Goal: Communication & Community: Answer question/provide support

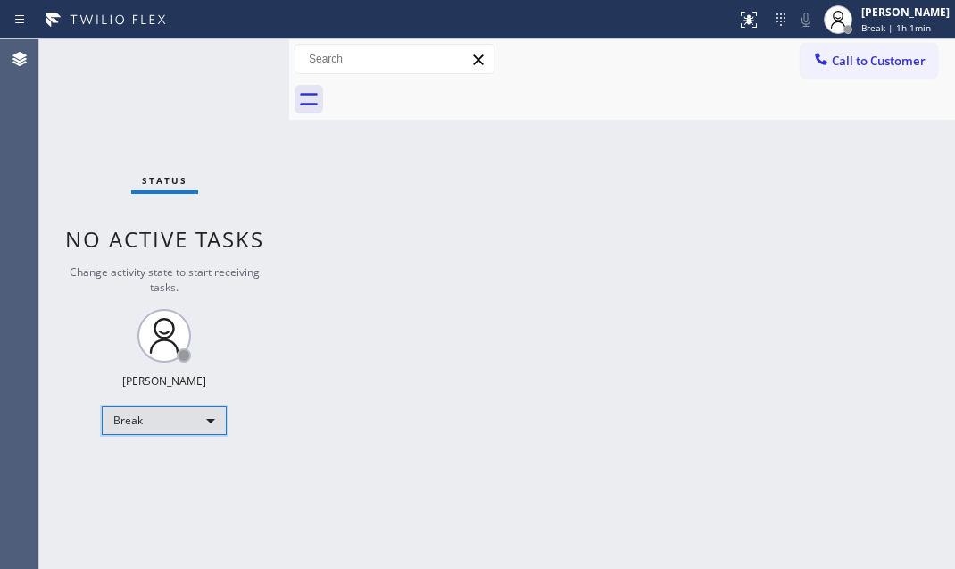
click at [196, 413] on div "Break" at bounding box center [164, 420] width 125 height 29
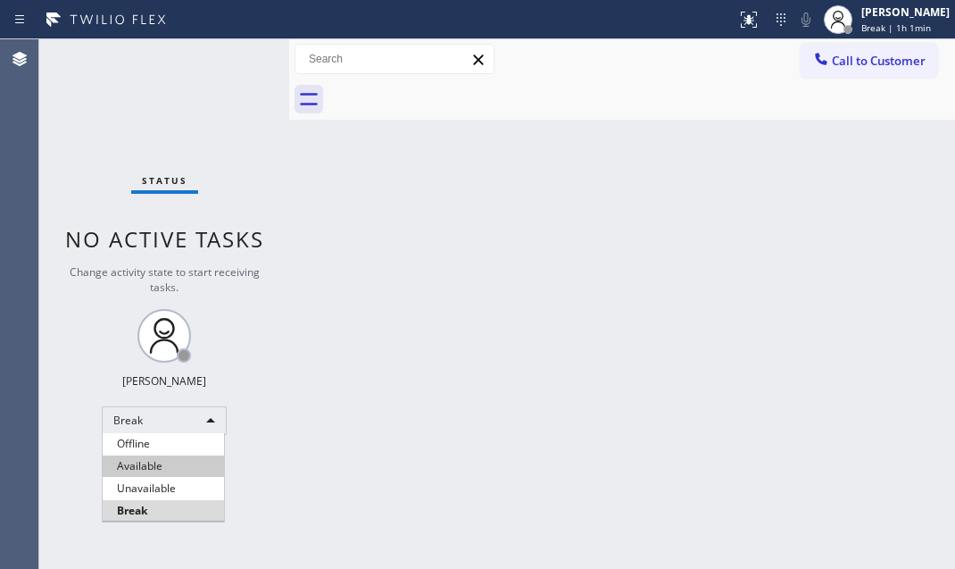
click at [171, 460] on li "Available" at bounding box center [163, 465] width 121 height 21
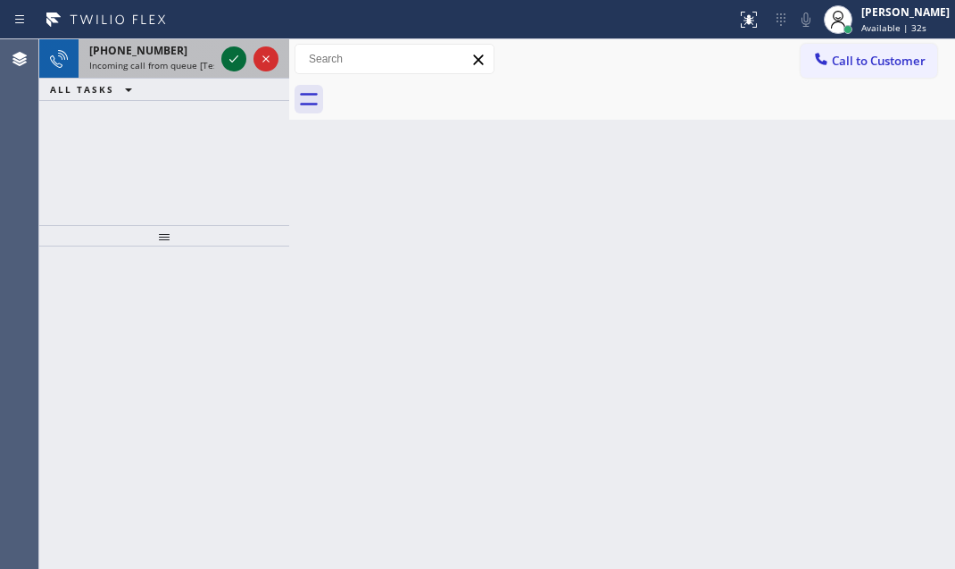
click at [228, 58] on icon at bounding box center [233, 58] width 21 height 21
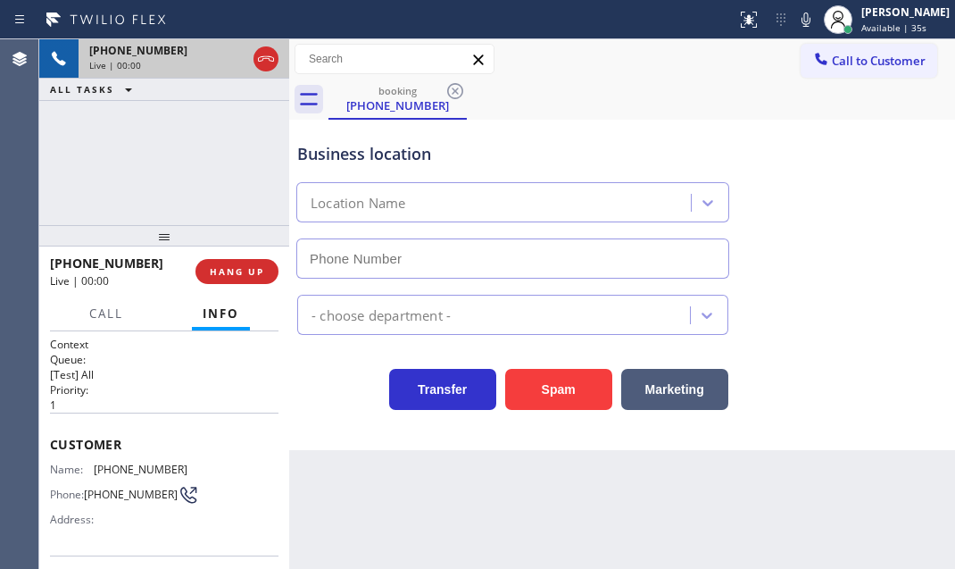
type input "[PHONE_NUMBER]"
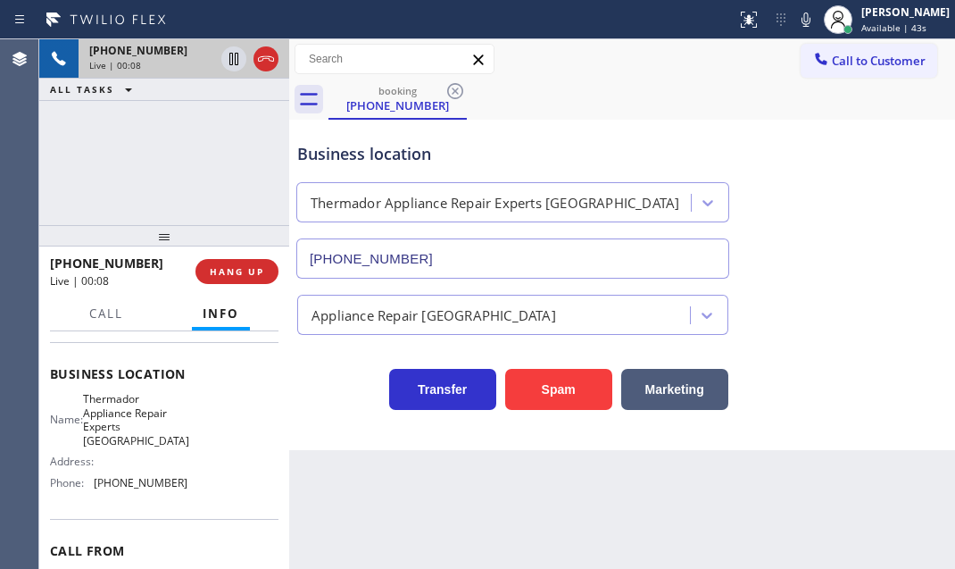
scroll to position [293, 0]
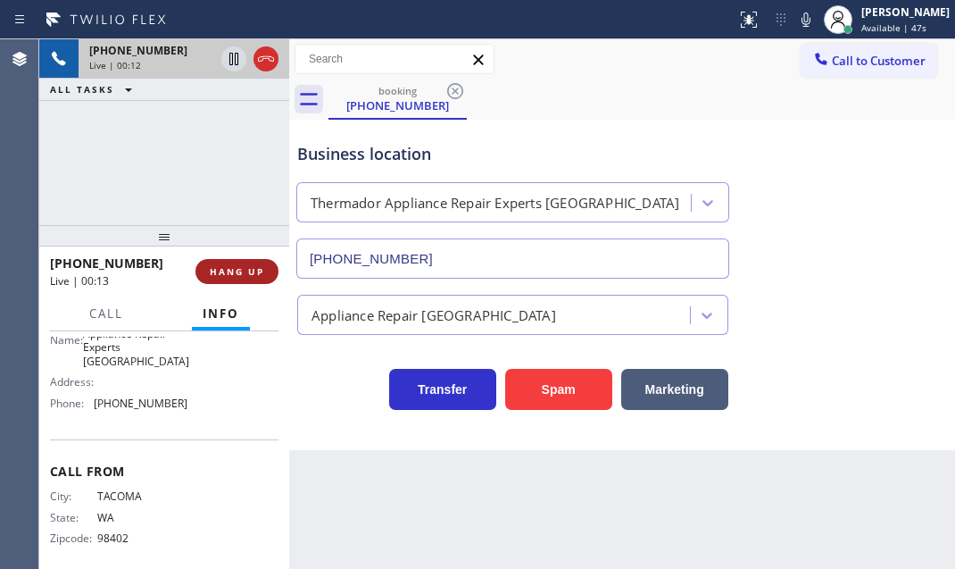
click at [241, 272] on span "HANG UP" at bounding box center [237, 271] width 54 height 12
click at [248, 273] on span "HANG UP" at bounding box center [237, 271] width 54 height 12
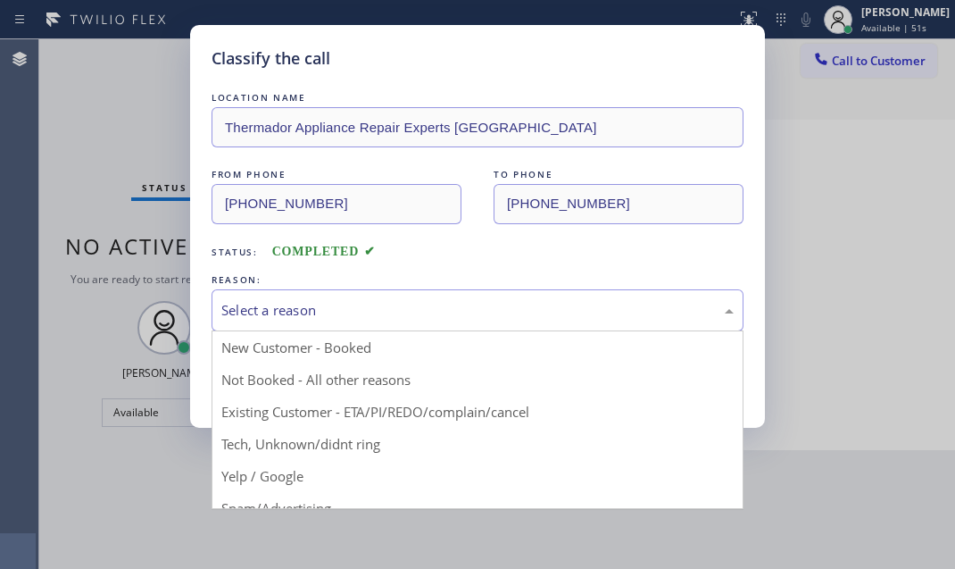
click at [337, 321] on div "Select a reason" at bounding box center [478, 310] width 532 height 42
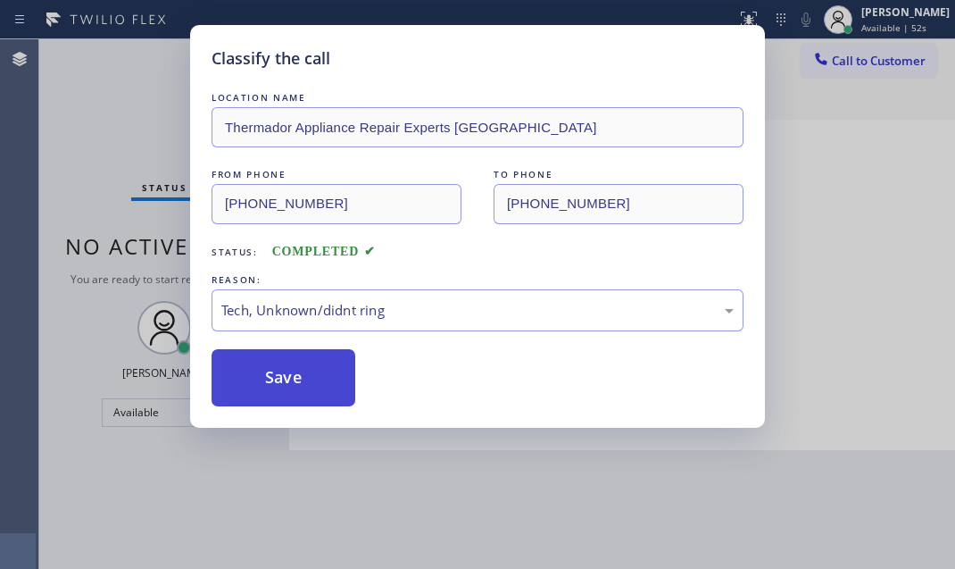
click at [269, 379] on button "Save" at bounding box center [284, 377] width 144 height 57
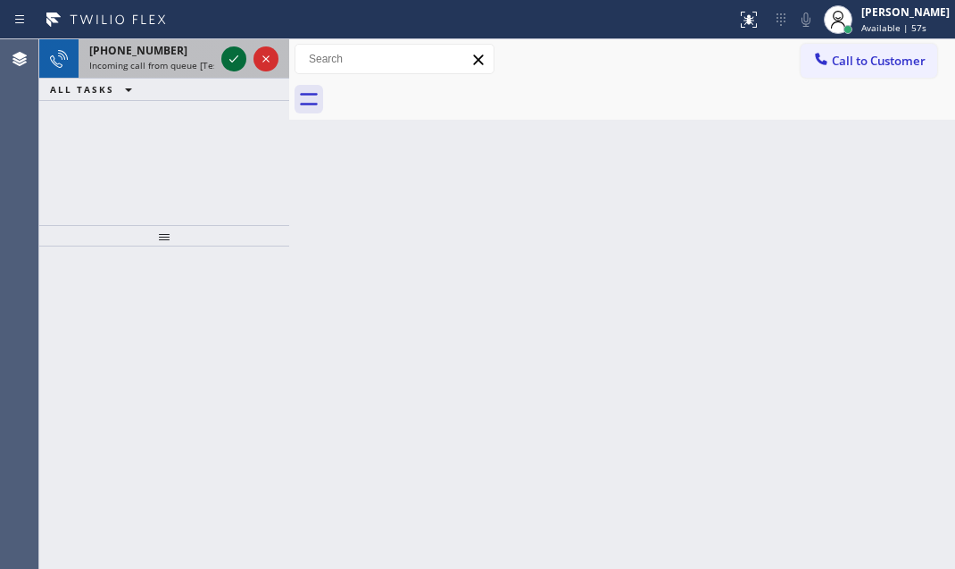
click at [226, 62] on icon at bounding box center [233, 58] width 21 height 21
click at [241, 59] on icon at bounding box center [233, 58] width 21 height 21
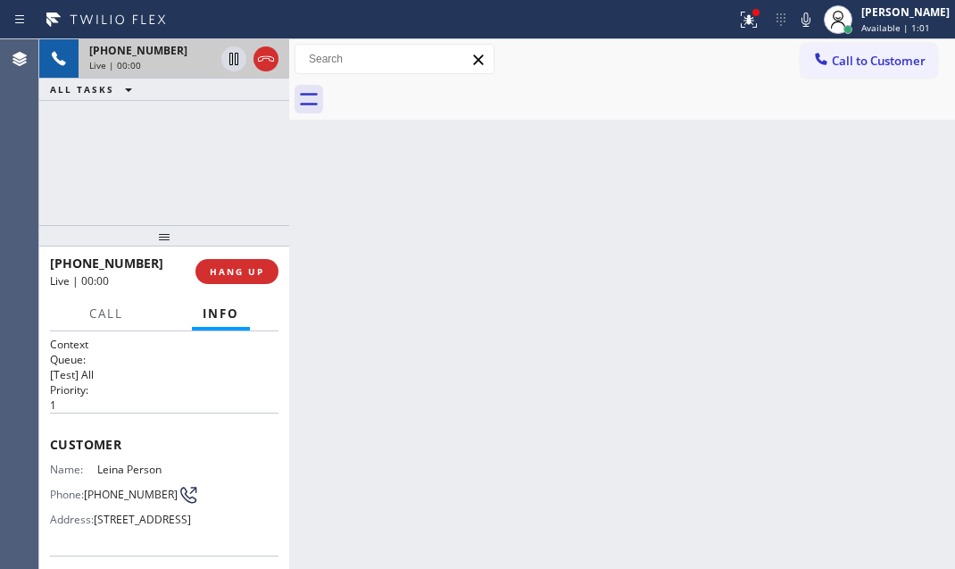
scroll to position [162, 0]
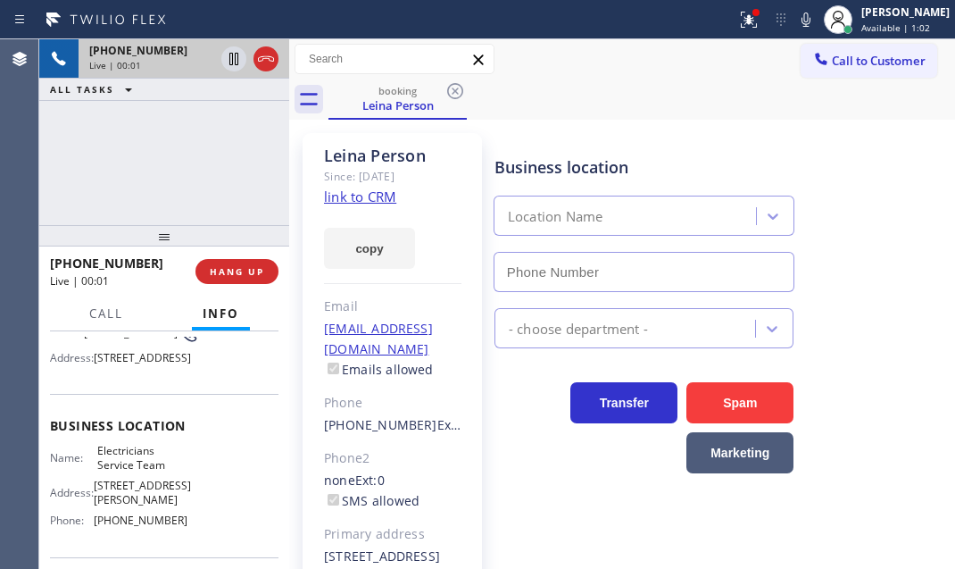
type input "[PHONE_NUMBER]"
click at [268, 61] on icon at bounding box center [265, 58] width 21 height 21
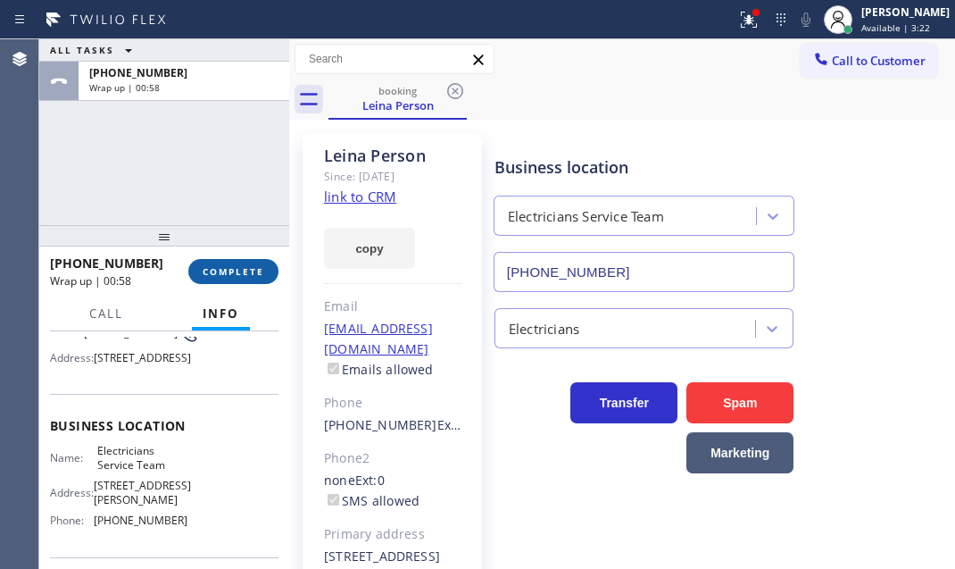
click at [251, 270] on span "COMPLETE" at bounding box center [234, 271] width 62 height 12
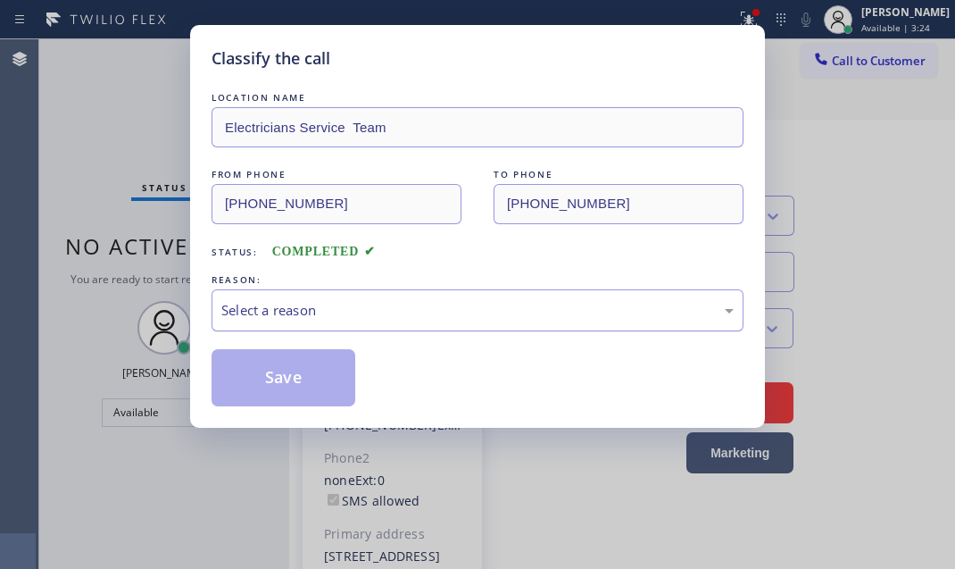
click at [370, 312] on div "Select a reason" at bounding box center [477, 310] width 512 height 21
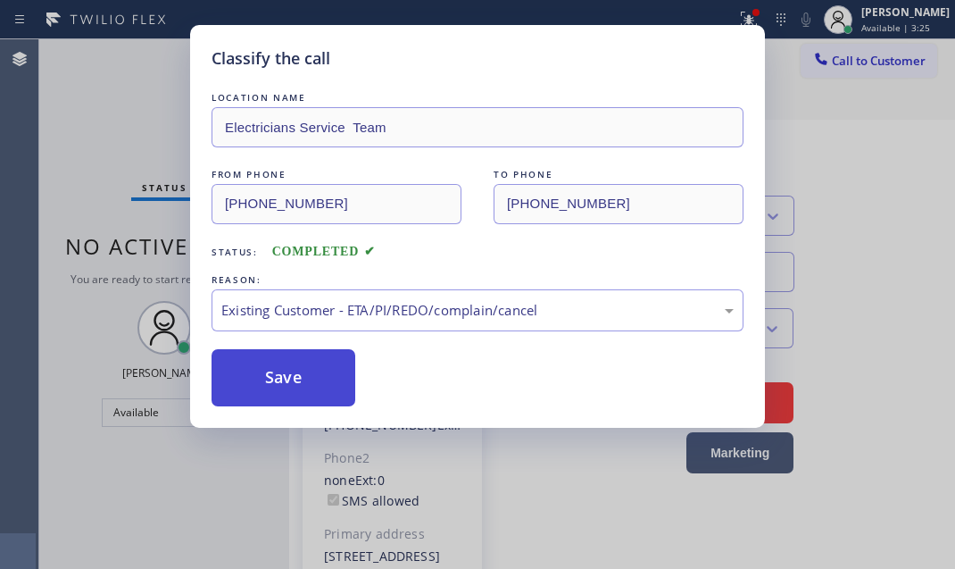
drag, startPoint x: 296, startPoint y: 380, endPoint x: 305, endPoint y: 379, distance: 9.0
click at [296, 379] on button "Save" at bounding box center [284, 377] width 144 height 57
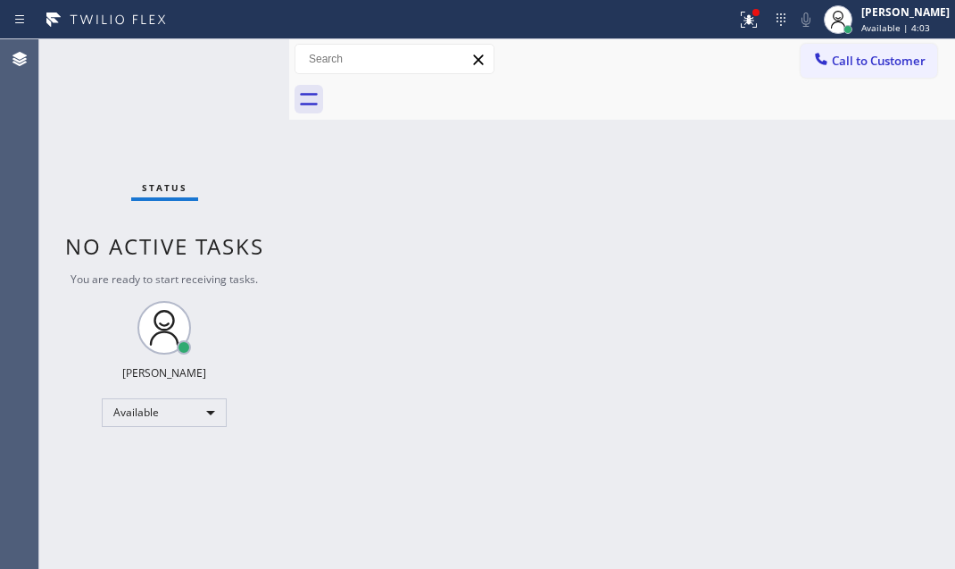
click at [232, 58] on div "Status No active tasks You are ready to start receiving tasks. [PERSON_NAME] Av…" at bounding box center [164, 303] width 250 height 529
click at [231, 59] on div "Status No active tasks You are ready to start receiving tasks. [PERSON_NAME] Av…" at bounding box center [164, 303] width 250 height 529
click at [231, 62] on div "Status No active tasks You are ready to start receiving tasks. [PERSON_NAME] Av…" at bounding box center [164, 303] width 250 height 529
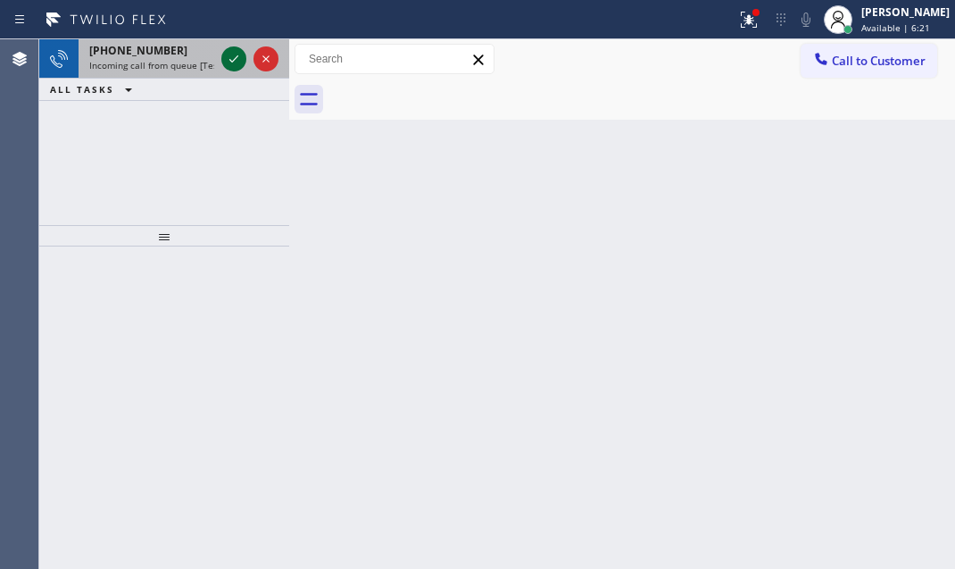
click at [235, 48] on icon at bounding box center [233, 58] width 21 height 21
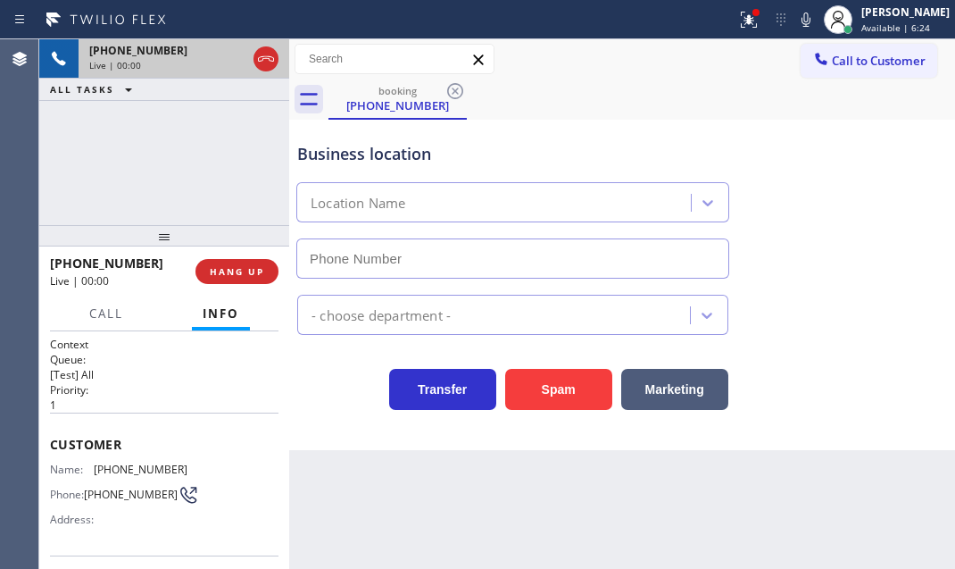
type input "[PHONE_NUMBER]"
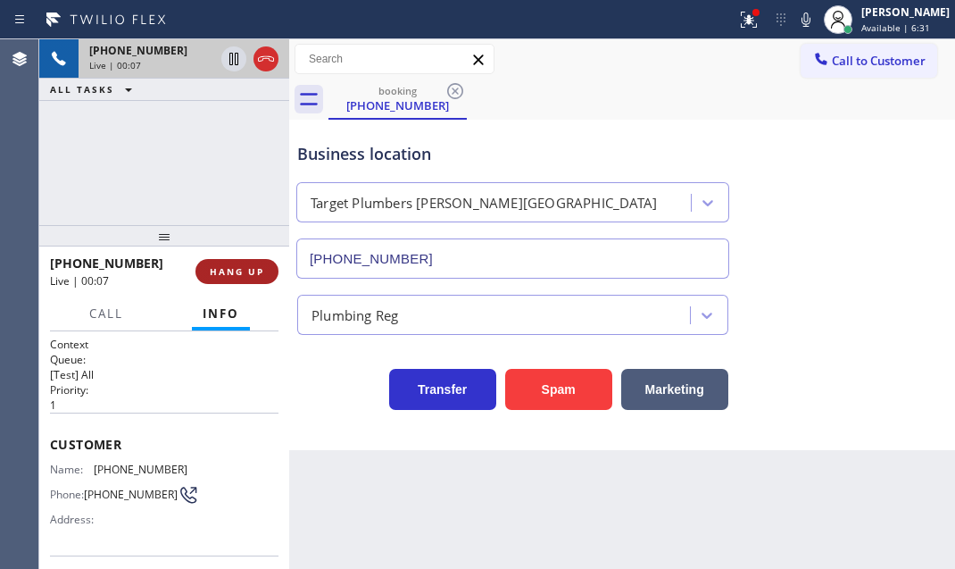
click at [225, 267] on span "HANG UP" at bounding box center [237, 271] width 54 height 12
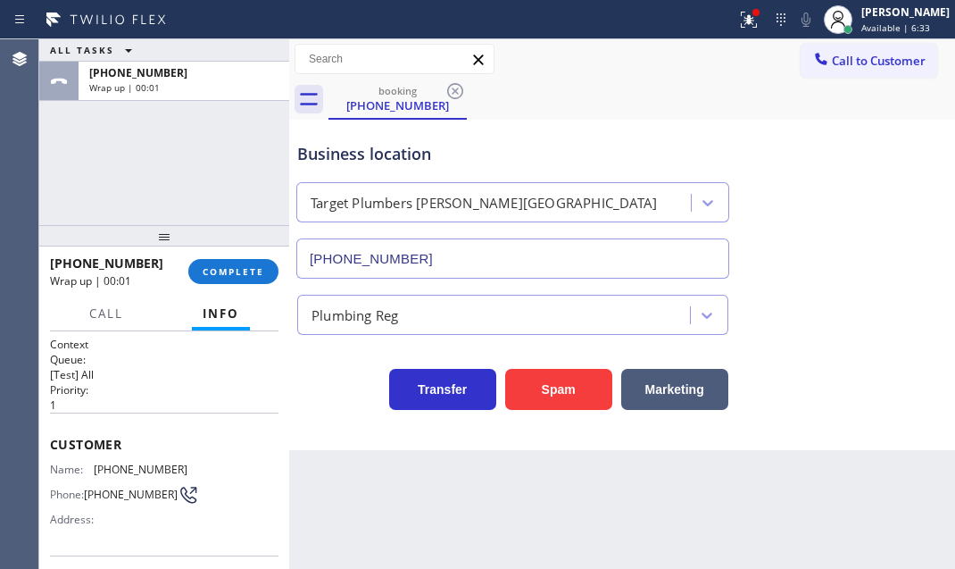
click at [234, 274] on span "COMPLETE" at bounding box center [234, 271] width 62 height 12
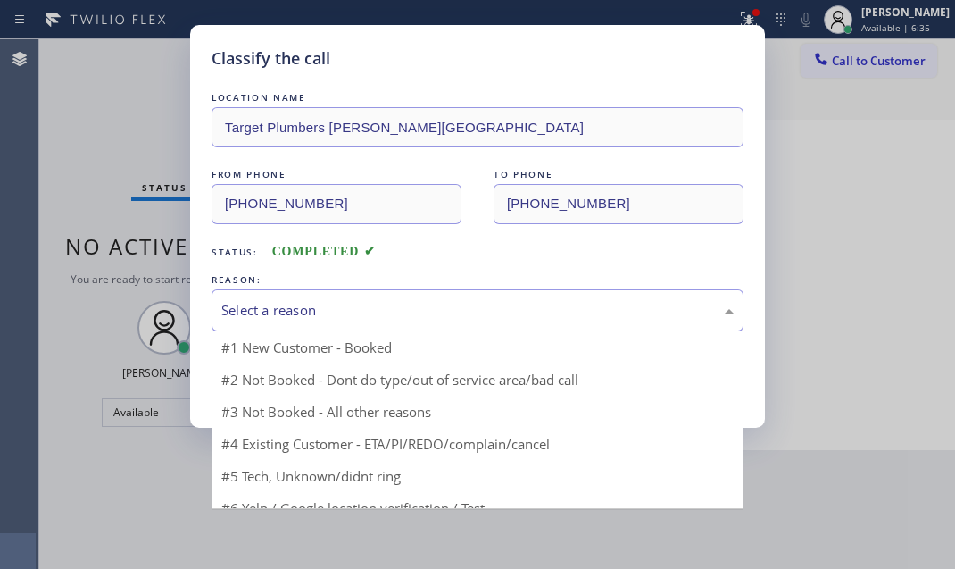
click at [357, 300] on div "Select a reason" at bounding box center [477, 310] width 512 height 21
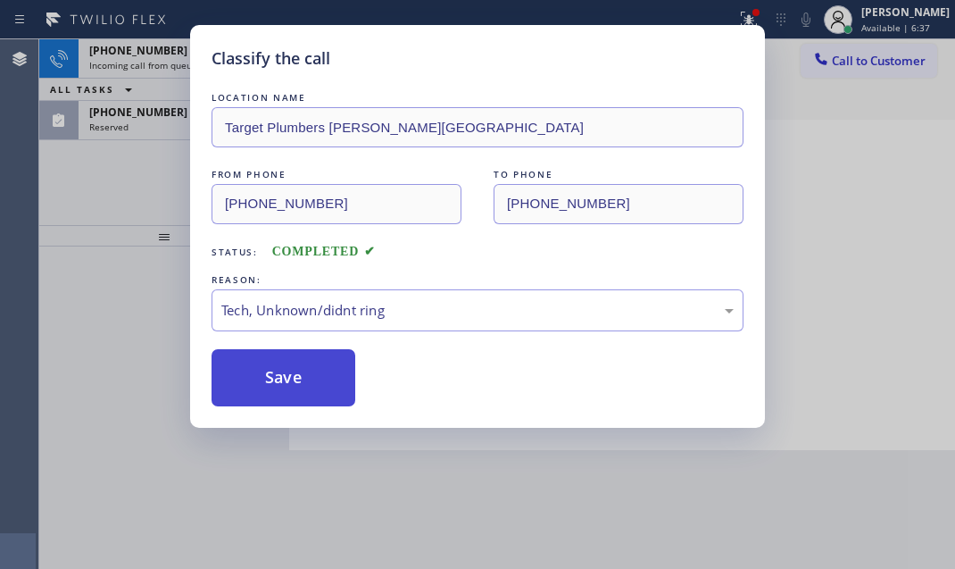
click at [283, 379] on button "Save" at bounding box center [284, 377] width 144 height 57
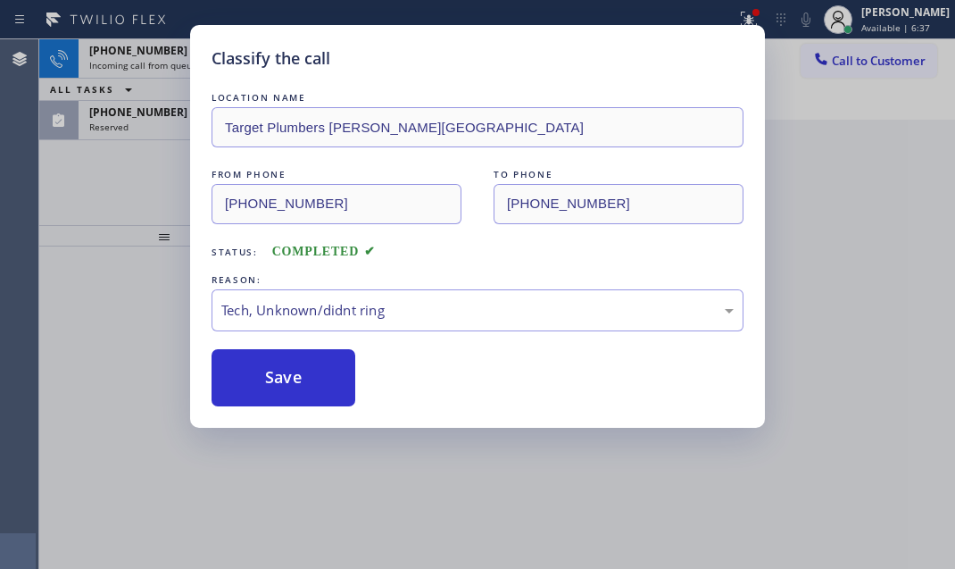
click at [166, 121] on div "Classify the call LOCATION NAME Target Plumbers [PERSON_NAME][GEOGRAPHIC_DATA] …" at bounding box center [477, 284] width 955 height 569
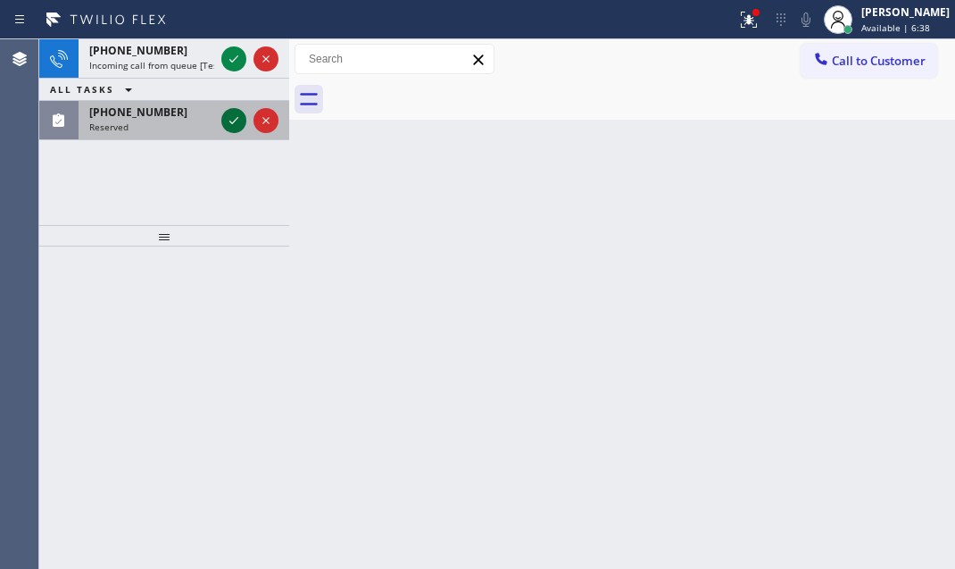
click at [243, 119] on icon at bounding box center [233, 120] width 21 height 21
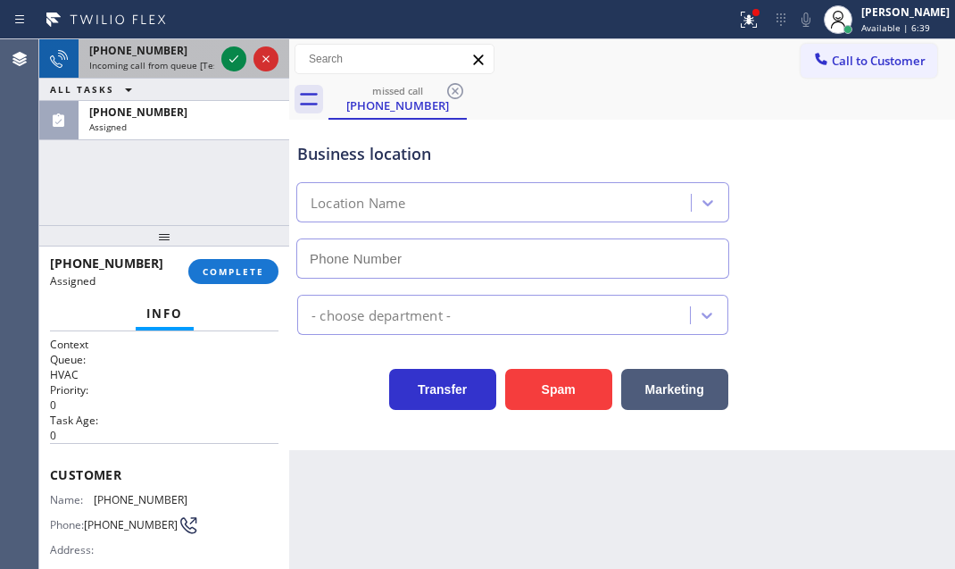
drag, startPoint x: 190, startPoint y: 62, endPoint x: 210, endPoint y: 62, distance: 19.6
click at [190, 62] on span "Incoming call from queue [Test] All" at bounding box center [163, 65] width 148 height 12
type input "[PHONE_NUMBER]"
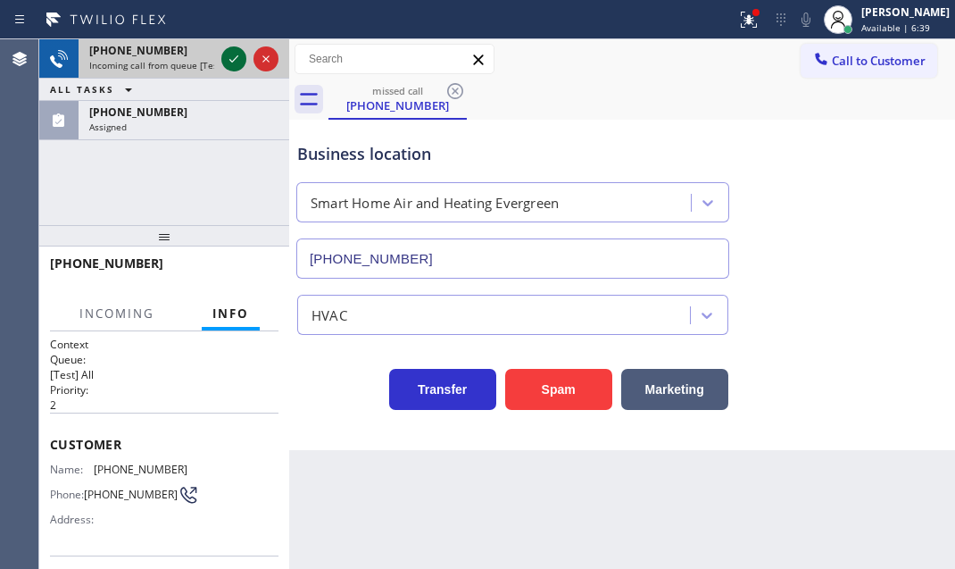
click at [223, 60] on icon at bounding box center [233, 58] width 21 height 21
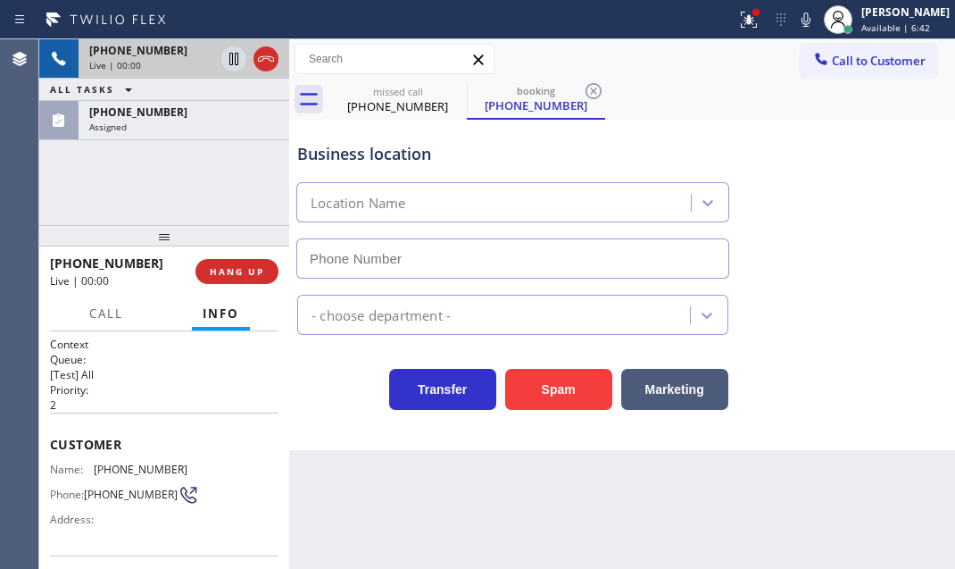
type input "[PHONE_NUMBER]"
click at [261, 62] on icon at bounding box center [265, 58] width 21 height 21
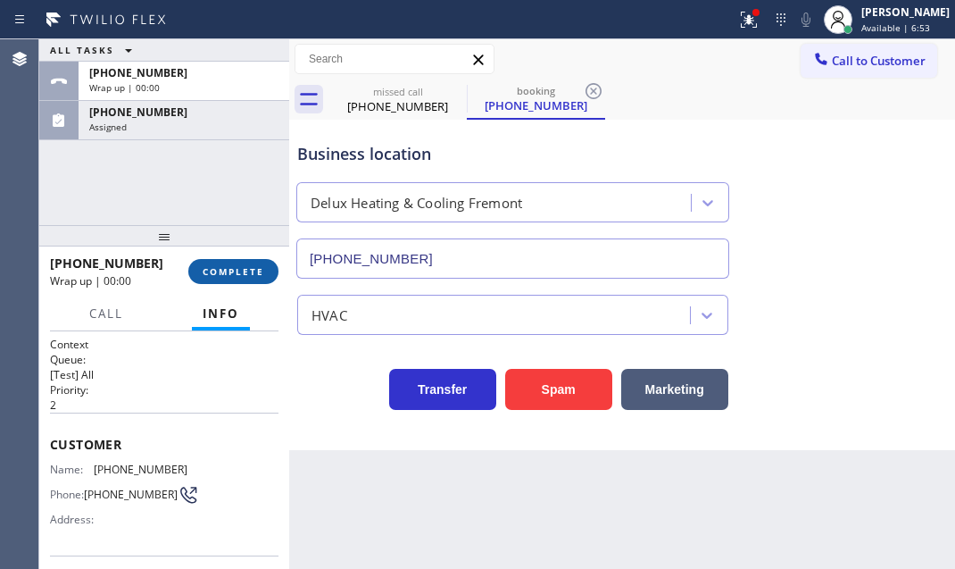
click at [238, 268] on span "COMPLETE" at bounding box center [234, 271] width 62 height 12
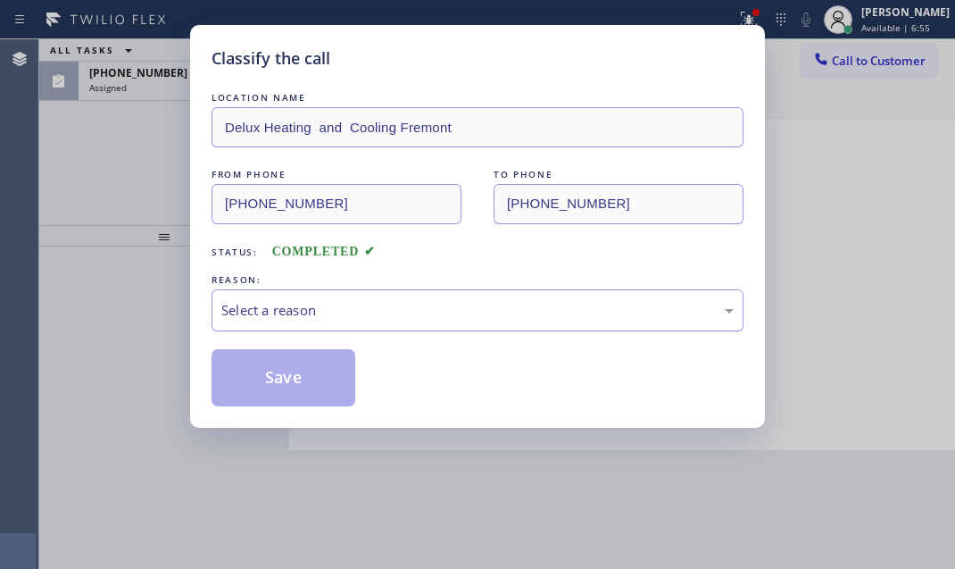
drag, startPoint x: 371, startPoint y: 310, endPoint x: 366, endPoint y: 323, distance: 14.4
click at [371, 312] on div "Select a reason" at bounding box center [477, 310] width 512 height 21
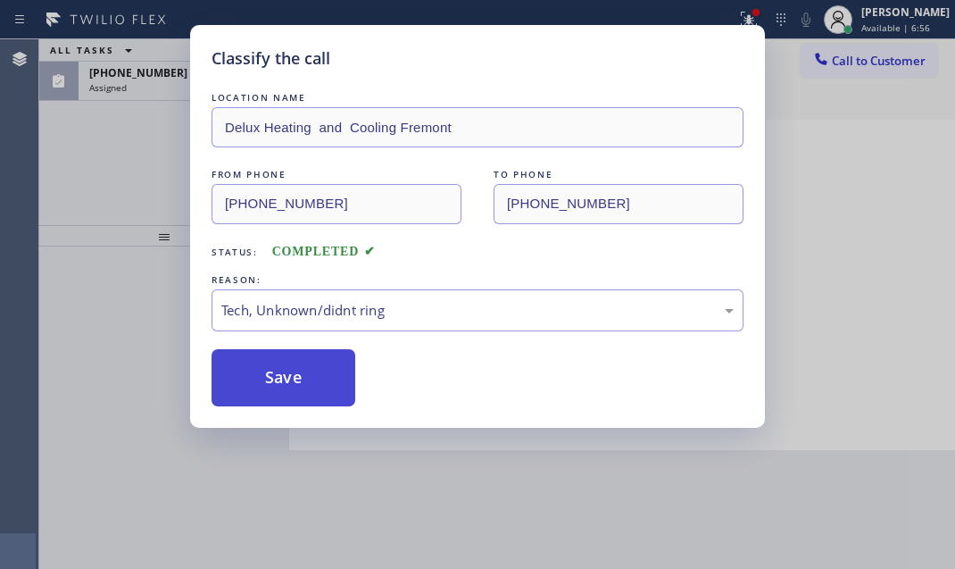
click at [275, 381] on button "Save" at bounding box center [284, 377] width 144 height 57
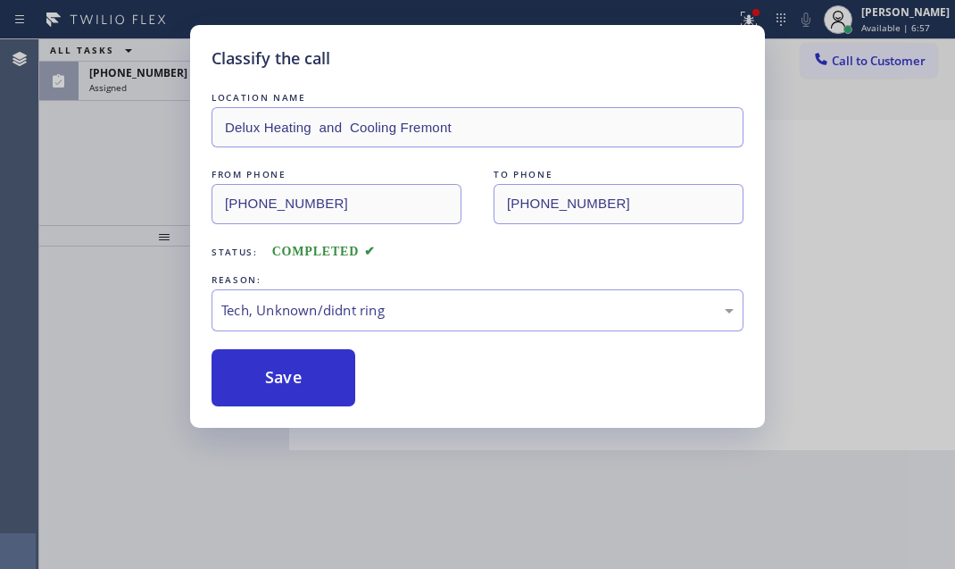
click at [131, 69] on div "Classify the call LOCATION NAME Delux Heating and Cooling Fremont FROM PHONE [P…" at bounding box center [477, 284] width 955 height 569
click at [139, 81] on div "Assigned" at bounding box center [183, 87] width 189 height 12
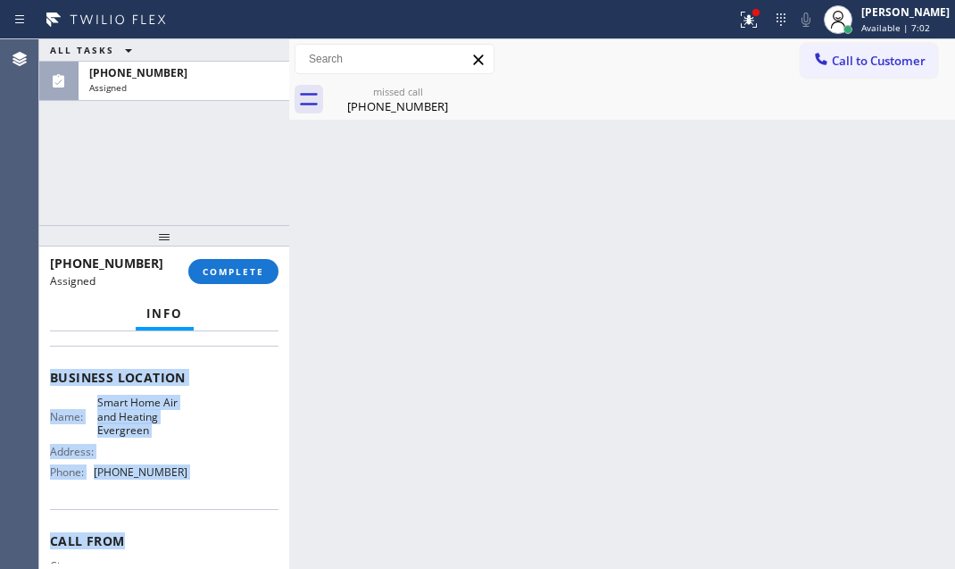
scroll to position [226, 0]
drag, startPoint x: 46, startPoint y: 376, endPoint x: 251, endPoint y: 468, distance: 225.0
click at [179, 502] on div "Context Queue: HVAC Priority: 0 Task Age: Customer Name: [PHONE_NUMBER] Phone: …" at bounding box center [164, 449] width 250 height 237
copy div "Customer Name: [PHONE_NUMBER] Phone: [PHONE_NUMBER] Address: Business location …"
click at [247, 268] on span "COMPLETE" at bounding box center [234, 271] width 62 height 12
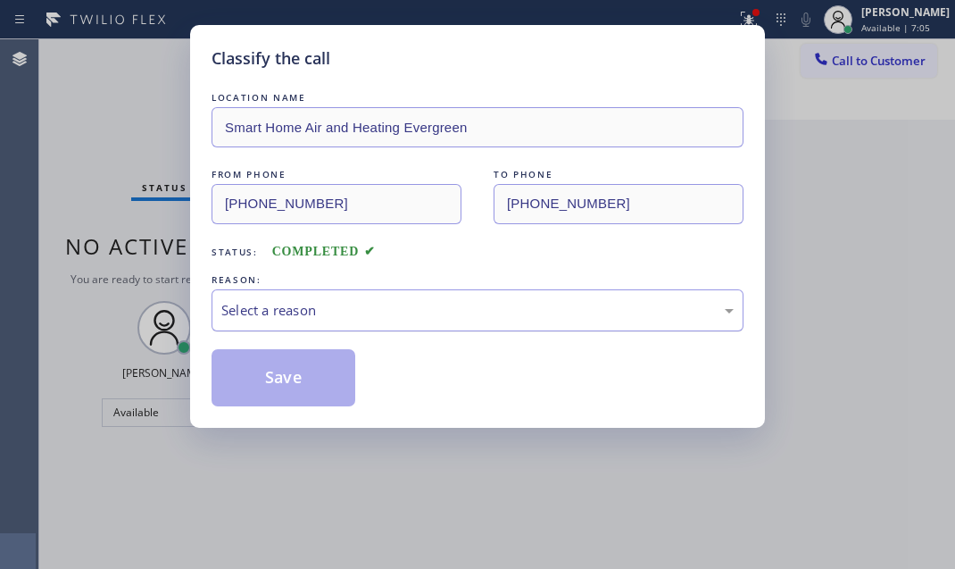
click at [376, 302] on div "Select a reason" at bounding box center [477, 310] width 512 height 21
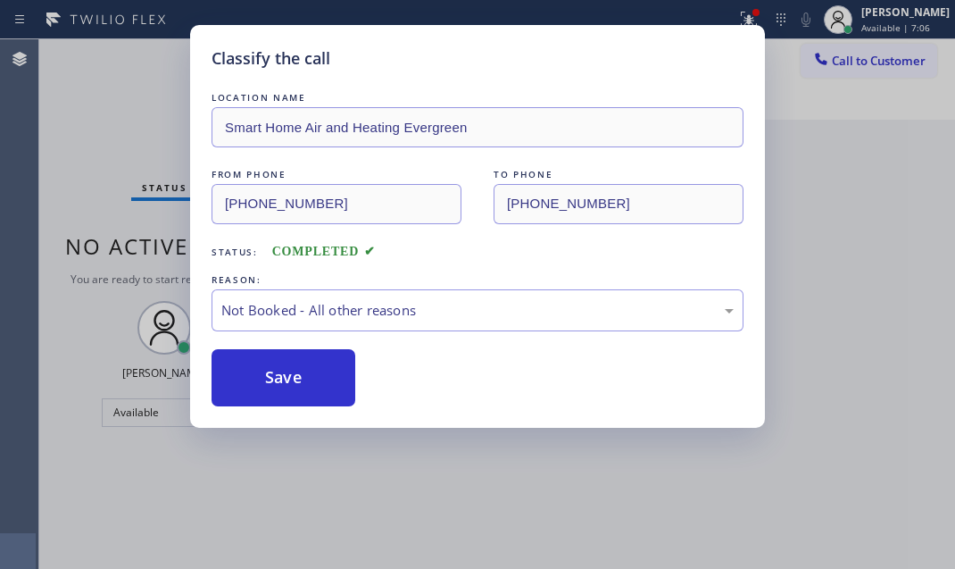
drag, startPoint x: 289, startPoint y: 379, endPoint x: 475, endPoint y: 410, distance: 188.3
click at [292, 376] on button "Save" at bounding box center [284, 377] width 144 height 57
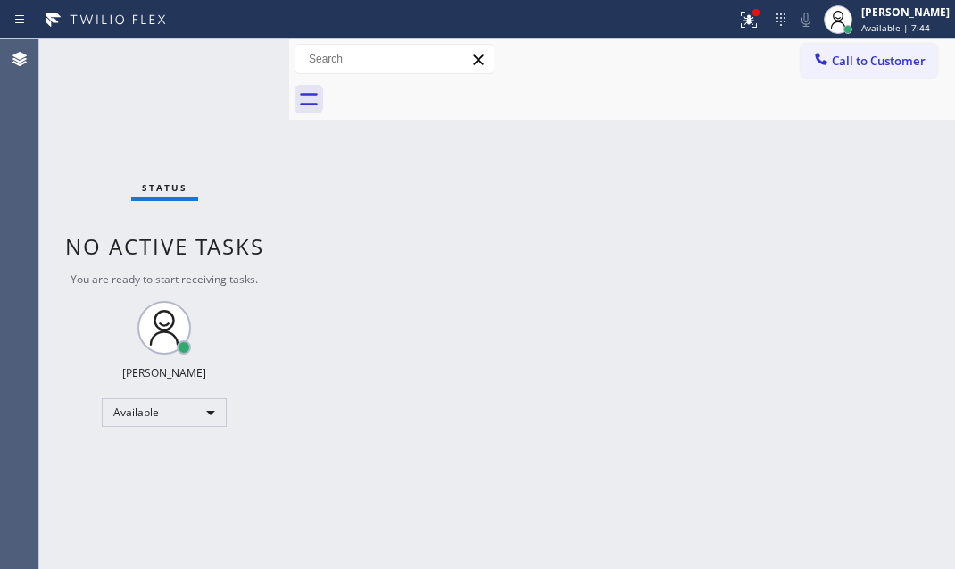
click at [229, 50] on div "Status No active tasks You are ready to start receiving tasks. [PERSON_NAME] Av…" at bounding box center [164, 303] width 250 height 529
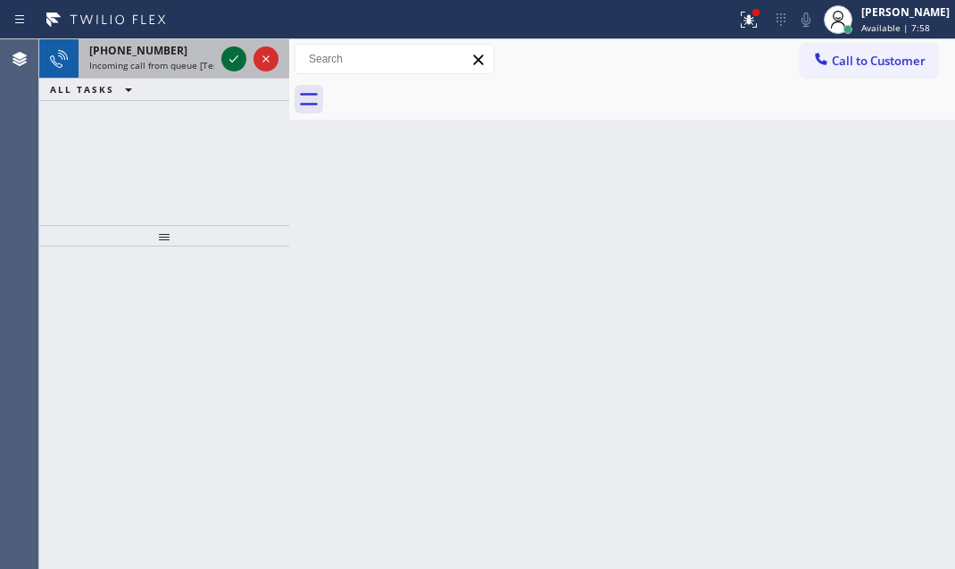
click at [232, 52] on icon at bounding box center [233, 58] width 21 height 21
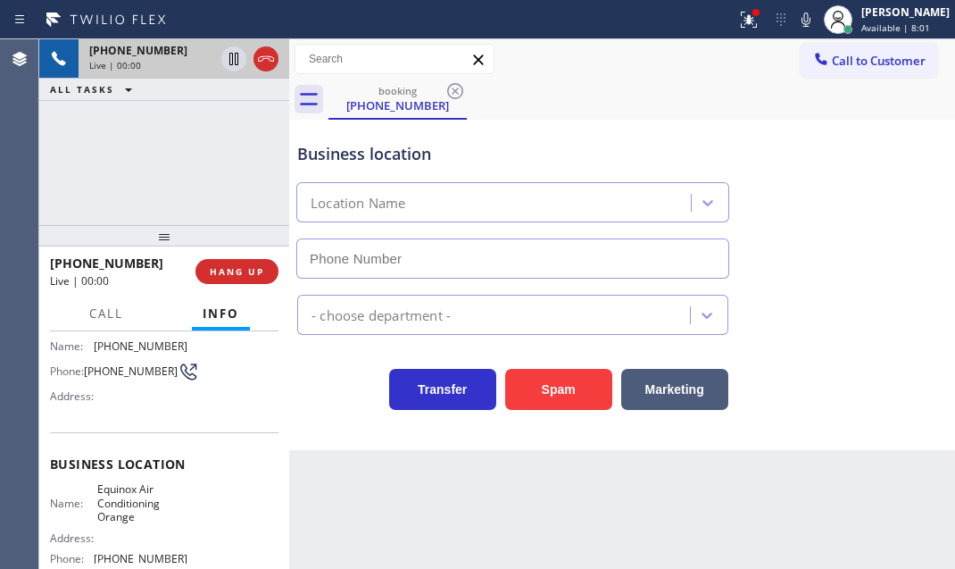
type input "[PHONE_NUMBER]"
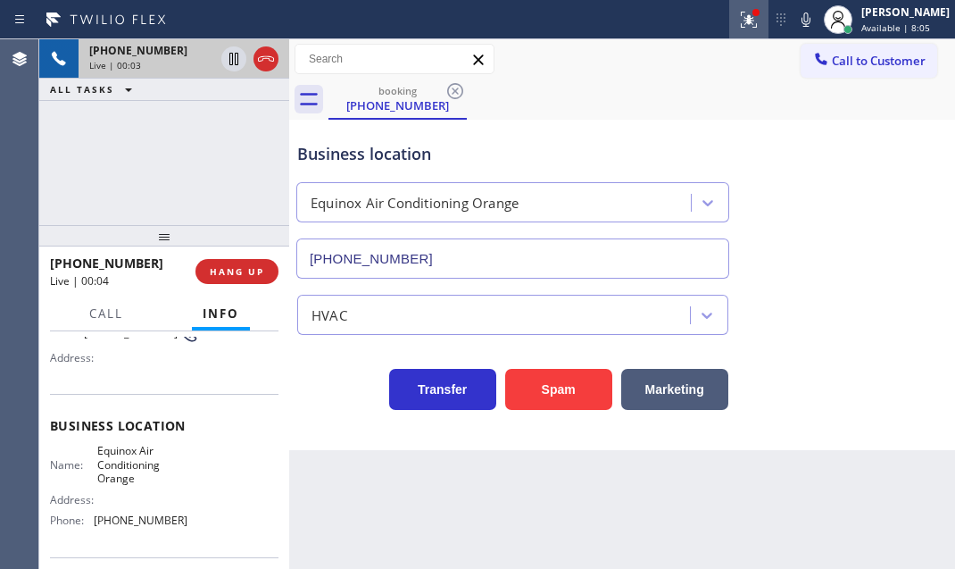
click at [741, 22] on icon at bounding box center [746, 18] width 11 height 12
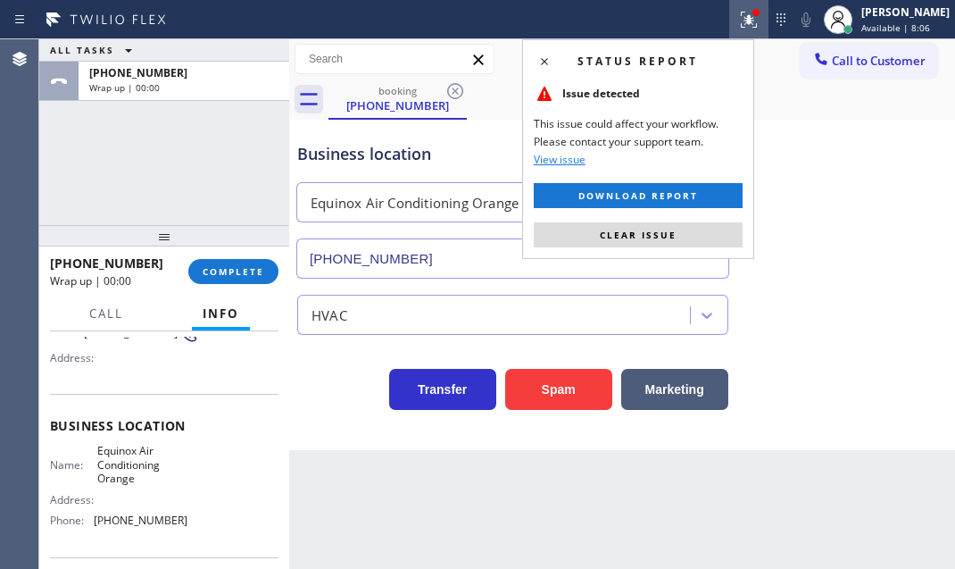
drag, startPoint x: 691, startPoint y: 227, endPoint x: 533, endPoint y: 232, distance: 158.1
click at [689, 227] on button "Clear issue" at bounding box center [638, 234] width 209 height 25
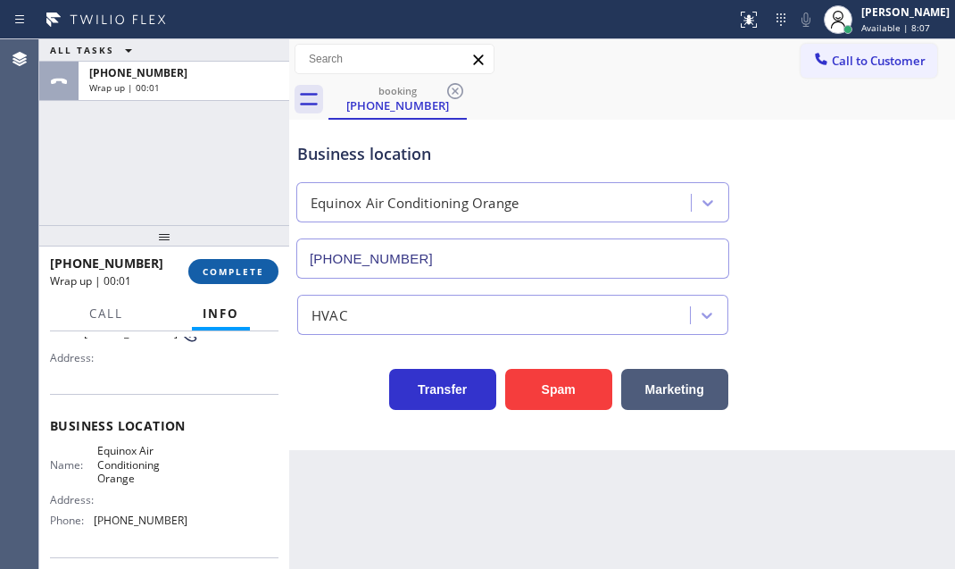
click at [258, 274] on span "COMPLETE" at bounding box center [234, 271] width 62 height 12
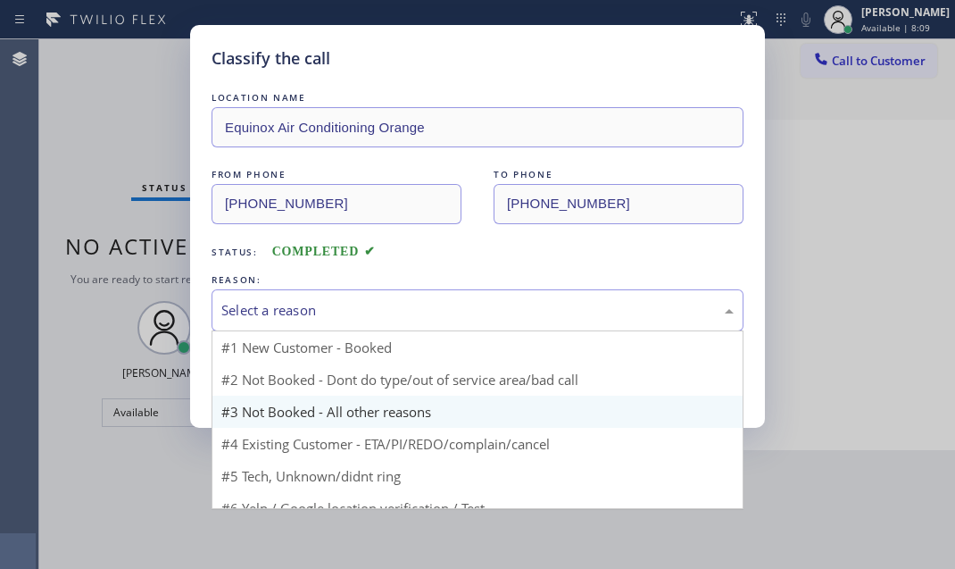
drag, startPoint x: 393, startPoint y: 301, endPoint x: 332, endPoint y: 416, distance: 130.2
click at [392, 301] on div "Select a reason" at bounding box center [477, 310] width 512 height 21
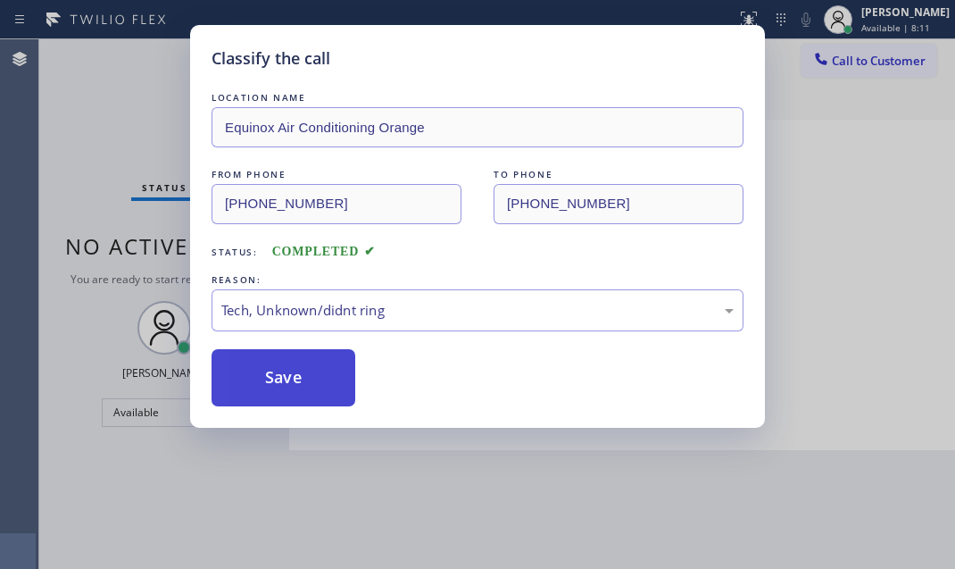
click at [308, 368] on button "Save" at bounding box center [284, 377] width 144 height 57
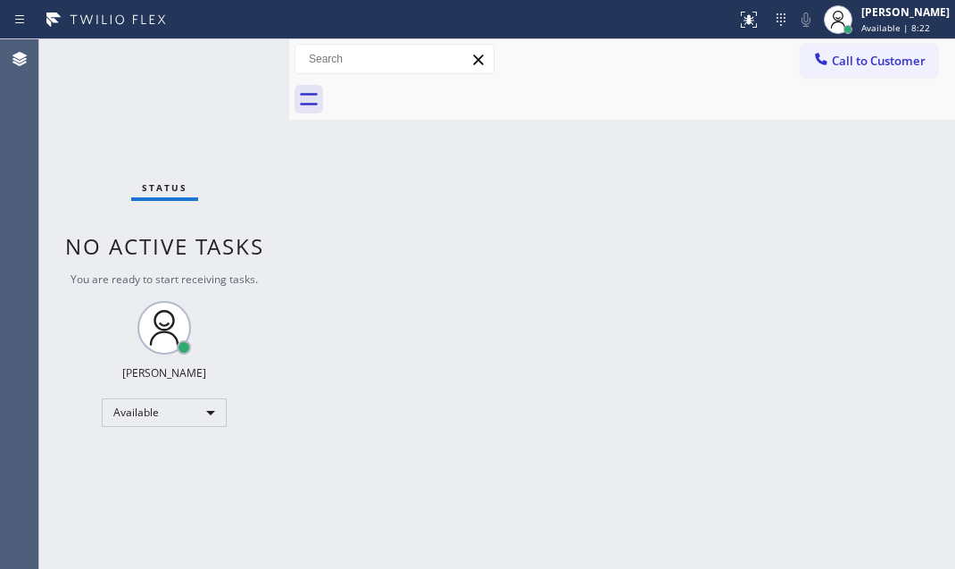
click at [237, 68] on div "Status No active tasks You are ready to start receiving tasks. [PERSON_NAME] Av…" at bounding box center [164, 303] width 250 height 529
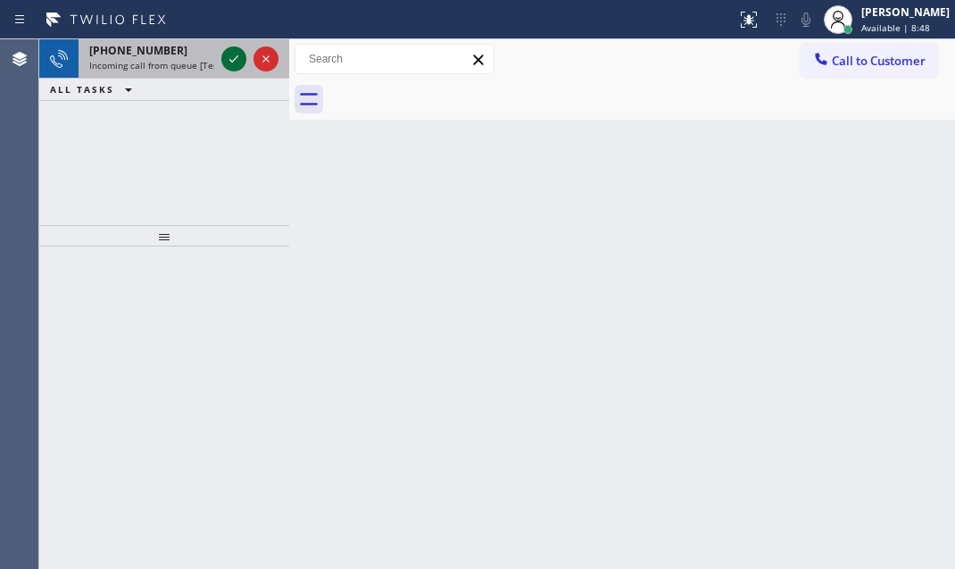
click at [225, 53] on icon at bounding box center [233, 58] width 21 height 21
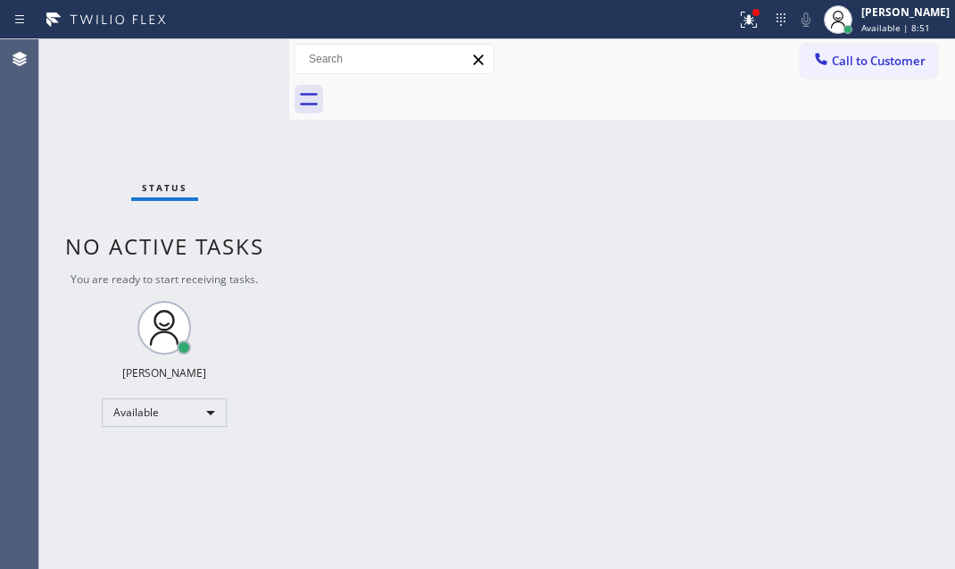
click at [233, 58] on div "Status No active tasks You are ready to start receiving tasks. [PERSON_NAME] Av…" at bounding box center [164, 303] width 250 height 529
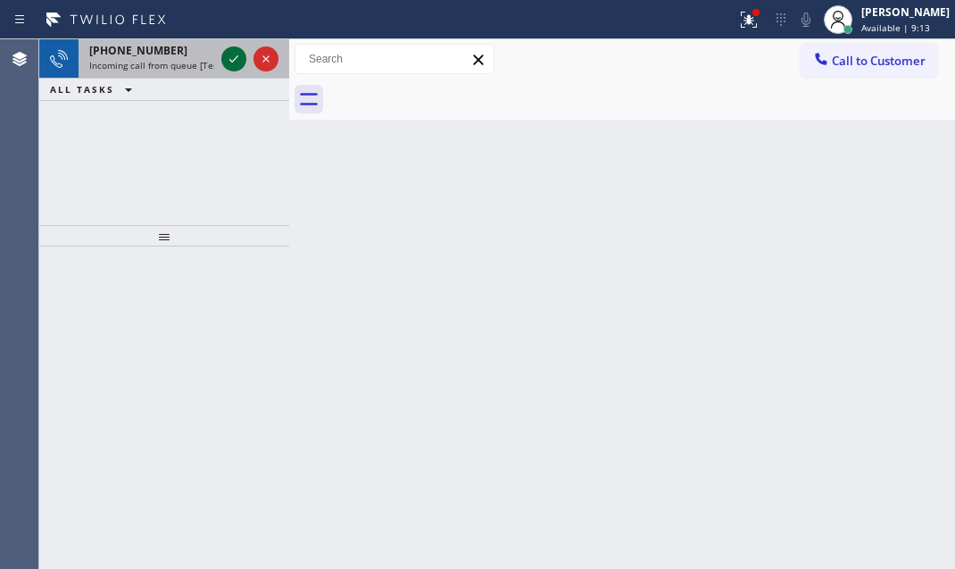
click at [241, 59] on icon at bounding box center [233, 58] width 21 height 21
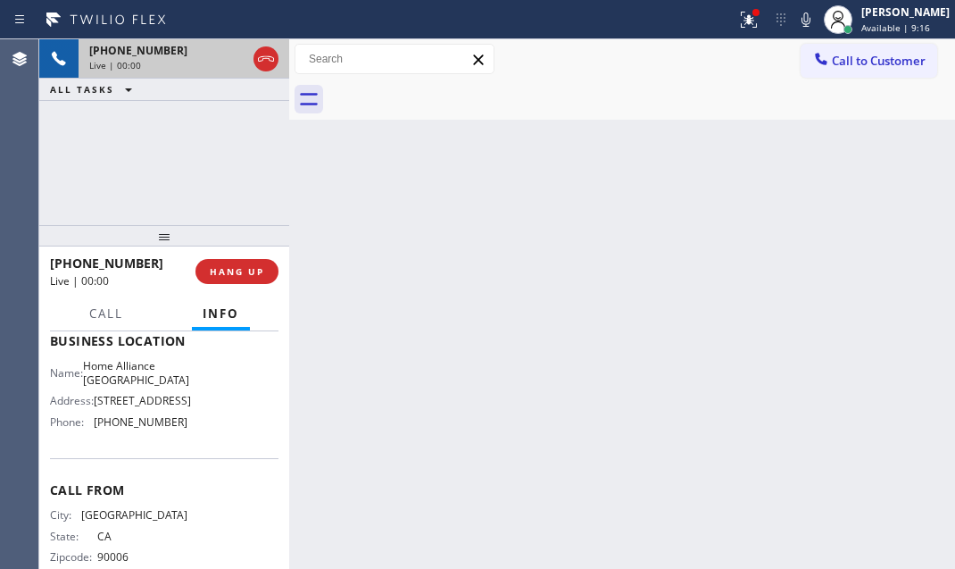
scroll to position [243, 0]
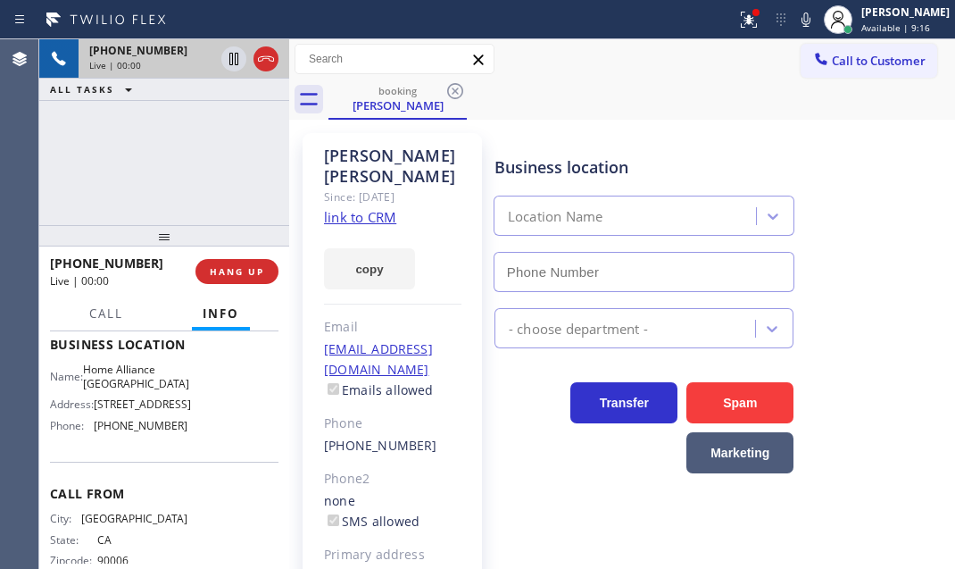
type input "[PHONE_NUMBER]"
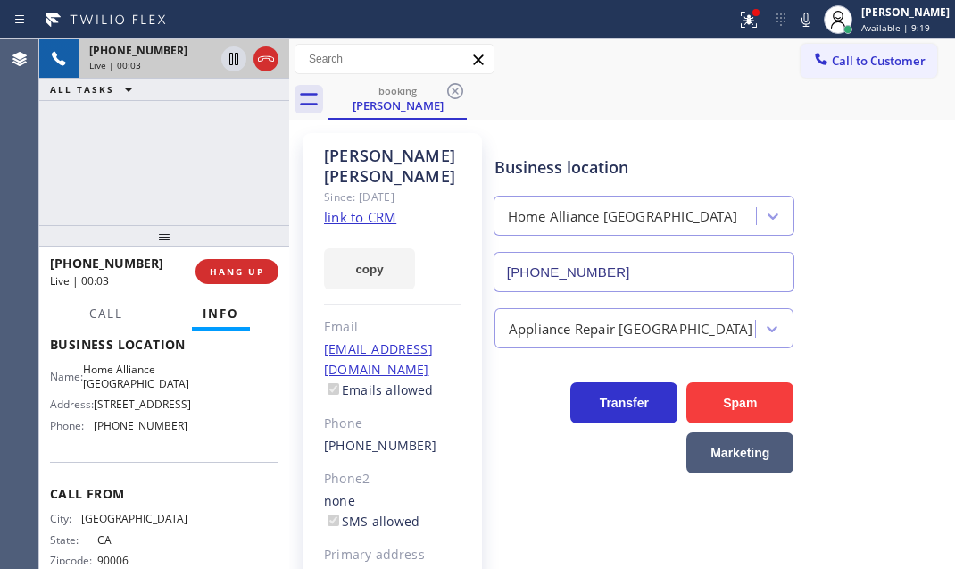
drag, startPoint x: 356, startPoint y: 203, endPoint x: 401, endPoint y: 189, distance: 46.6
click at [233, 61] on icon at bounding box center [233, 58] width 21 height 21
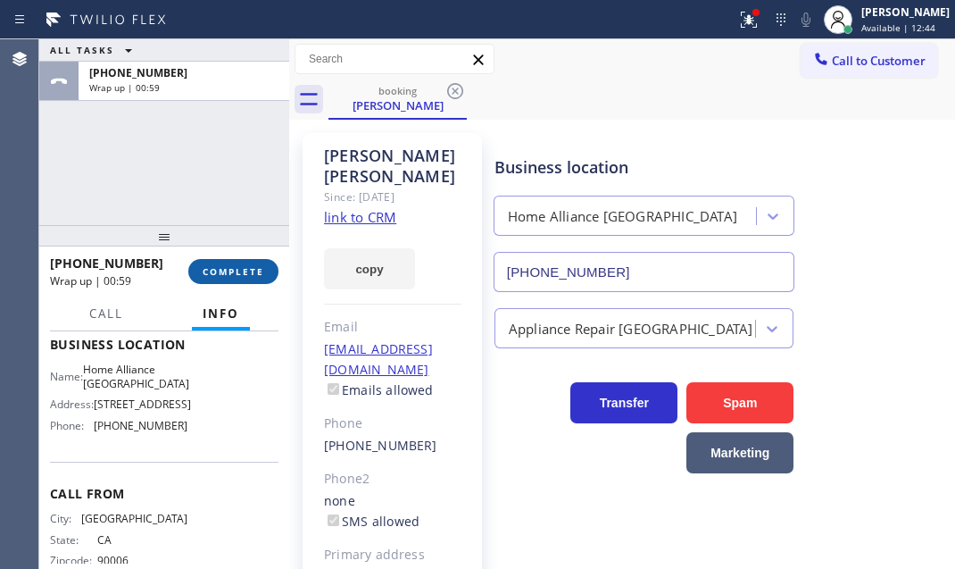
click at [244, 269] on span "COMPLETE" at bounding box center [234, 271] width 62 height 12
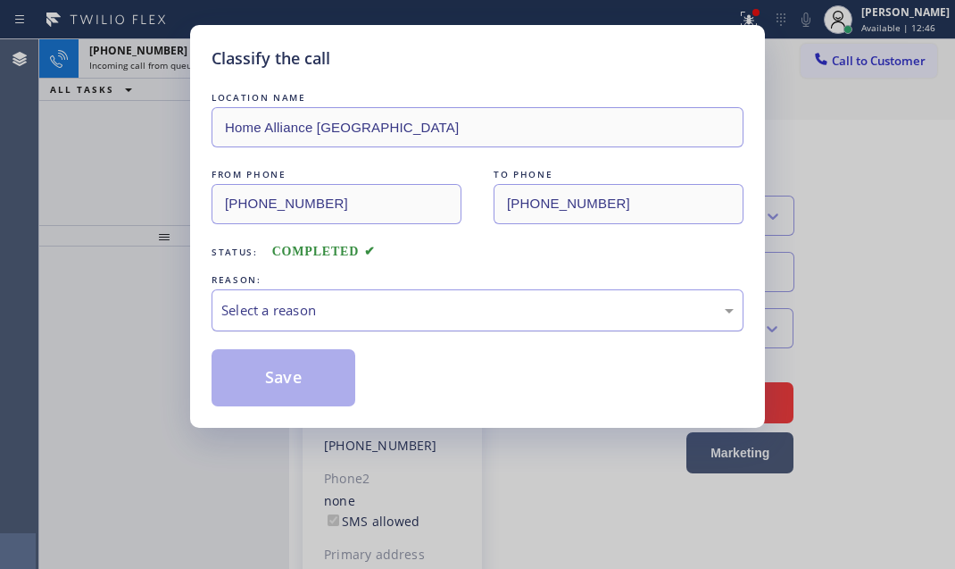
click at [401, 312] on div "Select a reason" at bounding box center [477, 310] width 512 height 21
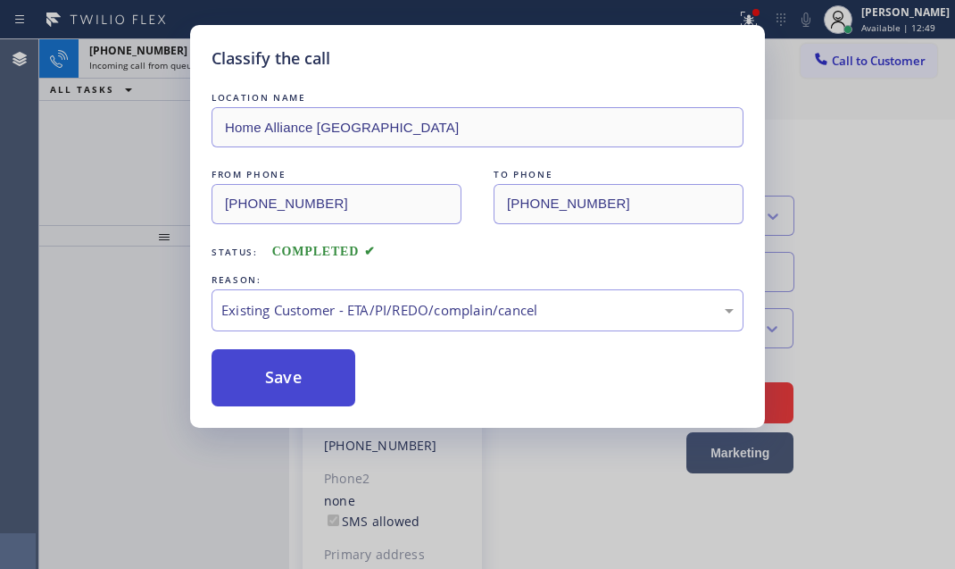
drag, startPoint x: 270, startPoint y: 412, endPoint x: 253, endPoint y: 366, distance: 49.4
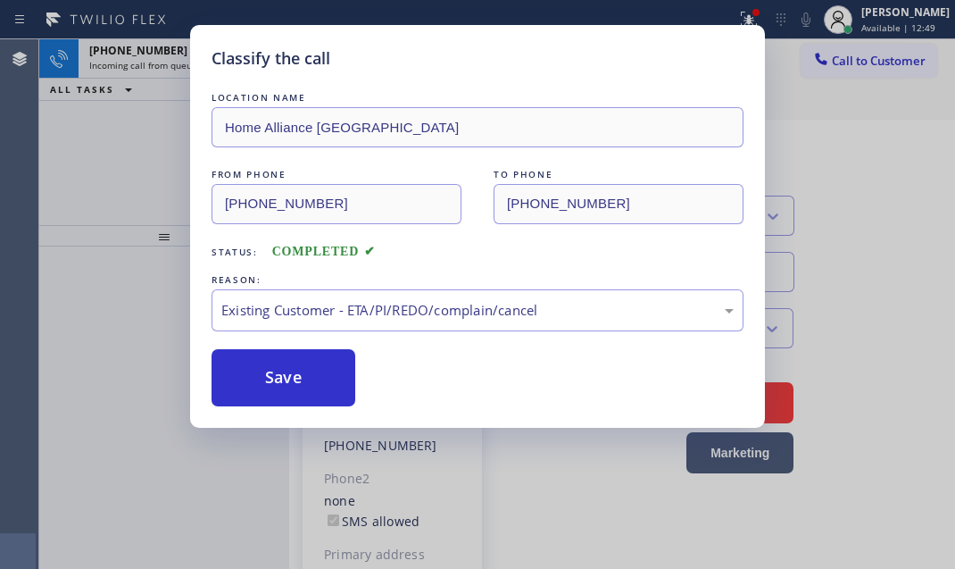
drag, startPoint x: 253, startPoint y: 366, endPoint x: 199, endPoint y: 270, distance: 109.5
click at [253, 365] on button "Save" at bounding box center [284, 377] width 144 height 57
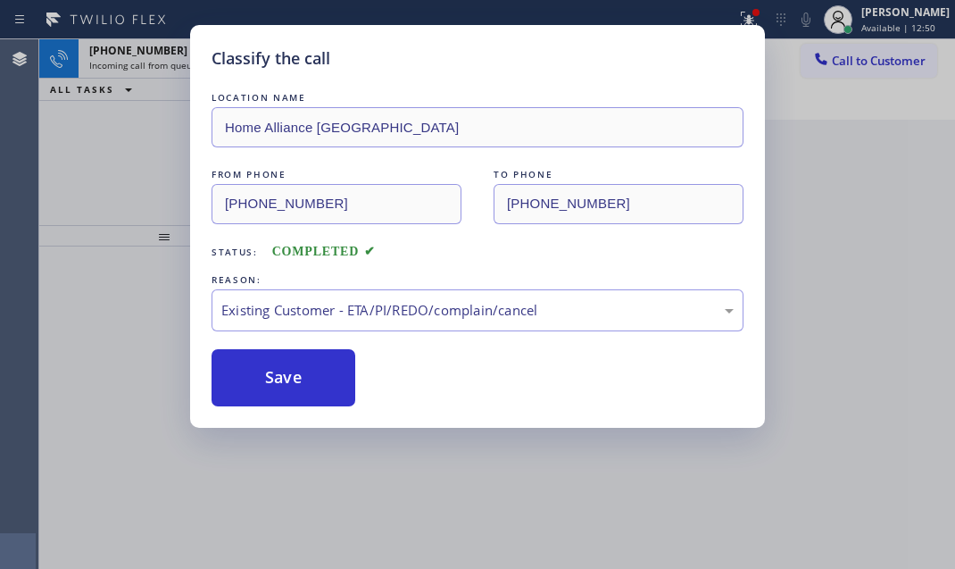
click at [151, 58] on div "Classify the call LOCATION NAME Home Alliance [GEOGRAPHIC_DATA] FROM PHONE [PHO…" at bounding box center [477, 284] width 955 height 569
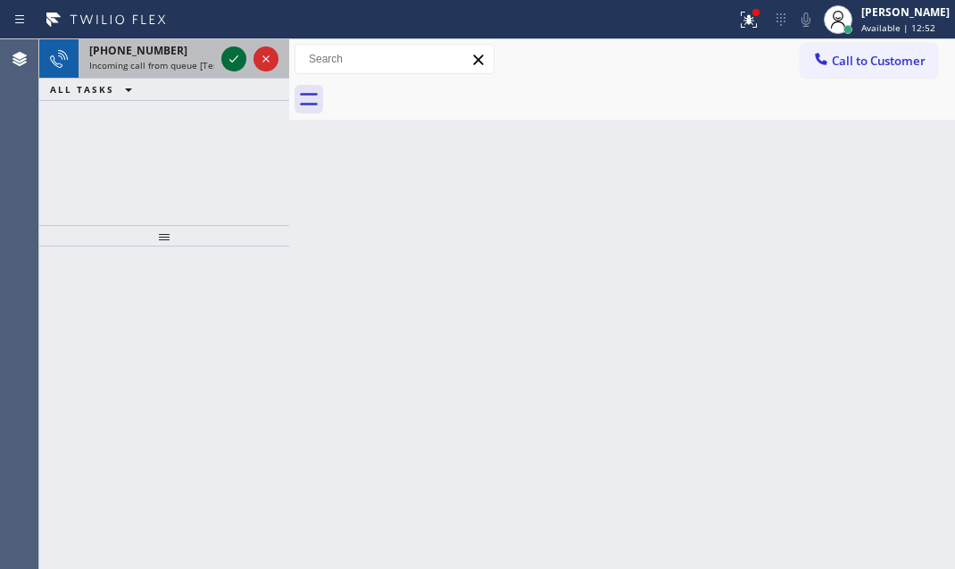
click at [225, 48] on icon at bounding box center [233, 58] width 21 height 21
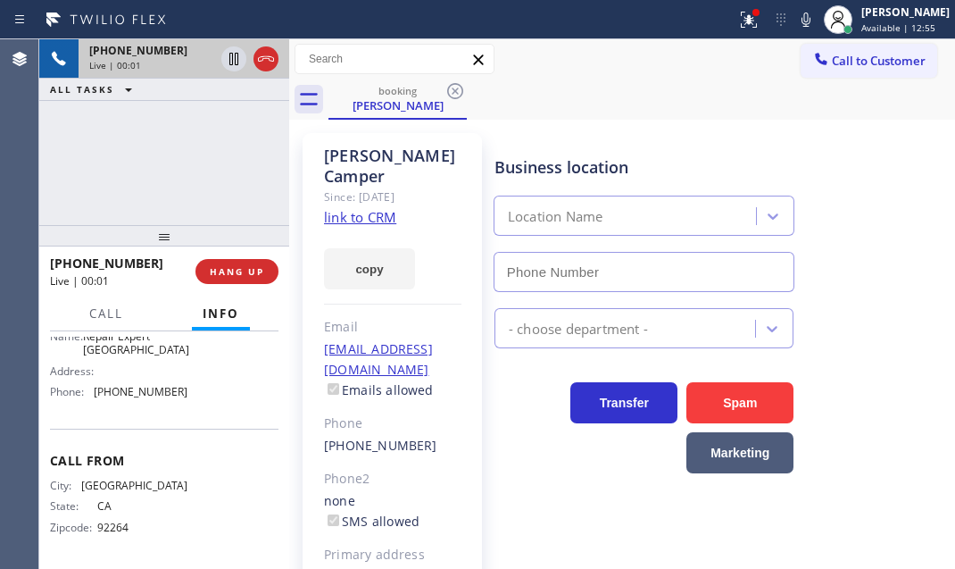
type input "[PHONE_NUMBER]"
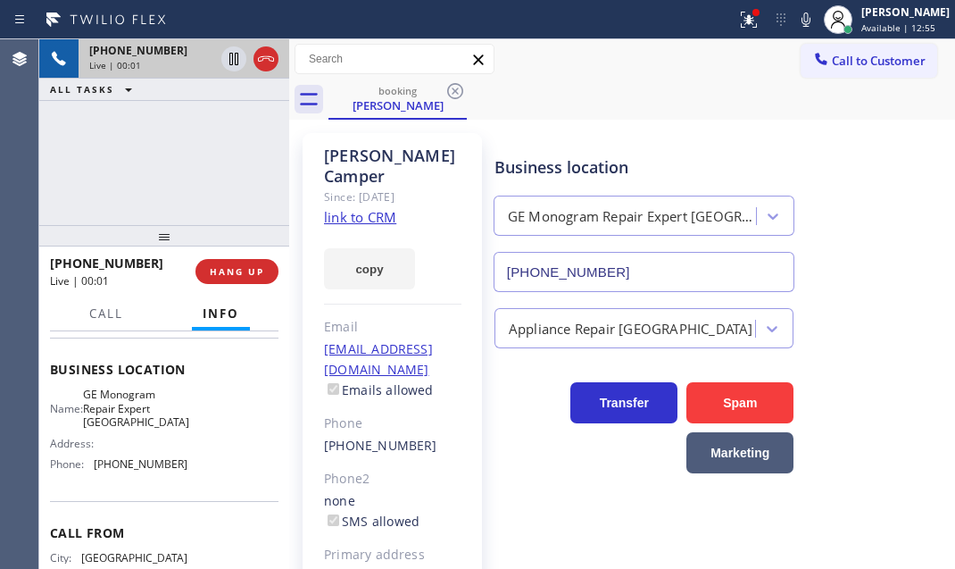
scroll to position [158, 0]
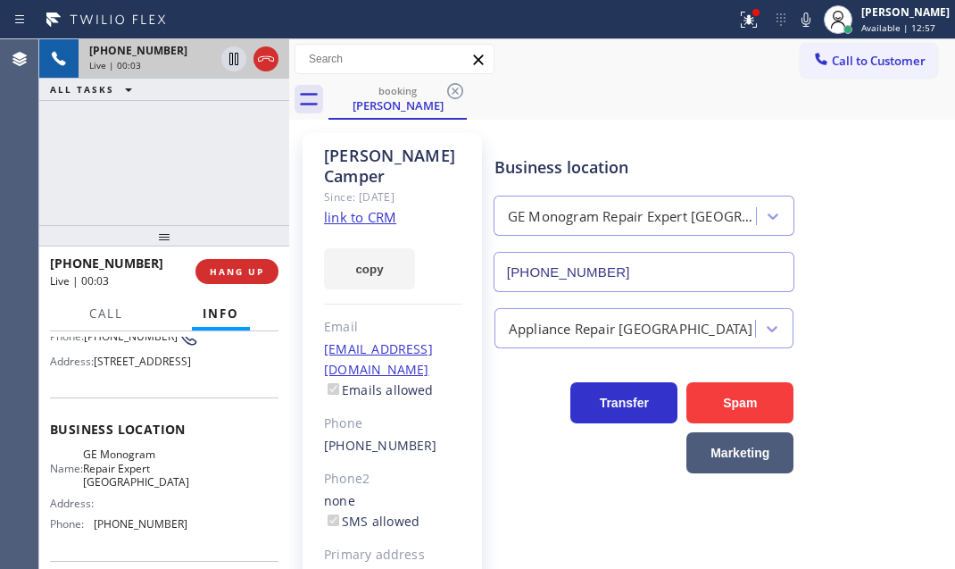
drag, startPoint x: 375, startPoint y: 199, endPoint x: 468, endPoint y: 171, distance: 97.1
click at [265, 67] on icon at bounding box center [265, 58] width 21 height 21
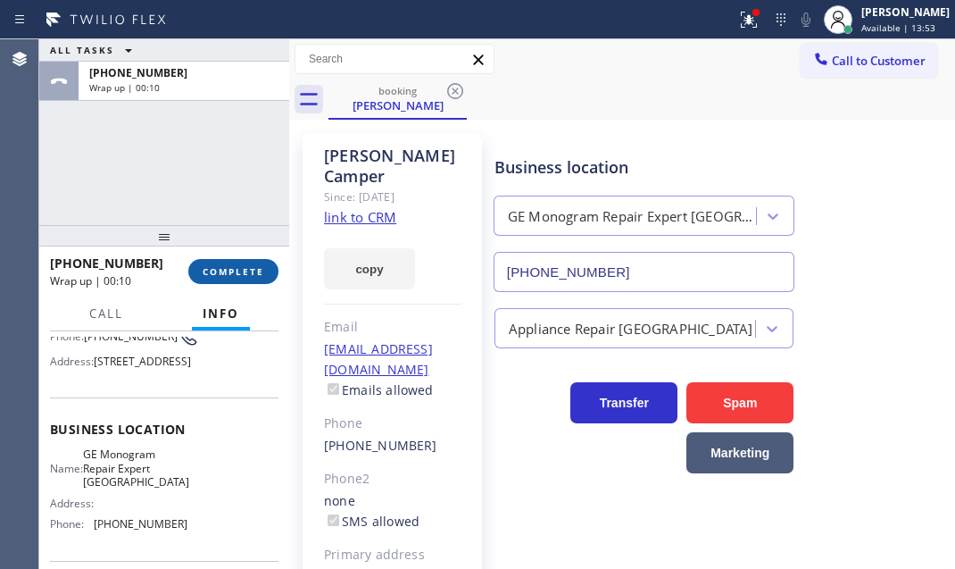
click at [225, 273] on span "COMPLETE" at bounding box center [234, 271] width 62 height 12
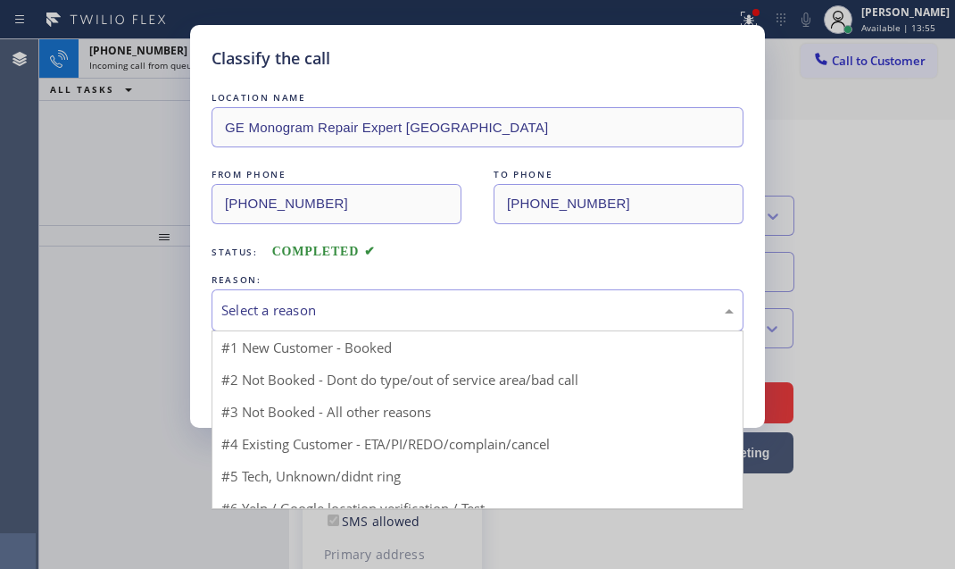
click at [416, 309] on div "Select a reason" at bounding box center [477, 310] width 512 height 21
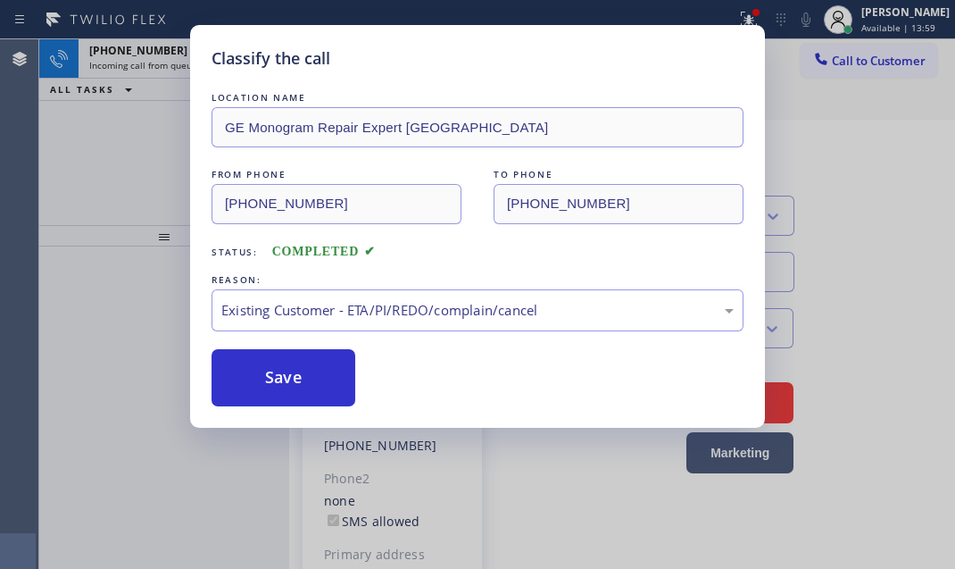
drag, startPoint x: 306, startPoint y: 382, endPoint x: 161, endPoint y: 153, distance: 271.7
click at [291, 366] on button "Save" at bounding box center [284, 377] width 144 height 57
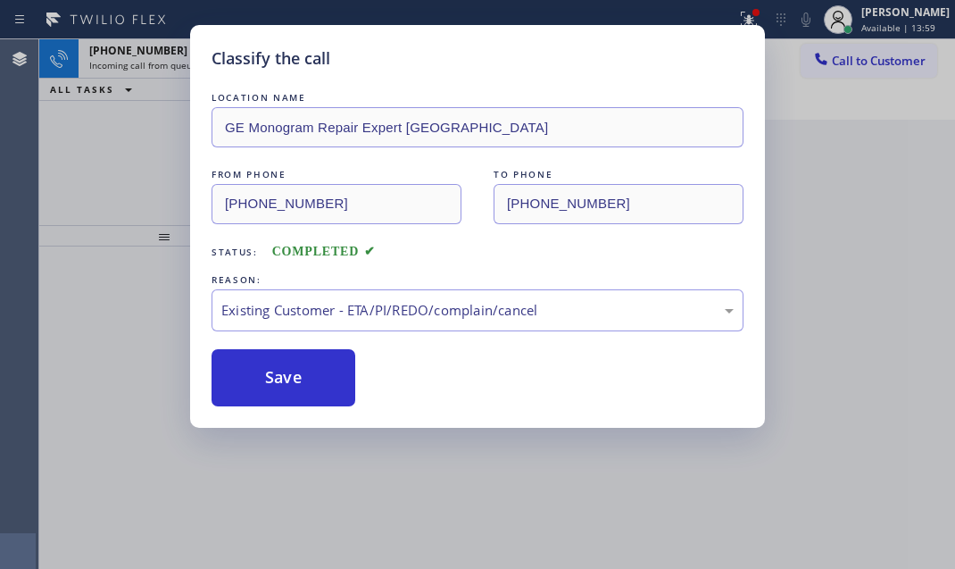
click at [156, 58] on div "Classify the call LOCATION NAME GE Monogram Repair Expert Cathedral City FROM P…" at bounding box center [477, 284] width 955 height 569
click at [157, 58] on div "Classify the call LOCATION NAME GE Monogram Inc Repair Phoenix FROM PHONE [PHON…" at bounding box center [497, 303] width 916 height 529
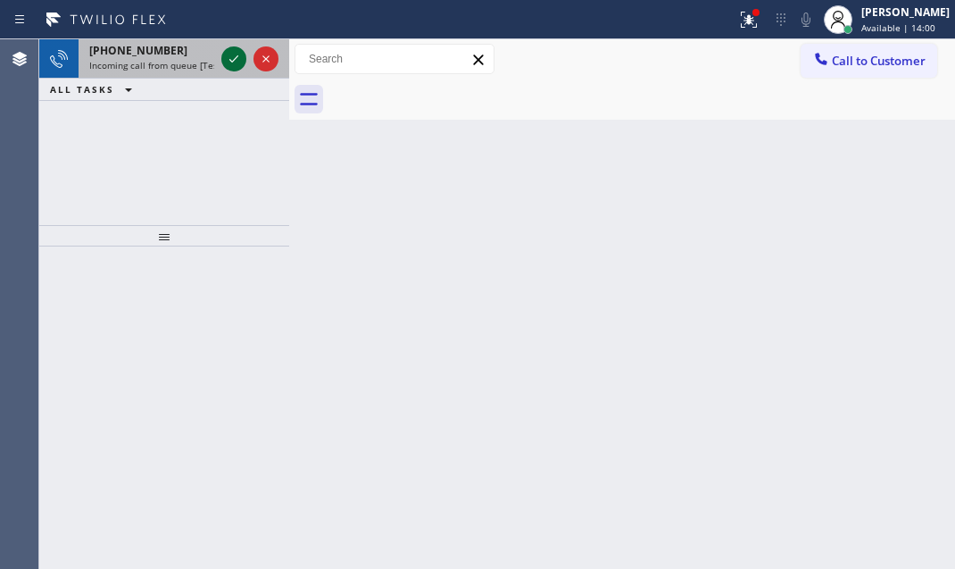
click at [233, 61] on icon at bounding box center [233, 58] width 21 height 21
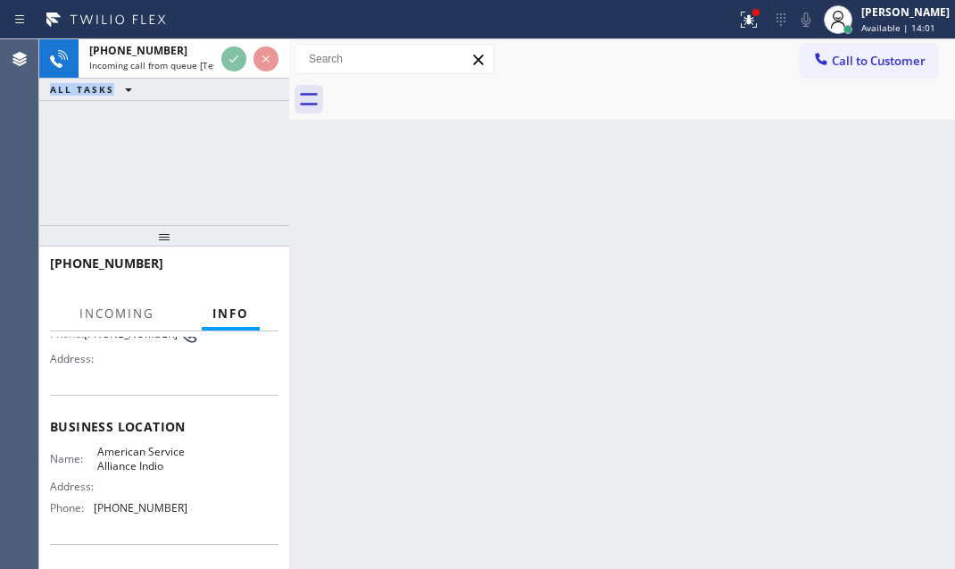
scroll to position [162, 0]
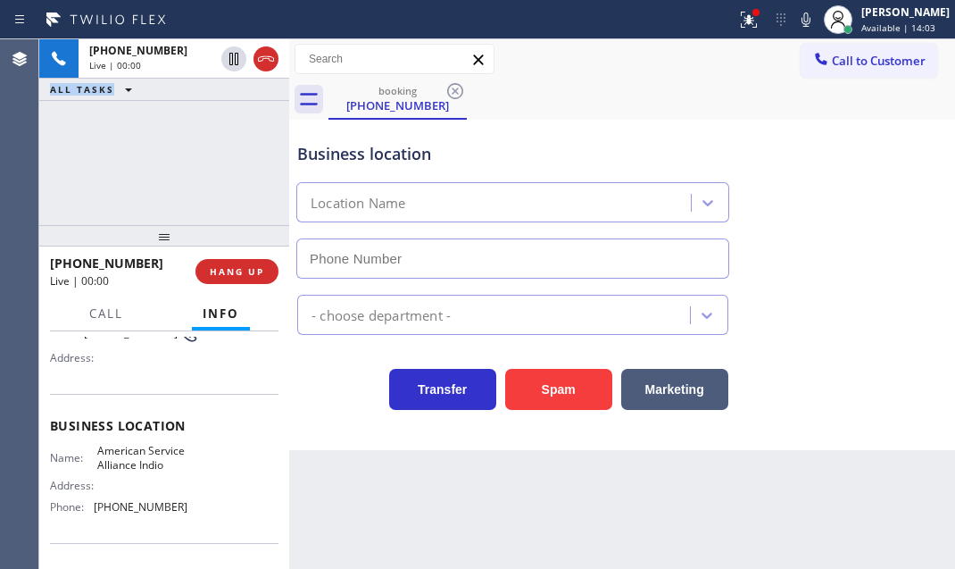
type input "[PHONE_NUMBER]"
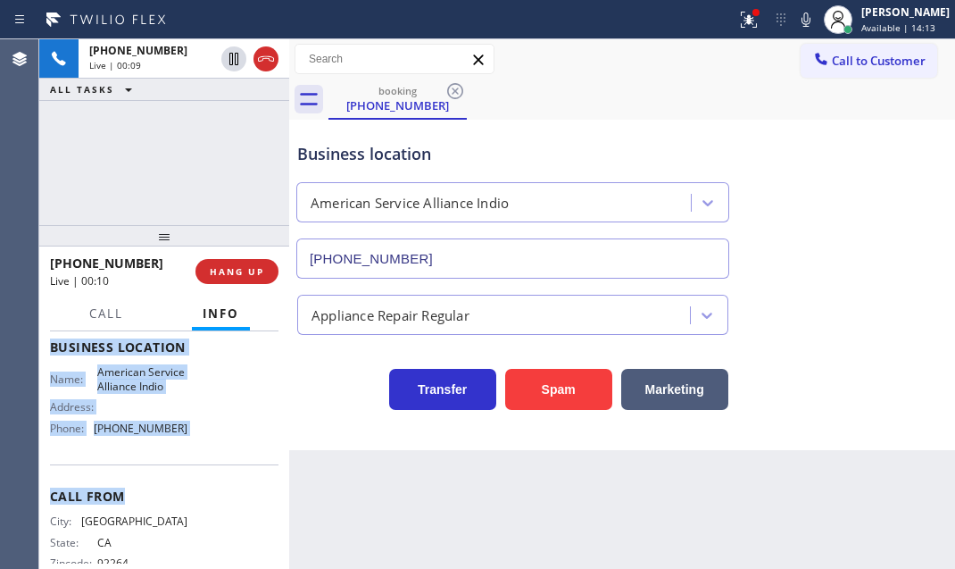
scroll to position [243, 0]
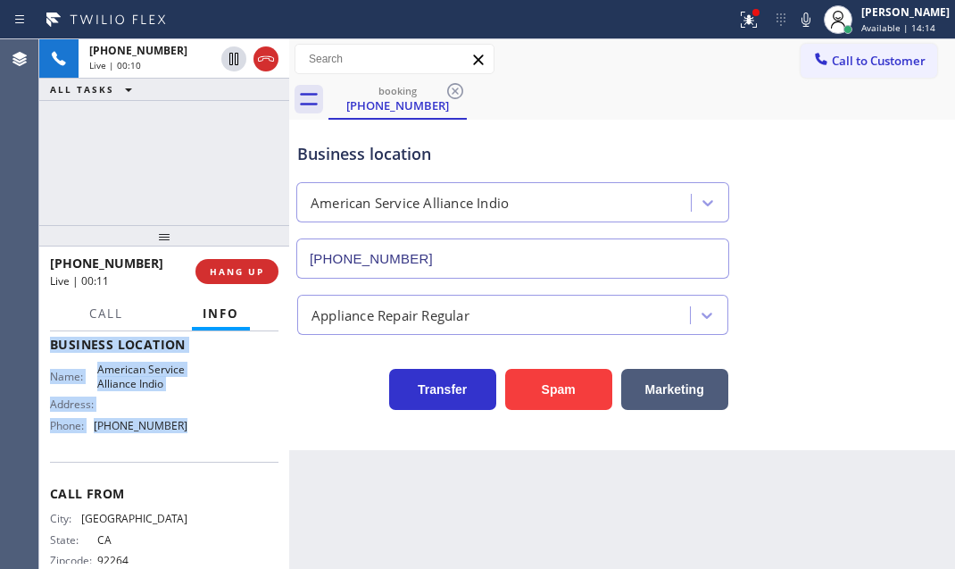
drag, startPoint x: 53, startPoint y: 437, endPoint x: 203, endPoint y: 475, distance: 154.8
click at [203, 475] on div "Context Queue: [Test] All Priority: 2 Customer Name: [PHONE_NUMBER] Phone: [PHO…" at bounding box center [164, 345] width 229 height 503
copy div "Customer Name: [PHONE_NUMBER] Phone: [PHONE_NUMBER] Address: Business location …"
click at [236, 277] on button "HANG UP" at bounding box center [237, 271] width 83 height 25
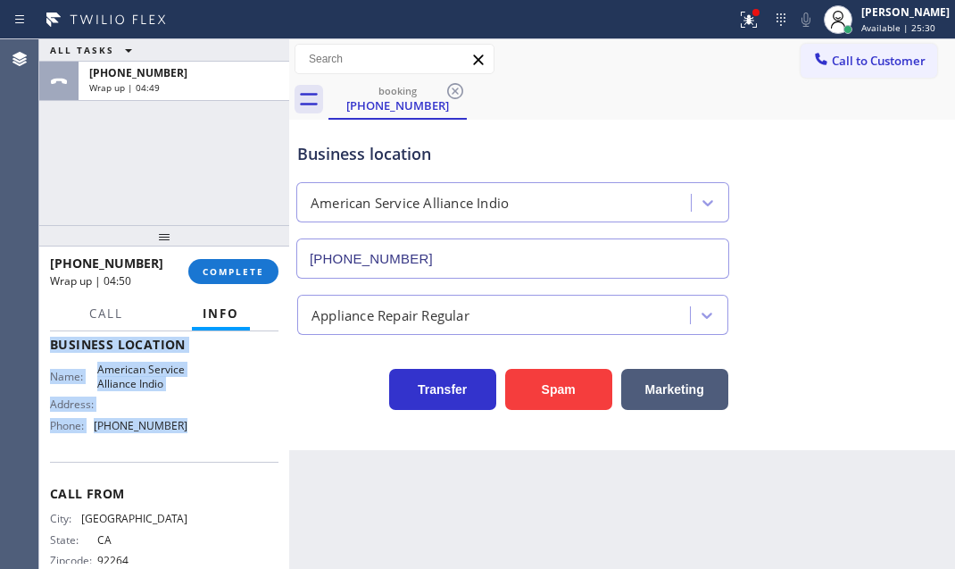
drag, startPoint x: 251, startPoint y: 270, endPoint x: 379, endPoint y: 309, distance: 134.4
click at [252, 272] on span "COMPLETE" at bounding box center [234, 271] width 62 height 12
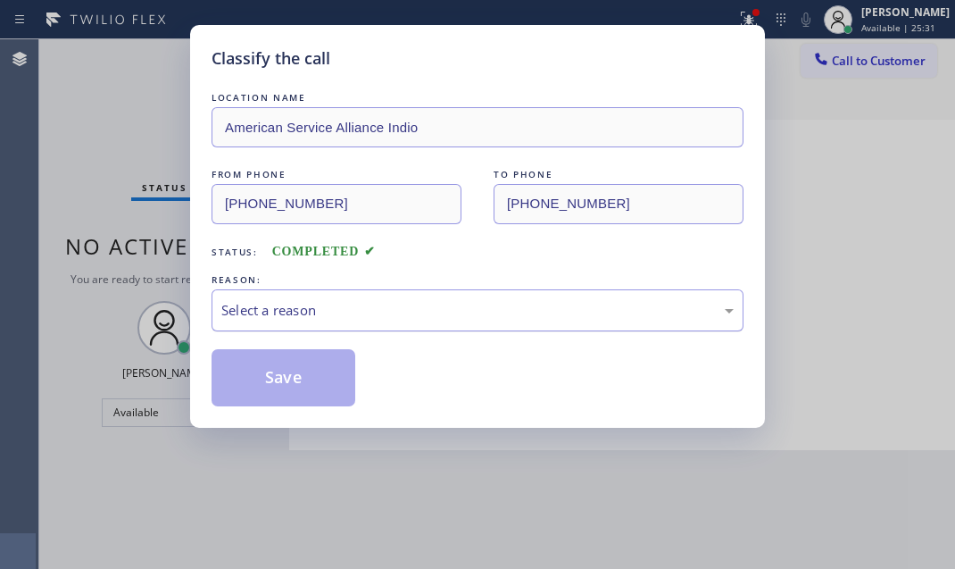
click at [404, 304] on div "Select a reason" at bounding box center [477, 310] width 512 height 21
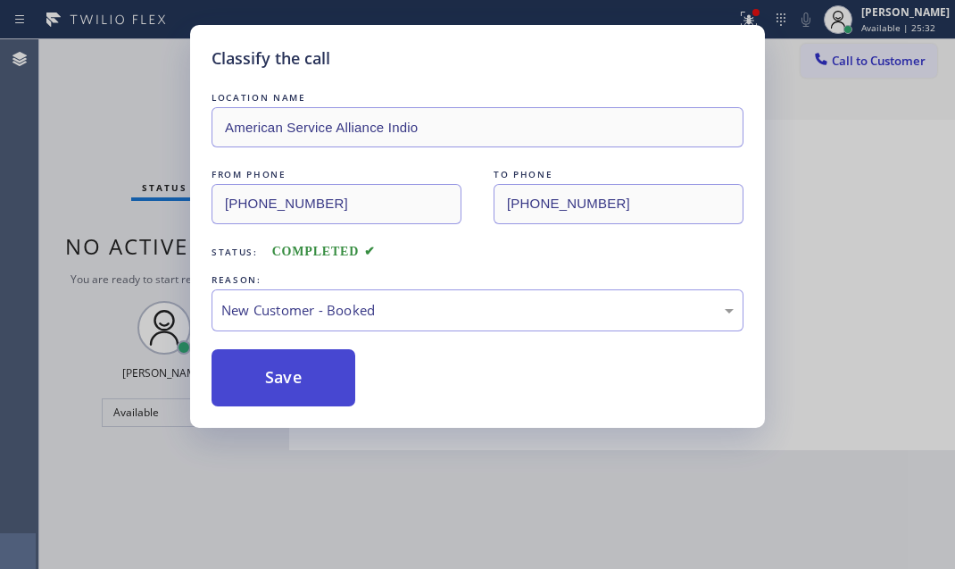
click at [270, 381] on button "Save" at bounding box center [284, 377] width 144 height 57
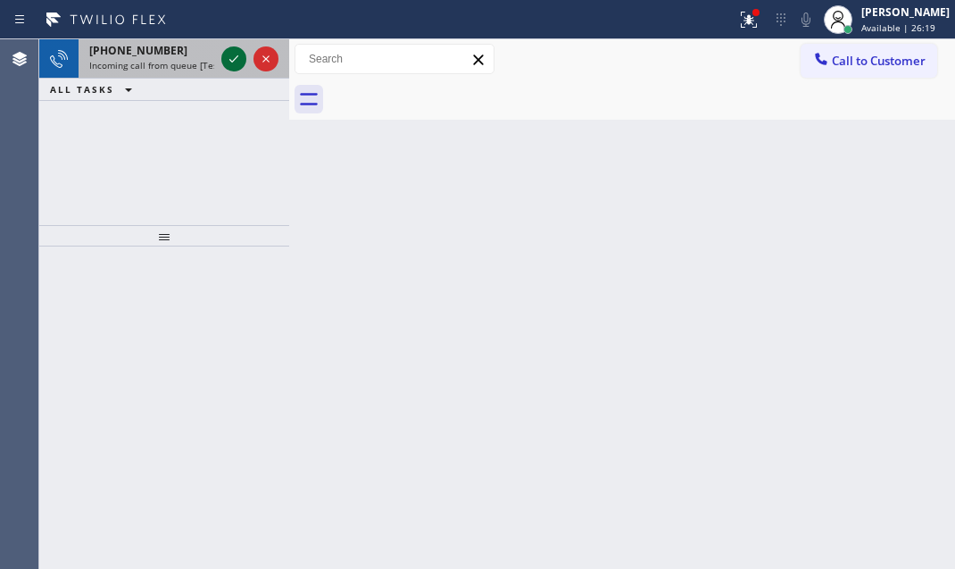
click at [227, 61] on icon at bounding box center [233, 58] width 21 height 21
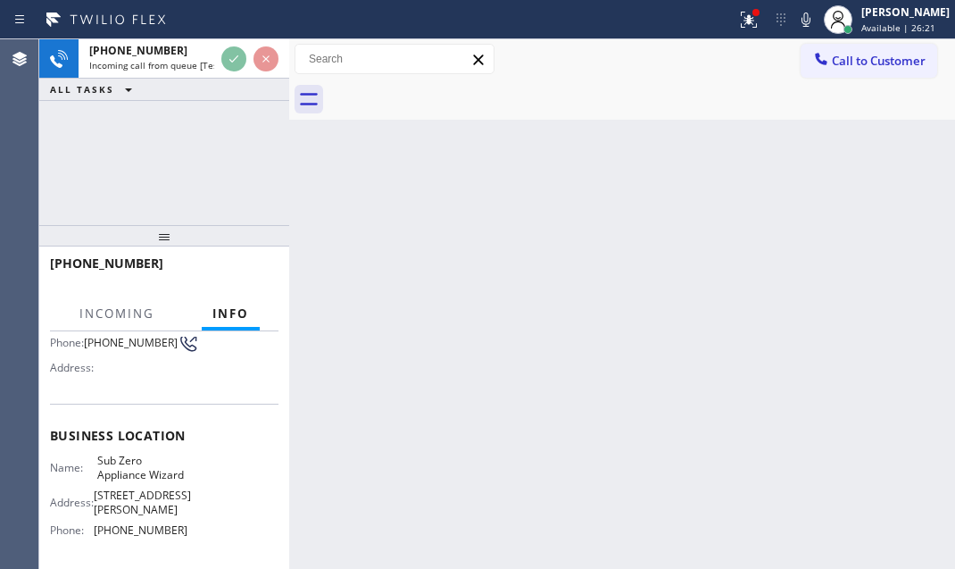
scroll to position [162, 0]
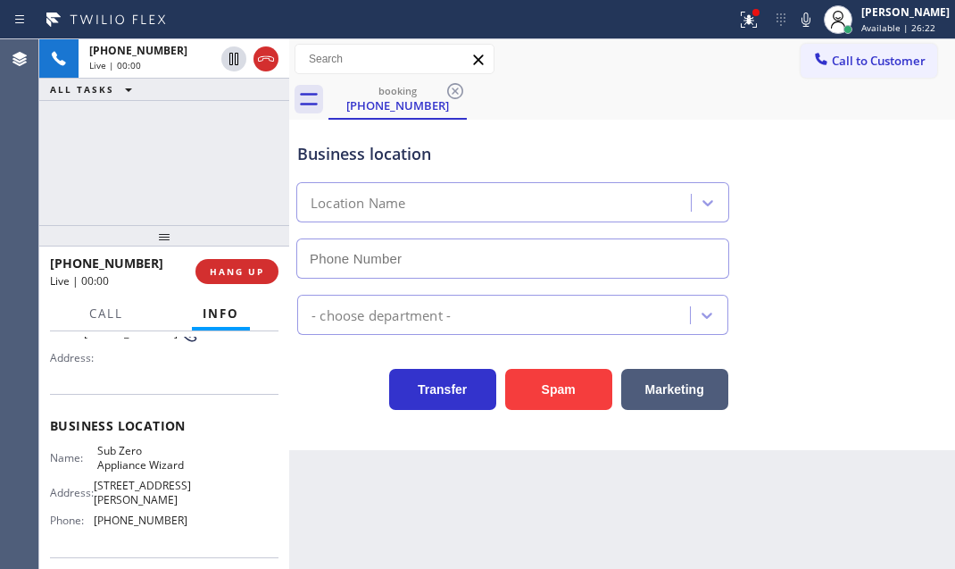
type input "[PHONE_NUMBER]"
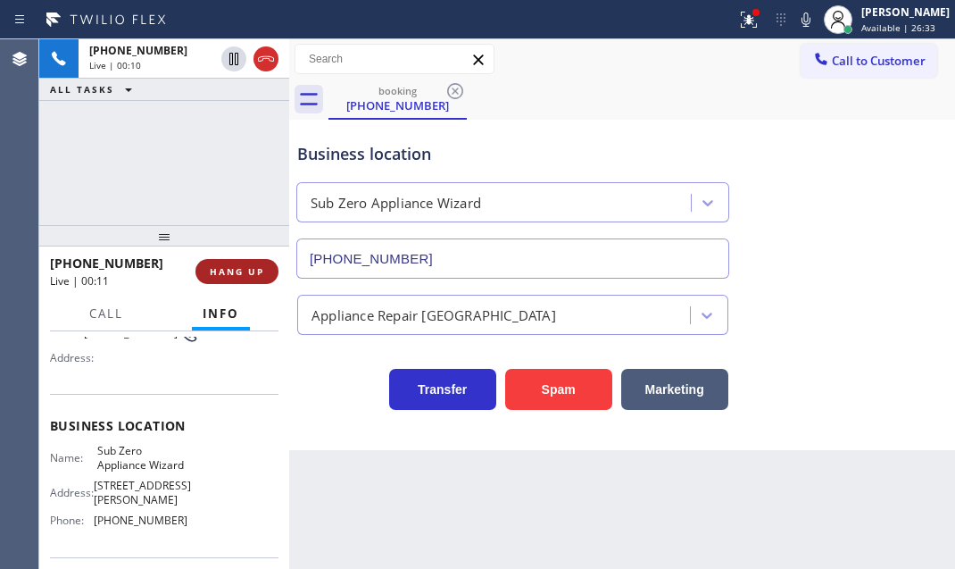
click at [243, 271] on span "HANG UP" at bounding box center [237, 271] width 54 height 12
drag, startPoint x: 249, startPoint y: 264, endPoint x: 261, endPoint y: 279, distance: 19.1
click at [248, 265] on span "HANG UP" at bounding box center [237, 271] width 54 height 12
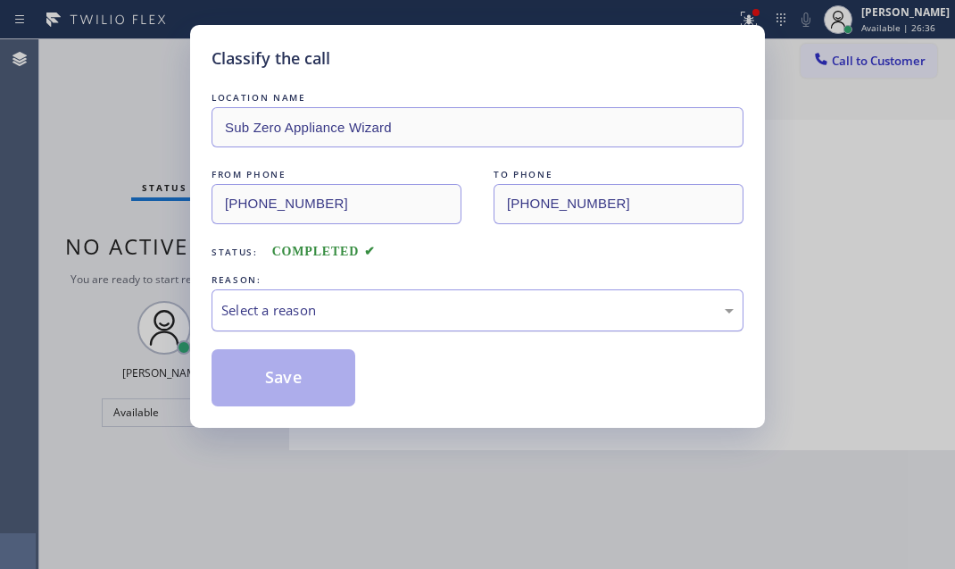
click at [315, 316] on div "Select a reason" at bounding box center [477, 310] width 512 height 21
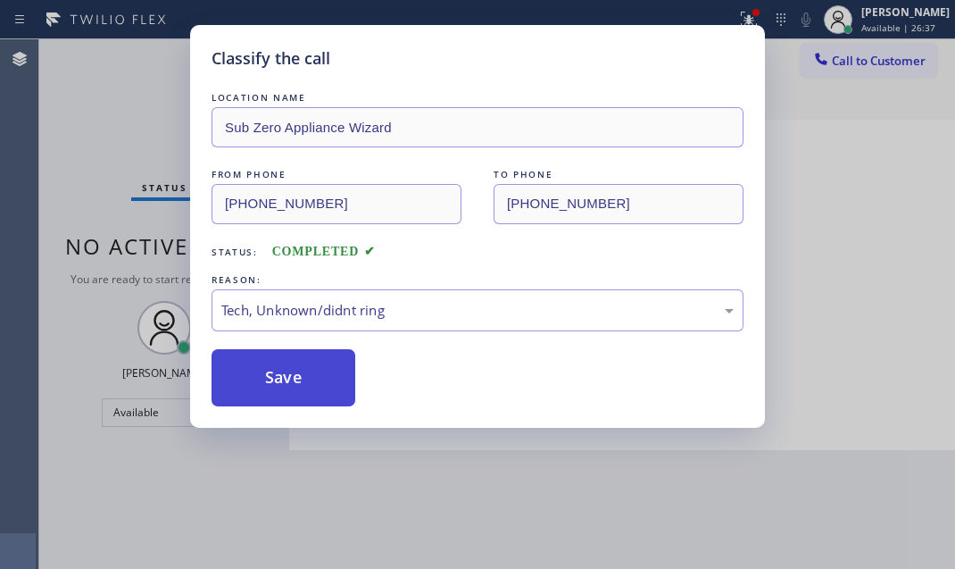
drag, startPoint x: 303, startPoint y: 442, endPoint x: 287, endPoint y: 386, distance: 58.3
click at [286, 365] on button "Save" at bounding box center [284, 377] width 144 height 57
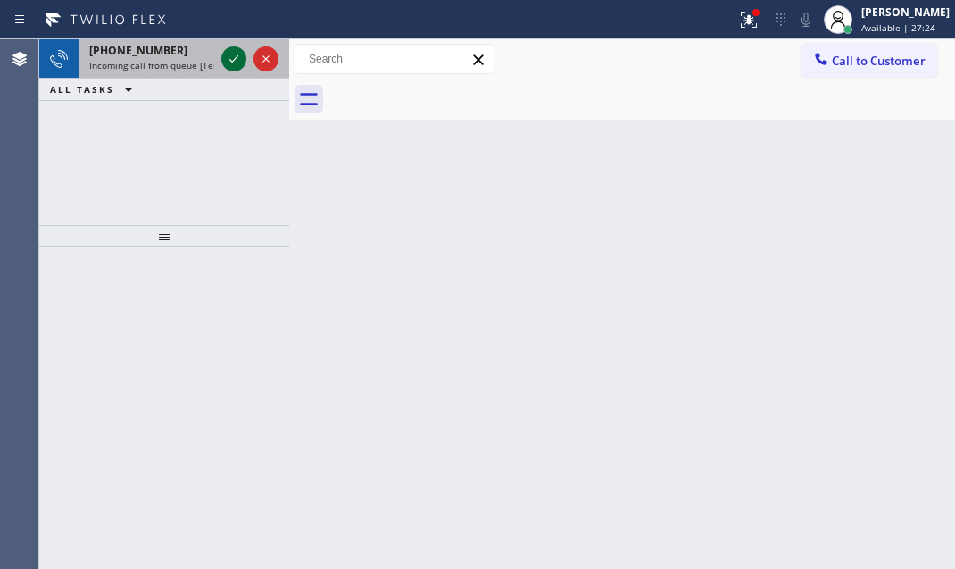
click at [225, 55] on icon at bounding box center [233, 58] width 21 height 21
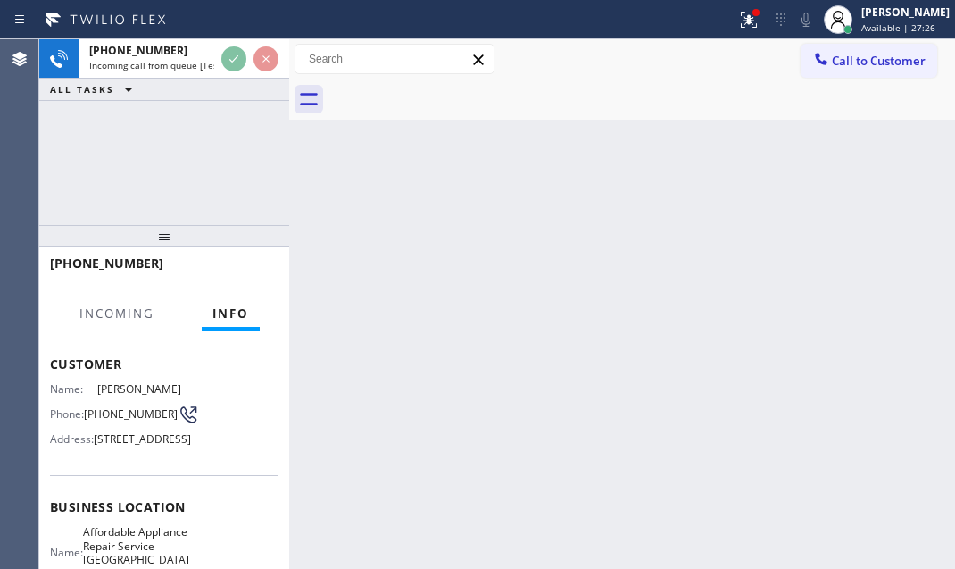
scroll to position [80, 0]
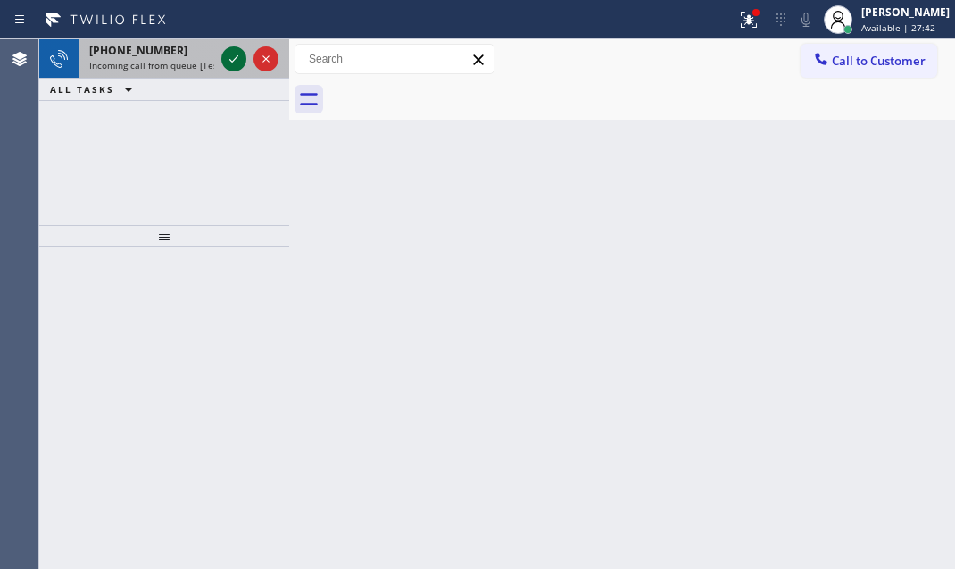
click at [223, 62] on icon at bounding box center [233, 58] width 21 height 21
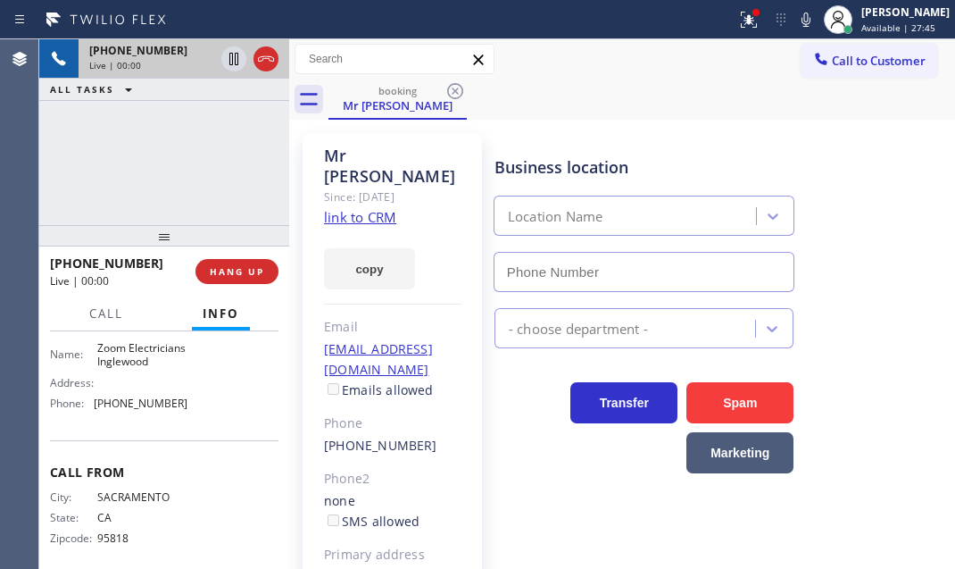
scroll to position [225, 0]
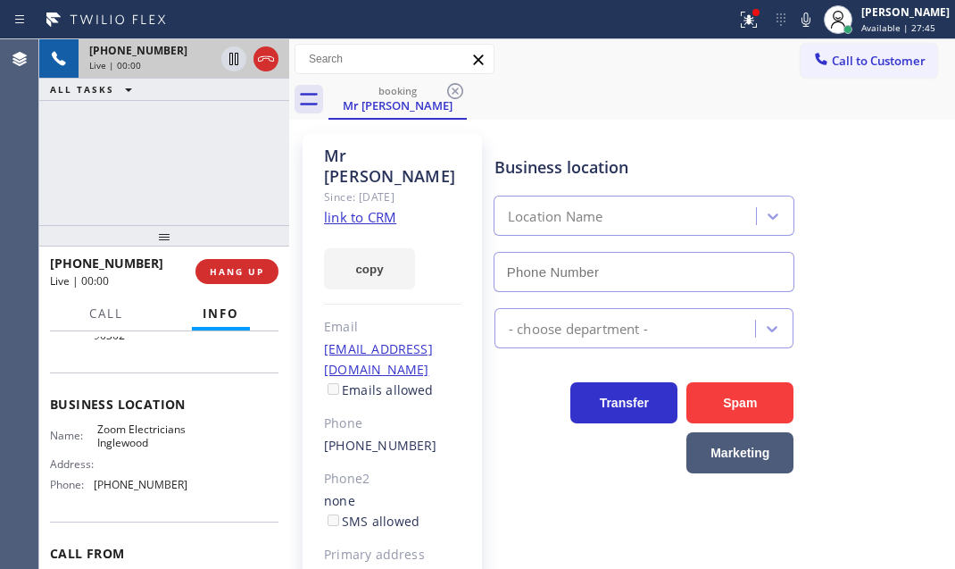
type input "[PHONE_NUMBER]"
click at [97, 311] on span "Call" at bounding box center [106, 313] width 34 height 16
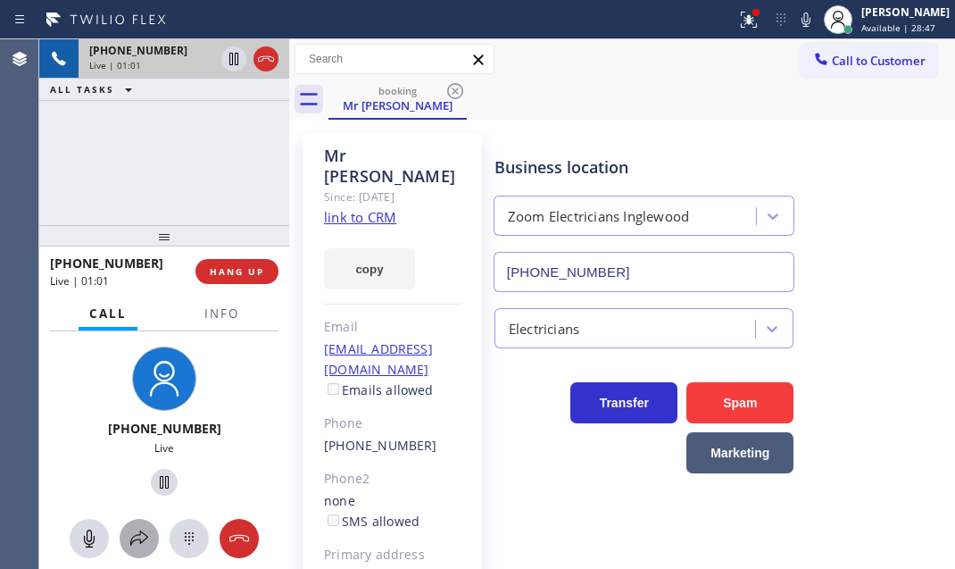
click at [134, 536] on icon at bounding box center [139, 538] width 21 height 21
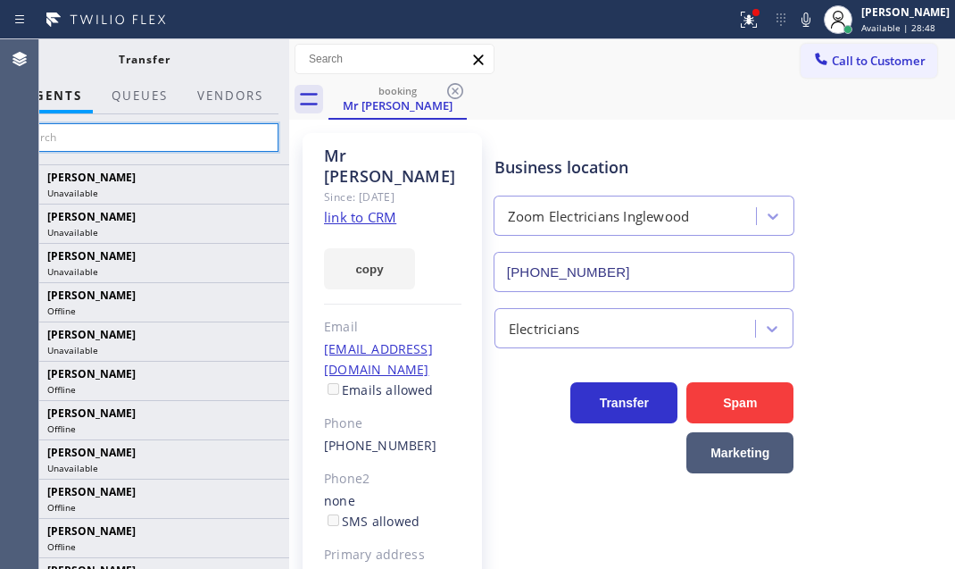
click at [146, 139] on input "text" at bounding box center [144, 137] width 269 height 29
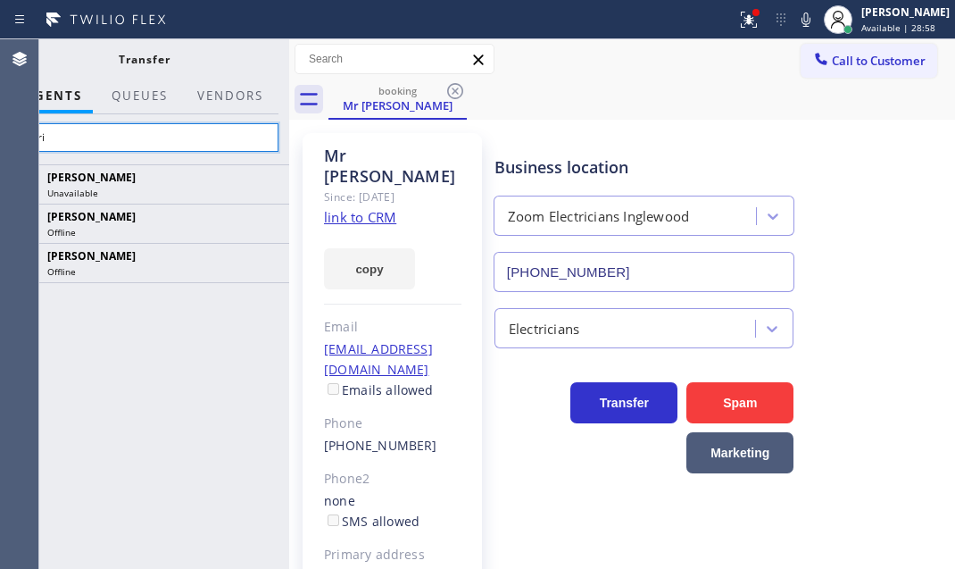
click at [108, 129] on input "mari" at bounding box center [144, 137] width 269 height 29
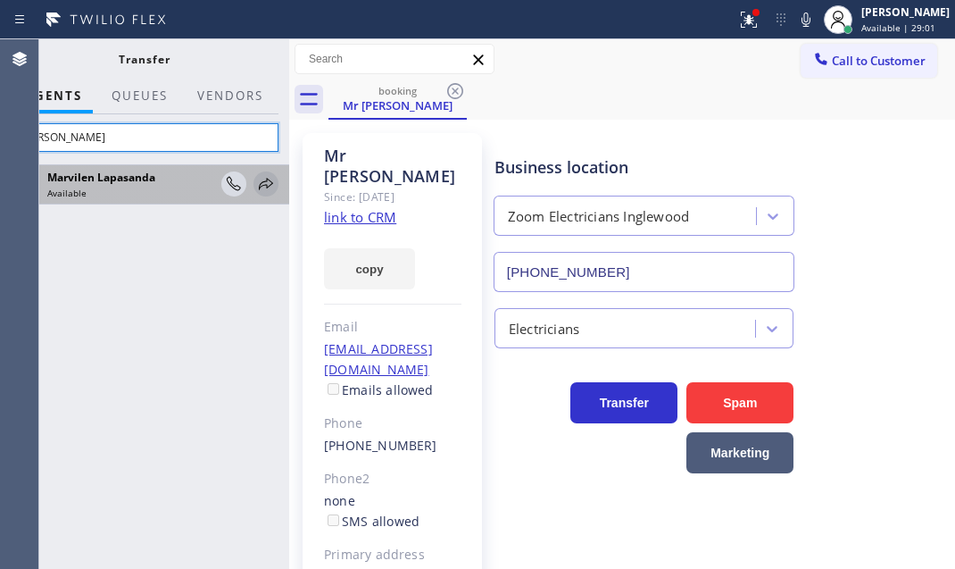
type input "[PERSON_NAME]"
click at [265, 175] on icon at bounding box center [265, 183] width 21 height 21
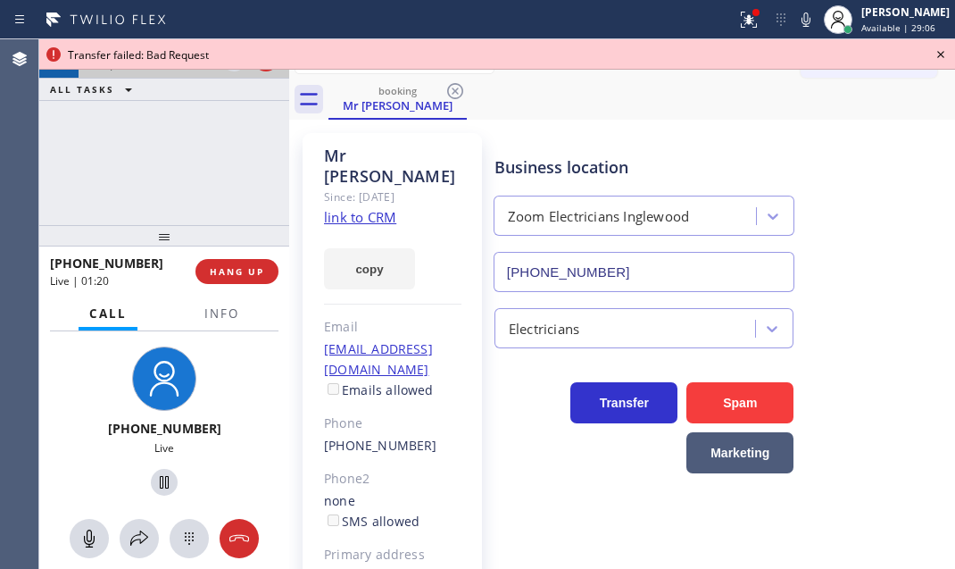
click at [165, 225] on div at bounding box center [164, 235] width 250 height 21
click at [136, 537] on icon at bounding box center [139, 538] width 21 height 21
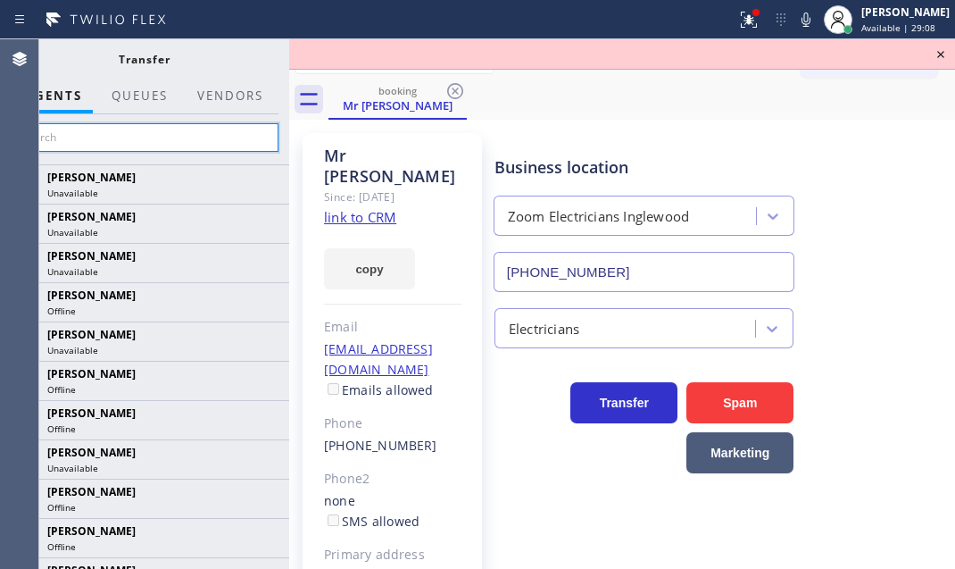
click at [134, 137] on input "text" at bounding box center [144, 137] width 269 height 29
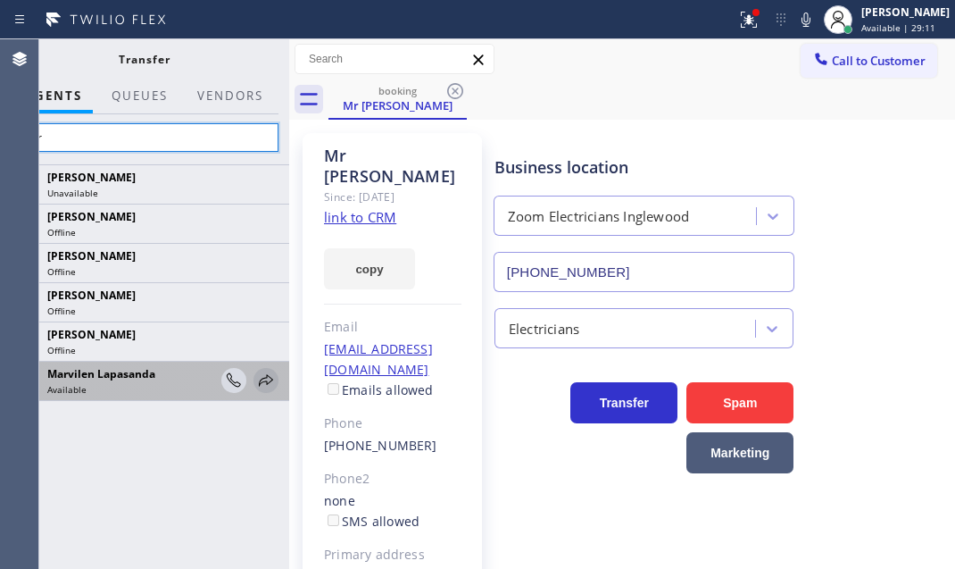
type input "mar"
click at [268, 379] on icon at bounding box center [265, 380] width 21 height 21
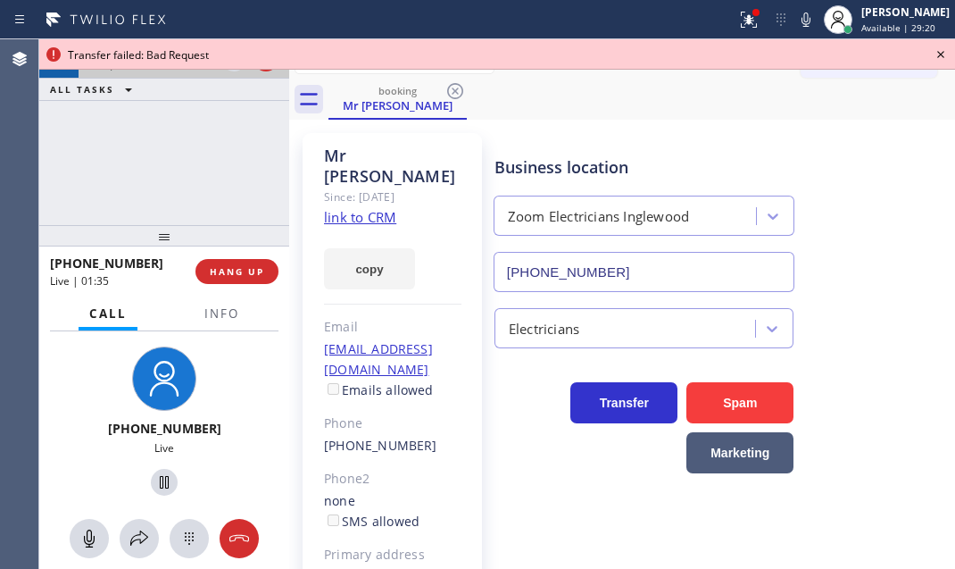
click at [938, 53] on icon at bounding box center [940, 54] width 21 height 21
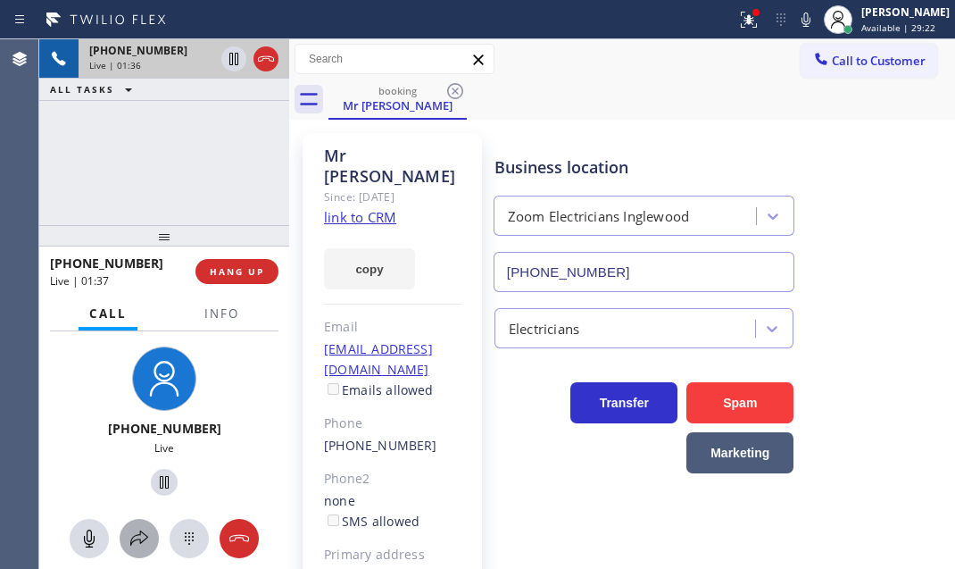
click at [133, 542] on icon at bounding box center [139, 538] width 21 height 21
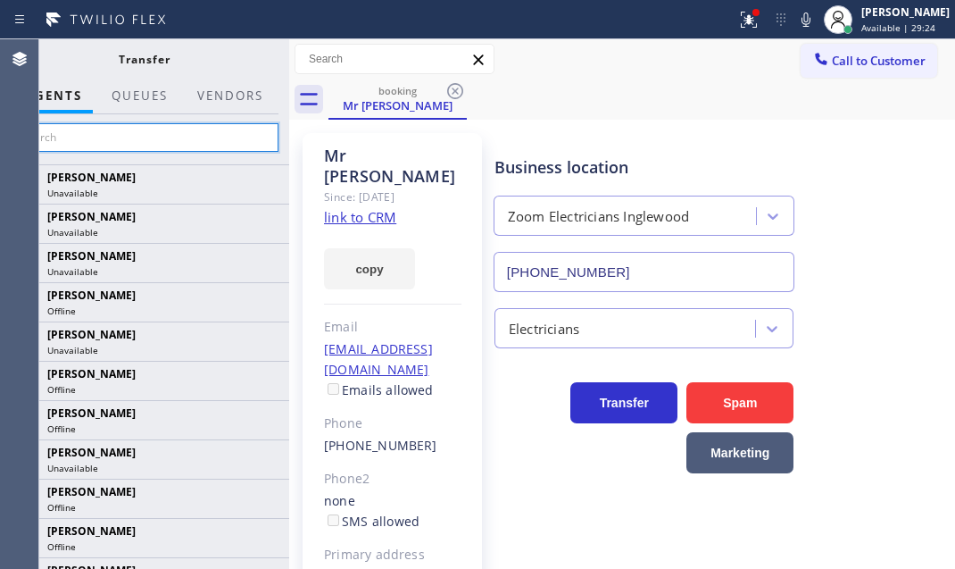
click at [116, 138] on input "text" at bounding box center [144, 137] width 269 height 29
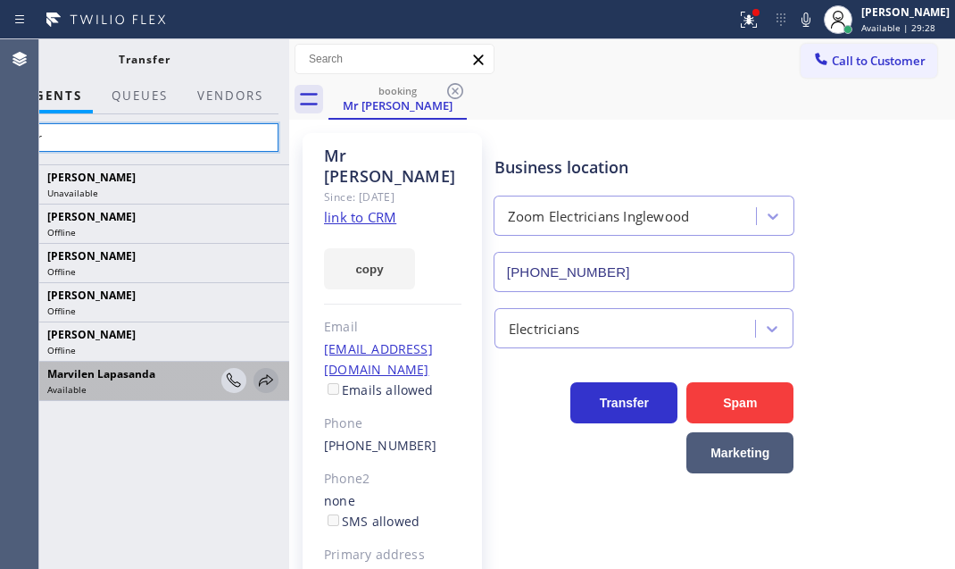
type input "mar"
click at [263, 381] on icon at bounding box center [266, 380] width 14 height 12
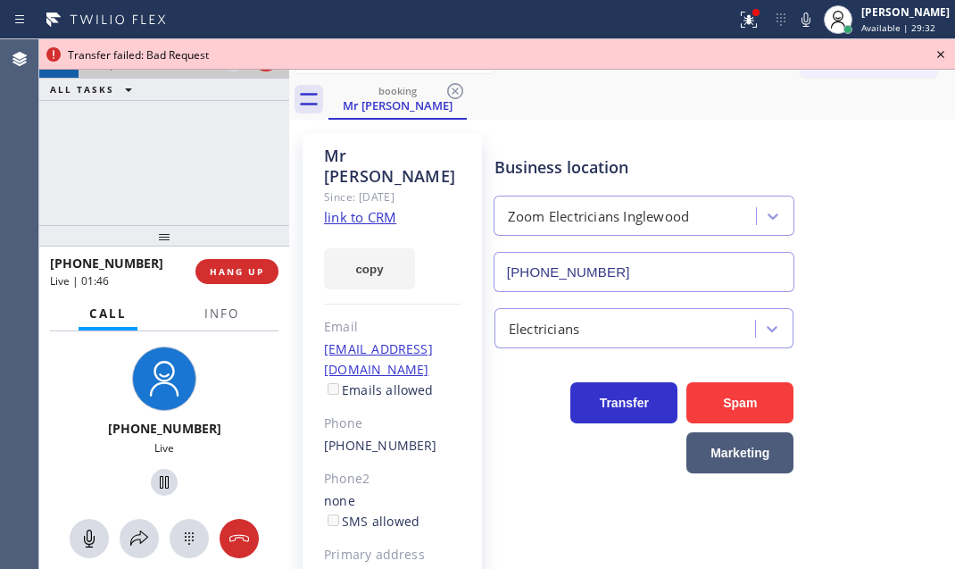
click at [941, 56] on icon at bounding box center [940, 54] width 21 height 21
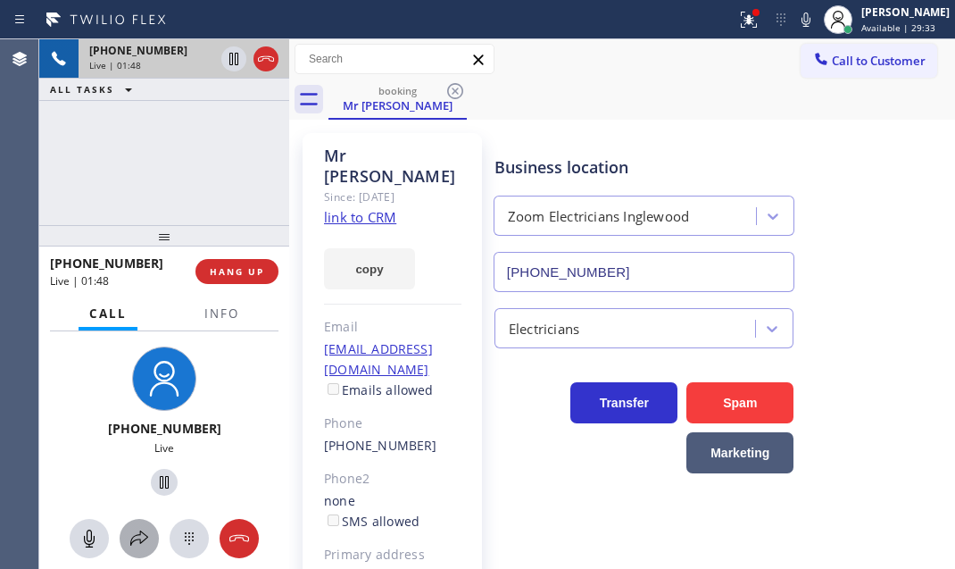
click at [133, 536] on icon at bounding box center [139, 538] width 21 height 21
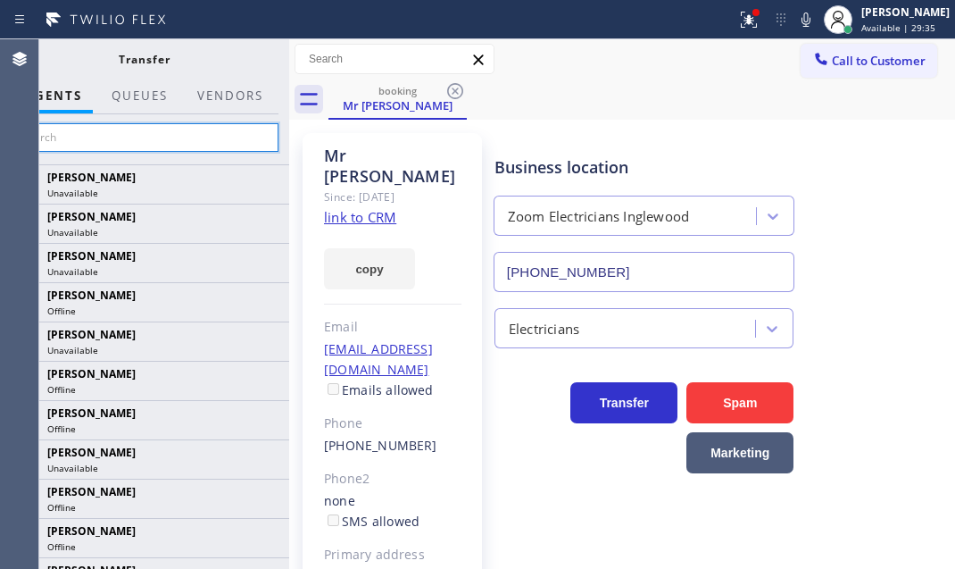
click at [213, 134] on input "text" at bounding box center [144, 137] width 269 height 29
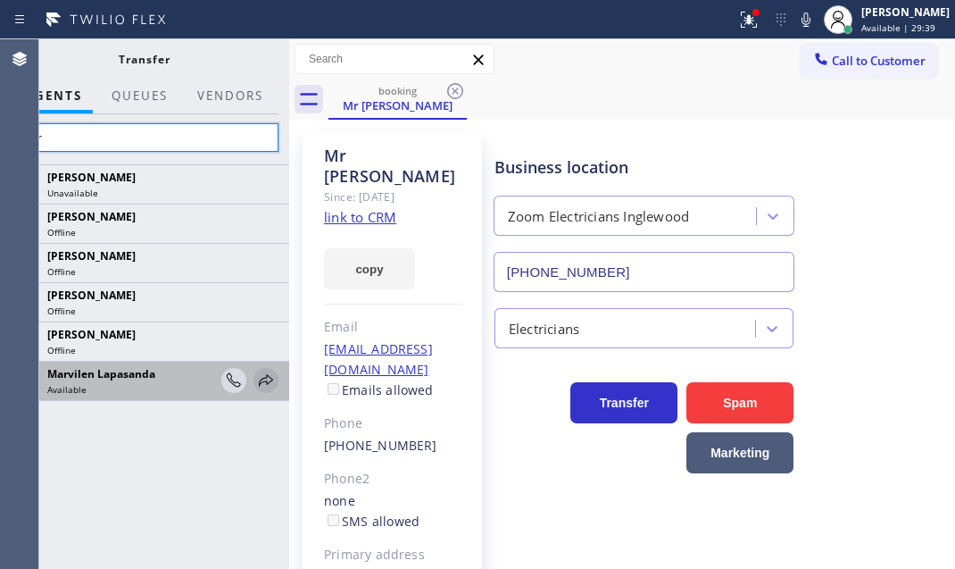
type input "mar"
click at [265, 379] on icon at bounding box center [265, 380] width 21 height 21
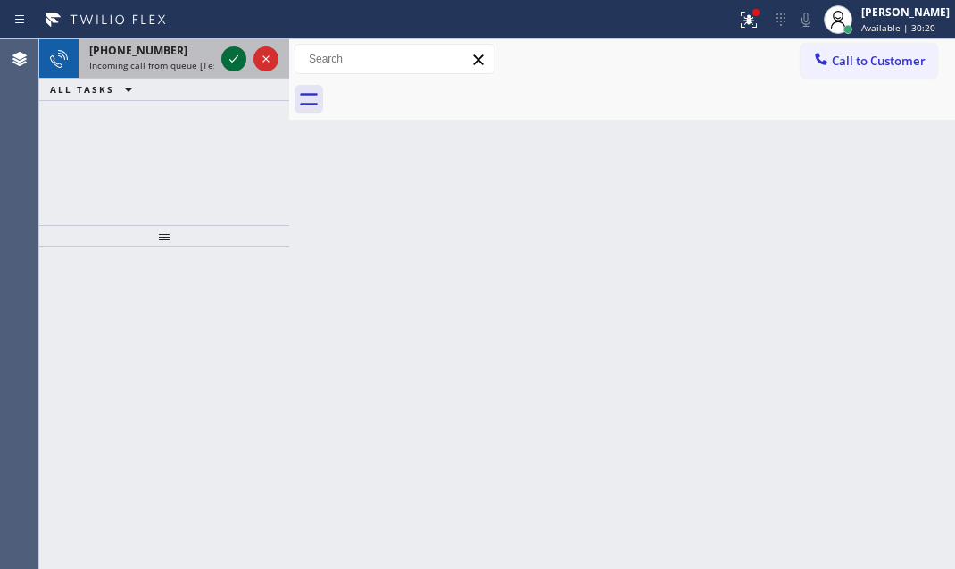
click at [230, 64] on icon at bounding box center [233, 58] width 21 height 21
click at [234, 64] on icon at bounding box center [233, 58] width 21 height 21
click at [213, 52] on div "[PHONE_NUMBER]" at bounding box center [151, 50] width 125 height 15
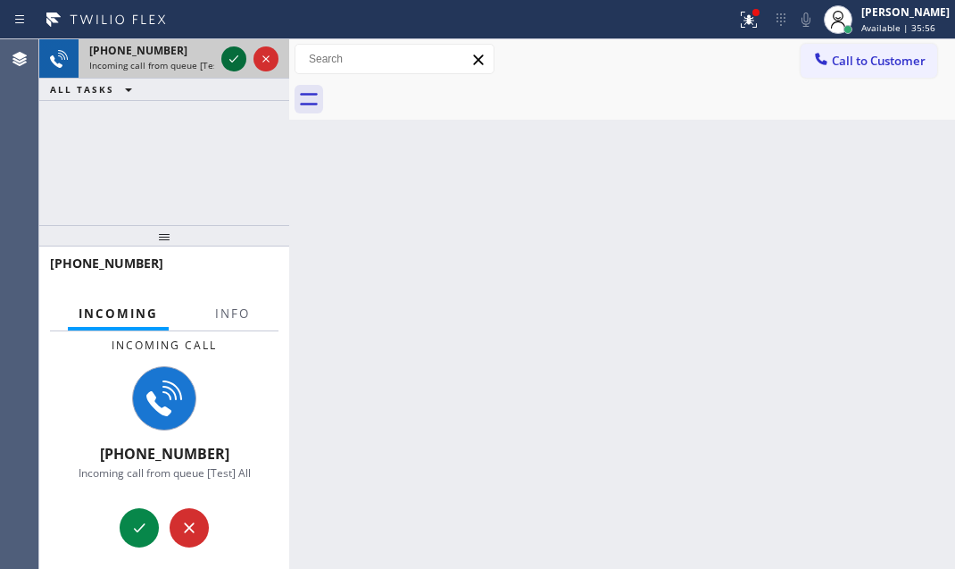
click at [223, 56] on div at bounding box center [233, 58] width 25 height 21
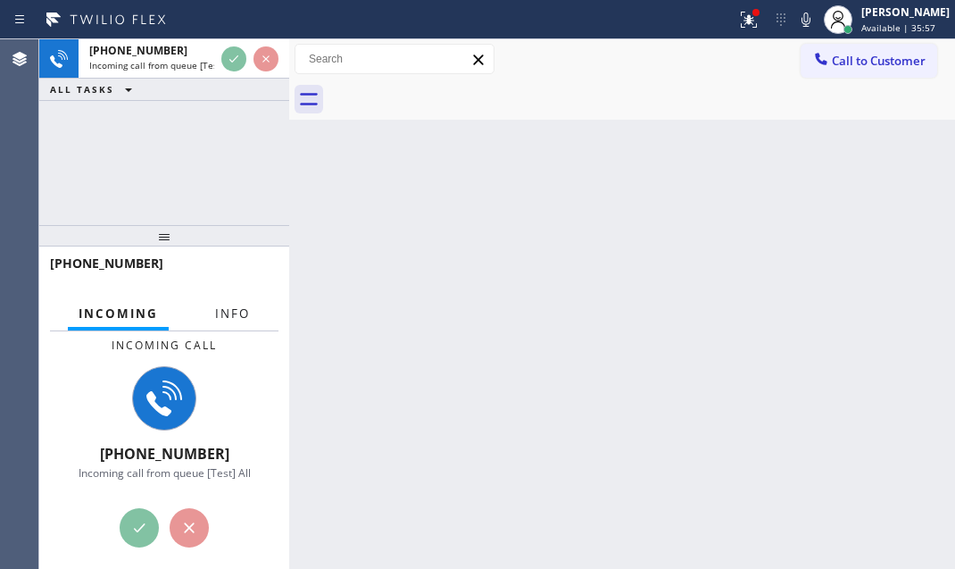
drag, startPoint x: 229, startPoint y: 319, endPoint x: 222, endPoint y: 343, distance: 24.9
click at [229, 319] on span "Info" at bounding box center [232, 313] width 35 height 16
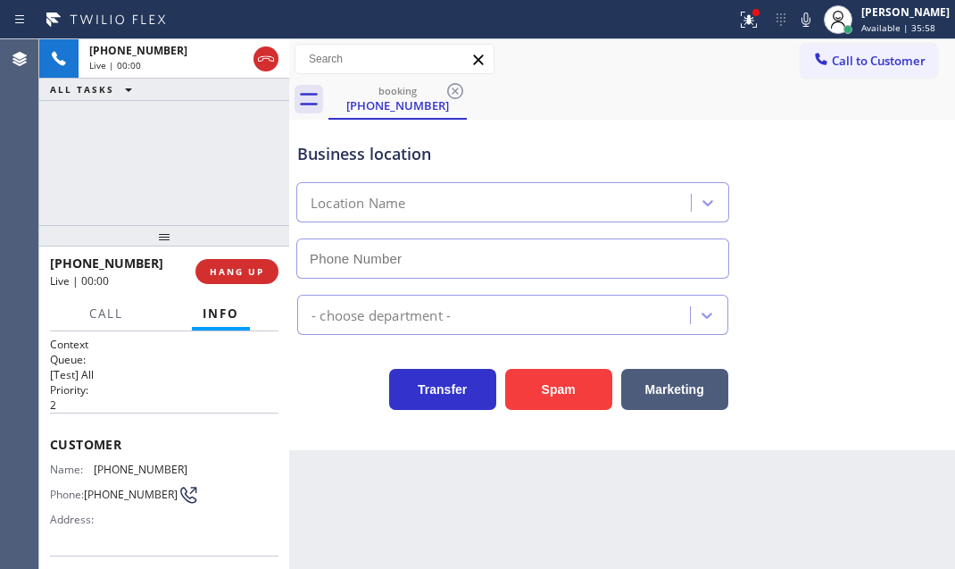
type input "[PHONE_NUMBER]"
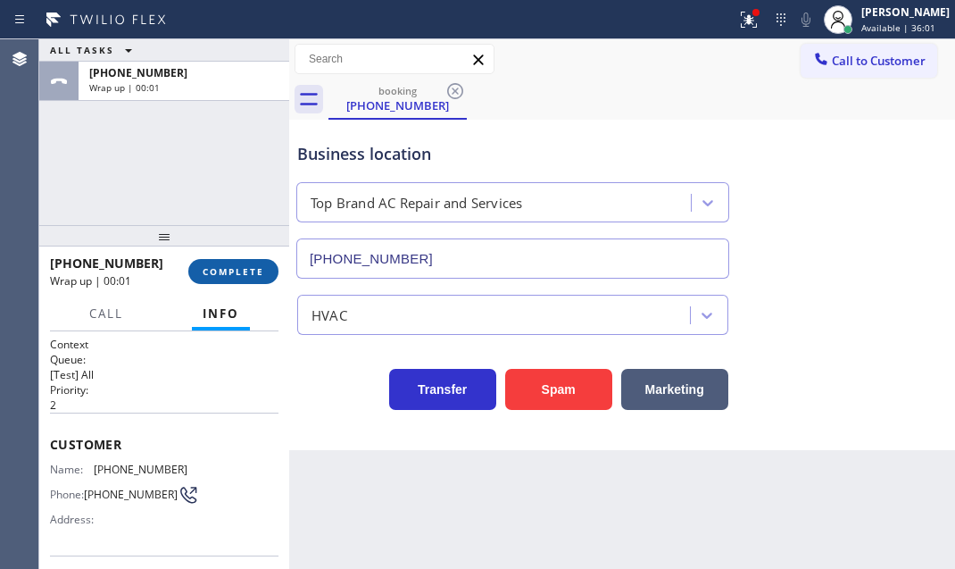
click at [241, 265] on span "COMPLETE" at bounding box center [234, 271] width 62 height 12
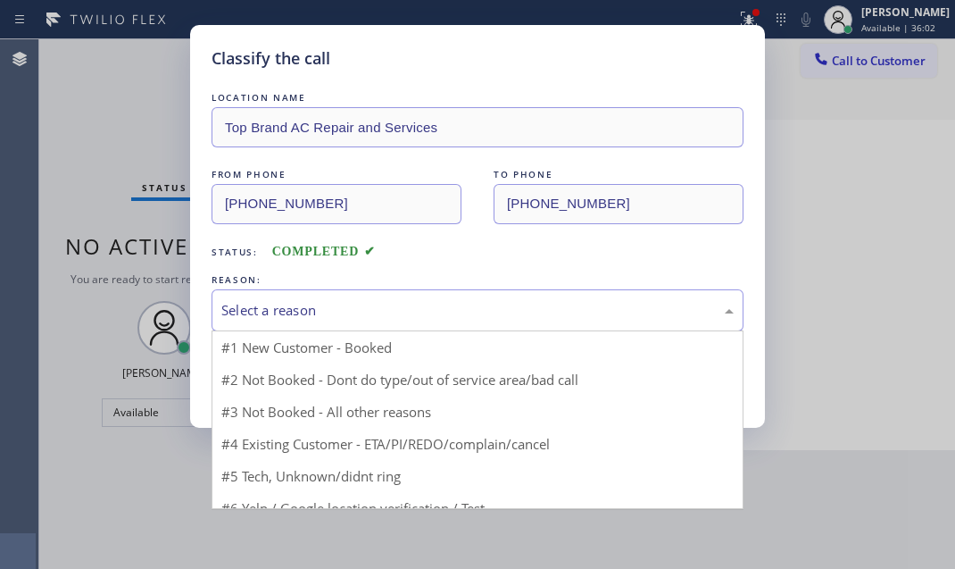
drag, startPoint x: 429, startPoint y: 303, endPoint x: 358, endPoint y: 393, distance: 115.0
click at [428, 304] on div "Select a reason" at bounding box center [477, 310] width 512 height 21
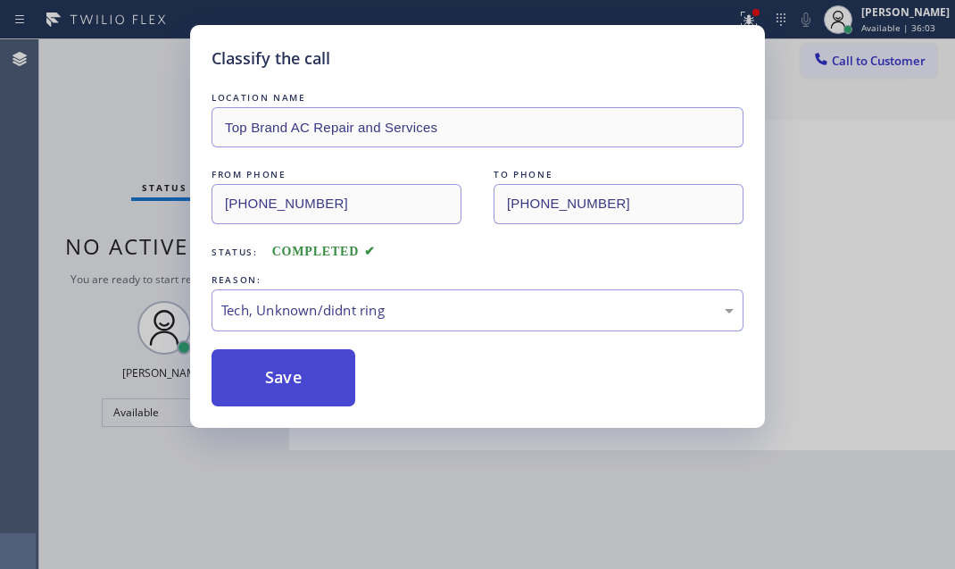
drag, startPoint x: 303, startPoint y: 438, endPoint x: 297, endPoint y: 399, distance: 39.6
click at [294, 378] on button "Save" at bounding box center [284, 377] width 144 height 57
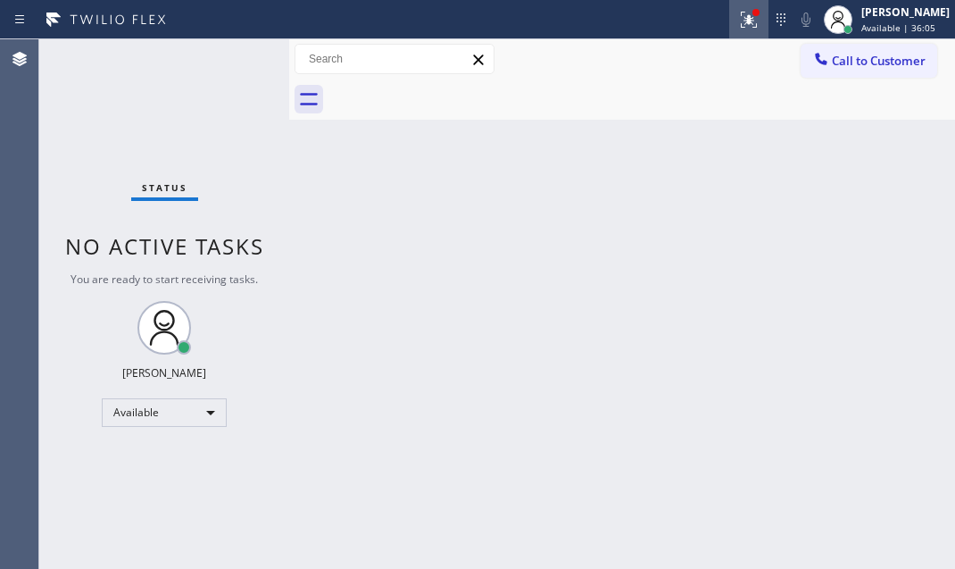
click at [738, 24] on icon at bounding box center [748, 19] width 21 height 21
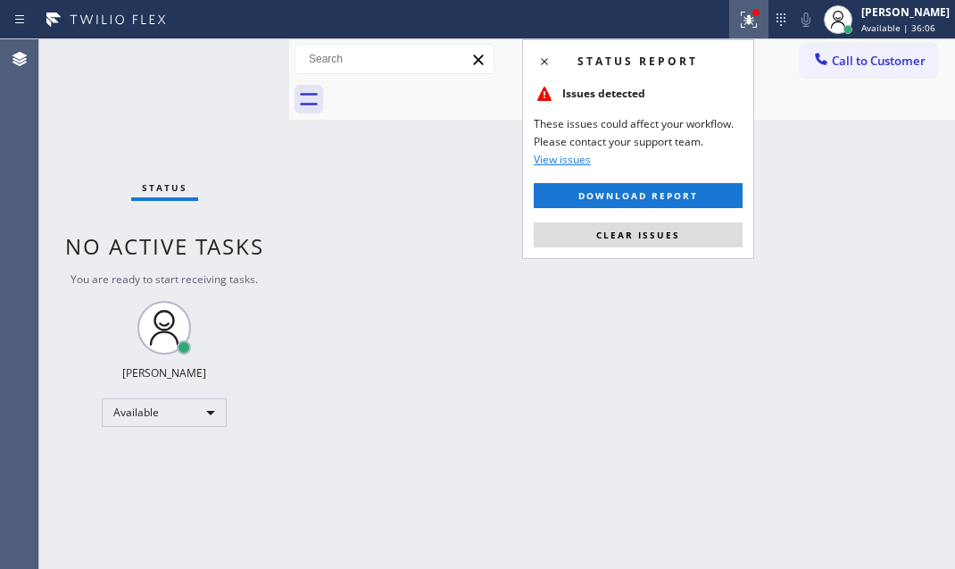
click at [687, 225] on button "Clear issues" at bounding box center [638, 234] width 209 height 25
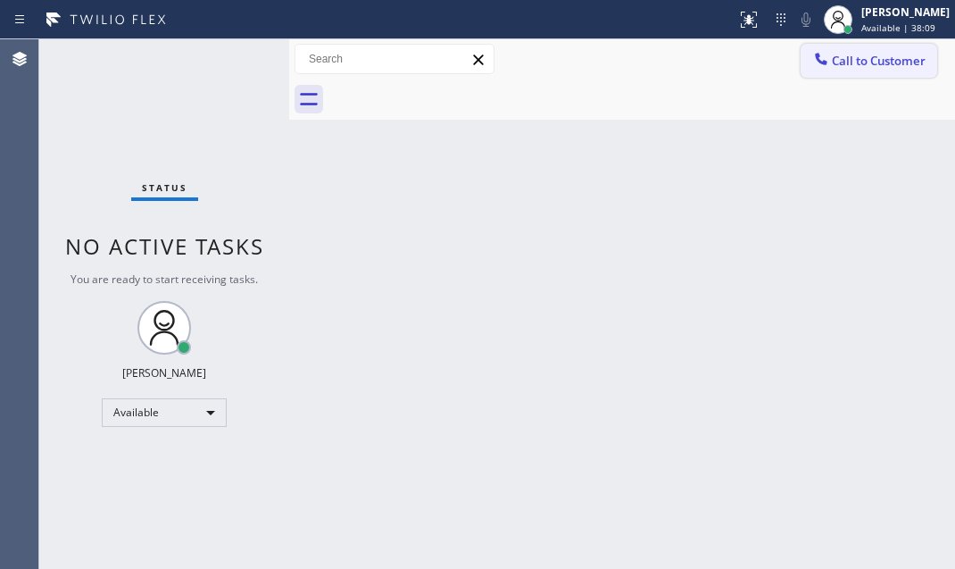
click at [869, 62] on span "Call to Customer" at bounding box center [879, 61] width 94 height 16
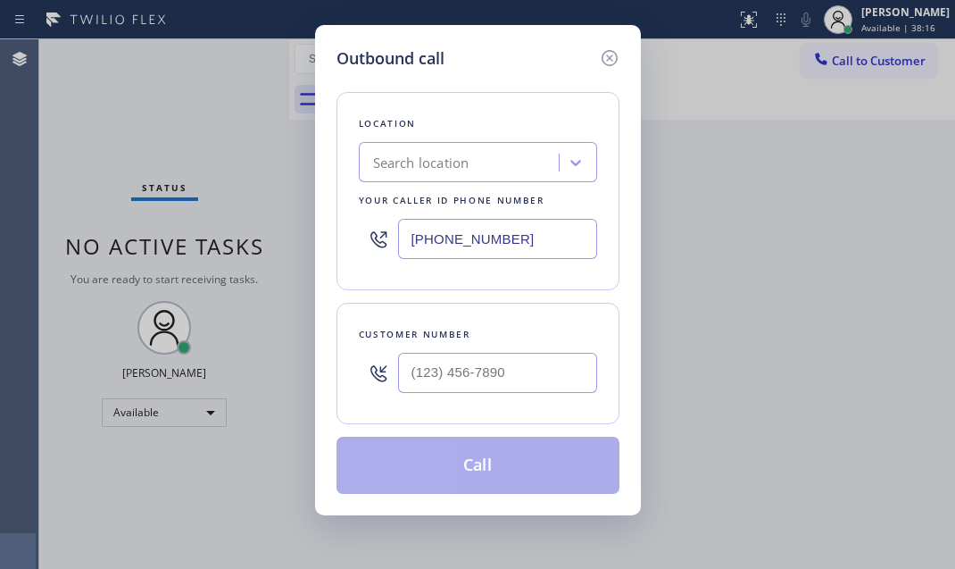
click at [520, 237] on input "[PHONE_NUMBER]" at bounding box center [497, 239] width 199 height 40
paste input "452-3788"
type input "[PHONE_NUMBER]"
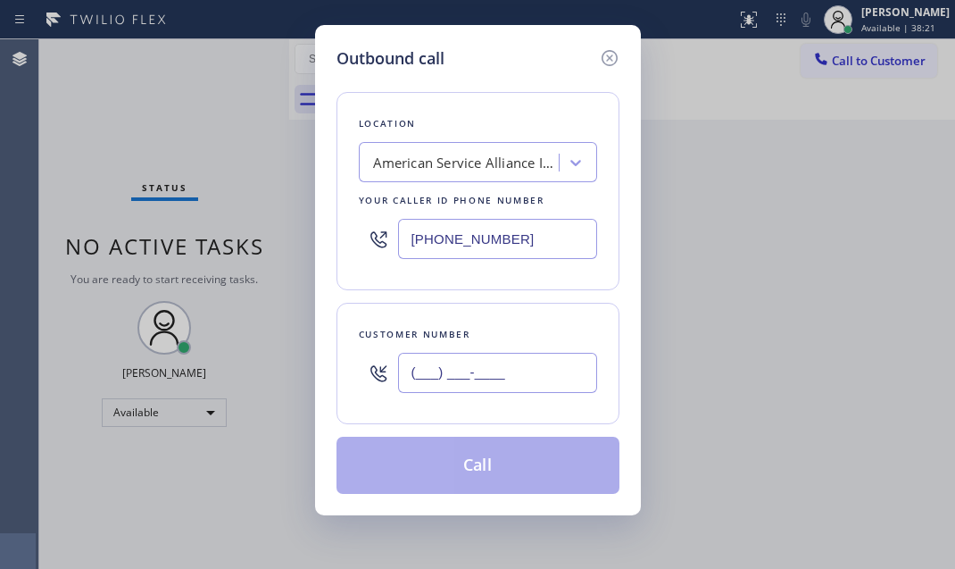
click at [469, 372] on input "(___) ___-____" at bounding box center [497, 373] width 199 height 40
paste input "760) 601-6478"
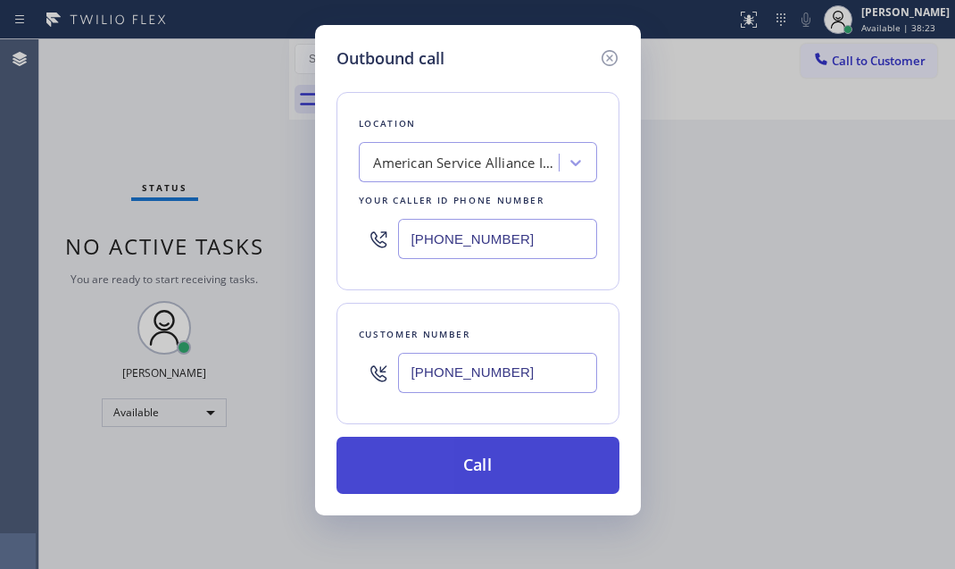
type input "[PHONE_NUMBER]"
click at [495, 467] on button "Call" at bounding box center [478, 465] width 283 height 57
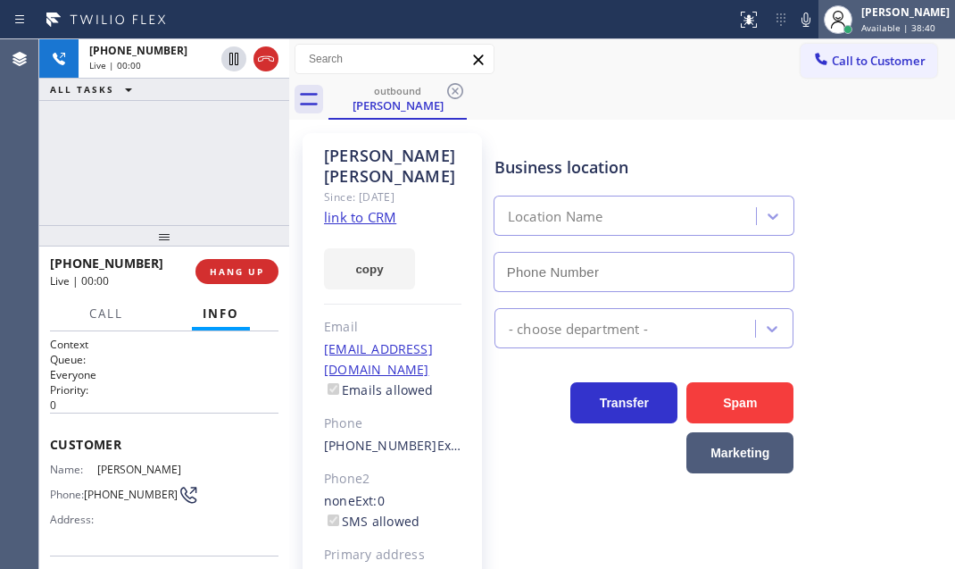
type input "[PHONE_NUMBER]"
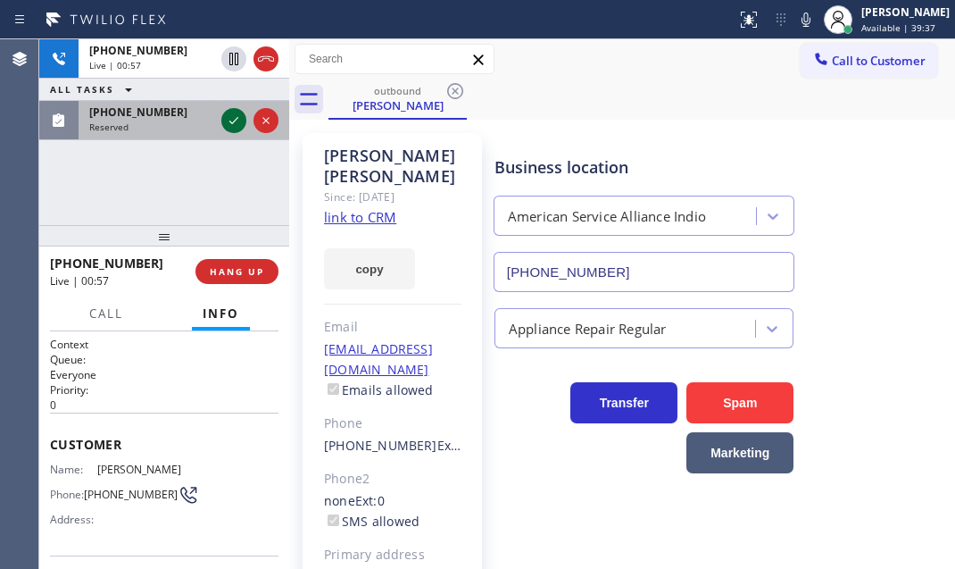
click at [234, 123] on icon at bounding box center [233, 120] width 21 height 21
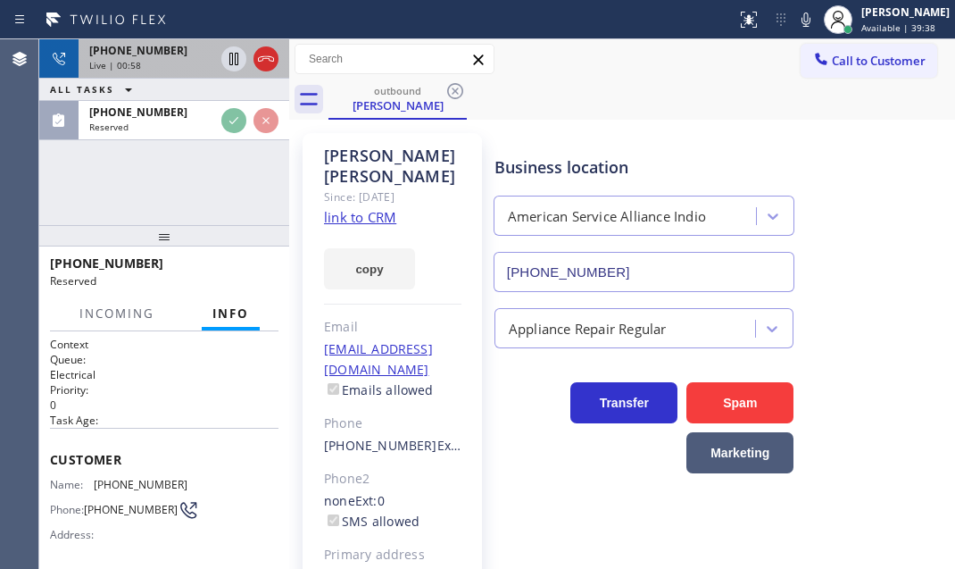
click at [181, 53] on div "[PHONE_NUMBER]" at bounding box center [151, 50] width 125 height 15
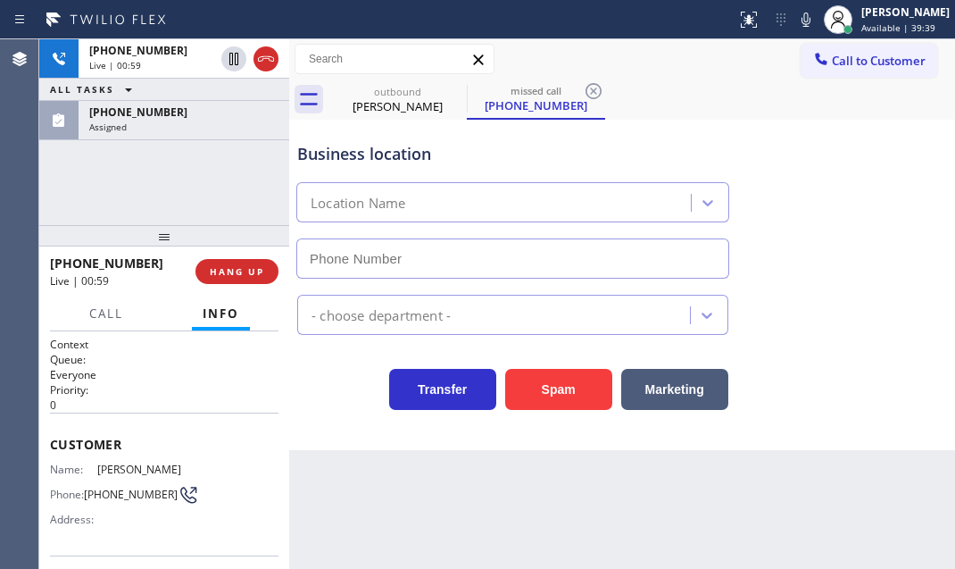
type input "[PHONE_NUMBER]"
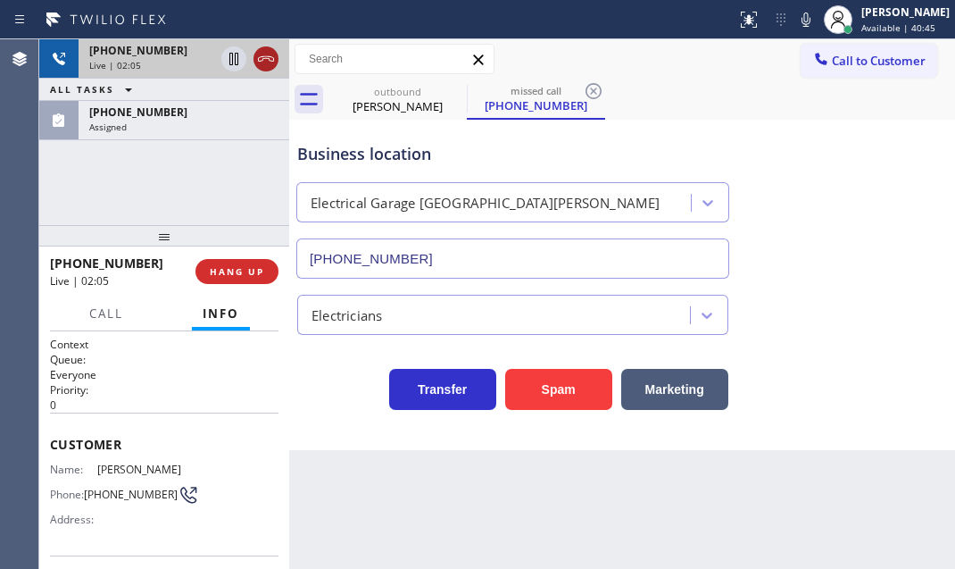
click at [268, 56] on icon at bounding box center [266, 58] width 16 height 5
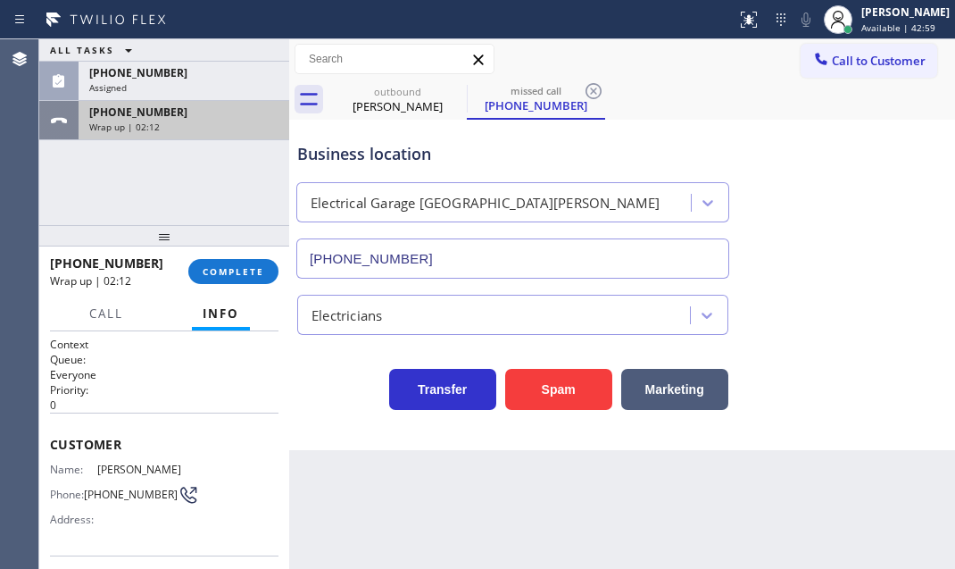
click at [213, 128] on div "Wrap up | 02:12" at bounding box center [183, 127] width 189 height 12
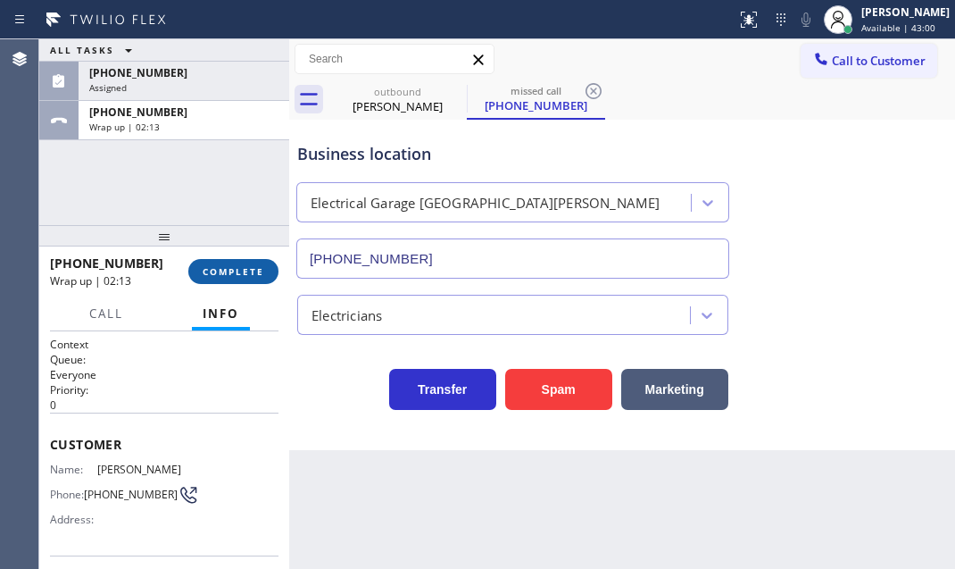
click at [250, 271] on span "COMPLETE" at bounding box center [234, 271] width 62 height 12
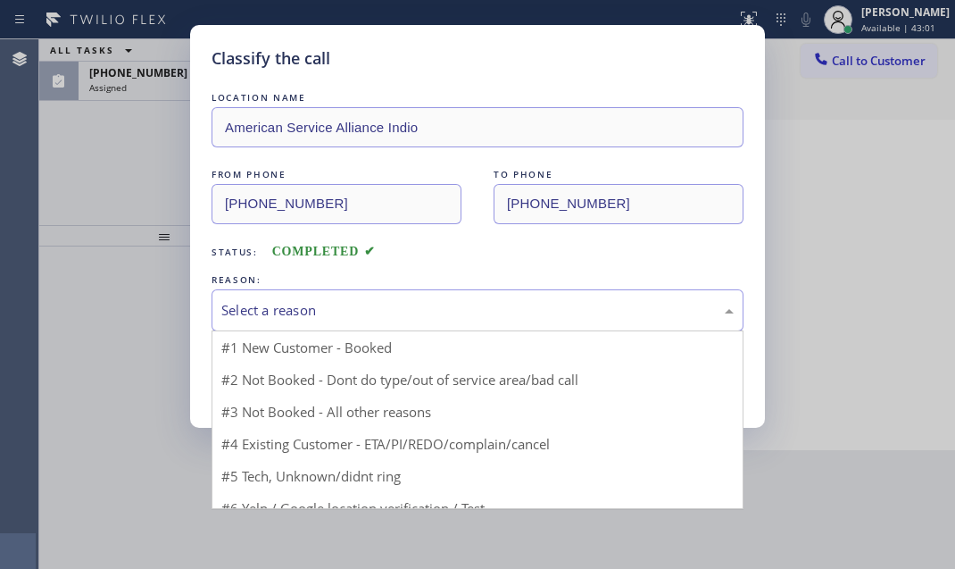
click at [437, 303] on div "Select a reason" at bounding box center [477, 310] width 512 height 21
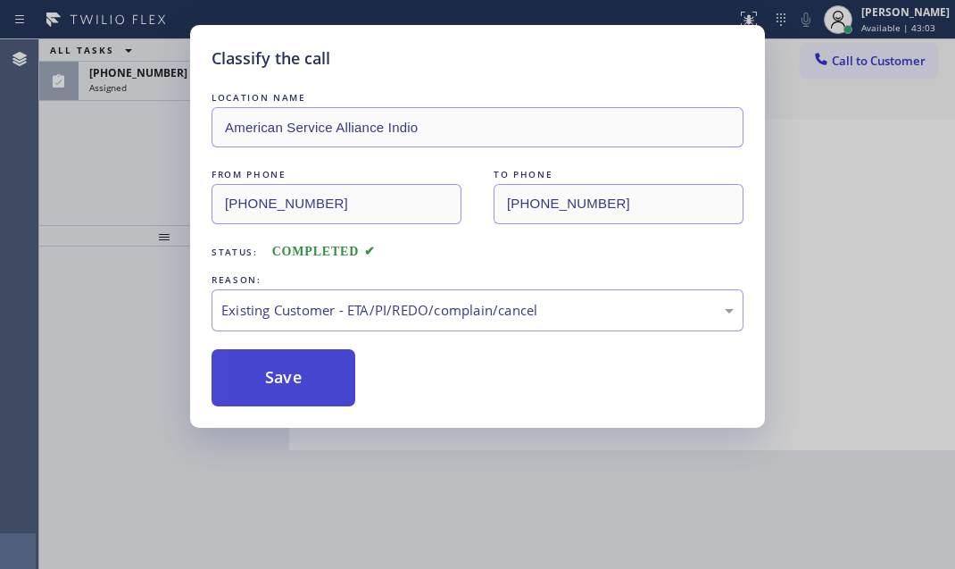
click at [326, 372] on button "Save" at bounding box center [284, 377] width 144 height 57
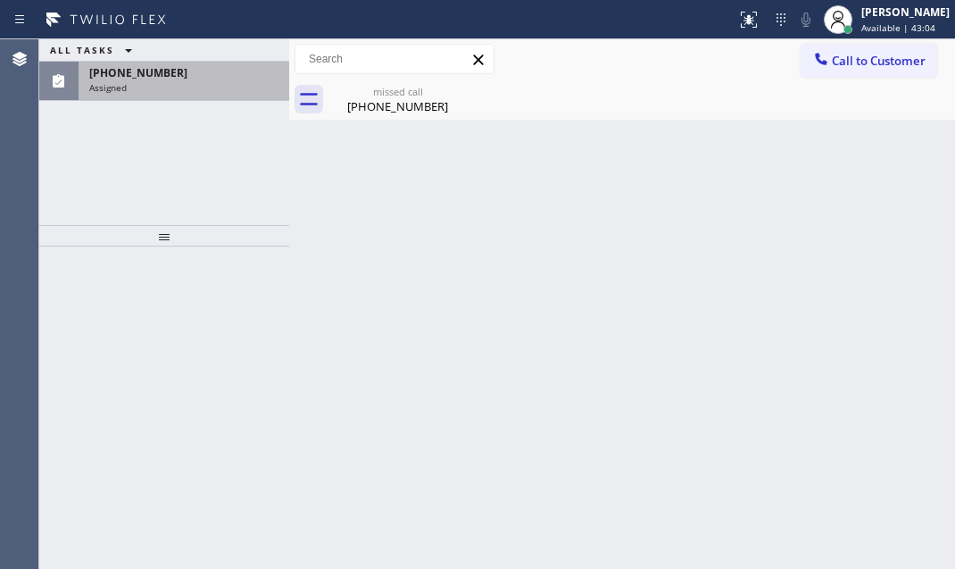
click at [180, 82] on div "Assigned" at bounding box center [183, 87] width 189 height 12
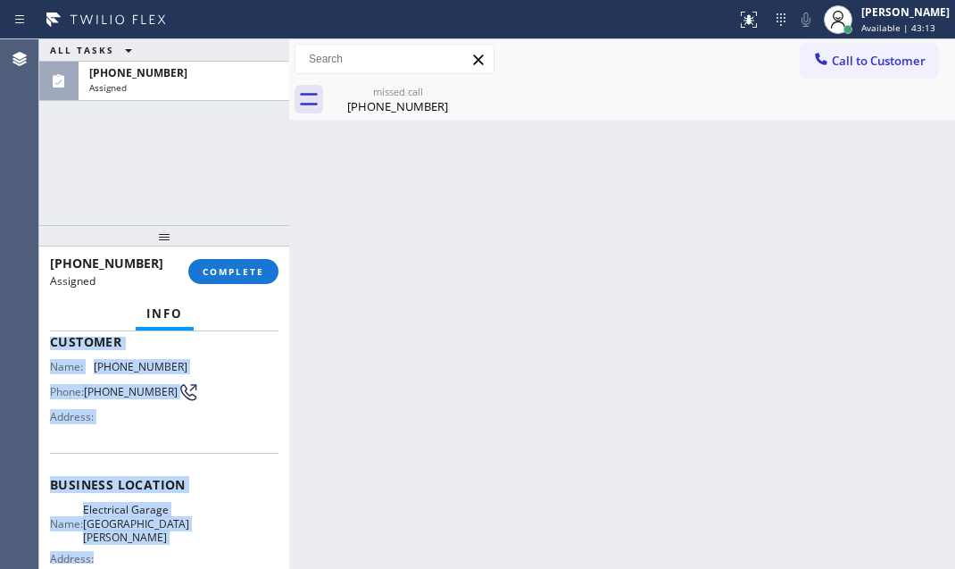
scroll to position [162, 0]
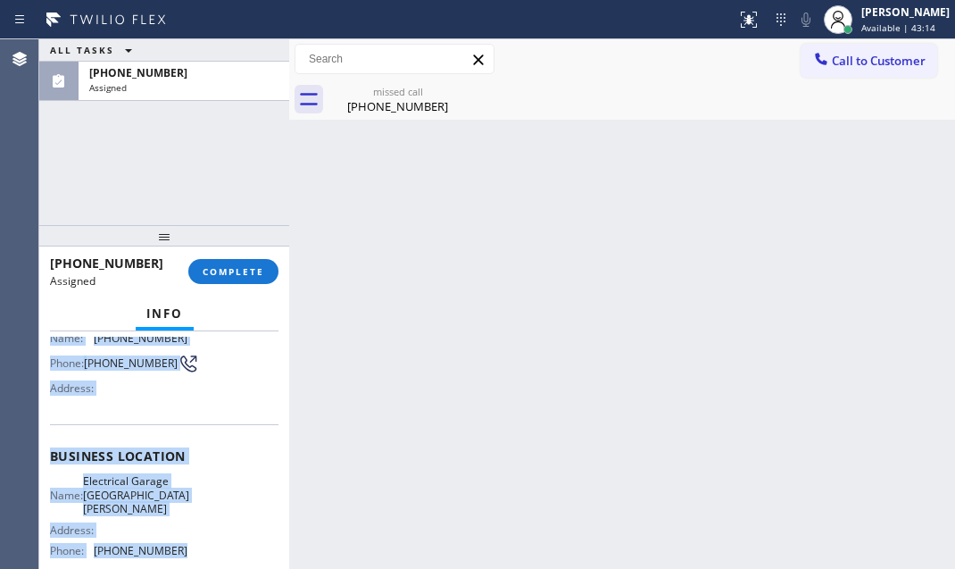
drag, startPoint x: 46, startPoint y: 379, endPoint x: 209, endPoint y: 535, distance: 226.0
click at [209, 535] on div "Context Queue: Electrical Priority: 0 Task Age: [DEMOGRAPHIC_DATA] minute(s) Cu…" at bounding box center [164, 449] width 250 height 237
copy div "Customer Name: [PHONE_NUMBER] Phone: [PHONE_NUMBER] Address: Business location …"
click at [204, 281] on button "COMPLETE" at bounding box center [233, 271] width 90 height 25
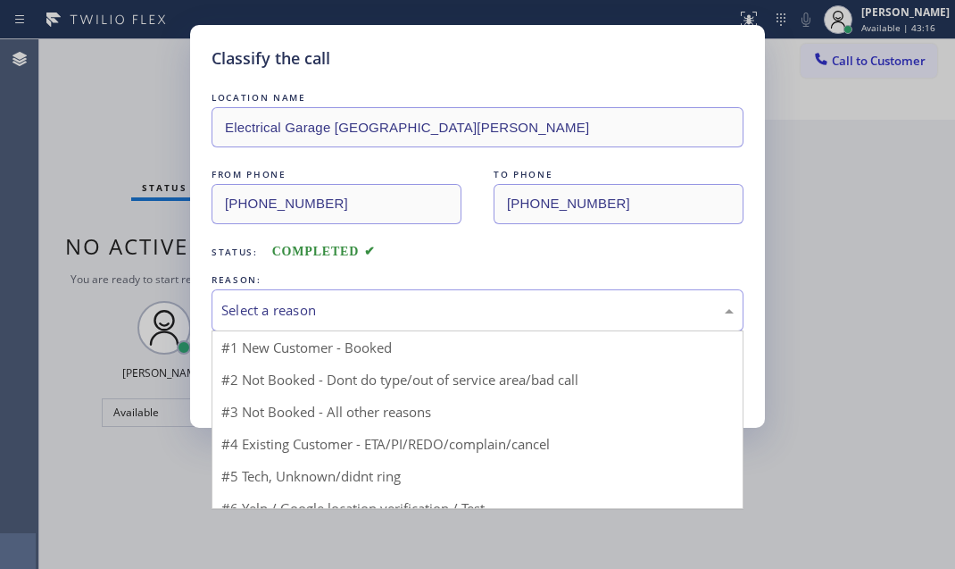
click at [382, 314] on div "Select a reason" at bounding box center [477, 310] width 512 height 21
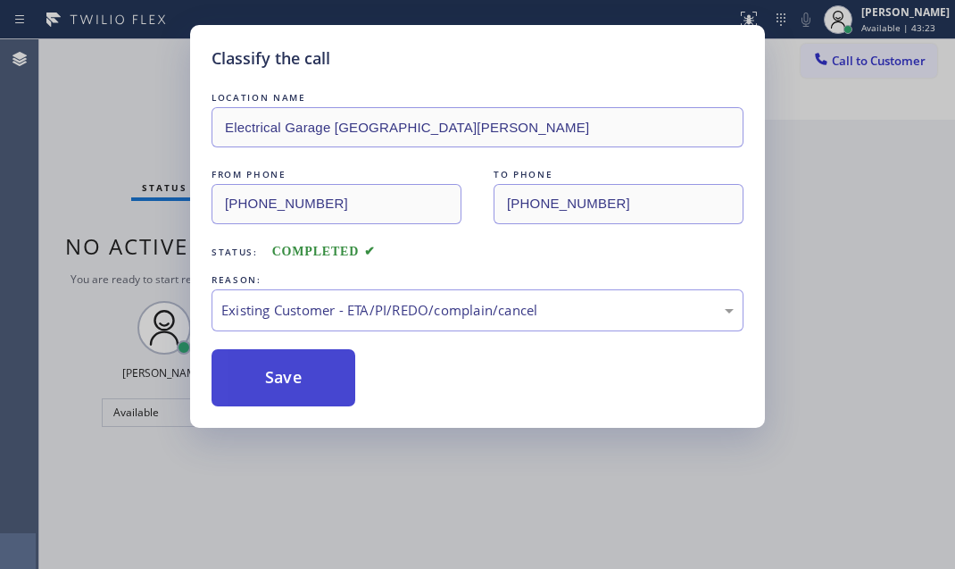
click at [277, 373] on button "Save" at bounding box center [284, 377] width 144 height 57
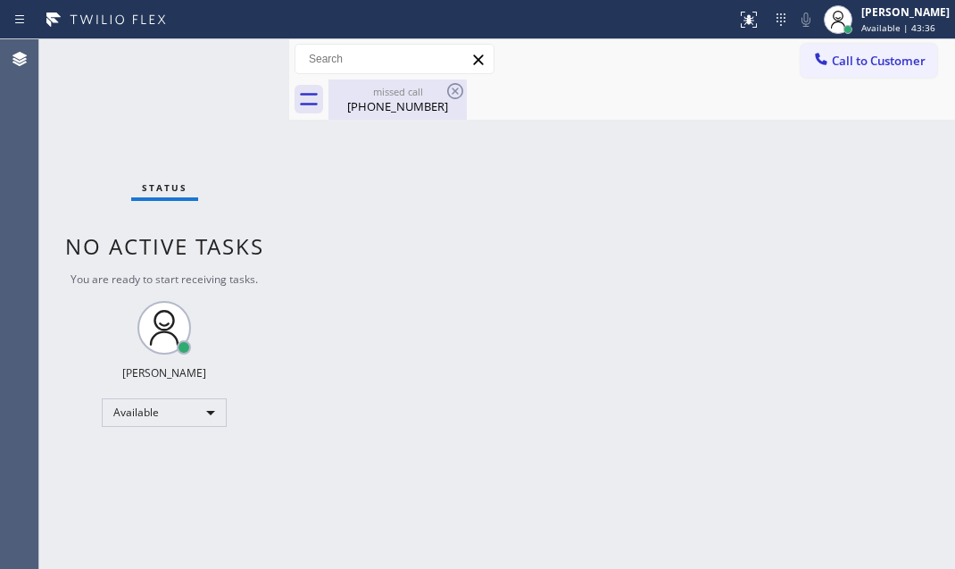
click at [437, 102] on div "[PHONE_NUMBER]" at bounding box center [397, 106] width 135 height 16
click at [244, 68] on div "Status No active tasks You are ready to start receiving tasks. [PERSON_NAME] Av…" at bounding box center [164, 303] width 250 height 529
click at [231, 67] on div "Status No active tasks You are ready to start receiving tasks. [PERSON_NAME] Av…" at bounding box center [164, 303] width 250 height 529
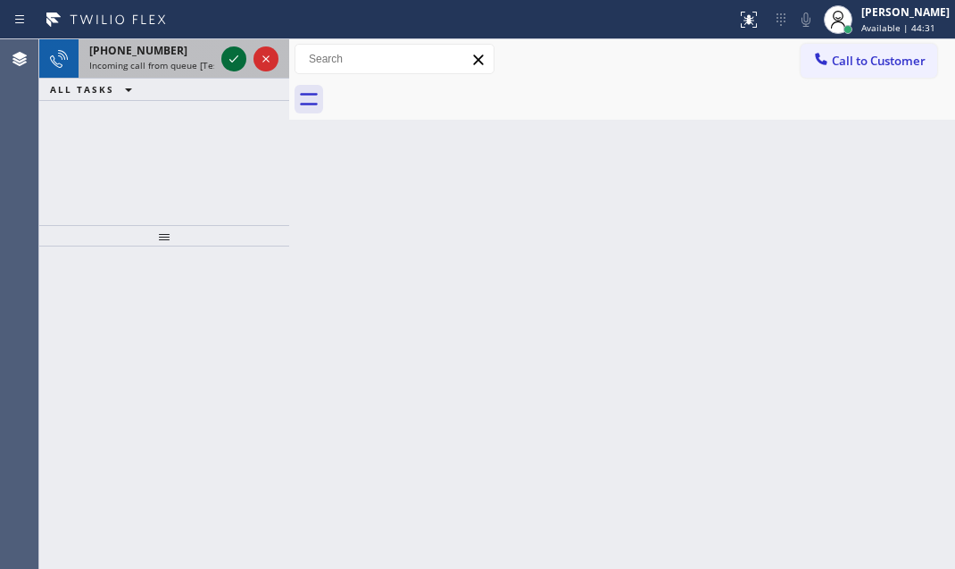
click at [231, 67] on icon at bounding box center [233, 58] width 21 height 21
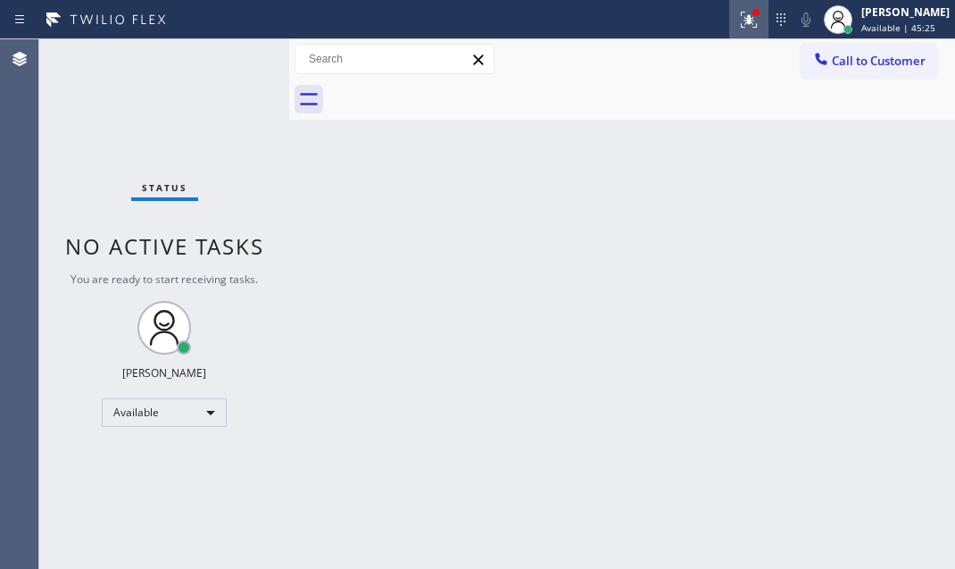
click at [738, 20] on icon at bounding box center [748, 19] width 21 height 21
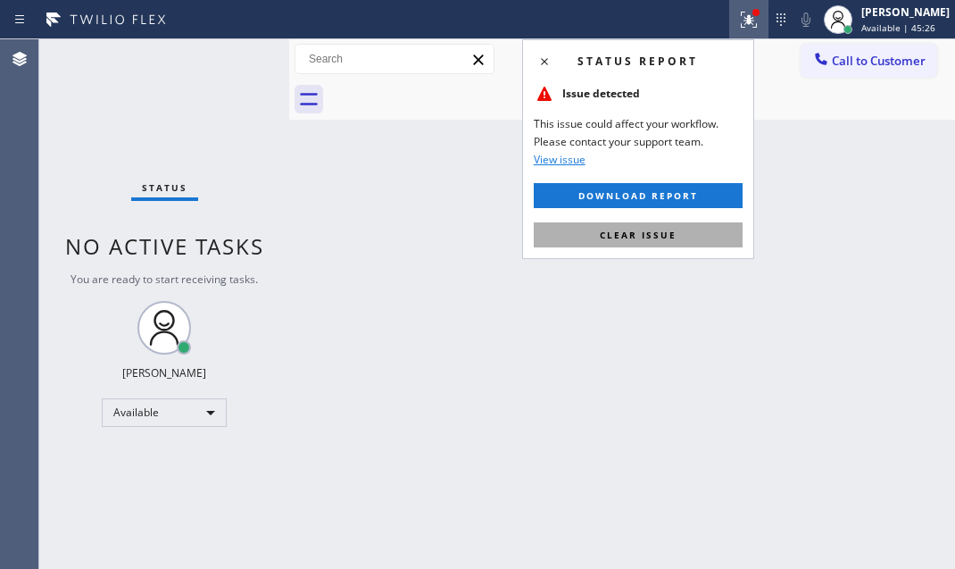
click at [614, 231] on span "Clear issue" at bounding box center [638, 235] width 77 height 12
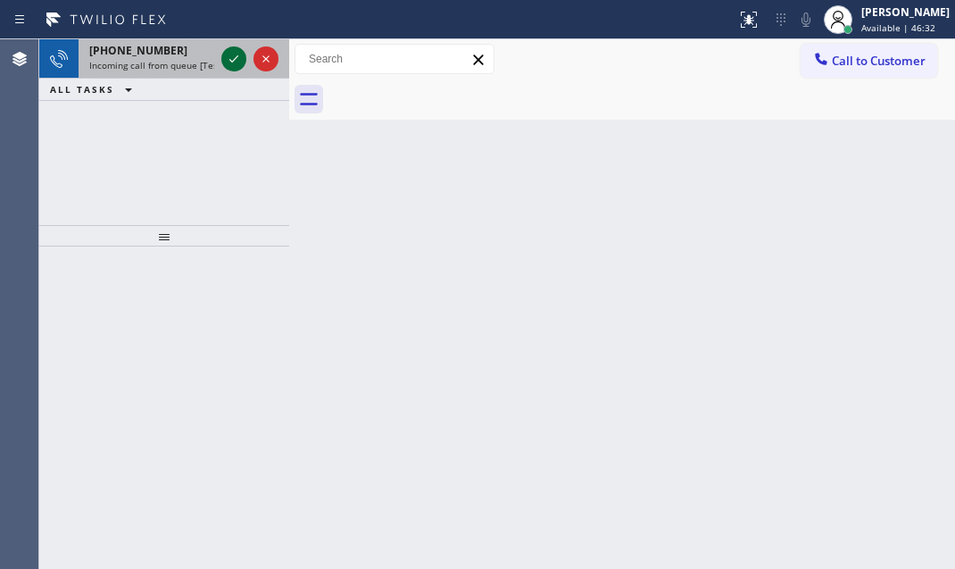
click at [241, 60] on icon at bounding box center [233, 58] width 21 height 21
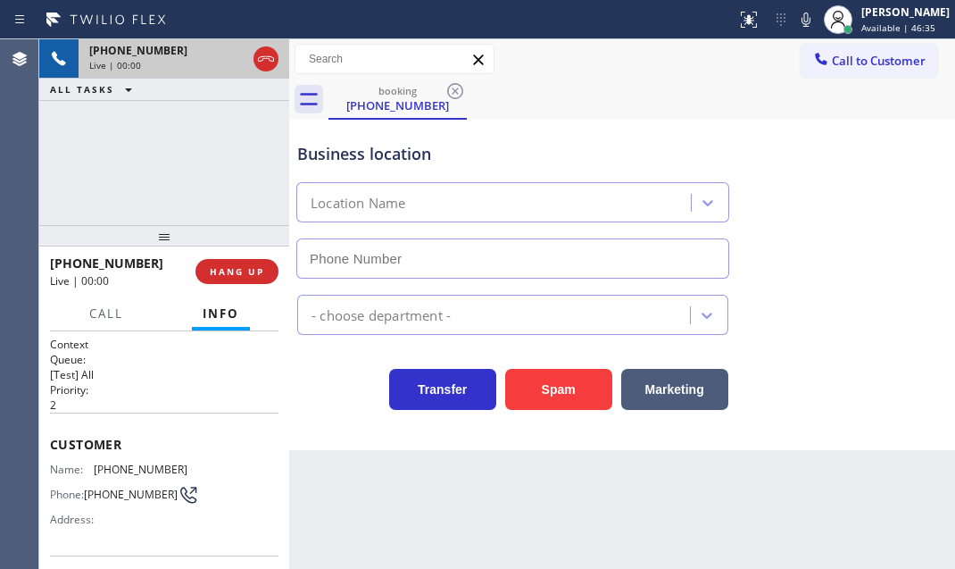
type input "[PHONE_NUMBER]"
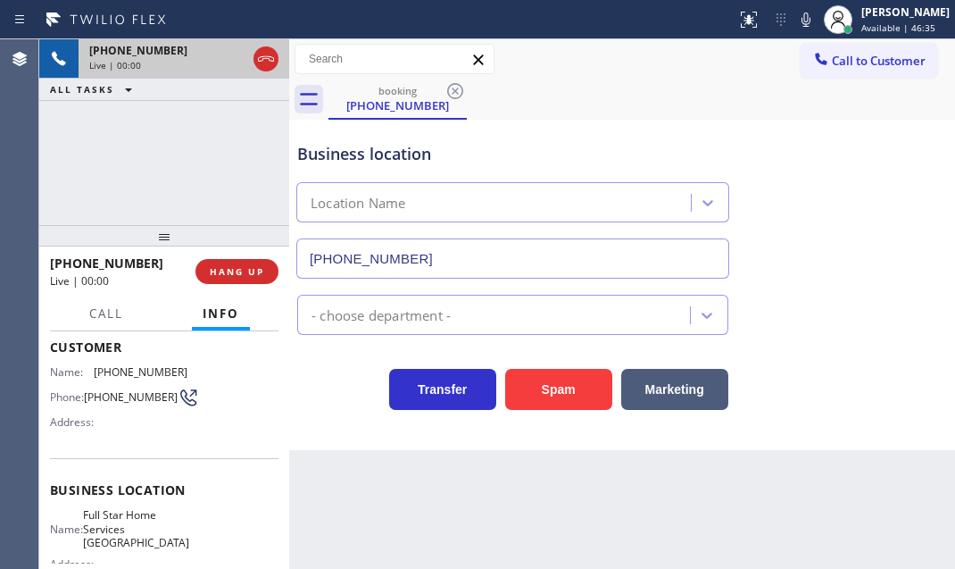
scroll to position [162, 0]
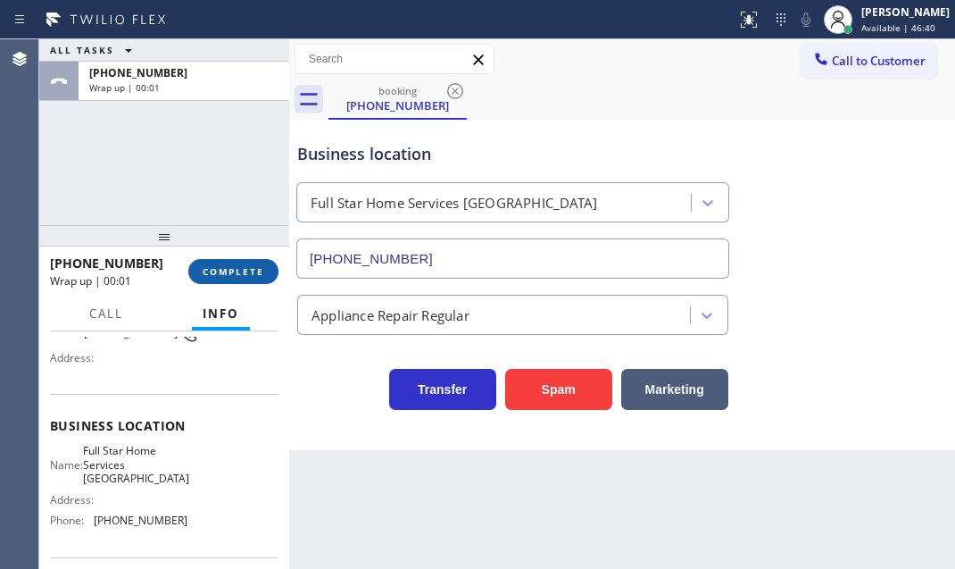
click at [219, 274] on span "COMPLETE" at bounding box center [234, 271] width 62 height 12
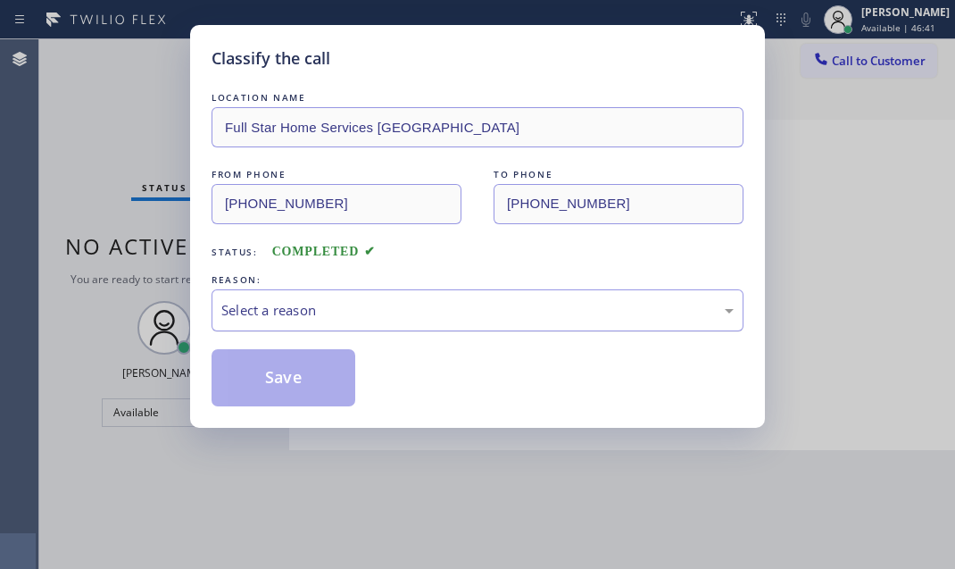
click at [407, 312] on div "Select a reason" at bounding box center [477, 310] width 512 height 21
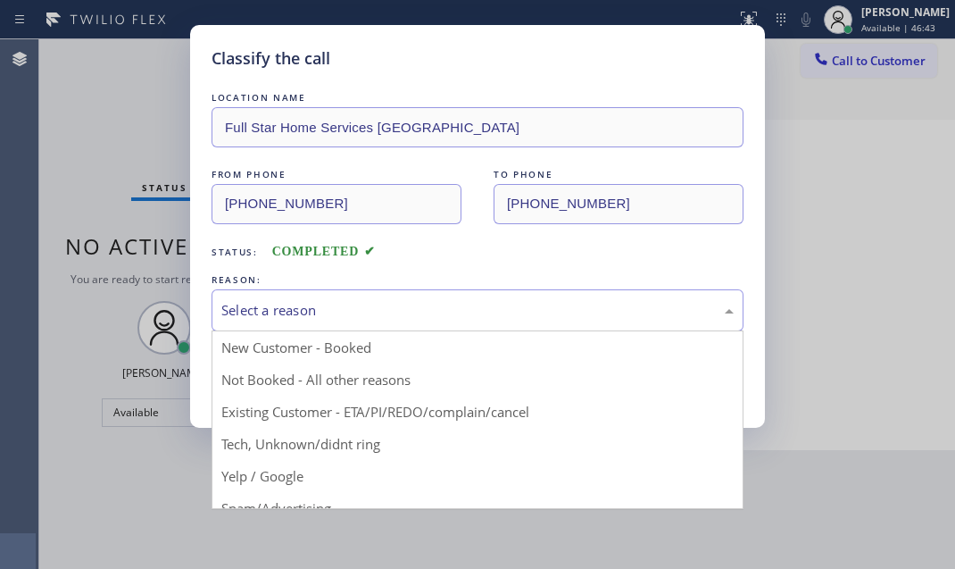
drag, startPoint x: 297, startPoint y: 444, endPoint x: 300, endPoint y: 410, distance: 34.0
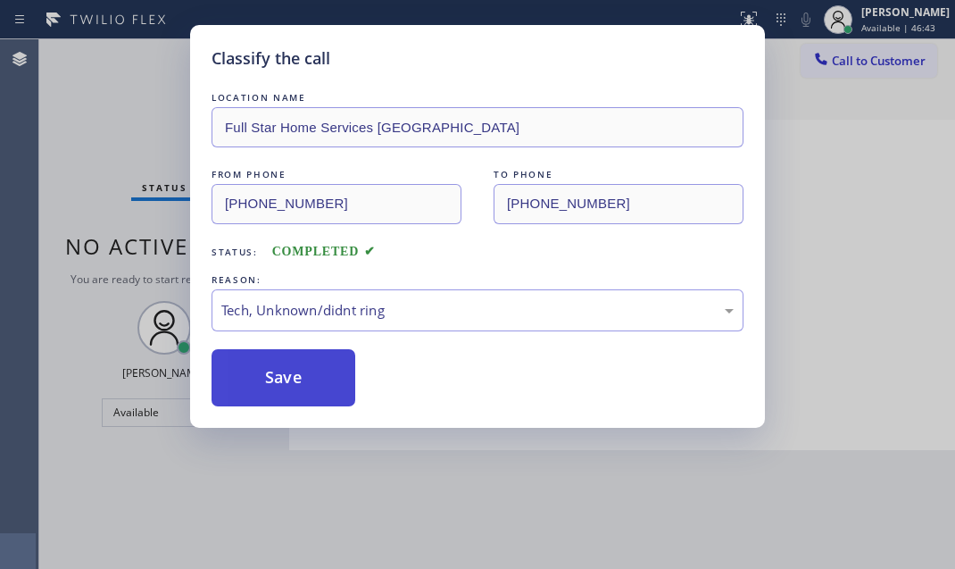
click at [298, 379] on button "Save" at bounding box center [284, 377] width 144 height 57
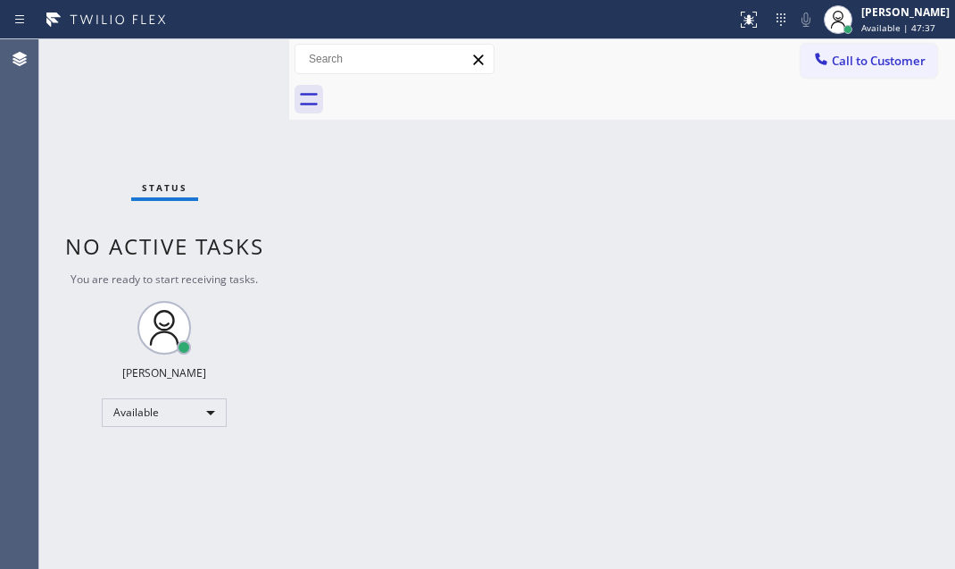
click at [237, 64] on div "Status No active tasks You are ready to start receiving tasks. [PERSON_NAME] Av…" at bounding box center [164, 303] width 250 height 529
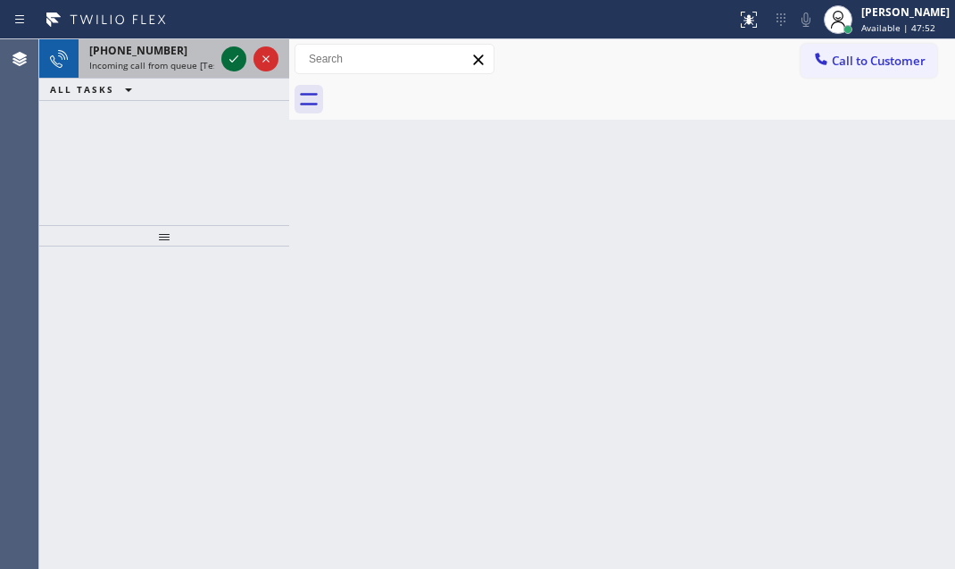
click at [239, 65] on icon at bounding box center [233, 58] width 21 height 21
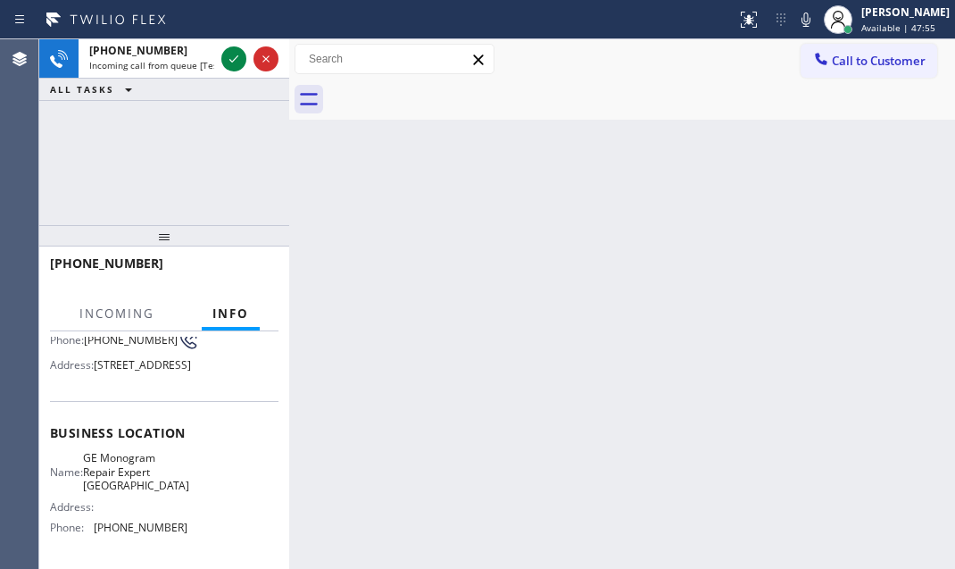
scroll to position [243, 0]
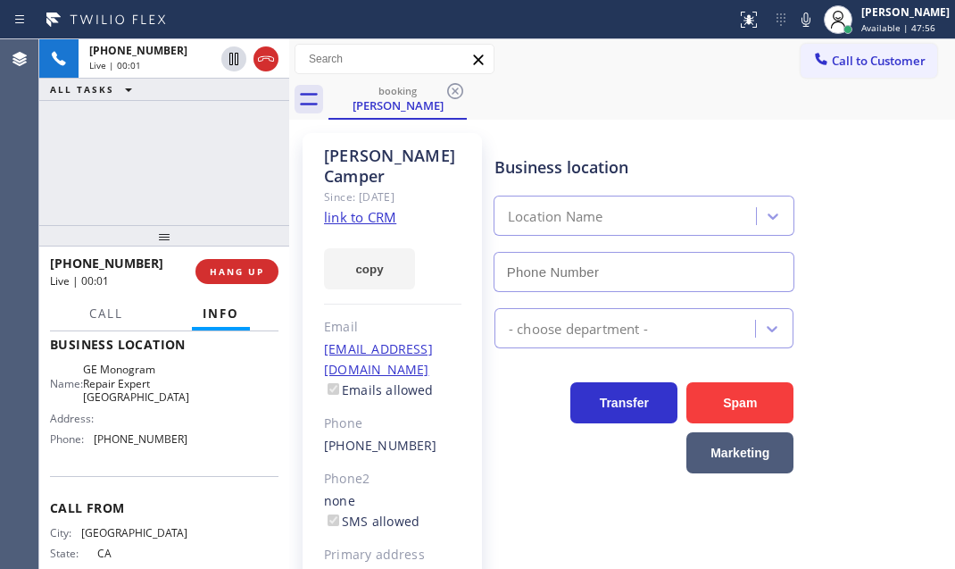
type input "[PHONE_NUMBER]"
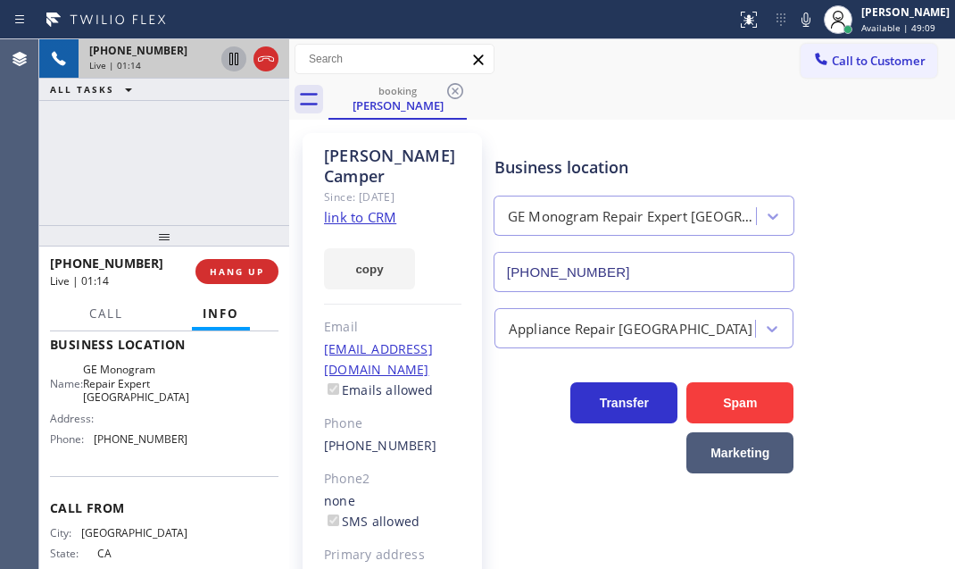
click at [231, 60] on icon at bounding box center [233, 58] width 21 height 21
click at [17, 22] on icon at bounding box center [19, 18] width 9 height 8
click at [226, 63] on icon at bounding box center [233, 58] width 21 height 21
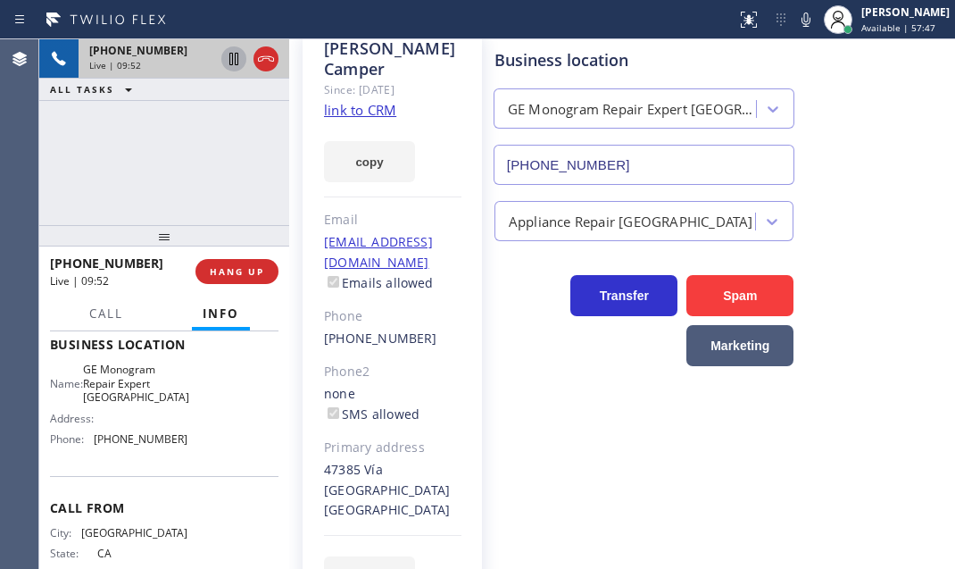
scroll to position [108, 0]
click at [269, 63] on icon at bounding box center [265, 58] width 21 height 21
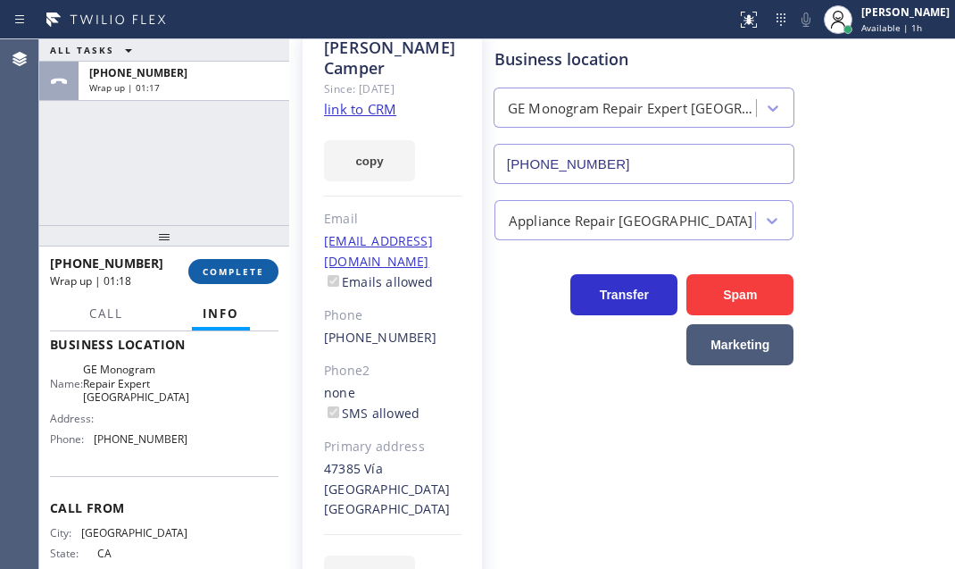
click at [250, 263] on button "COMPLETE" at bounding box center [233, 271] width 90 height 25
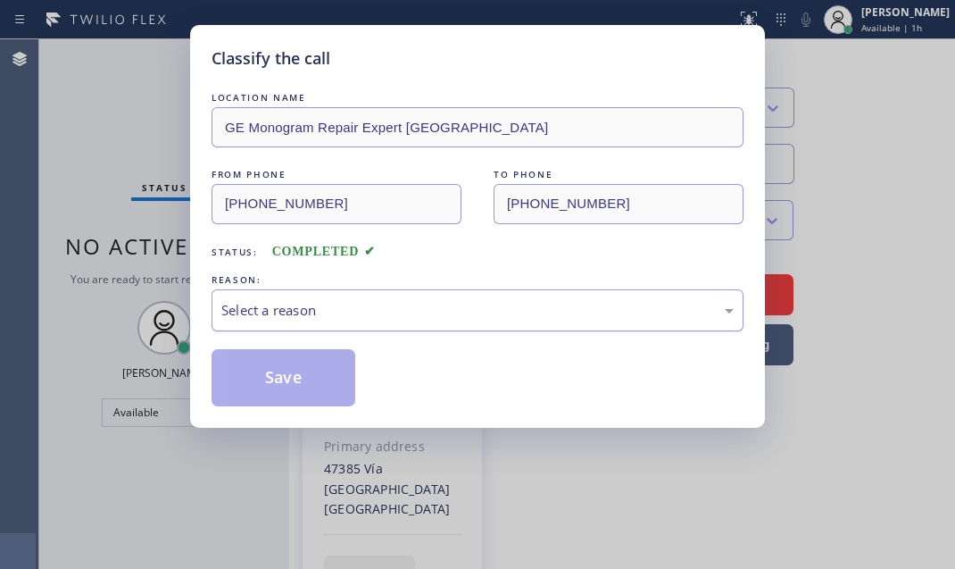
click at [371, 312] on div "Select a reason" at bounding box center [477, 310] width 512 height 21
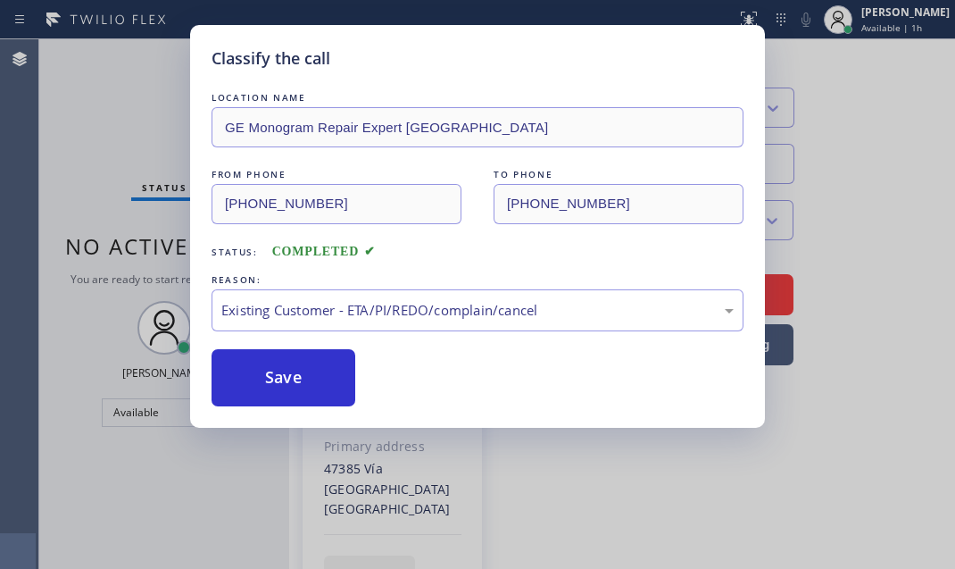
drag, startPoint x: 307, startPoint y: 379, endPoint x: 562, endPoint y: 380, distance: 255.3
click at [312, 378] on button "Save" at bounding box center [284, 377] width 144 height 57
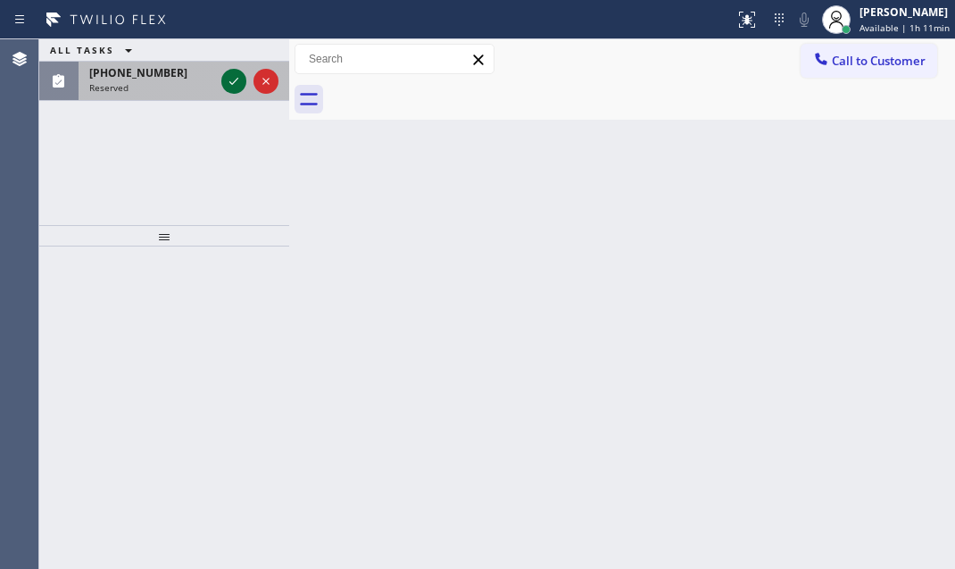
click at [230, 79] on icon at bounding box center [233, 81] width 21 height 21
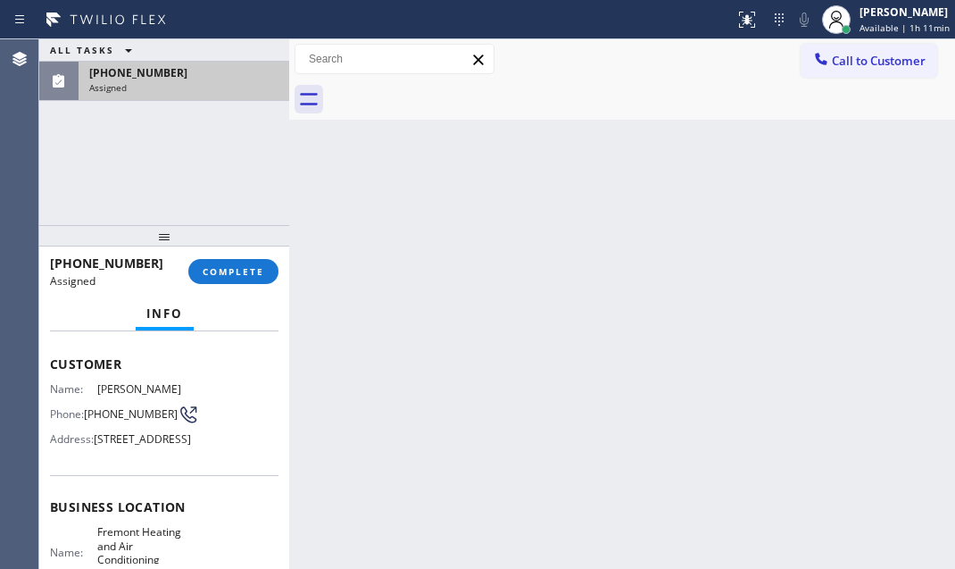
scroll to position [66, 0]
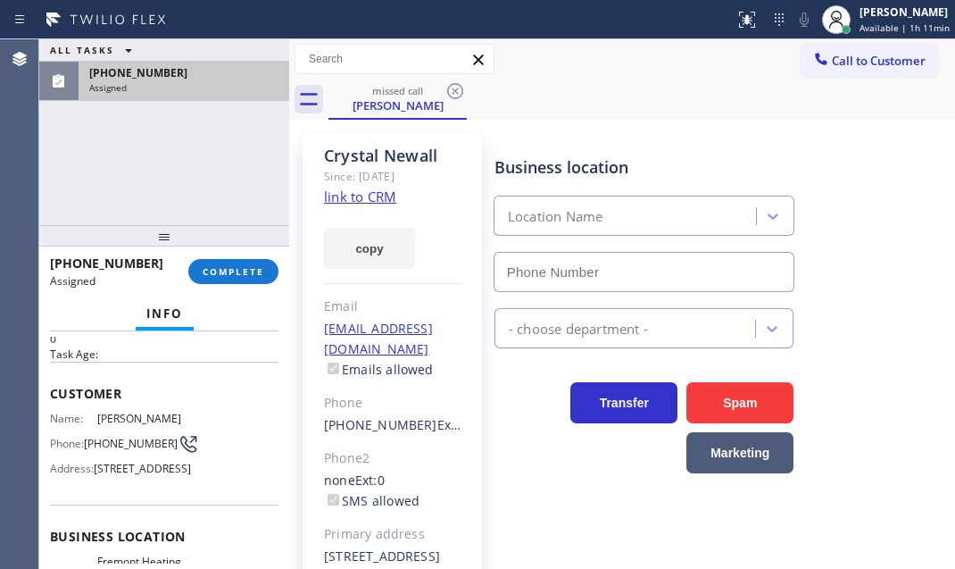
type input "[PHONE_NUMBER]"
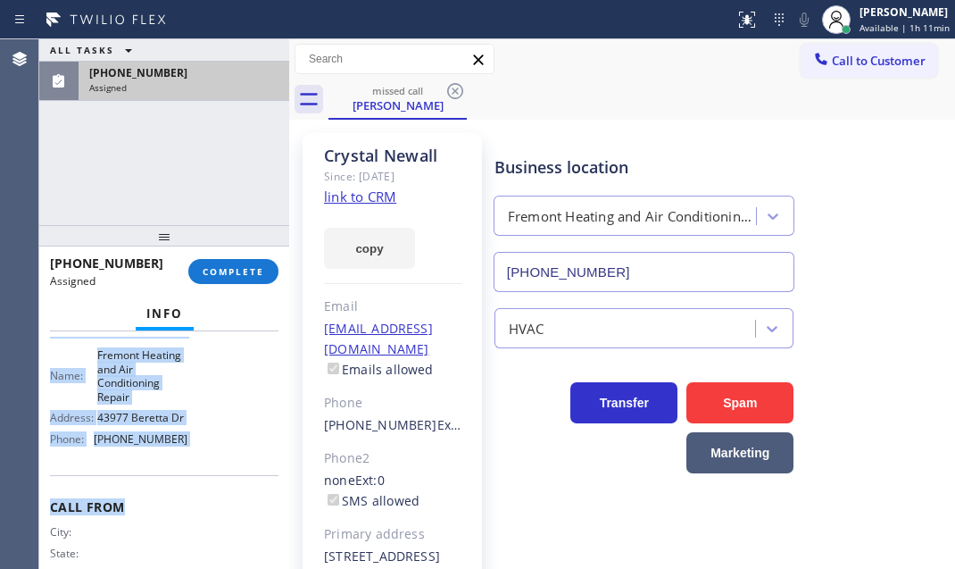
scroll to position [310, 0]
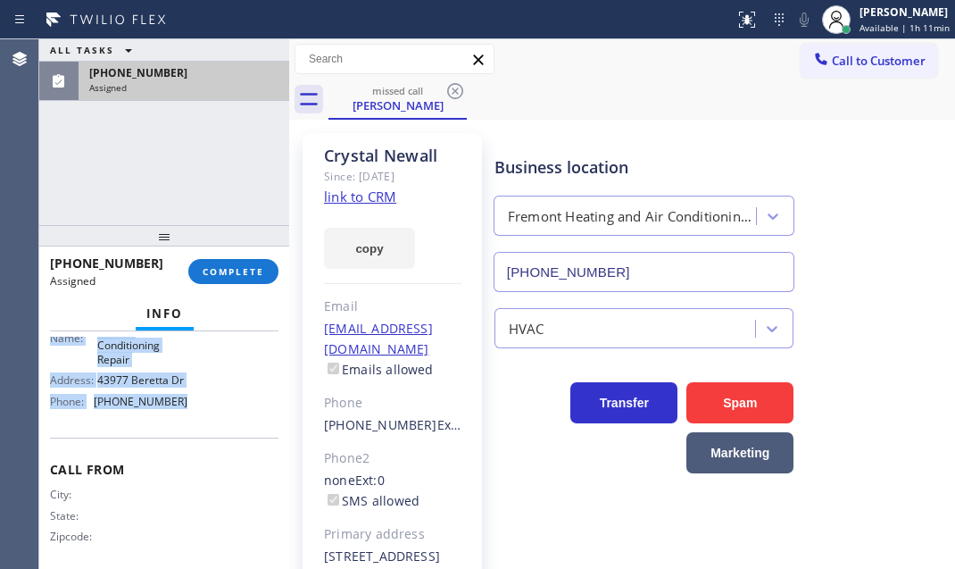
drag, startPoint x: 45, startPoint y: 382, endPoint x: 196, endPoint y: 482, distance: 181.7
click at [196, 482] on div "Context Queue: HVAC Priority: 0 Task Age: Customer Name: [PERSON_NAME] Phone: […" at bounding box center [164, 449] width 250 height 237
copy div "Customer Name: [PERSON_NAME] Phone: [PHONE_NUMBER] Address: [STREET_ADDRESS] Bu…"
click at [239, 267] on span "COMPLETE" at bounding box center [234, 271] width 62 height 12
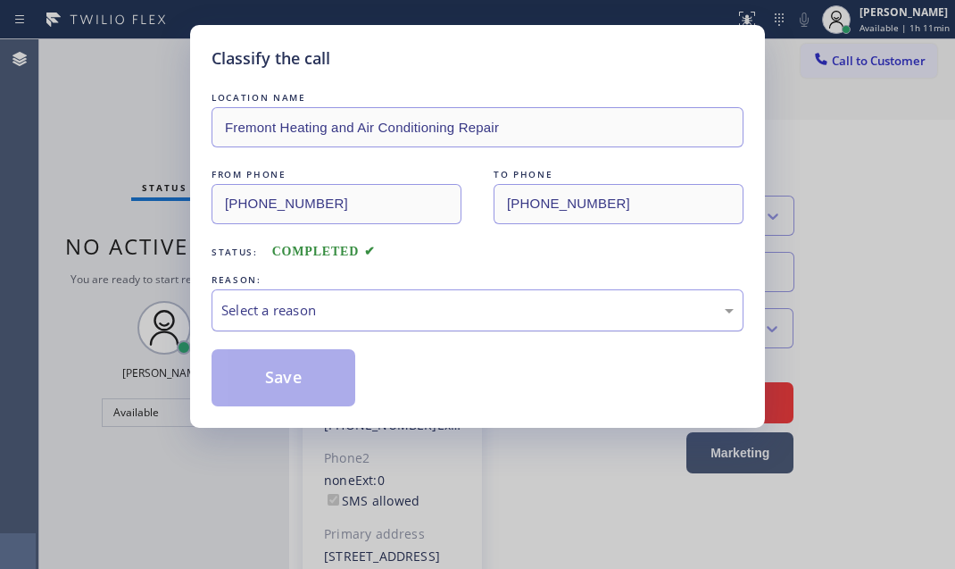
click at [424, 306] on div "Select a reason" at bounding box center [477, 310] width 512 height 21
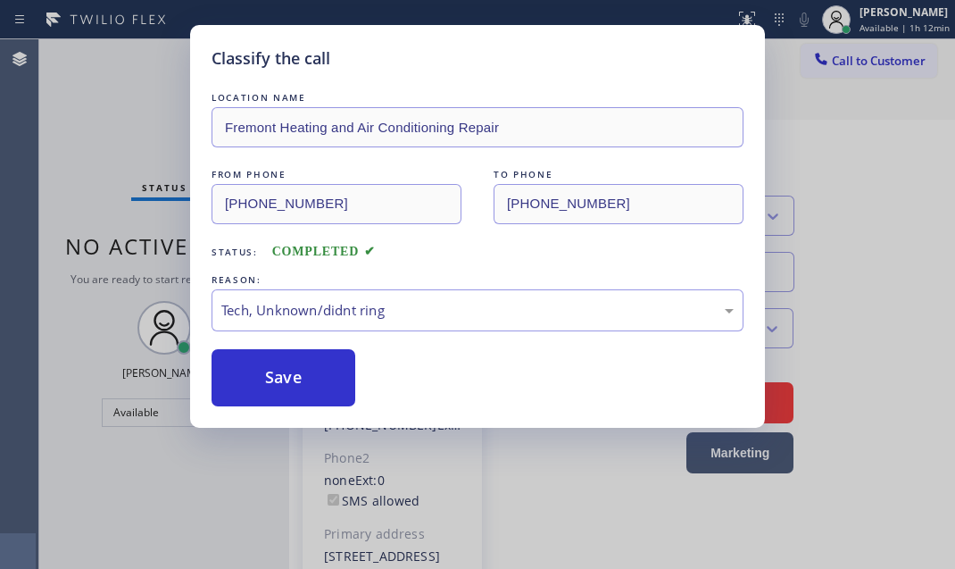
drag, startPoint x: 331, startPoint y: 441, endPoint x: 312, endPoint y: 420, distance: 27.8
drag, startPoint x: 304, startPoint y: 381, endPoint x: 415, endPoint y: 408, distance: 113.9
click at [308, 383] on button "Save" at bounding box center [284, 377] width 144 height 57
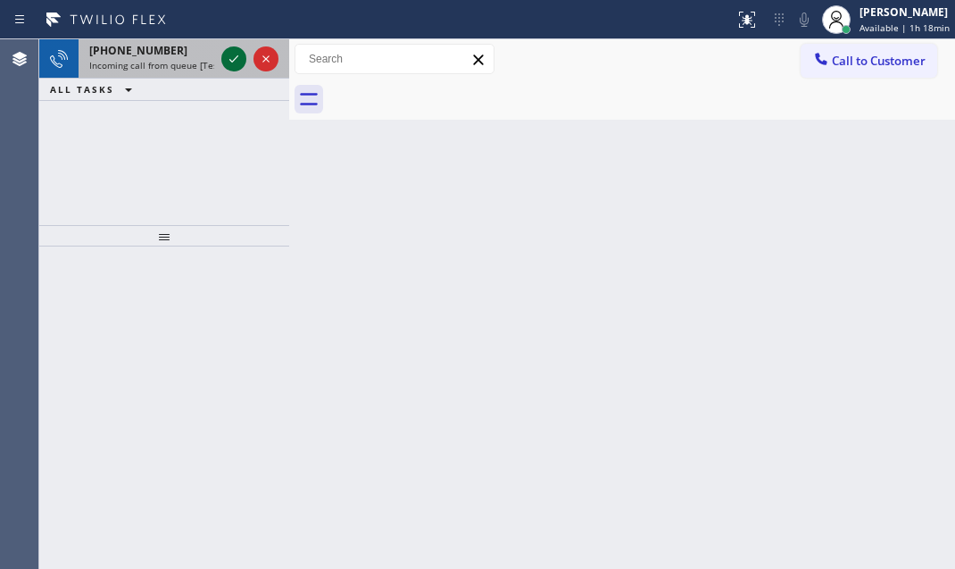
click at [231, 60] on icon at bounding box center [233, 58] width 21 height 21
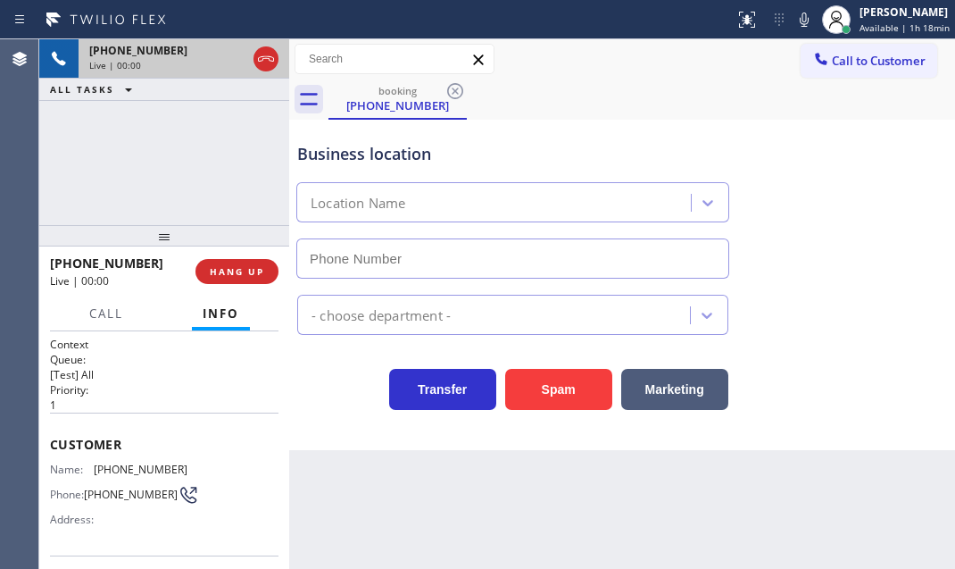
type input "[PHONE_NUMBER]"
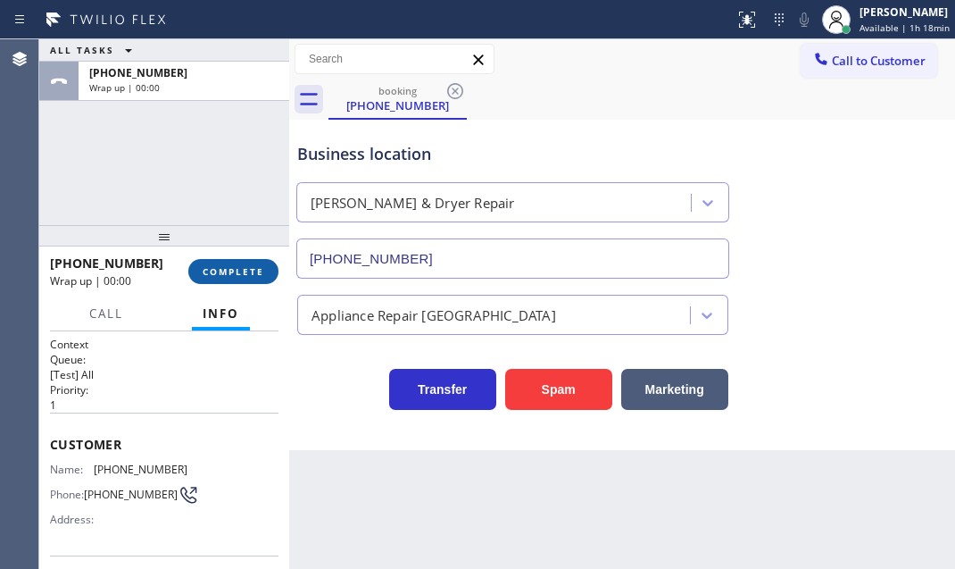
click at [222, 275] on span "COMPLETE" at bounding box center [234, 271] width 62 height 12
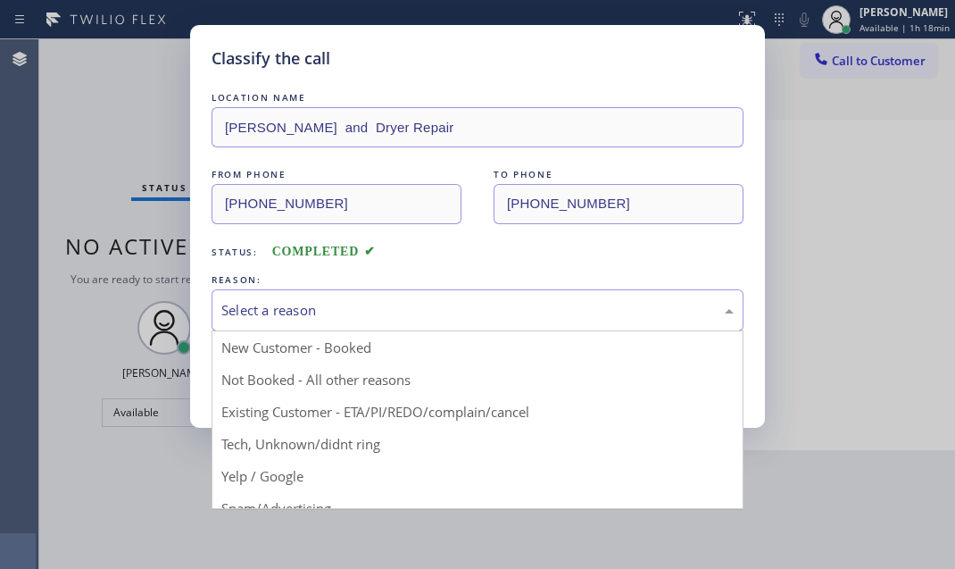
drag, startPoint x: 317, startPoint y: 311, endPoint x: 355, endPoint y: 454, distance: 148.8
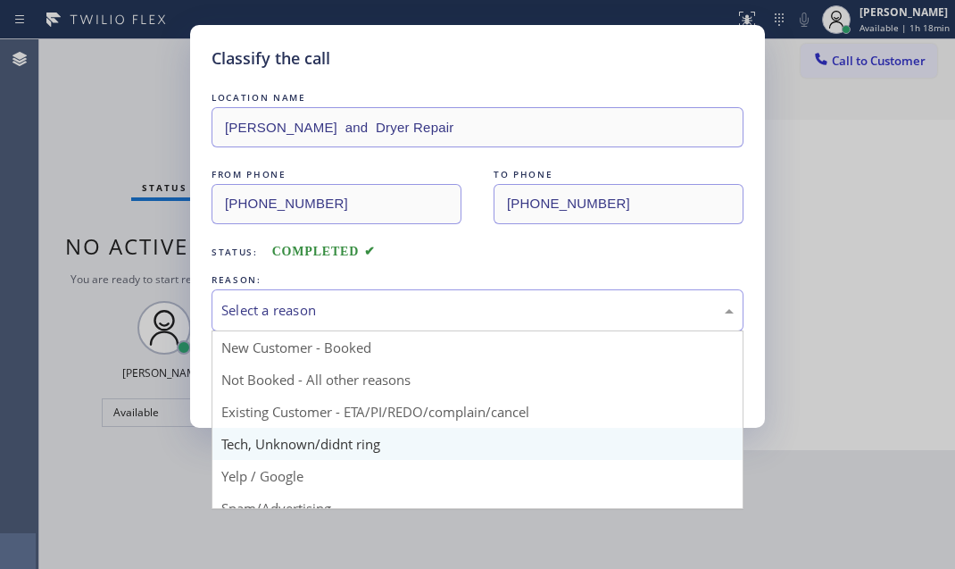
click at [317, 312] on div "Select a reason" at bounding box center [477, 310] width 512 height 21
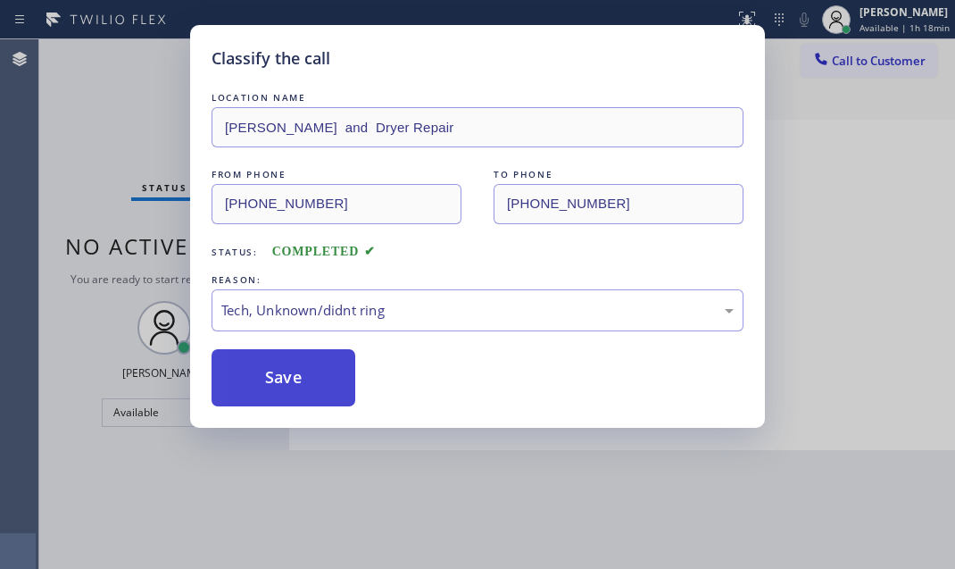
click at [275, 367] on button "Save" at bounding box center [284, 377] width 144 height 57
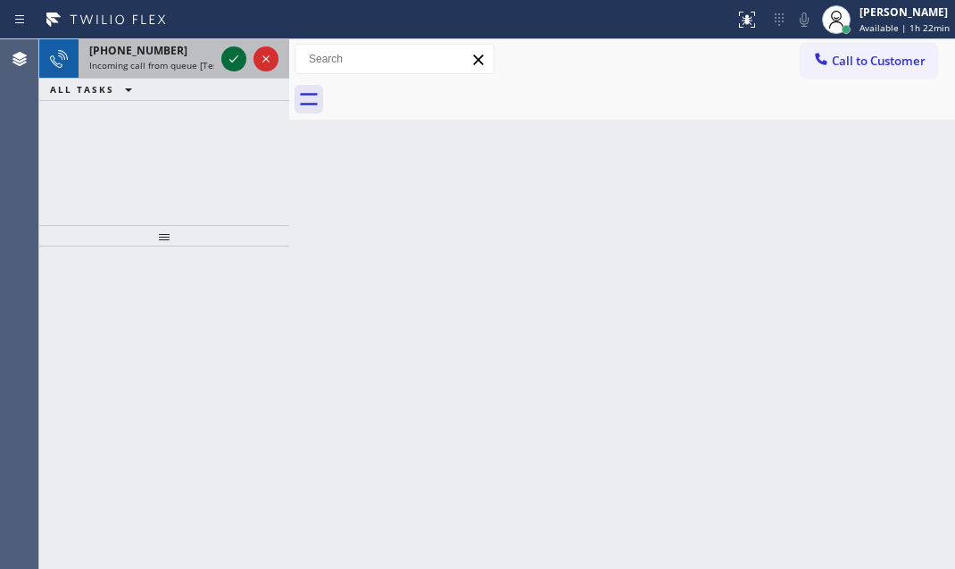
click at [230, 57] on icon at bounding box center [233, 58] width 21 height 21
click at [229, 57] on icon at bounding box center [233, 58] width 21 height 21
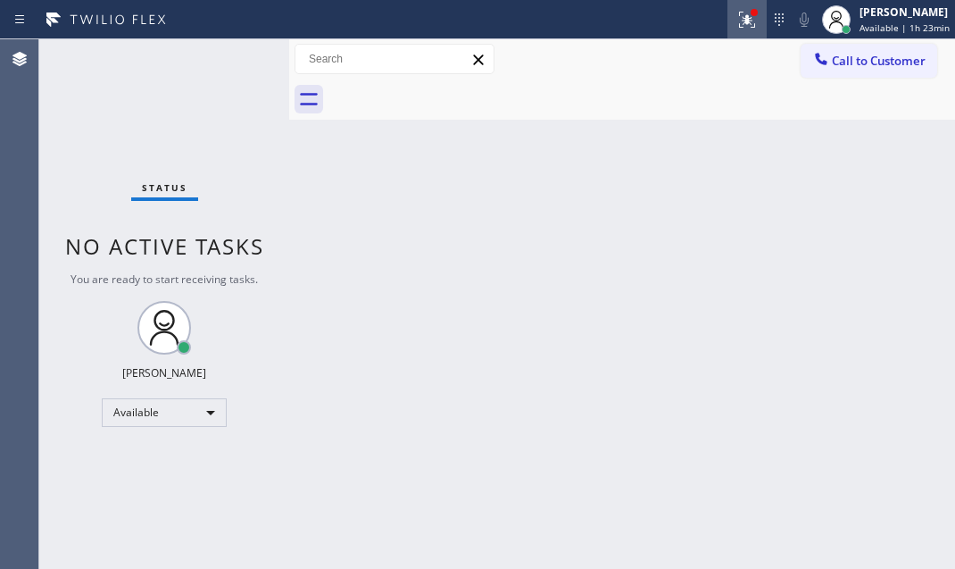
click at [749, 13] on div at bounding box center [754, 12] width 11 height 11
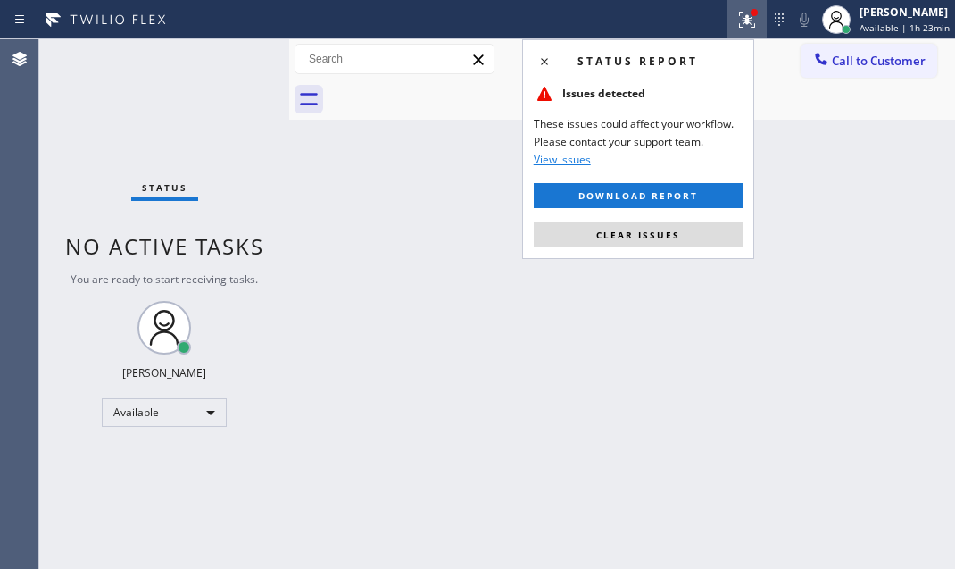
click at [683, 237] on button "Clear issues" at bounding box center [638, 234] width 209 height 25
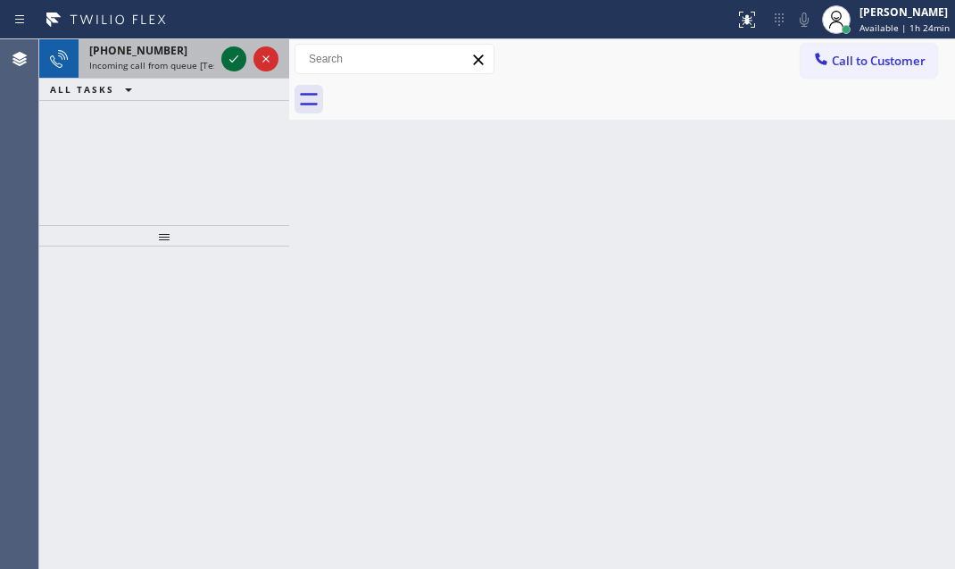
click at [221, 62] on div at bounding box center [233, 58] width 25 height 21
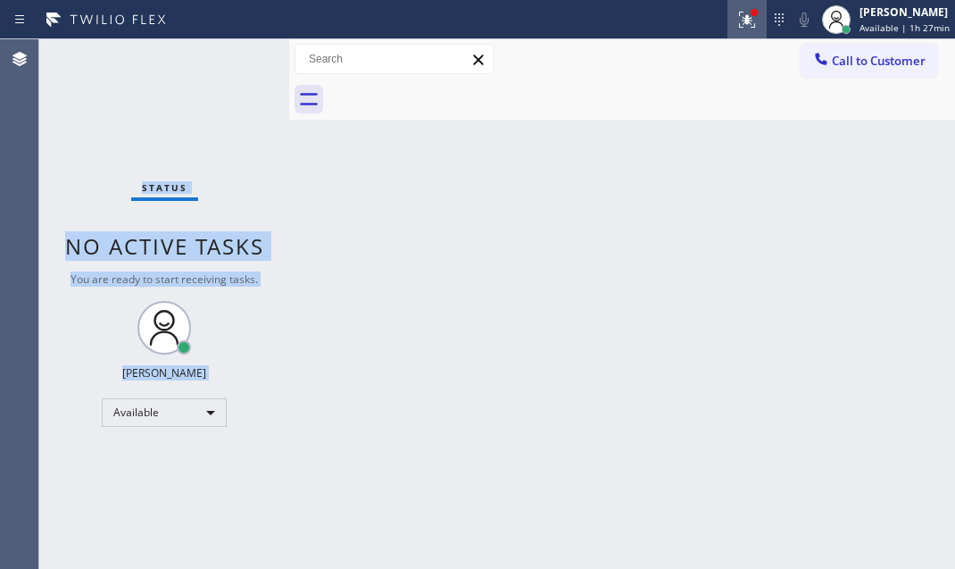
click at [736, 22] on icon at bounding box center [746, 19] width 21 height 21
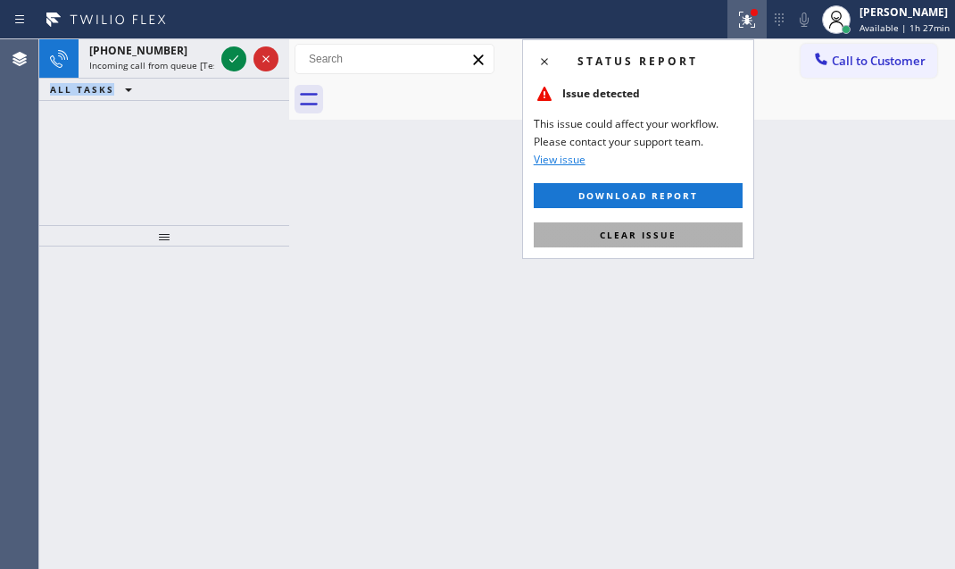
click at [624, 239] on span "Clear issue" at bounding box center [638, 235] width 77 height 12
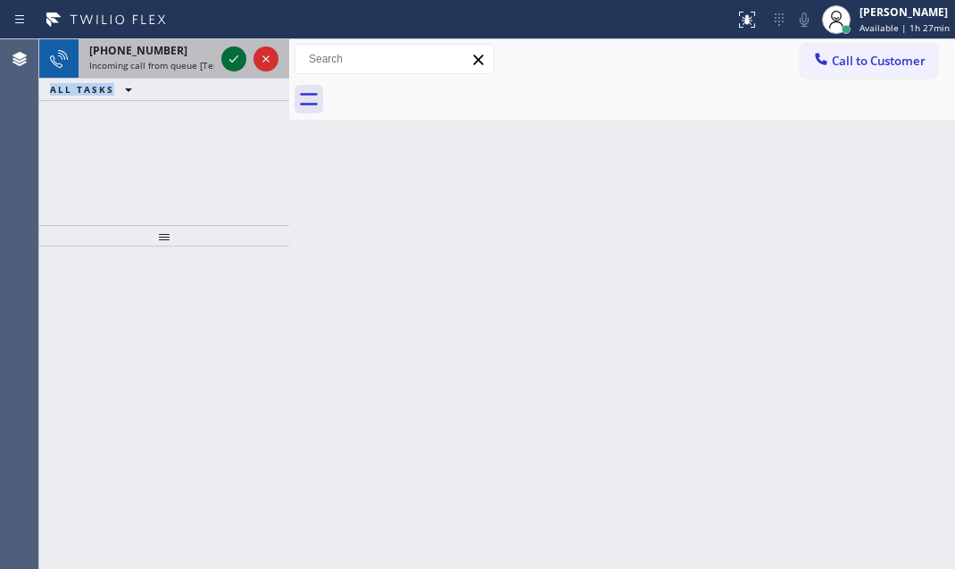
click at [235, 58] on icon at bounding box center [233, 58] width 9 height 7
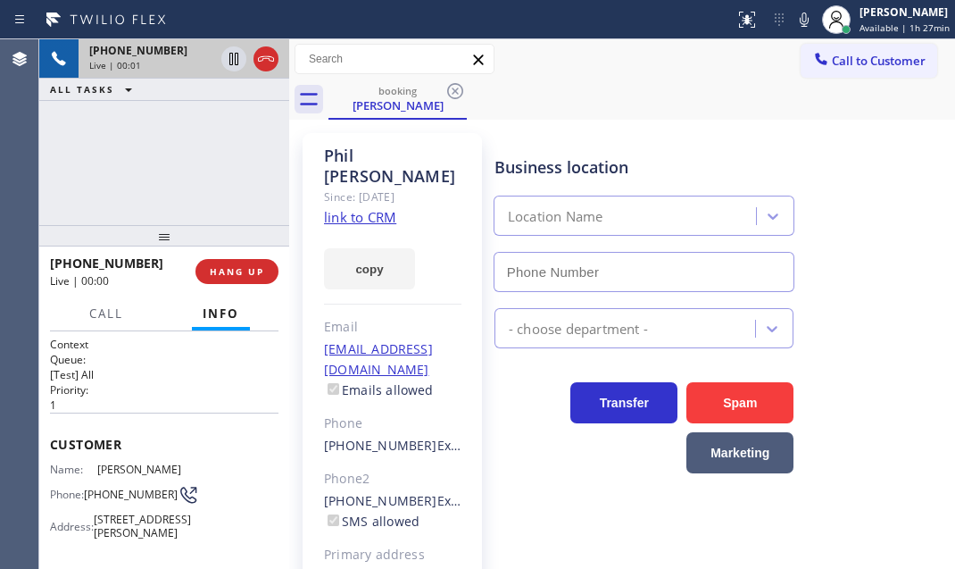
type input "[PHONE_NUMBER]"
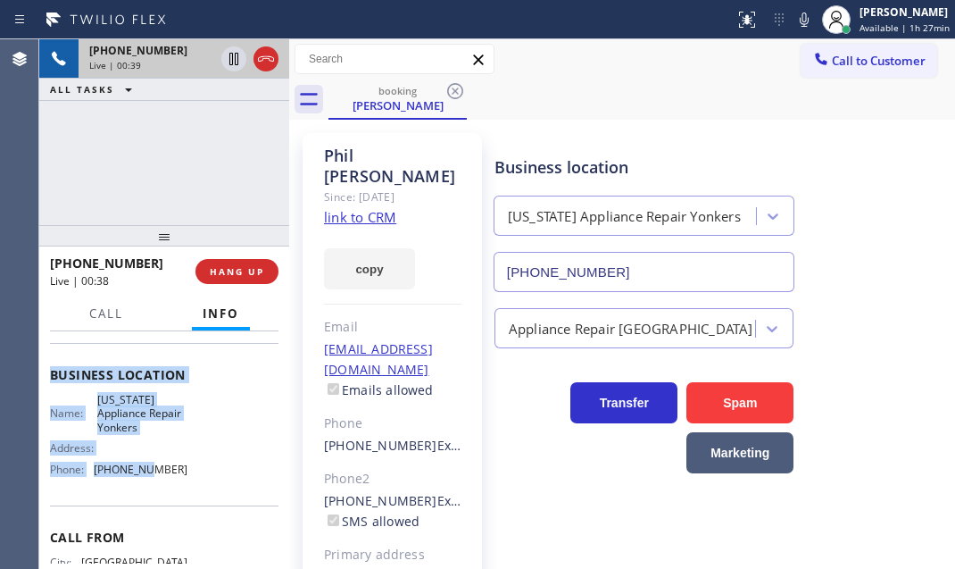
scroll to position [243, 0]
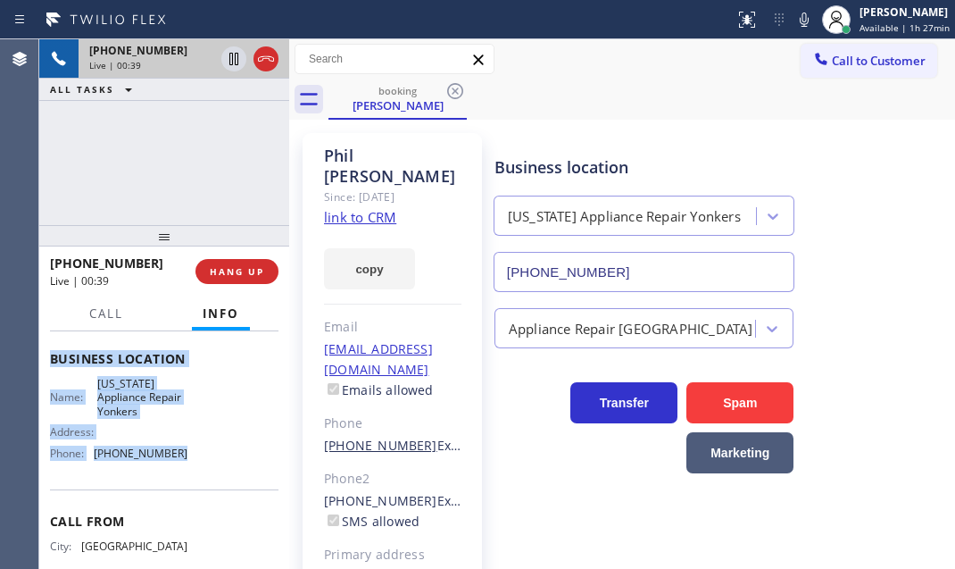
drag, startPoint x: 42, startPoint y: 431, endPoint x: 388, endPoint y: 407, distance: 347.2
click at [186, 476] on div "Context Queue: [Test] All Priority: 1 Customer Name: [PERSON_NAME] Phone: [PHON…" at bounding box center [164, 449] width 250 height 237
copy div "Customer Name: [PERSON_NAME] Phone: [PHONE_NUMBER] Address: [STREET_ADDRESS][PE…"
click at [237, 61] on icon at bounding box center [233, 58] width 21 height 21
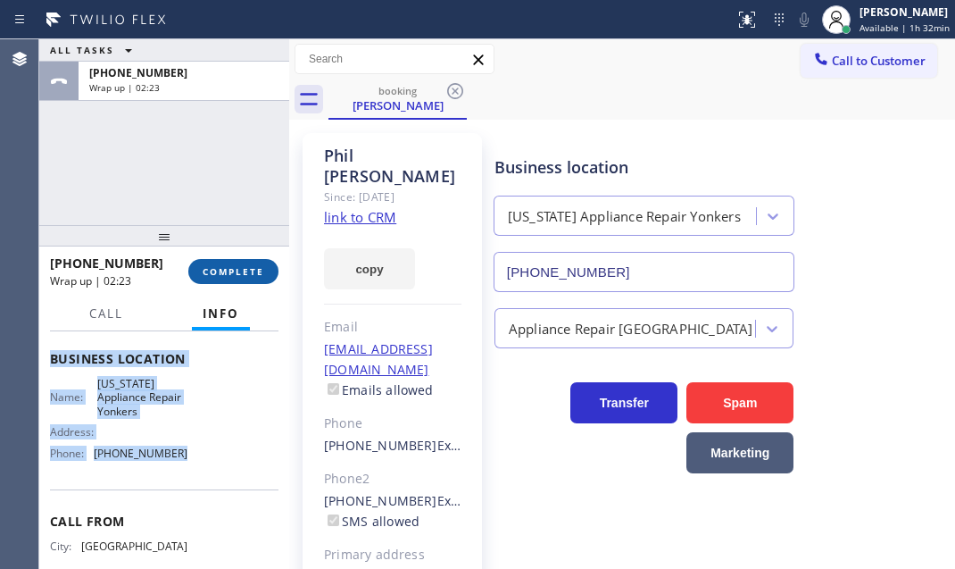
click at [239, 266] on span "COMPLETE" at bounding box center [234, 271] width 62 height 12
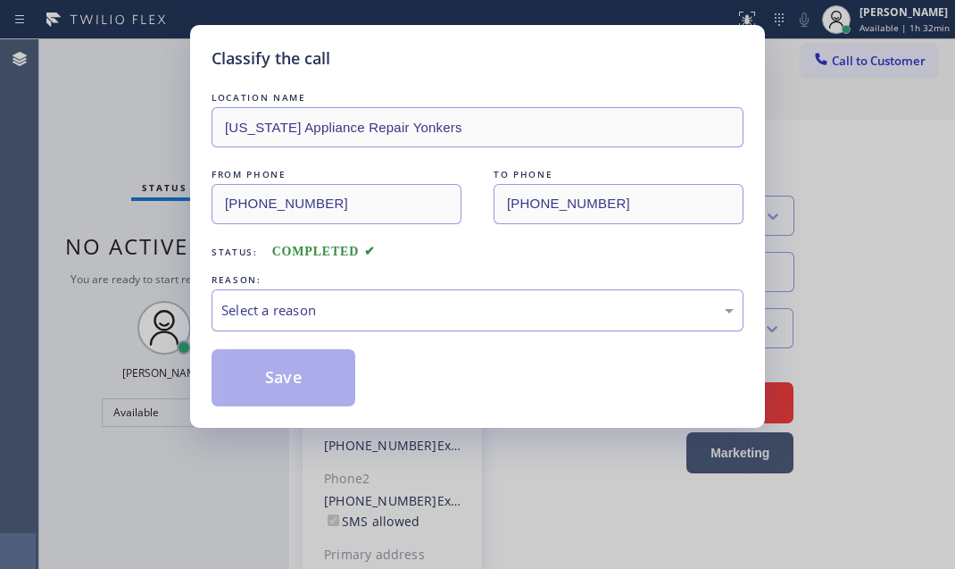
click at [382, 293] on div "Select a reason" at bounding box center [478, 310] width 532 height 42
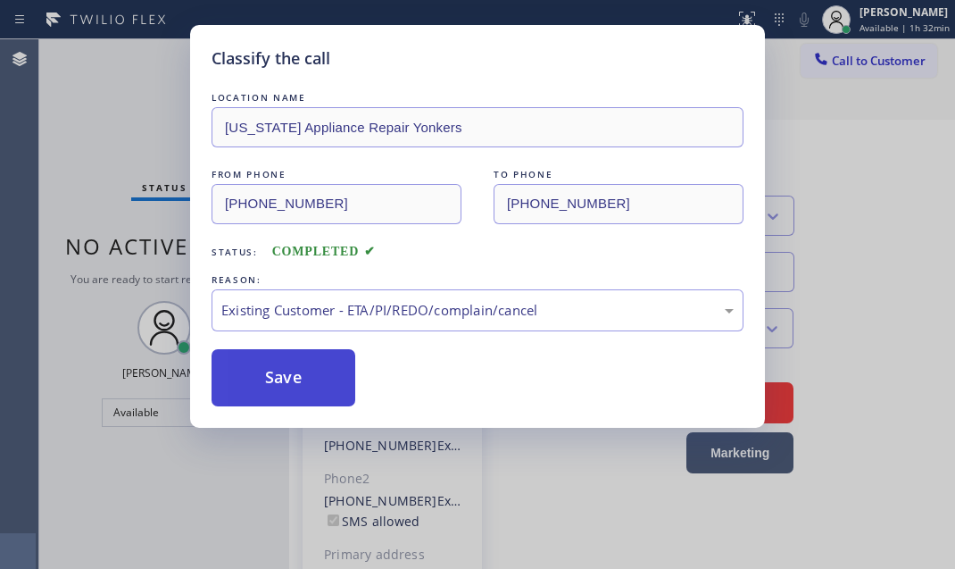
click at [302, 371] on button "Save" at bounding box center [284, 377] width 144 height 57
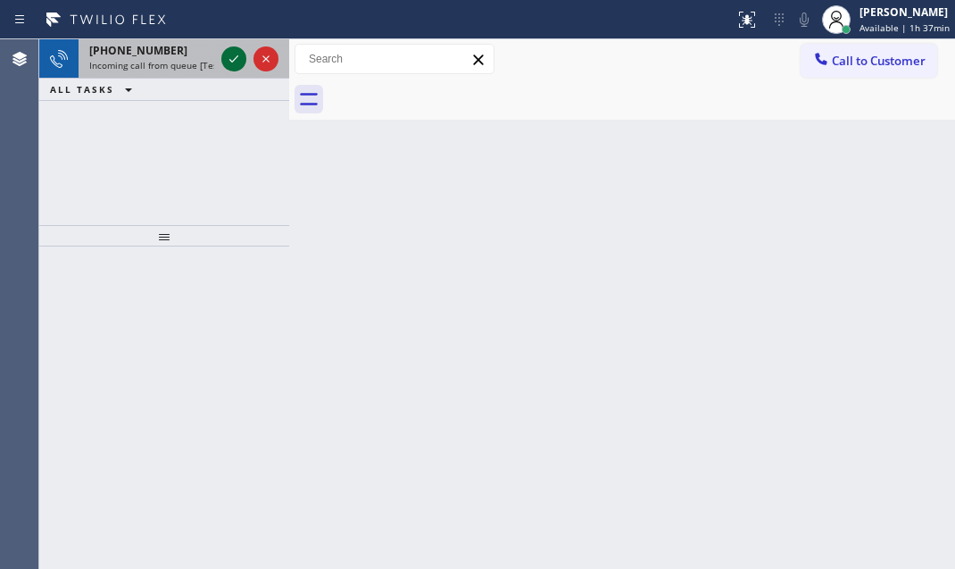
click at [232, 59] on icon at bounding box center [233, 58] width 21 height 21
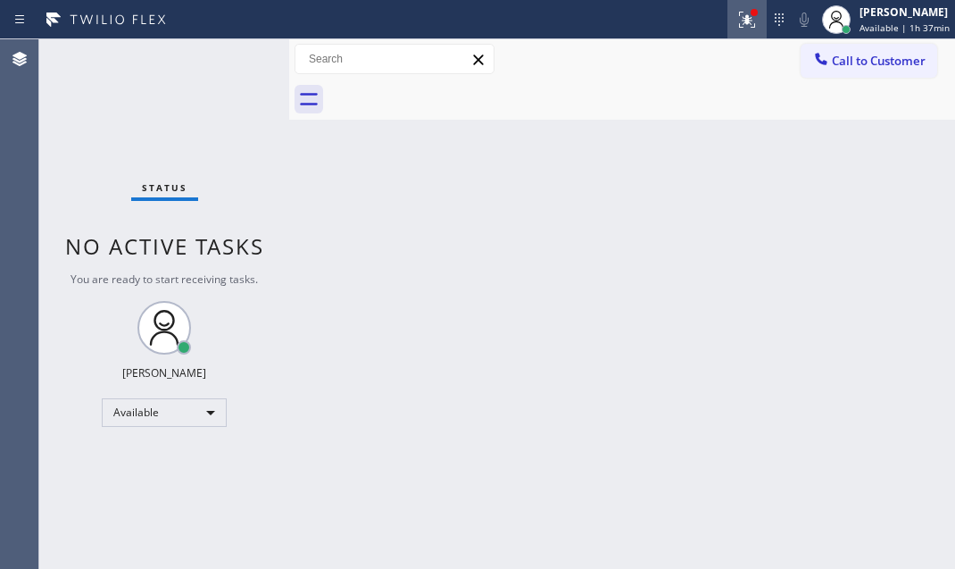
click at [739, 26] on icon at bounding box center [747, 20] width 16 height 16
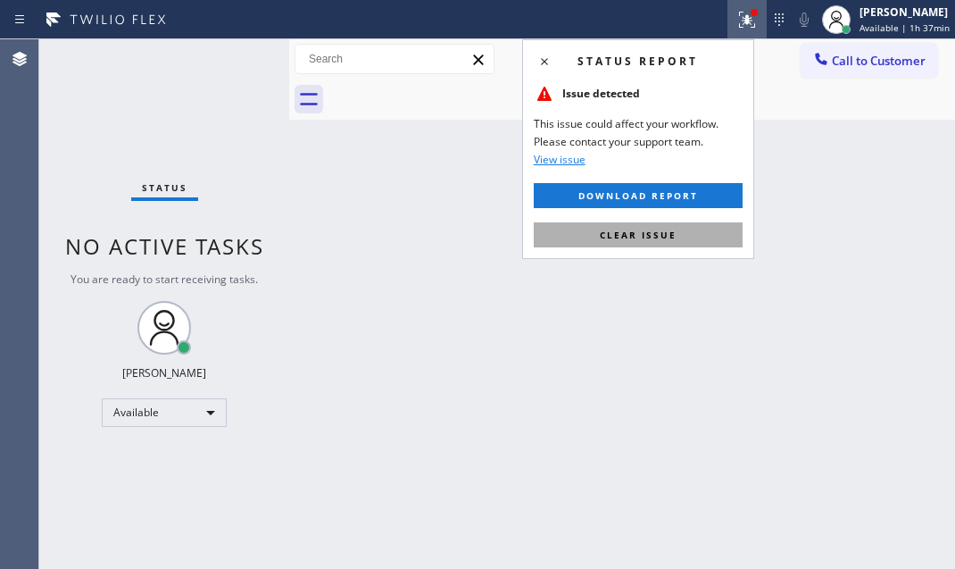
click at [659, 245] on button "Clear issue" at bounding box center [638, 234] width 209 height 25
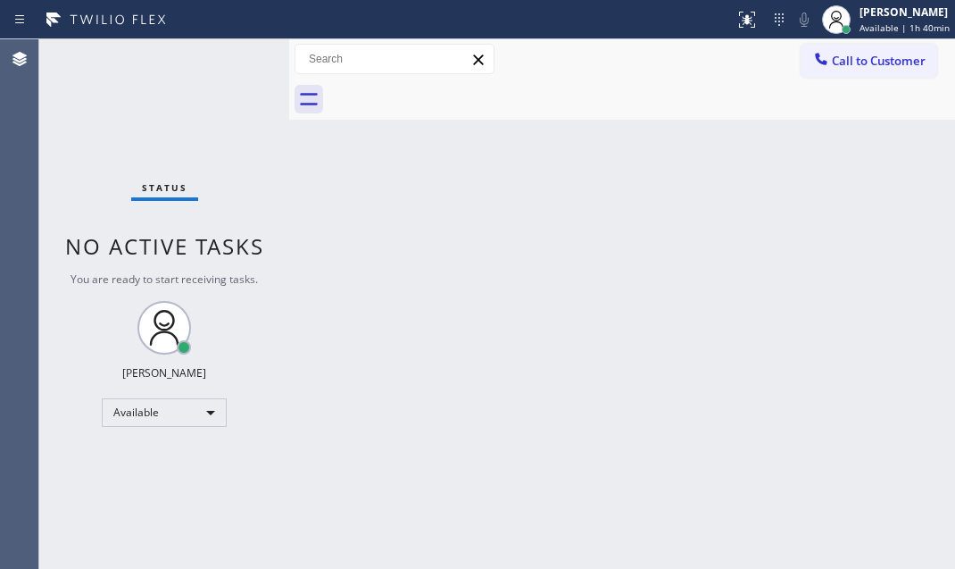
click at [236, 70] on div "Status No active tasks You are ready to start receiving tasks. [PERSON_NAME] Av…" at bounding box center [164, 303] width 250 height 529
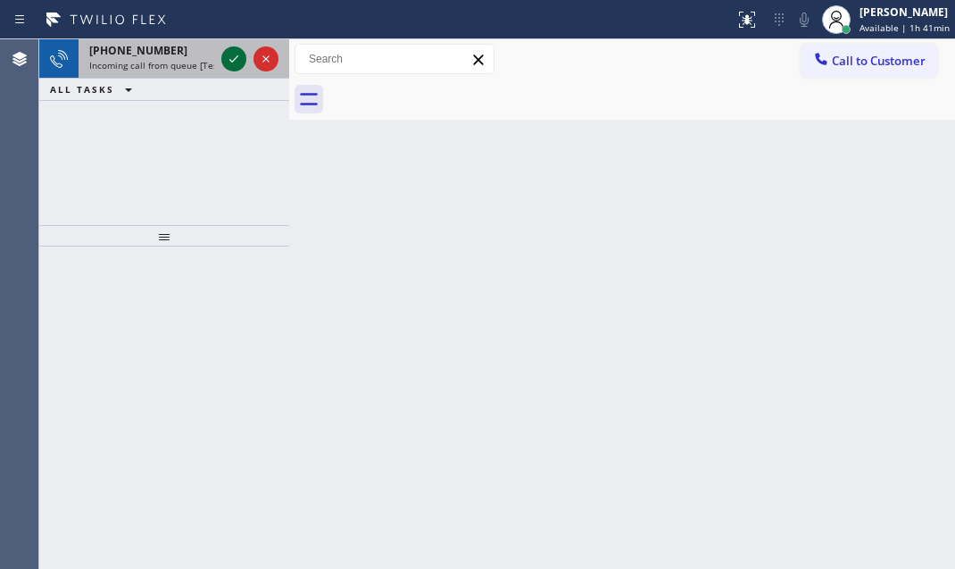
click at [237, 63] on icon at bounding box center [233, 58] width 21 height 21
click at [236, 60] on icon at bounding box center [233, 58] width 21 height 21
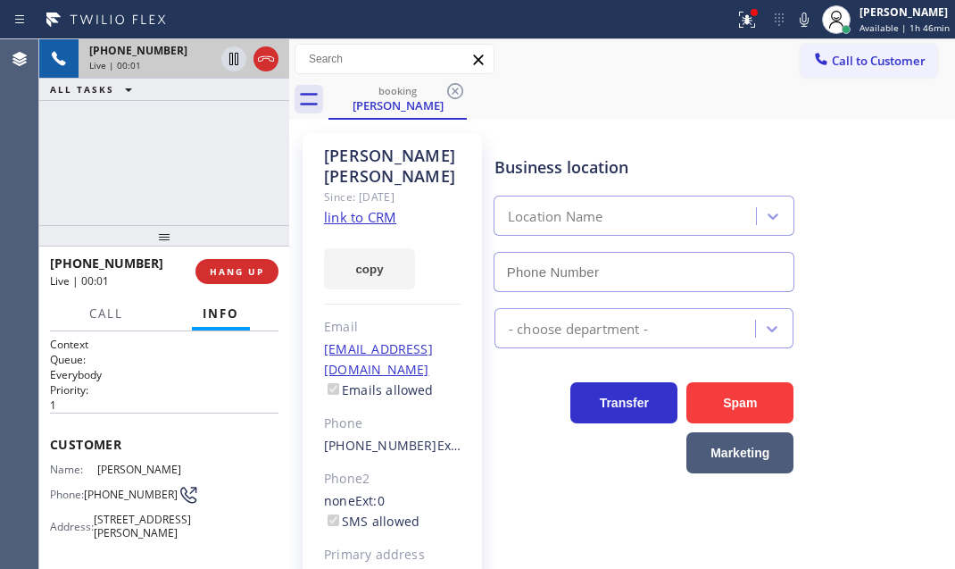
type input "[PHONE_NUMBER]"
drag, startPoint x: 359, startPoint y: 196, endPoint x: 358, endPoint y: 207, distance: 11.6
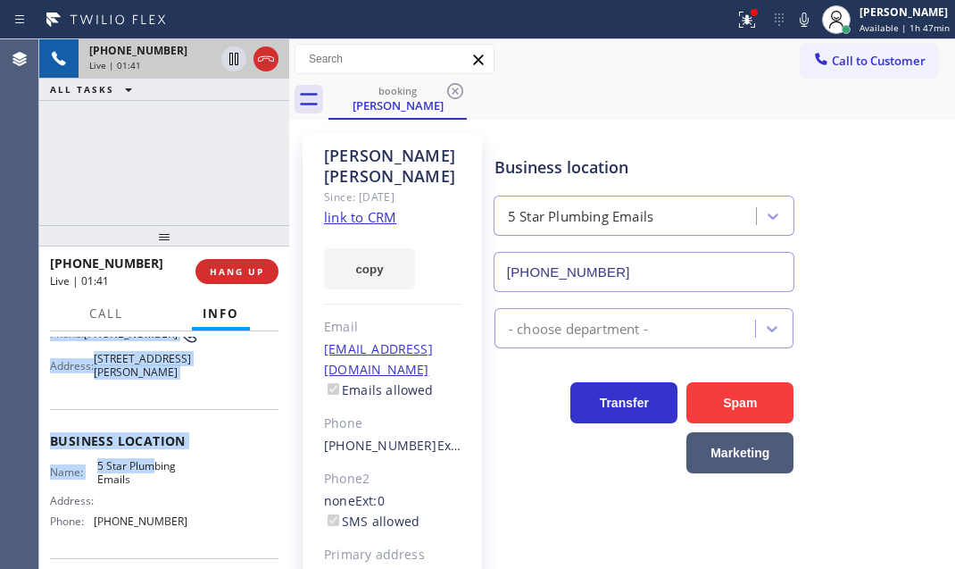
scroll to position [162, 0]
drag, startPoint x: 47, startPoint y: 434, endPoint x: 205, endPoint y: 533, distance: 186.5
click at [199, 535] on div "Context Queue: Everybody Priority: 1 Customer Name: [PERSON_NAME] Phone: [PHONE…" at bounding box center [164, 449] width 250 height 237
copy div "Customer Name: [PERSON_NAME] Phone: [PHONE_NUMBER] Address: [STREET_ADDRESS][PE…"
click at [228, 56] on icon at bounding box center [233, 58] width 21 height 21
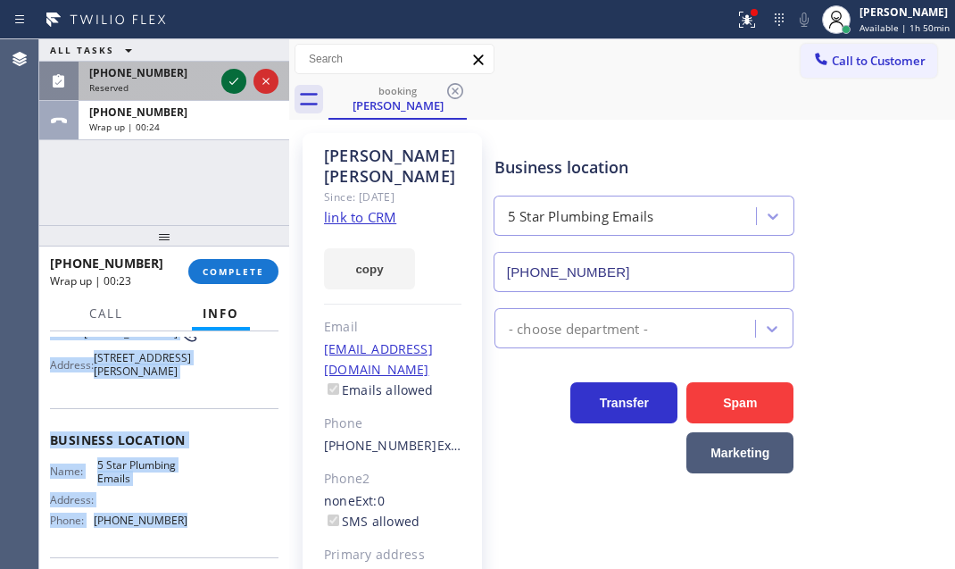
click at [240, 72] on icon at bounding box center [233, 81] width 21 height 21
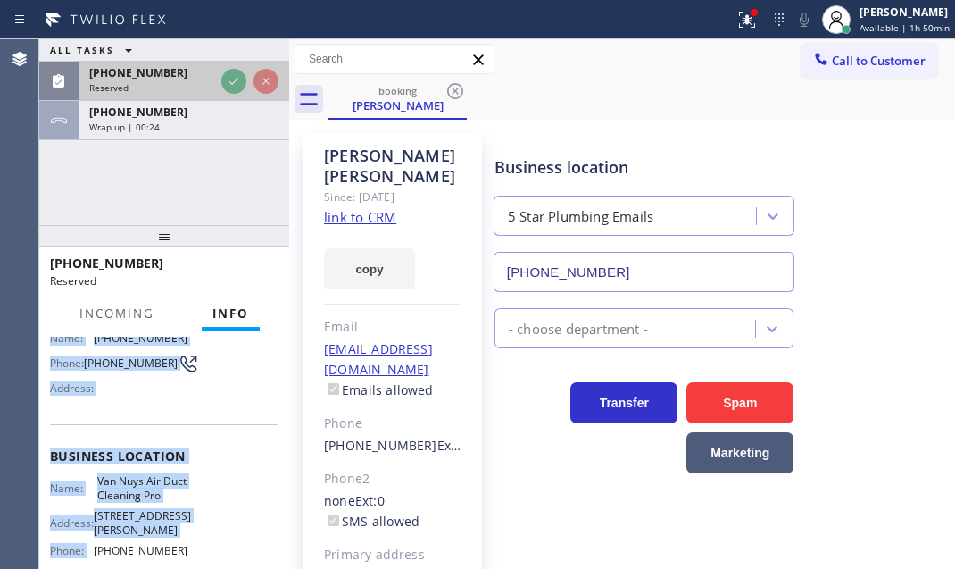
scroll to position [177, 0]
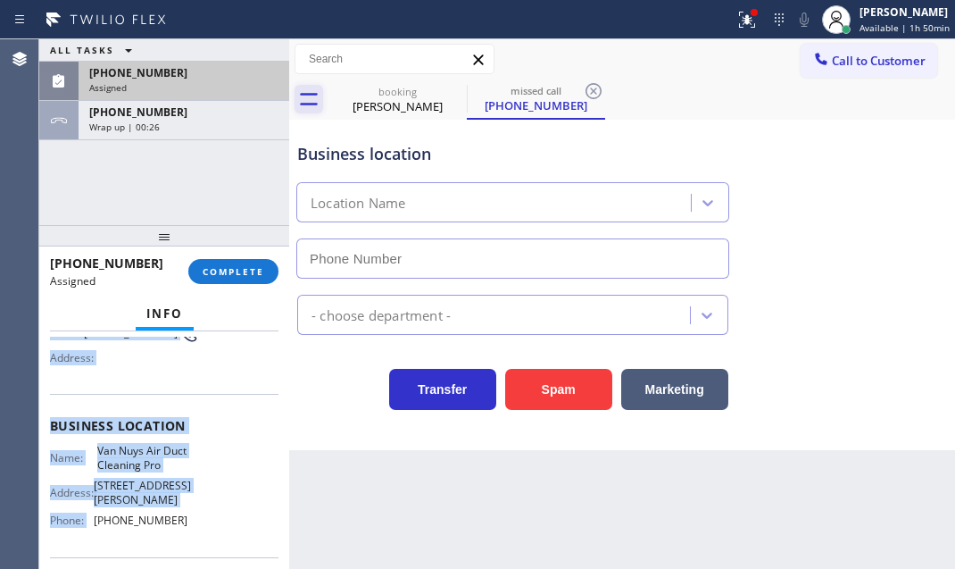
type input "[PHONE_NUMBER]"
click at [187, 84] on div "Assigned" at bounding box center [183, 87] width 189 height 12
click at [217, 89] on div "Assigned" at bounding box center [183, 87] width 189 height 12
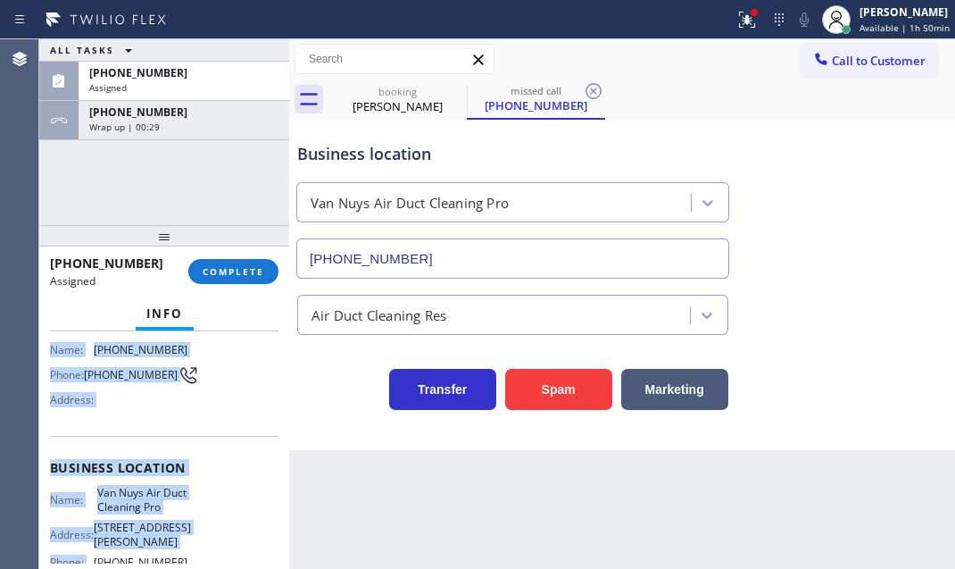
scroll to position [96, 0]
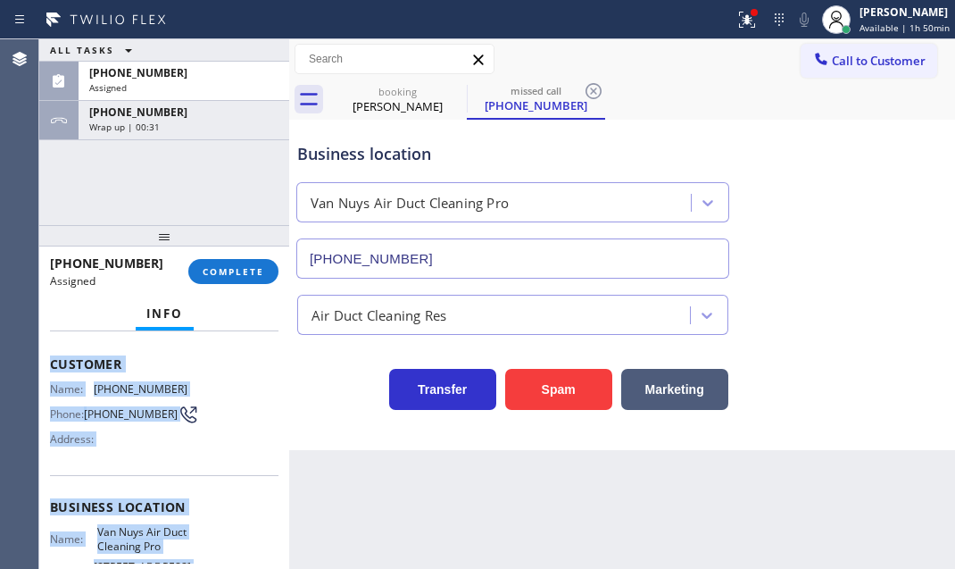
click at [217, 360] on span "Customer" at bounding box center [164, 363] width 229 height 17
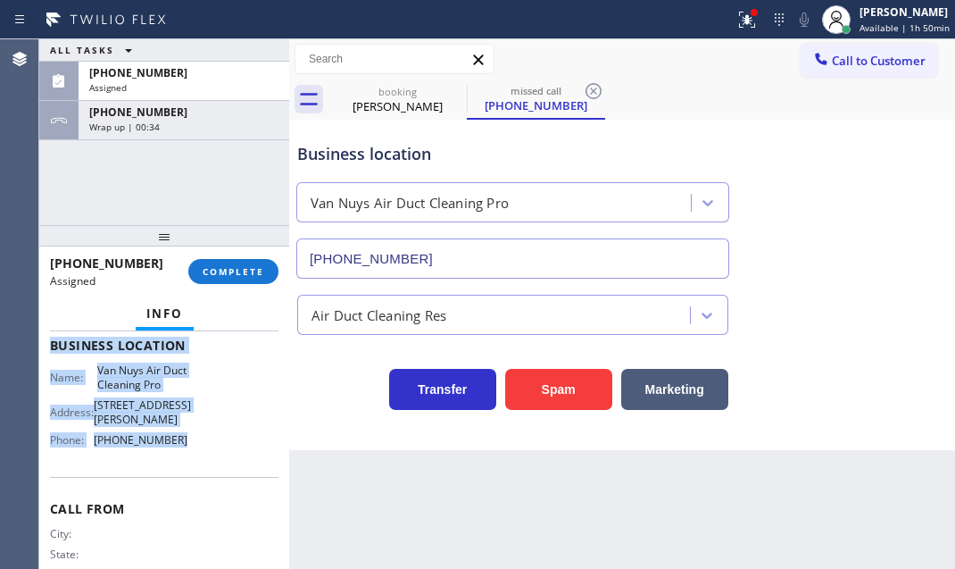
scroll to position [258, 0]
drag, startPoint x: 46, startPoint y: 350, endPoint x: 183, endPoint y: 471, distance: 182.7
click at [183, 471] on div "Context Queue: ADC Priority: 0 Task Age: Customer Name: [PHONE_NUMBER] Phone: […" at bounding box center [164, 449] width 250 height 237
copy div "Customer Name: [PHONE_NUMBER] Phone: [PHONE_NUMBER] Address: Business location …"
click at [239, 271] on span "COMPLETE" at bounding box center [234, 271] width 62 height 12
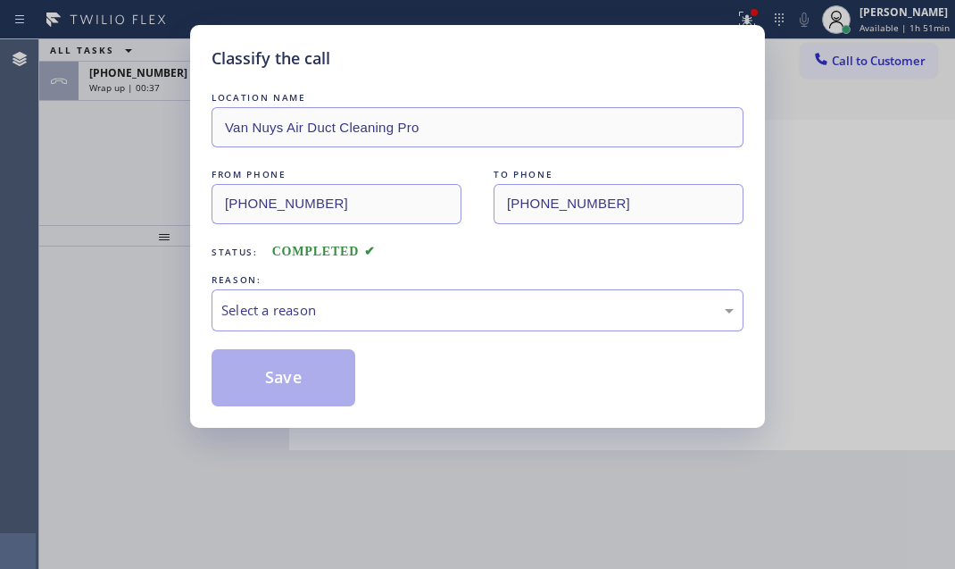
click at [403, 286] on div "REASON:" at bounding box center [478, 279] width 532 height 19
click at [407, 304] on div "Select a reason" at bounding box center [477, 310] width 512 height 21
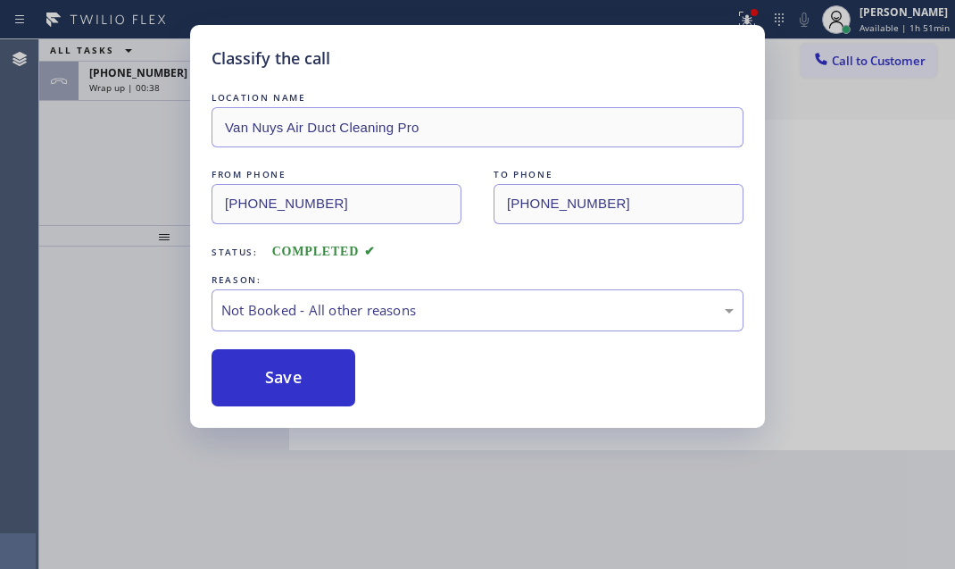
drag, startPoint x: 254, startPoint y: 383, endPoint x: 501, endPoint y: 379, distance: 246.4
click at [259, 381] on button "Save" at bounding box center [284, 377] width 144 height 57
type input "[PHONE_NUMBER]"
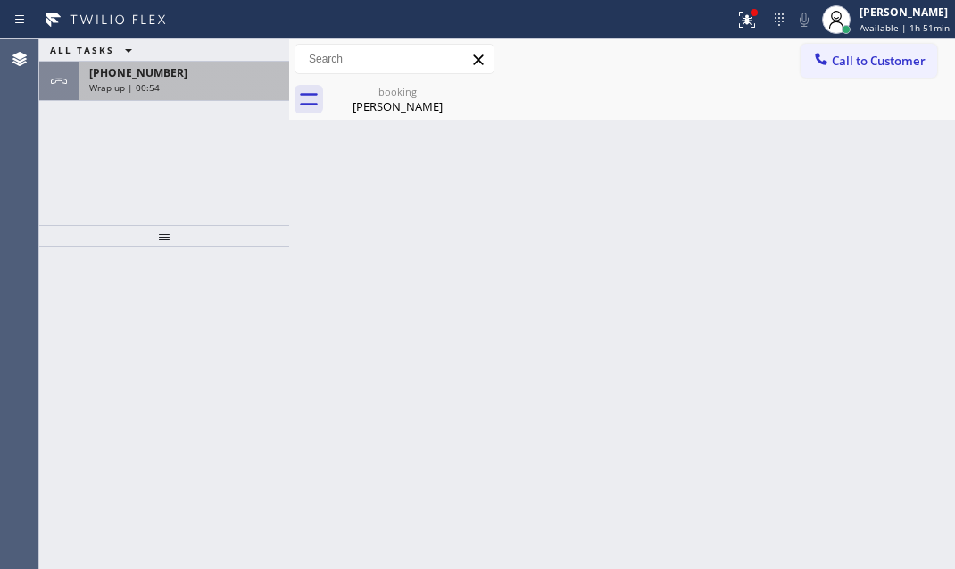
click at [225, 79] on div "[PHONE_NUMBER]" at bounding box center [183, 72] width 189 height 15
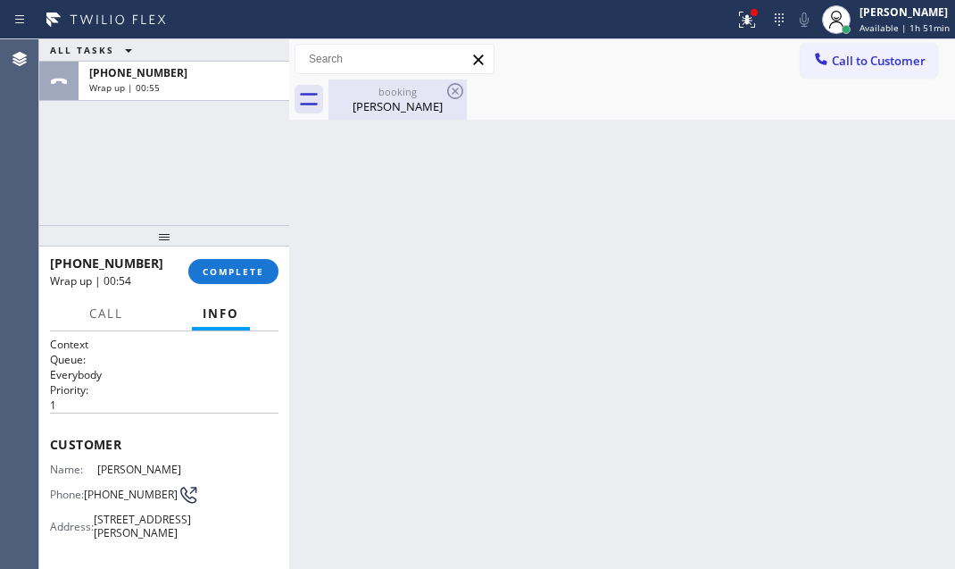
click at [355, 108] on div "[PERSON_NAME]" at bounding box center [397, 106] width 135 height 16
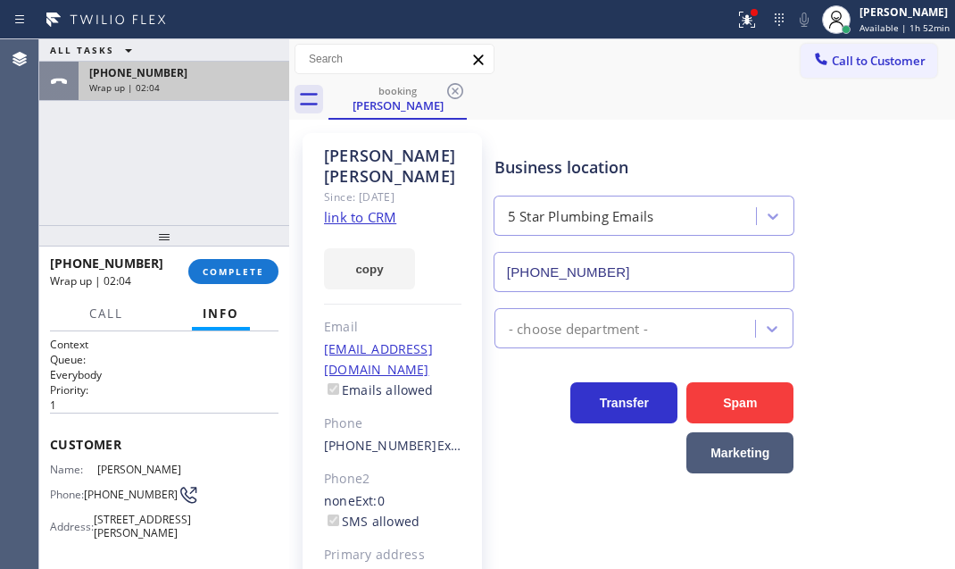
click at [211, 94] on div "[PHONE_NUMBER] Wrap up | 02:04" at bounding box center [181, 81] width 204 height 39
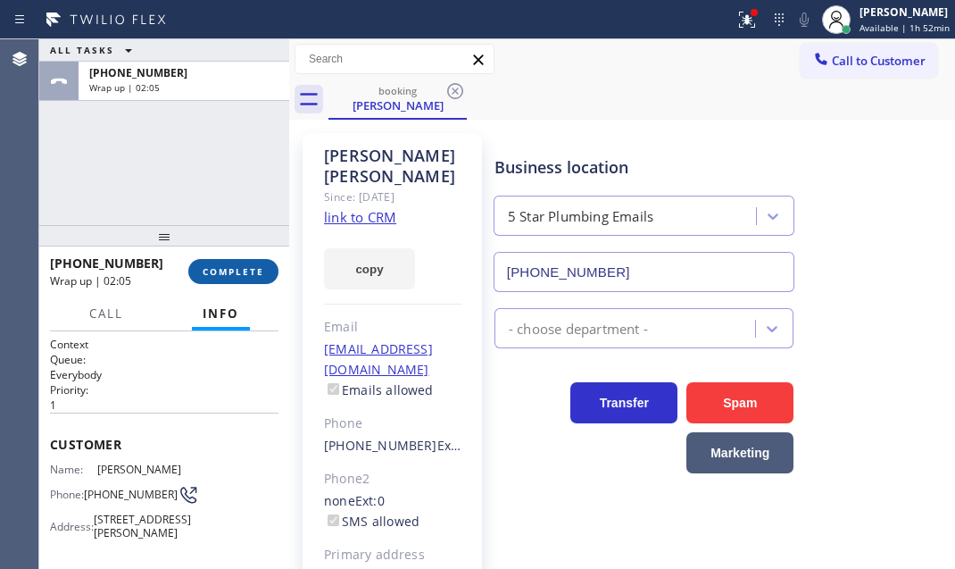
click at [234, 277] on button "COMPLETE" at bounding box center [233, 271] width 90 height 25
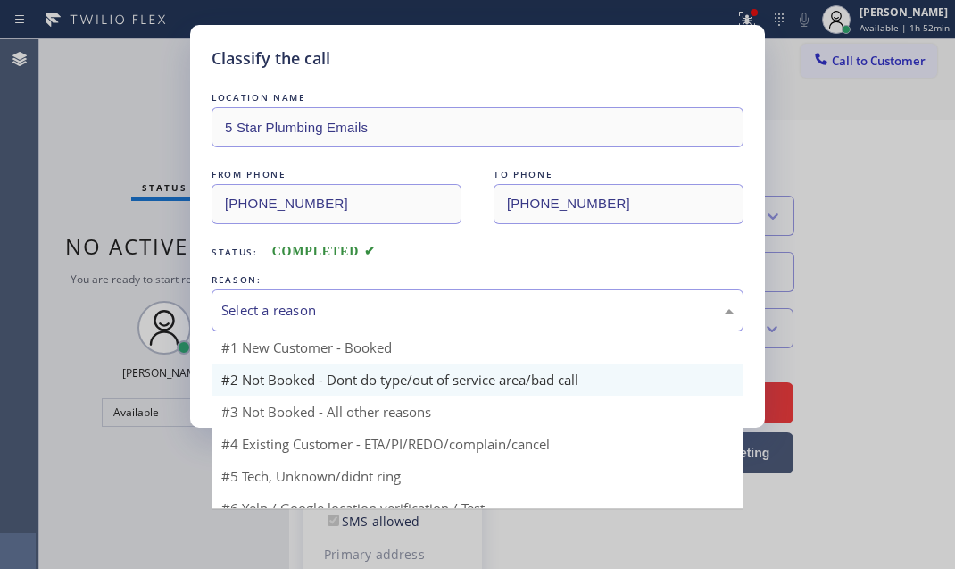
drag, startPoint x: 425, startPoint y: 304, endPoint x: 349, endPoint y: 362, distance: 95.5
click at [424, 304] on div "Select a reason" at bounding box center [477, 310] width 512 height 21
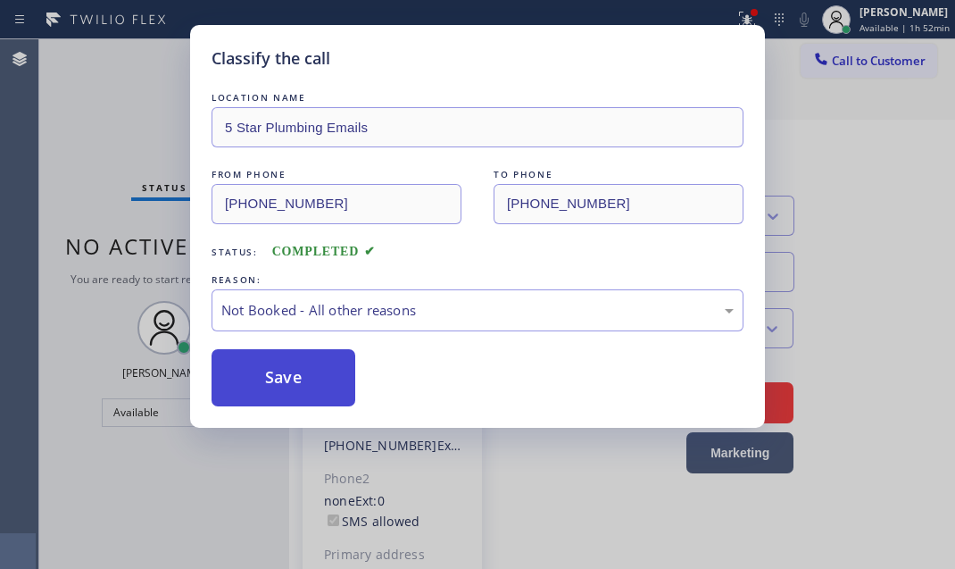
click at [272, 379] on button "Save" at bounding box center [284, 377] width 144 height 57
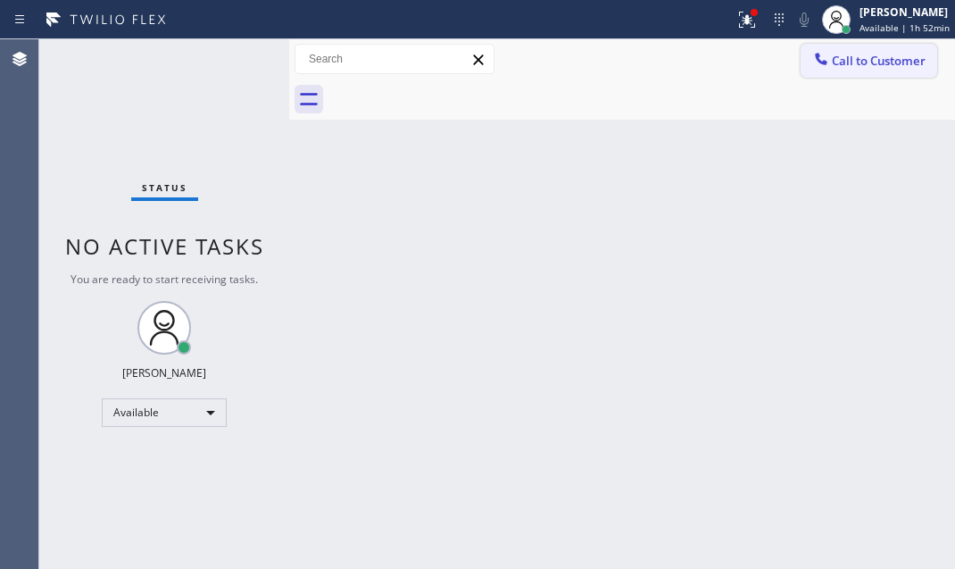
click at [874, 65] on span "Call to Customer" at bounding box center [879, 61] width 94 height 16
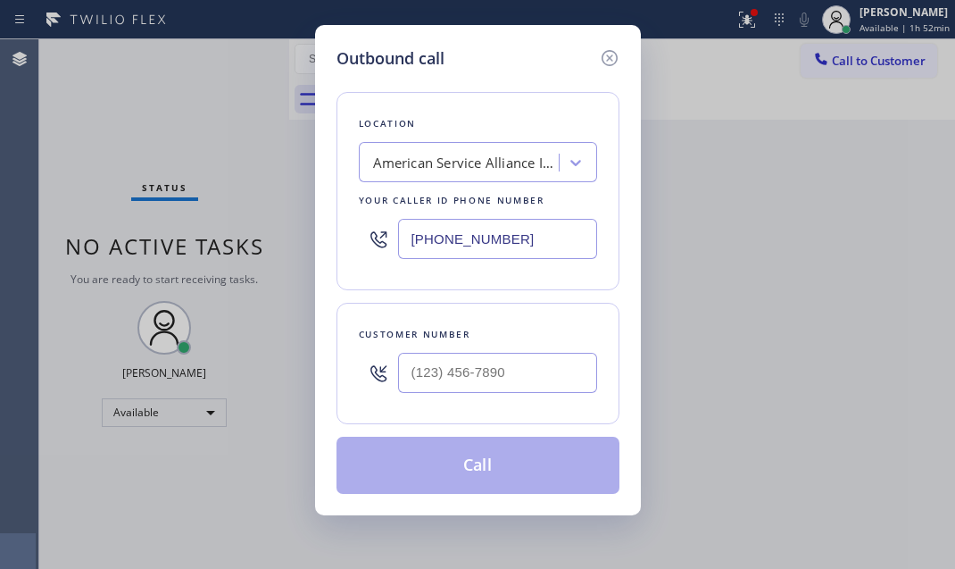
click at [526, 240] on input "[PHONE_NUMBER]" at bounding box center [497, 239] width 199 height 40
click at [525, 240] on input "[PHONE_NUMBER]" at bounding box center [497, 239] width 199 height 40
paste input "888) 894-2474"
type input "[PHONE_NUMBER]"
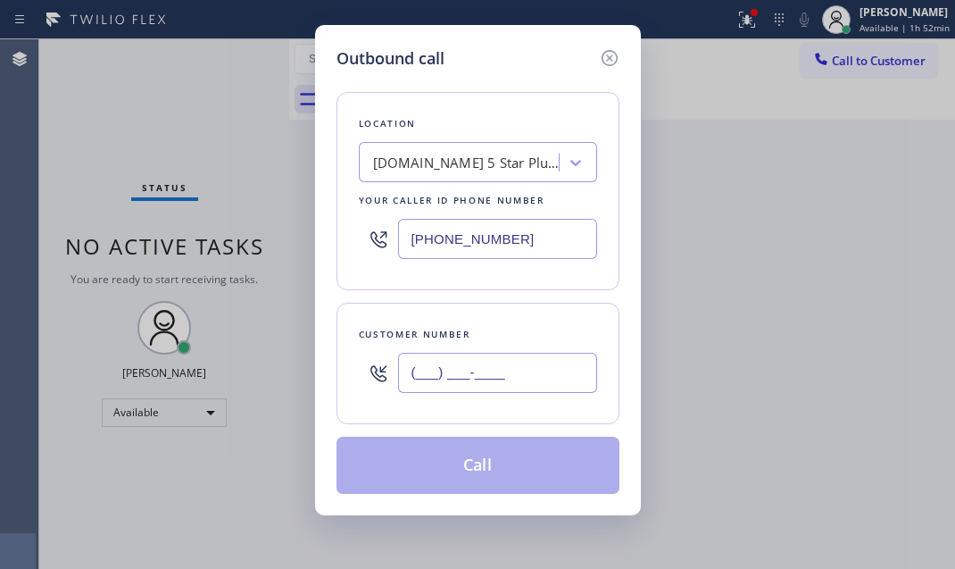
click at [476, 362] on input "(___) ___-____" at bounding box center [497, 373] width 199 height 40
paste input "650) 630-7017"
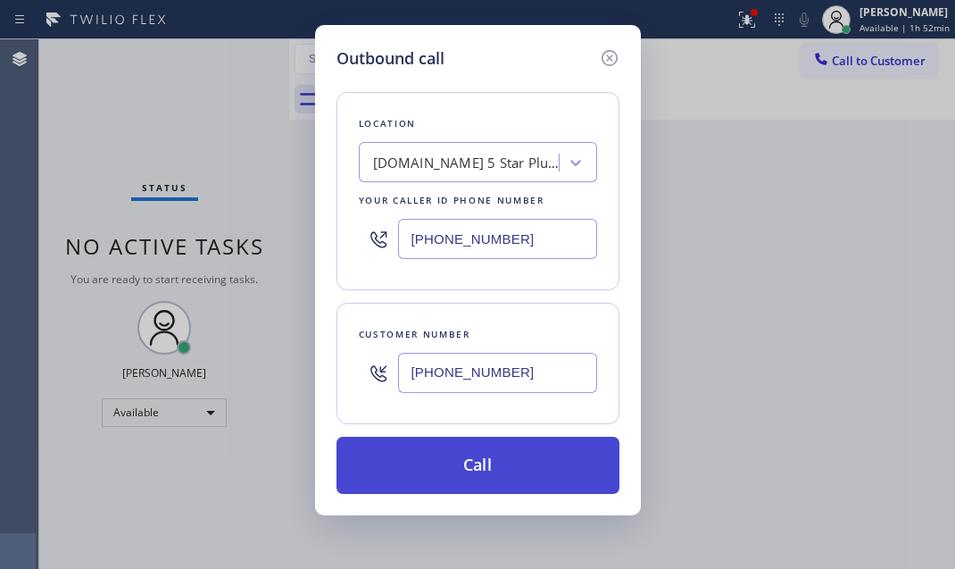
type input "[PHONE_NUMBER]"
click at [497, 464] on button "Call" at bounding box center [478, 465] width 283 height 57
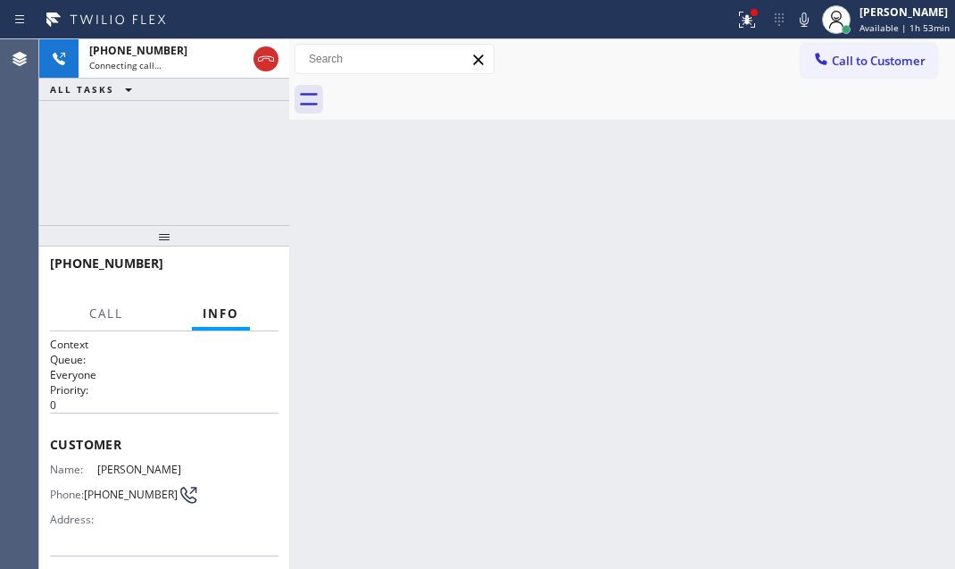
click at [152, 151] on div "[PHONE_NUMBER] Connecting call… ALL TASKS ALL TASKS ACTIVE TASKS TASKS IN WRAP …" at bounding box center [164, 132] width 250 height 186
click at [739, 29] on icon at bounding box center [746, 19] width 21 height 21
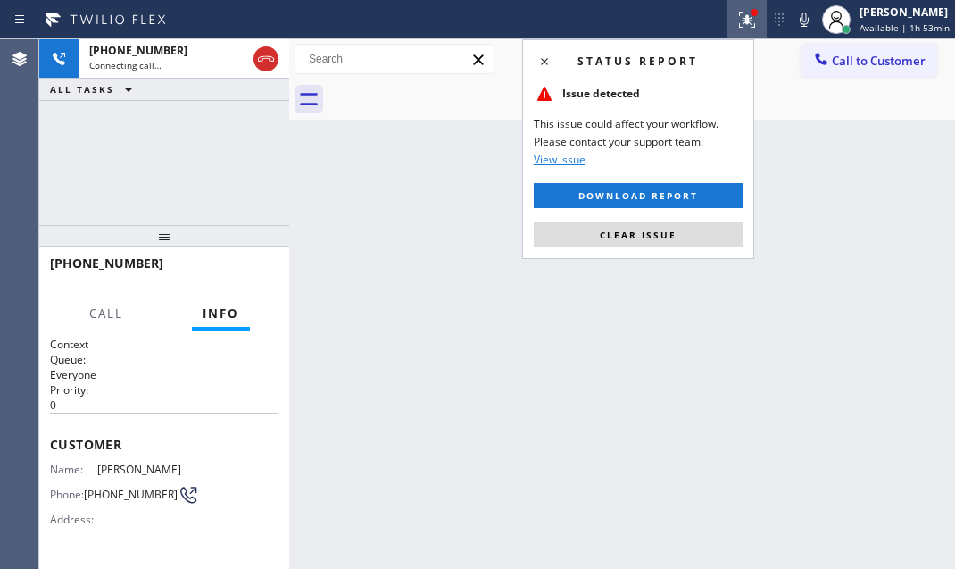
click at [686, 237] on button "Clear issue" at bounding box center [638, 234] width 209 height 25
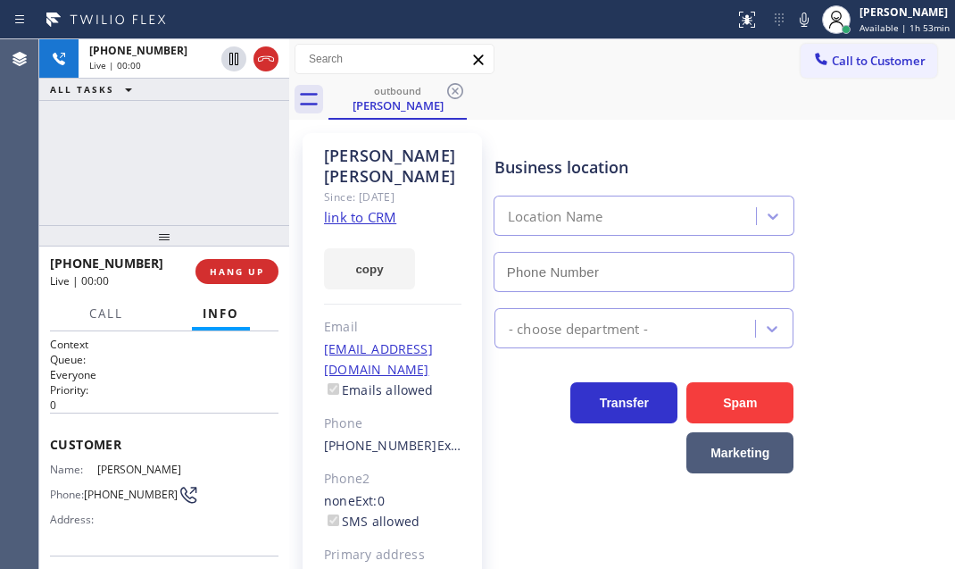
type input "[PHONE_NUMBER]"
click at [227, 271] on span "HANG UP" at bounding box center [237, 271] width 54 height 12
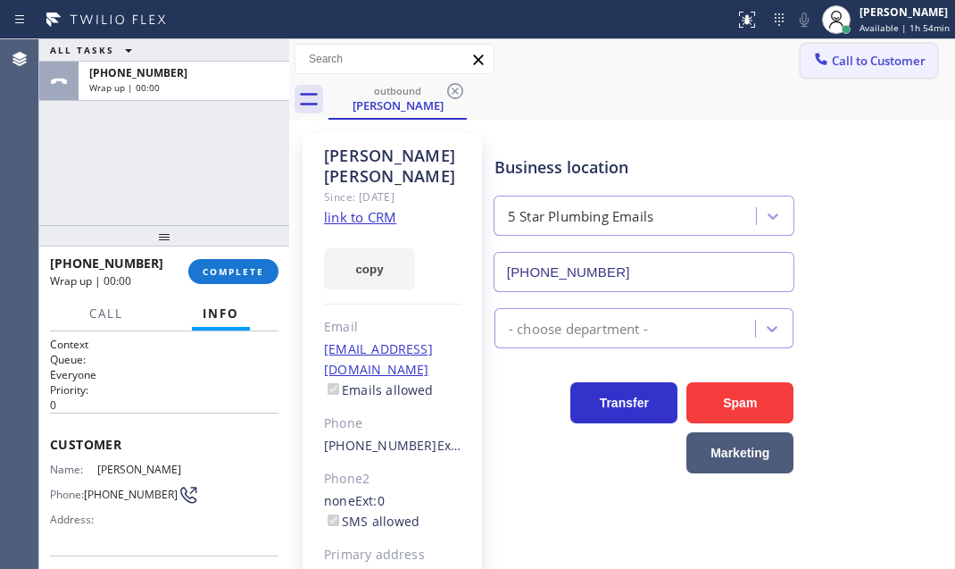
click at [881, 67] on span "Call to Customer" at bounding box center [879, 61] width 94 height 16
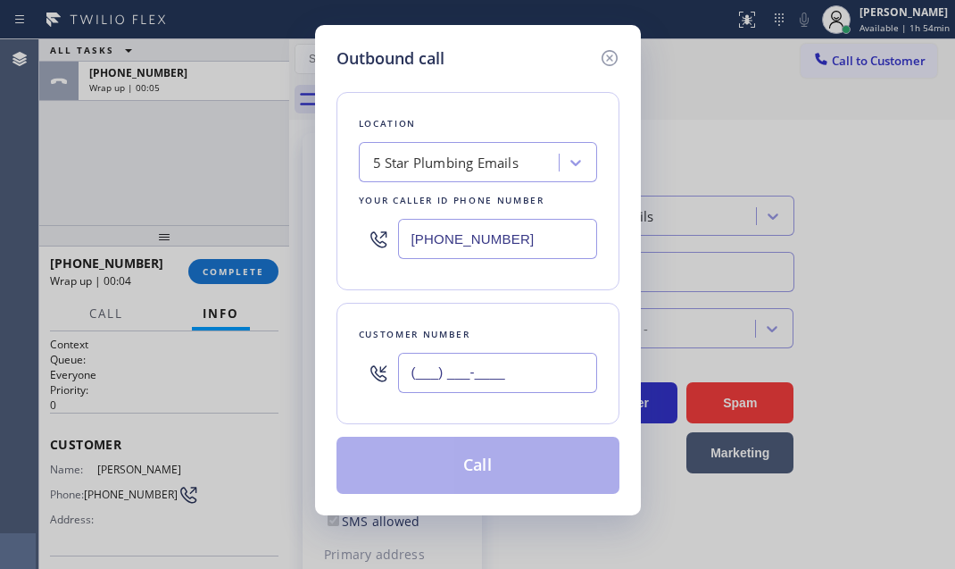
click at [484, 370] on input "(___) ___-____" at bounding box center [497, 373] width 199 height 40
paste input "650) 630-7017"
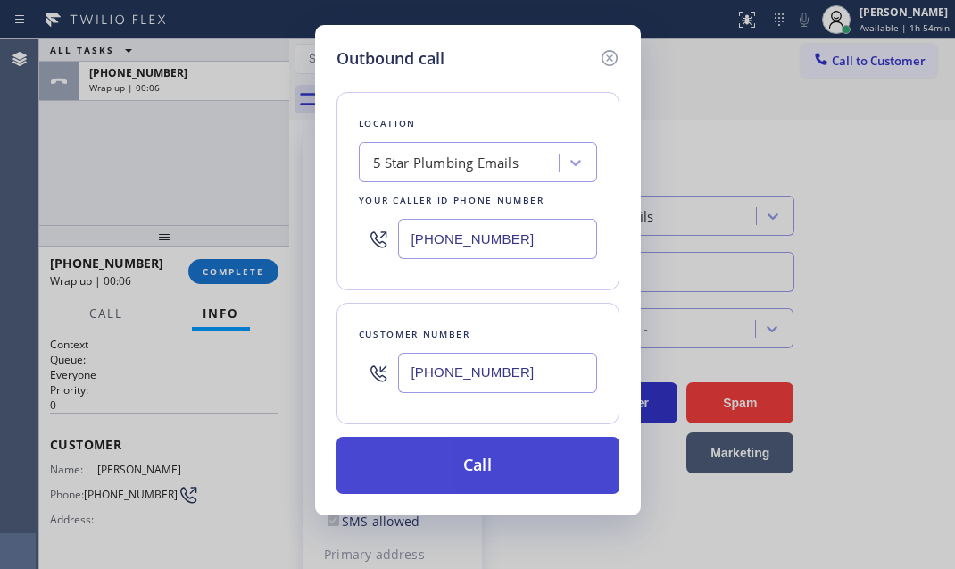
type input "[PHONE_NUMBER]"
click at [484, 468] on button "Call" at bounding box center [478, 465] width 283 height 57
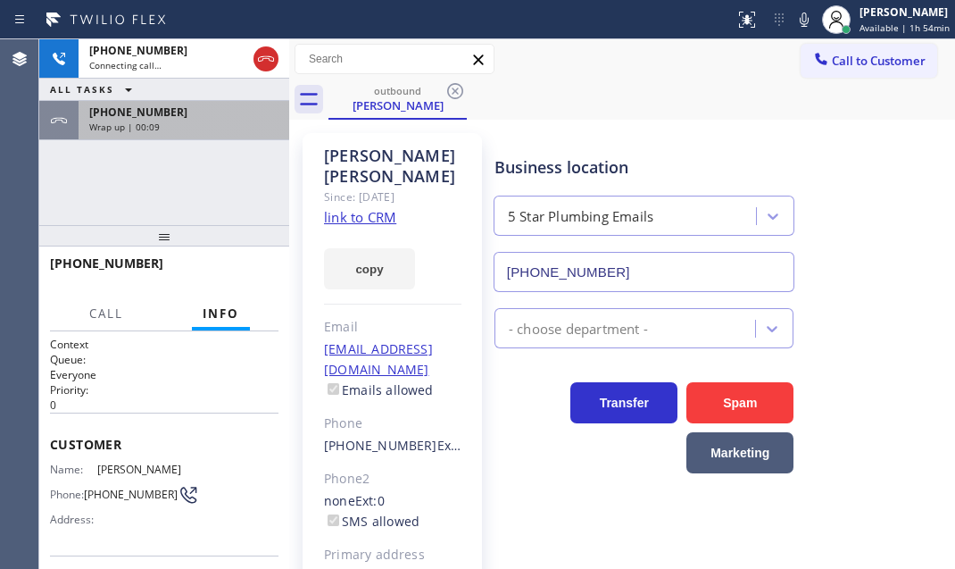
click at [229, 121] on div "Wrap up | 00:09" at bounding box center [183, 127] width 189 height 12
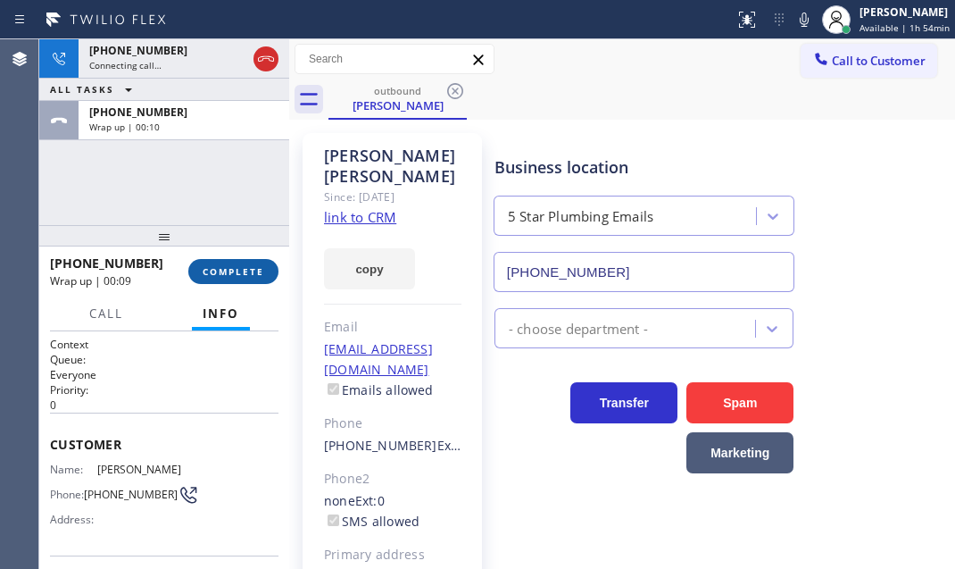
click at [214, 268] on span "COMPLETE" at bounding box center [234, 271] width 62 height 12
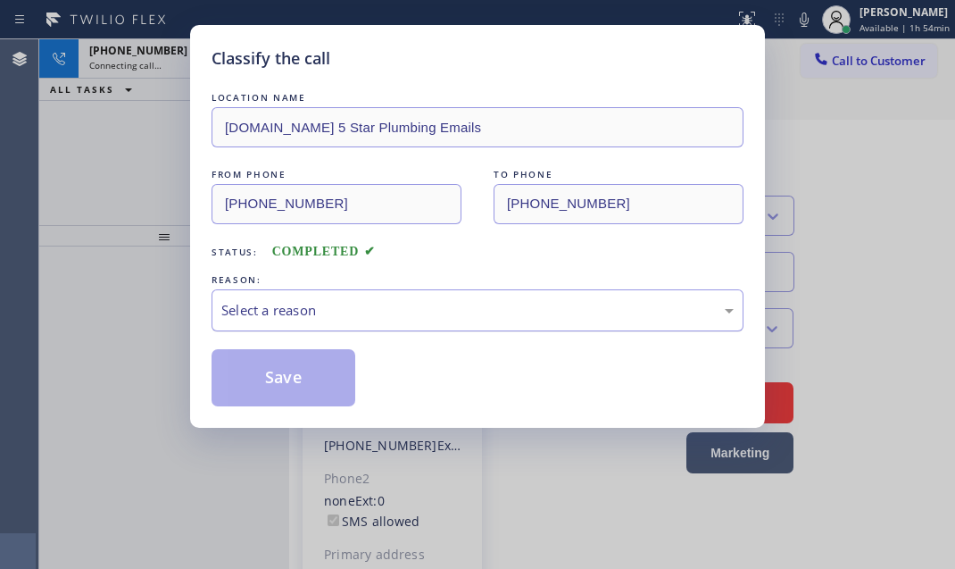
click at [378, 311] on div "Select a reason" at bounding box center [477, 310] width 512 height 21
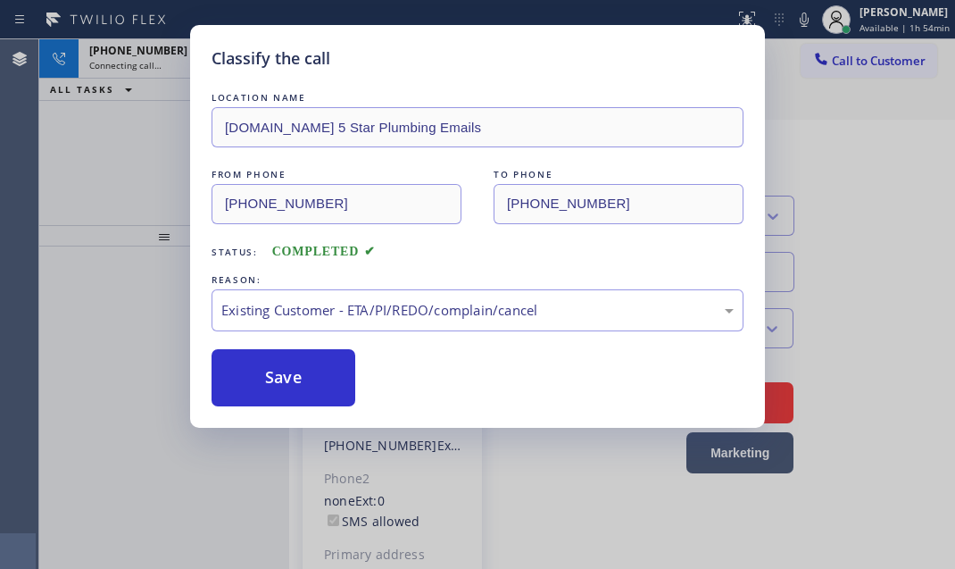
drag, startPoint x: 294, startPoint y: 379, endPoint x: 443, endPoint y: 379, distance: 149.1
click at [303, 379] on button "Save" at bounding box center [284, 377] width 144 height 57
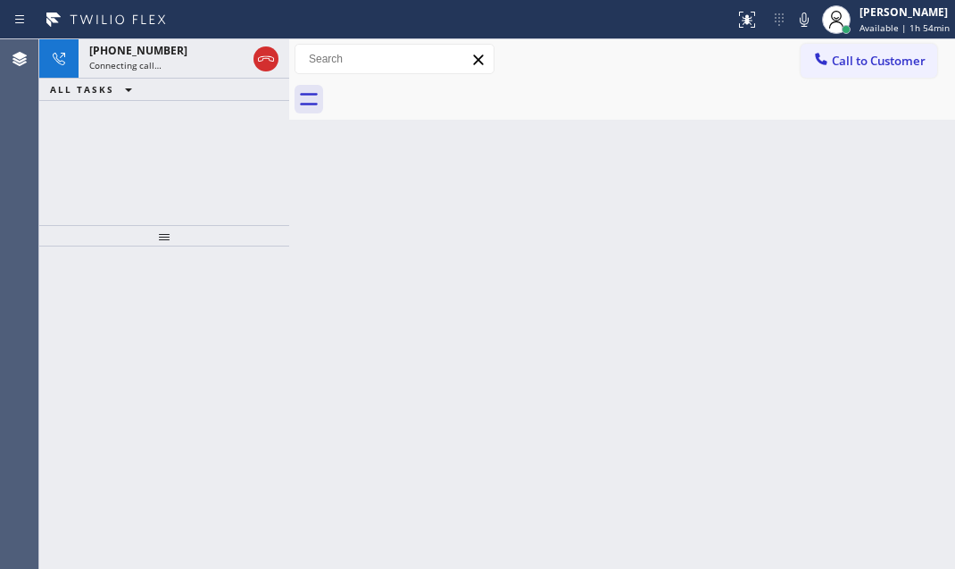
drag, startPoint x: 791, startPoint y: 193, endPoint x: 846, endPoint y: 189, distance: 55.5
click at [793, 192] on div "Back to Dashboard Change Sender ID Customers Technicians Select a contact Outbo…" at bounding box center [622, 303] width 666 height 529
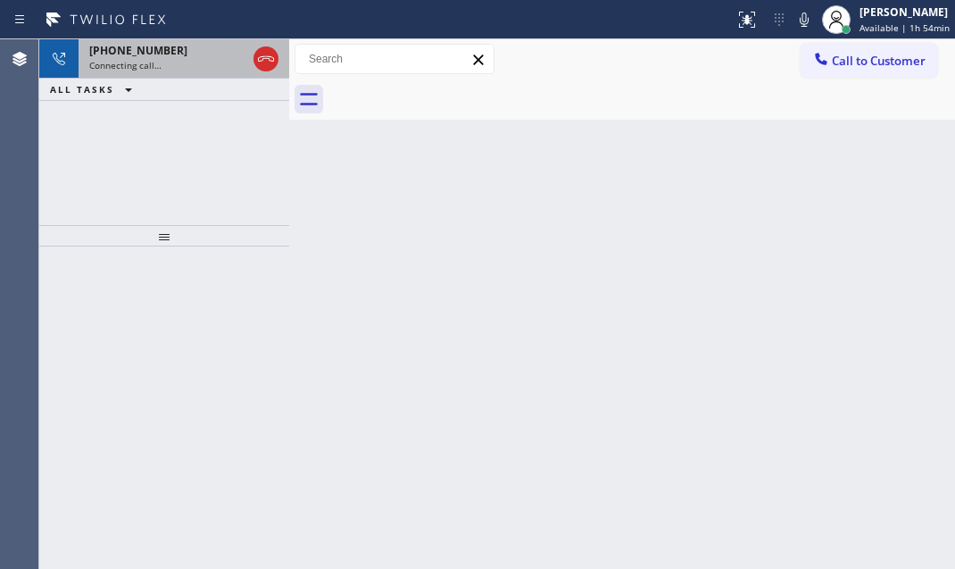
click at [180, 59] on div "Connecting call…" at bounding box center [167, 65] width 157 height 12
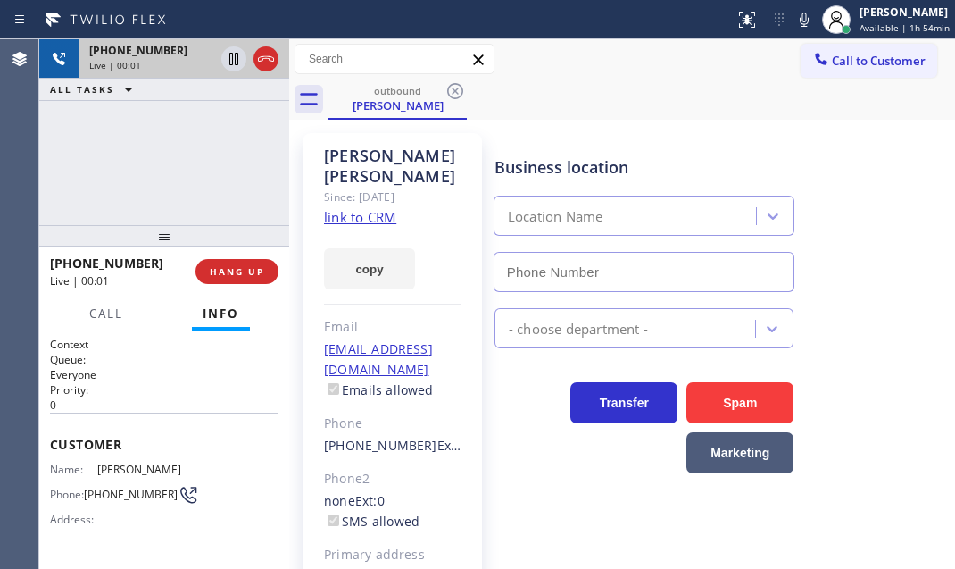
type input "[PHONE_NUMBER]"
click at [266, 61] on icon at bounding box center [265, 58] width 21 height 21
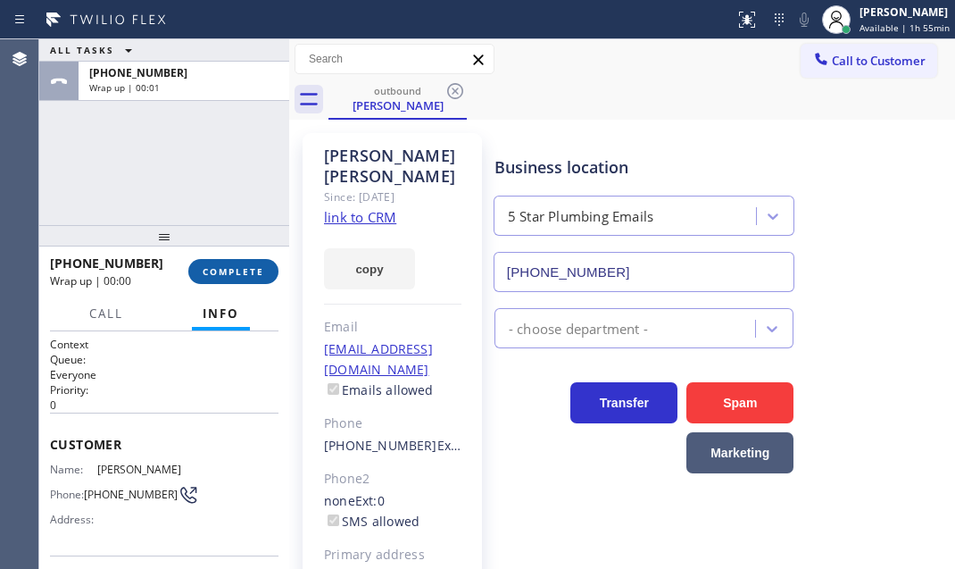
click at [233, 278] on button "COMPLETE" at bounding box center [233, 271] width 90 height 25
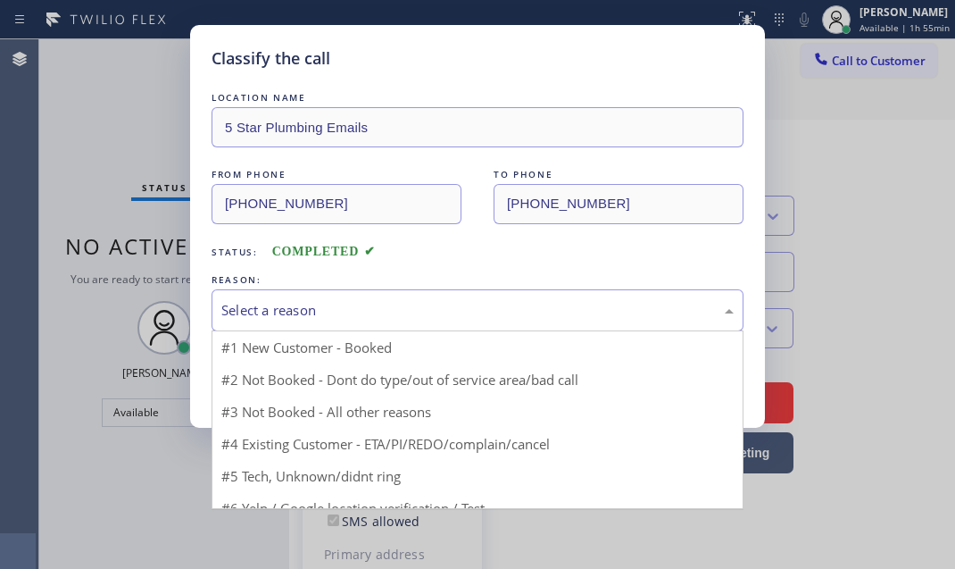
click at [362, 321] on div "Select a reason" at bounding box center [478, 310] width 532 height 42
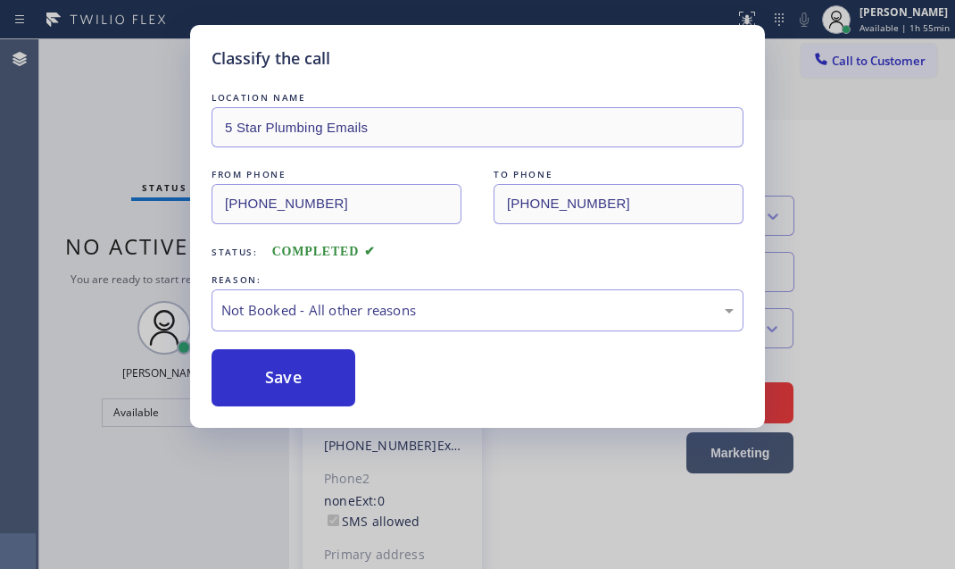
drag, startPoint x: 258, startPoint y: 370, endPoint x: 928, endPoint y: 444, distance: 674.5
click at [259, 370] on button "Save" at bounding box center [284, 377] width 144 height 57
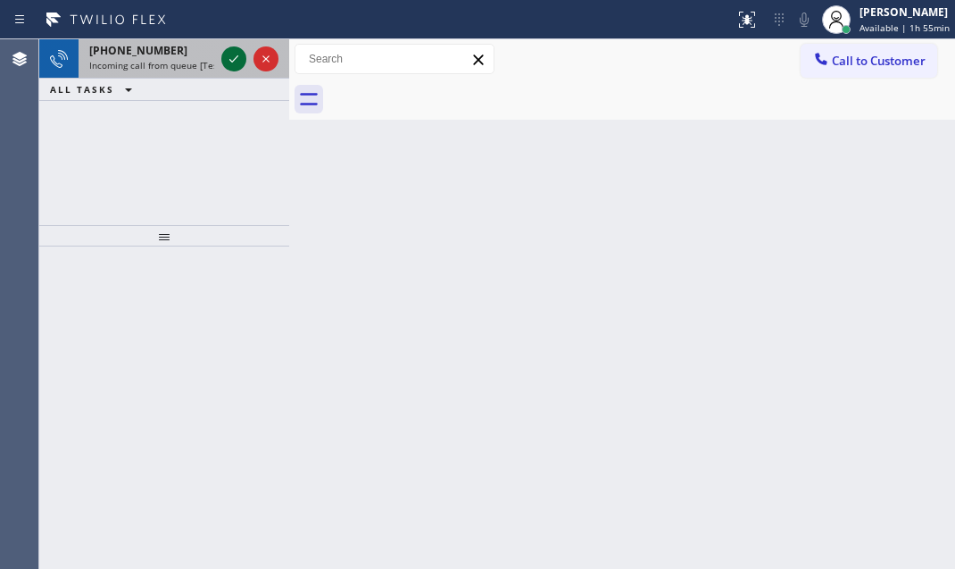
click at [231, 59] on icon at bounding box center [233, 58] width 21 height 21
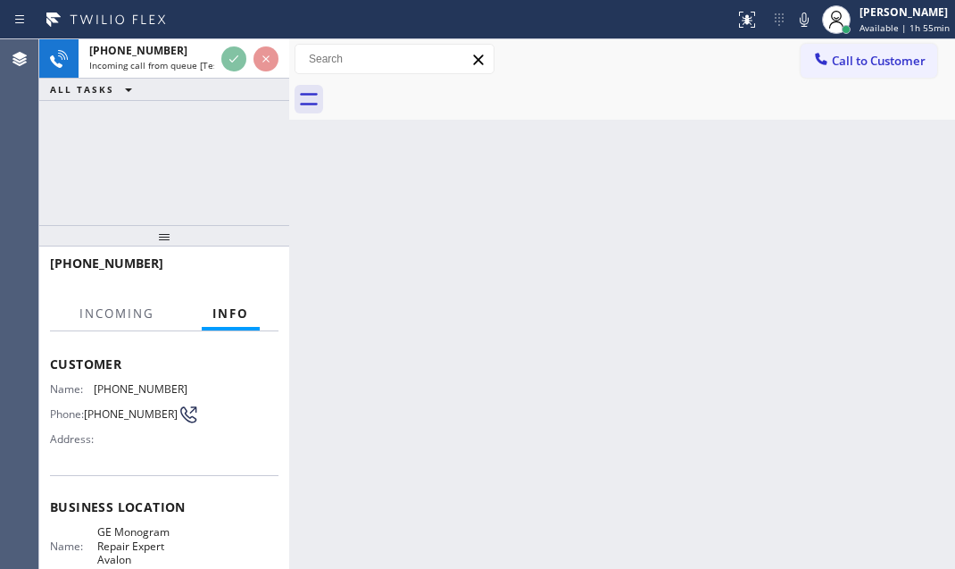
scroll to position [162, 0]
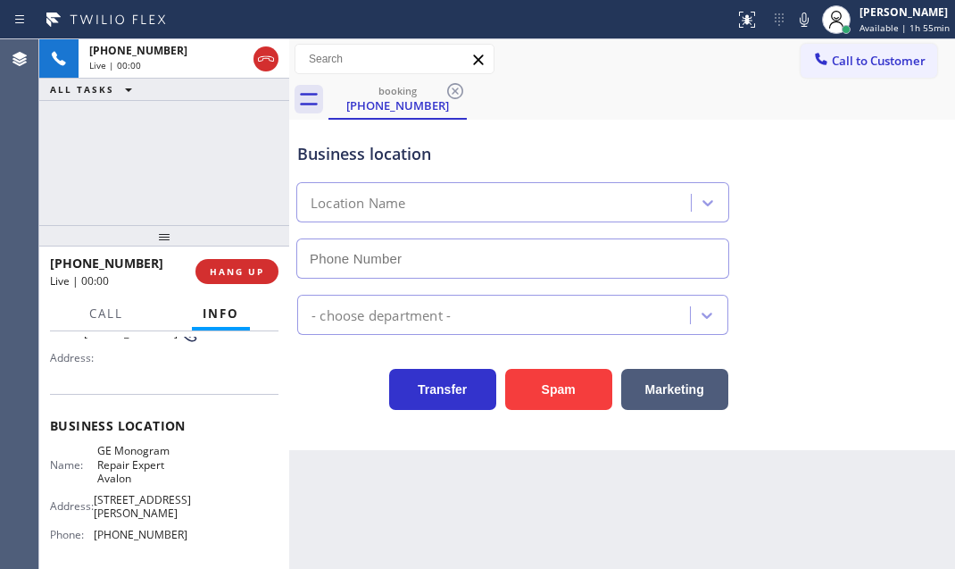
type input "[PHONE_NUMBER]"
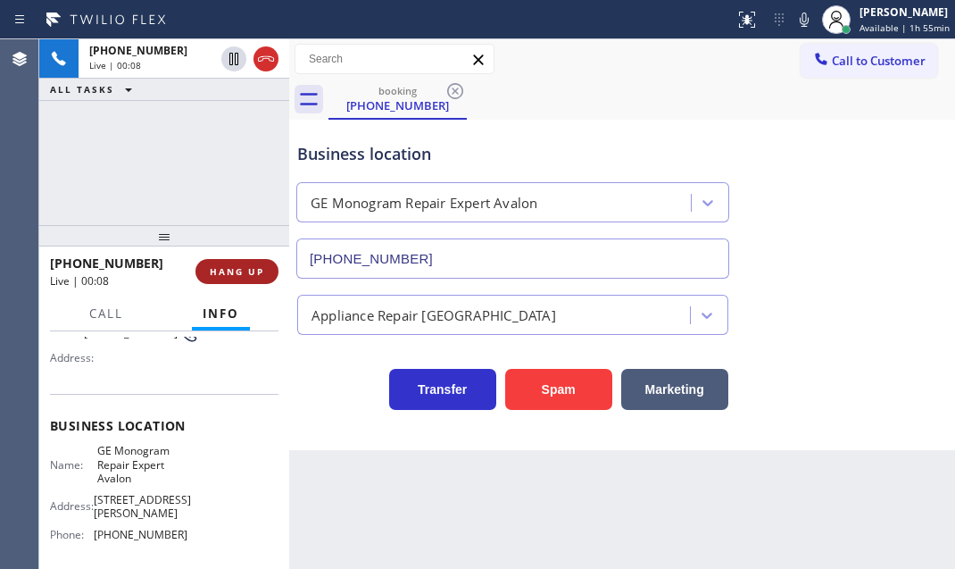
click at [231, 275] on span "HANG UP" at bounding box center [237, 271] width 54 height 12
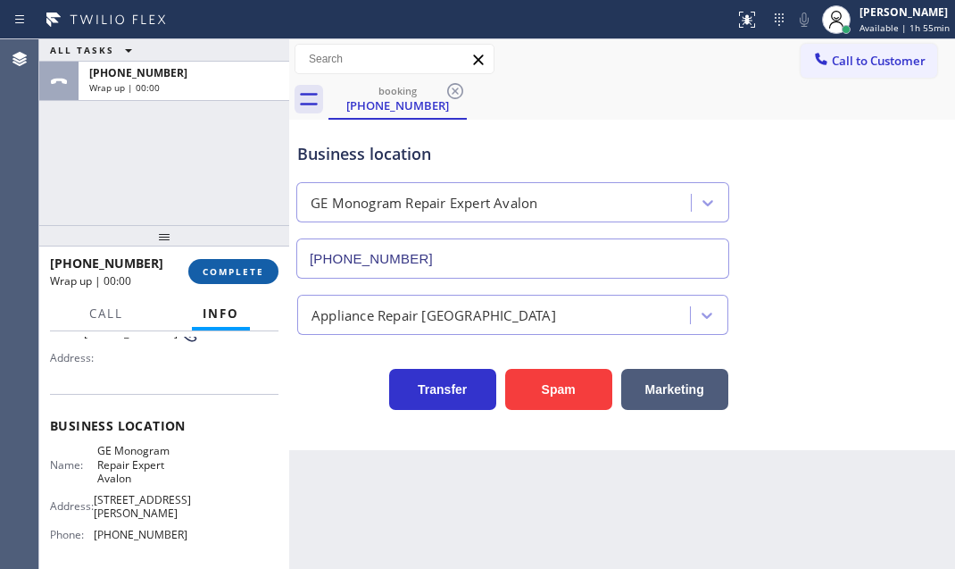
click at [231, 275] on span "COMPLETE" at bounding box center [234, 271] width 62 height 12
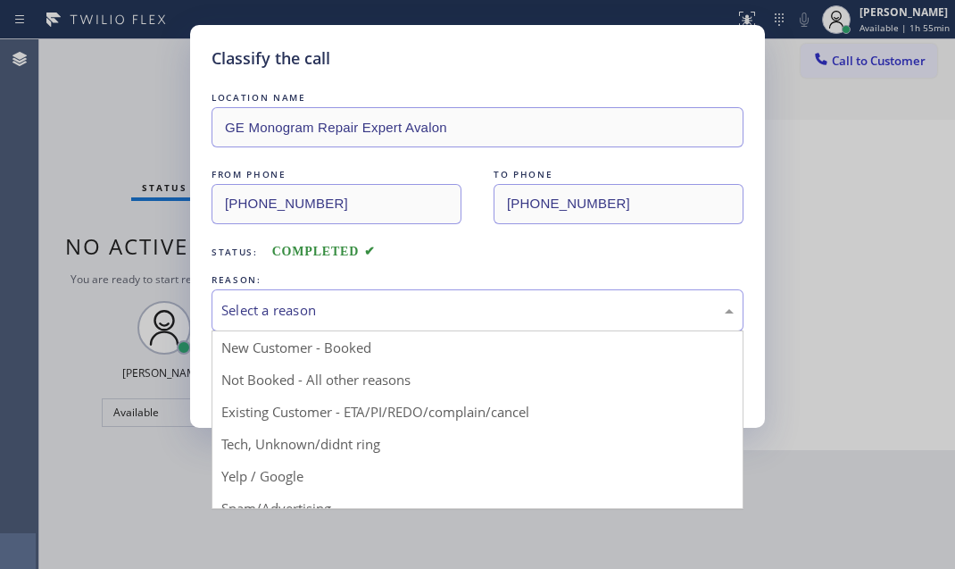
click at [333, 307] on div "Select a reason" at bounding box center [477, 310] width 512 height 21
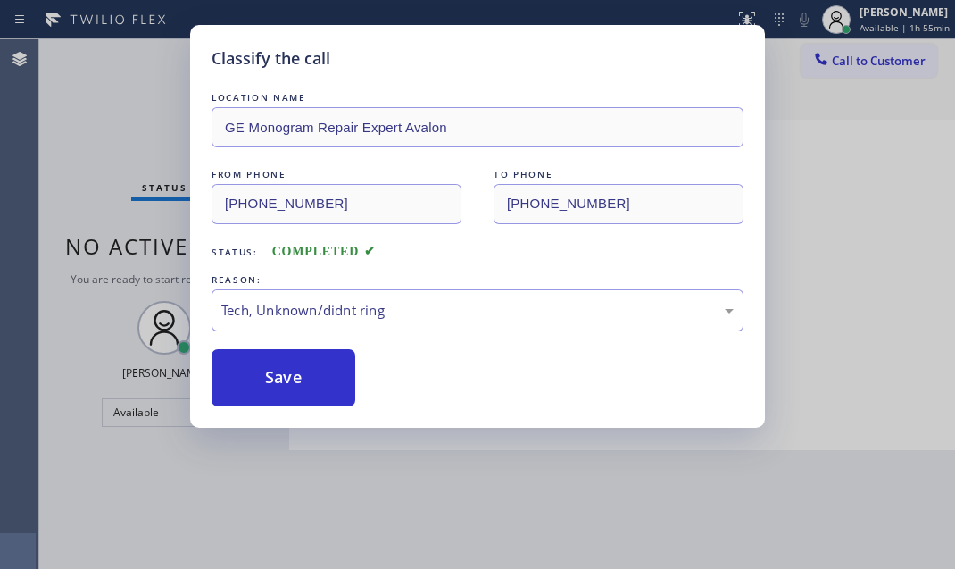
drag, startPoint x: 285, startPoint y: 444, endPoint x: 280, endPoint y: 419, distance: 25.4
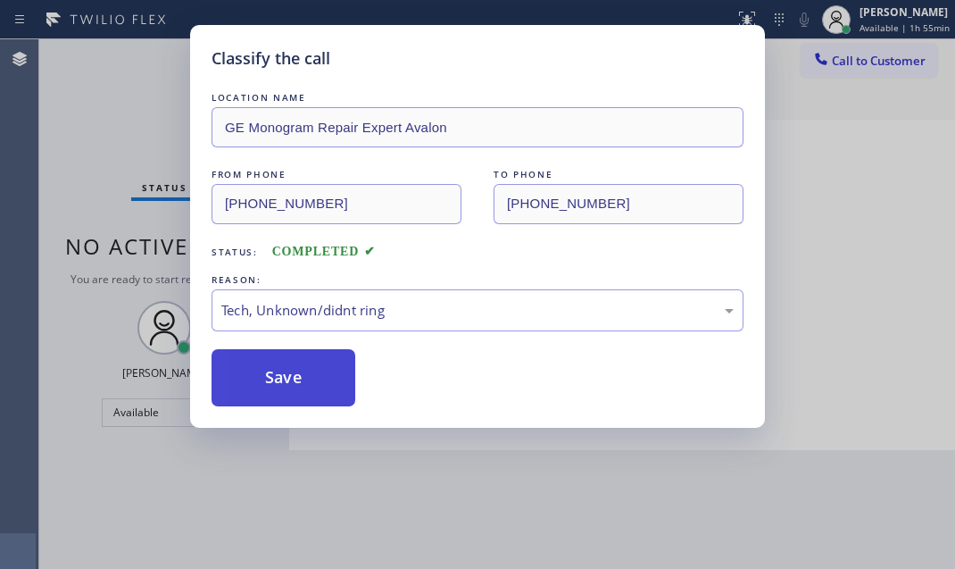
click at [279, 388] on button "Save" at bounding box center [284, 377] width 144 height 57
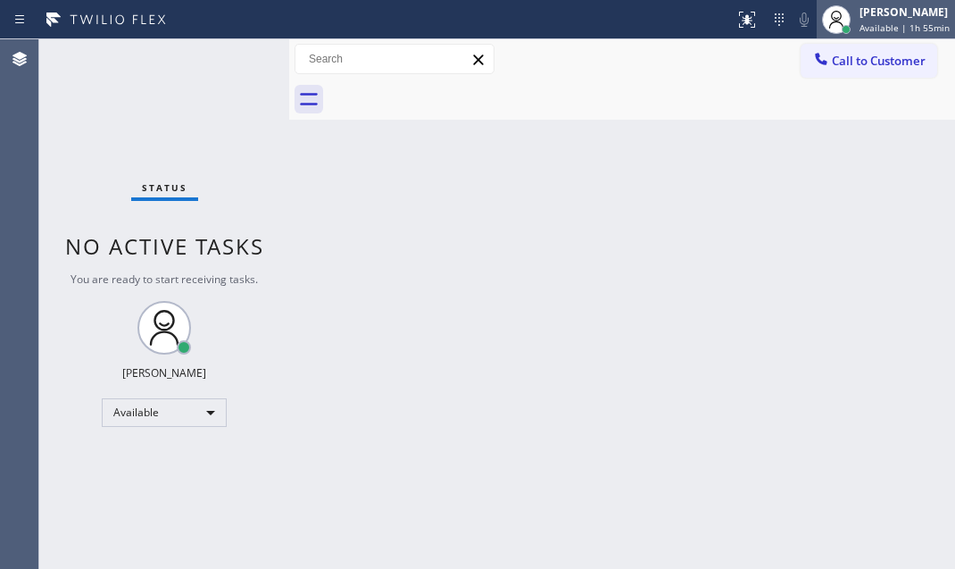
click at [865, 26] on span "Available | 1h 55min" at bounding box center [905, 27] width 90 height 12
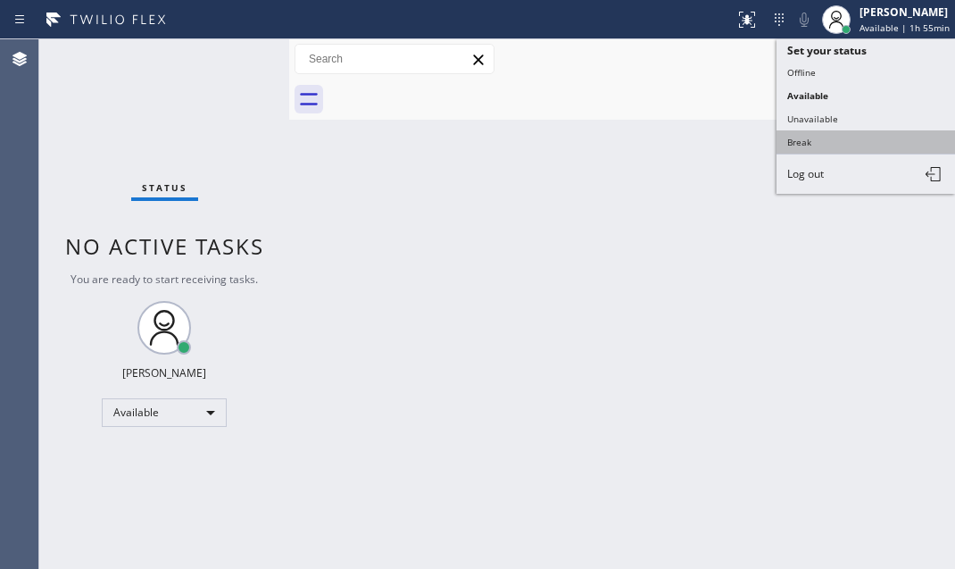
click at [826, 137] on button "Break" at bounding box center [866, 141] width 179 height 23
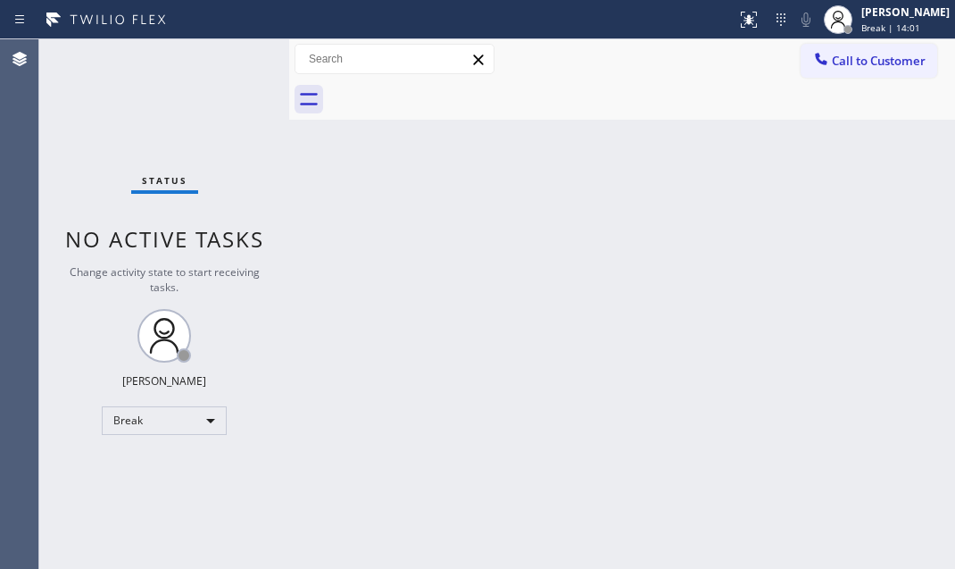
click at [142, 137] on div "Status No active tasks Change activity state to start receiving tasks. [PERSON_…" at bounding box center [164, 303] width 250 height 529
click at [883, 56] on span "Call to Customer" at bounding box center [879, 61] width 94 height 16
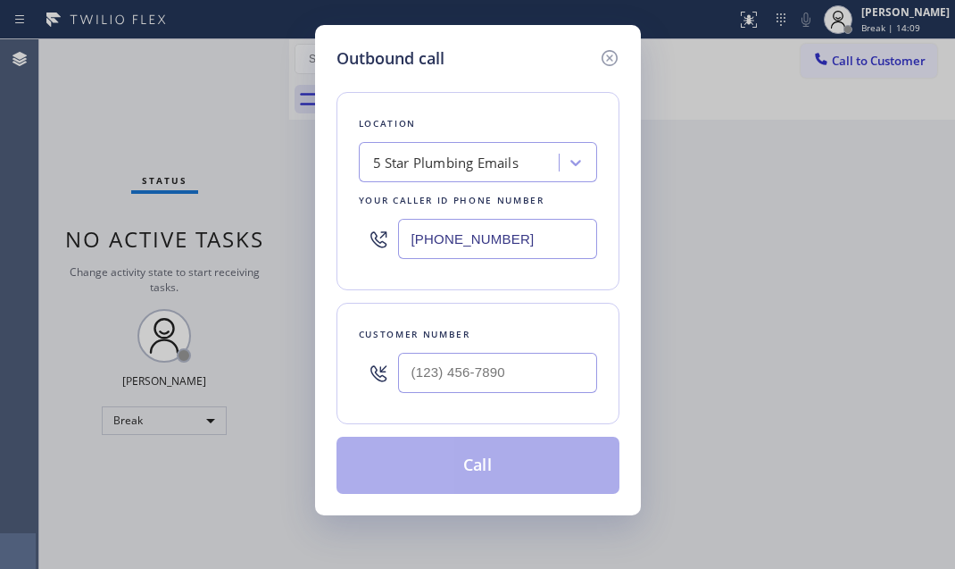
click at [808, 26] on div "Outbound call Location 5 Star Plumbing Emails Your caller id phone number [PHON…" at bounding box center [477, 284] width 955 height 569
click at [828, 24] on div "Outbound call Location 5 Star Plumbing Emails Your caller id phone number [PHON…" at bounding box center [477, 284] width 955 height 569
click at [865, 18] on div "Outbound call Location 5 Star Plumbing Emails Your caller id phone number [PHON…" at bounding box center [477, 284] width 955 height 569
drag, startPoint x: 609, startPoint y: 56, endPoint x: 794, endPoint y: 46, distance: 185.1
click at [614, 55] on icon at bounding box center [609, 57] width 21 height 21
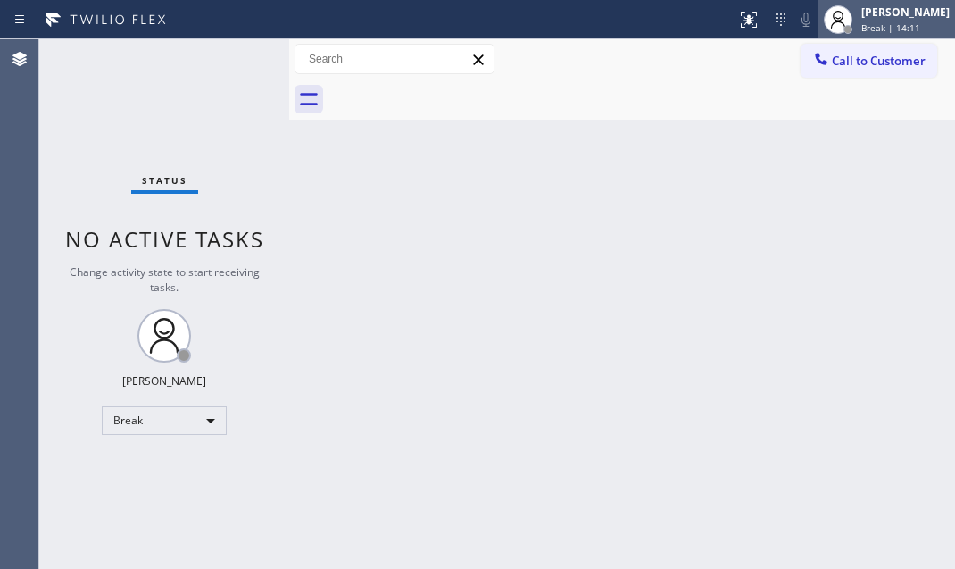
drag, startPoint x: 839, startPoint y: 18, endPoint x: 838, endPoint y: 45, distance: 26.8
click at [839, 19] on div at bounding box center [838, 19] width 39 height 39
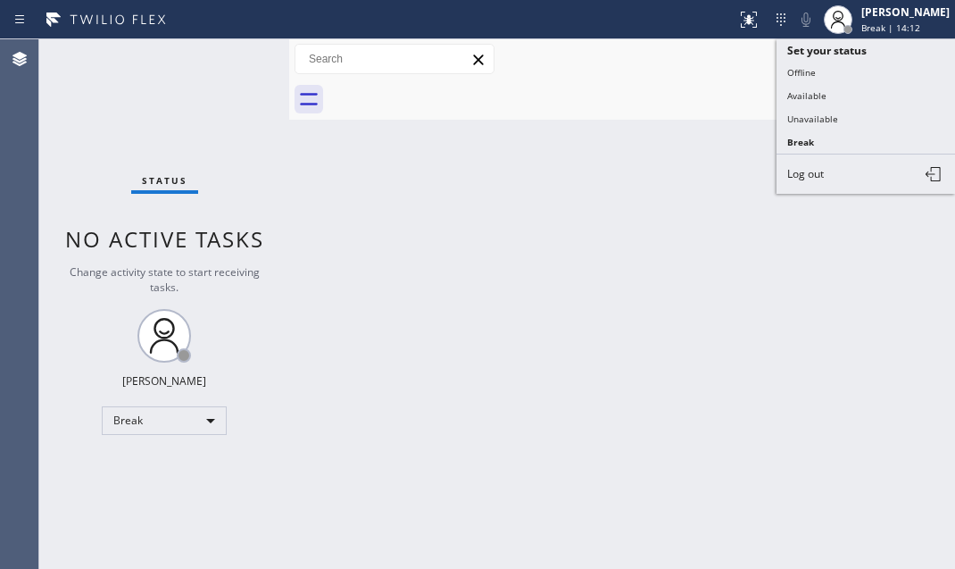
drag, startPoint x: 809, startPoint y: 91, endPoint x: 925, endPoint y: 126, distance: 121.2
click at [820, 91] on button "Available" at bounding box center [866, 95] width 179 height 23
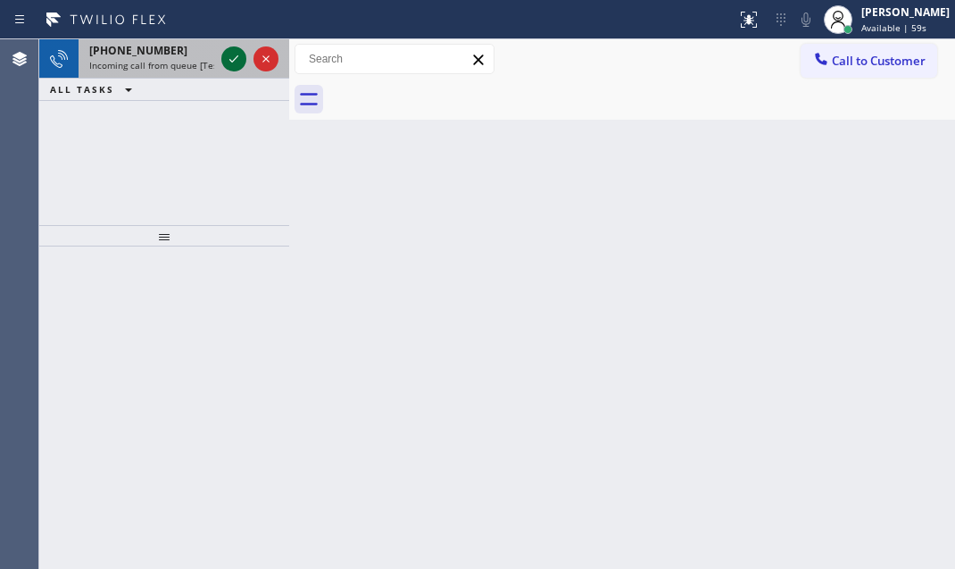
click at [228, 59] on icon at bounding box center [233, 58] width 21 height 21
click at [238, 56] on icon at bounding box center [233, 58] width 21 height 21
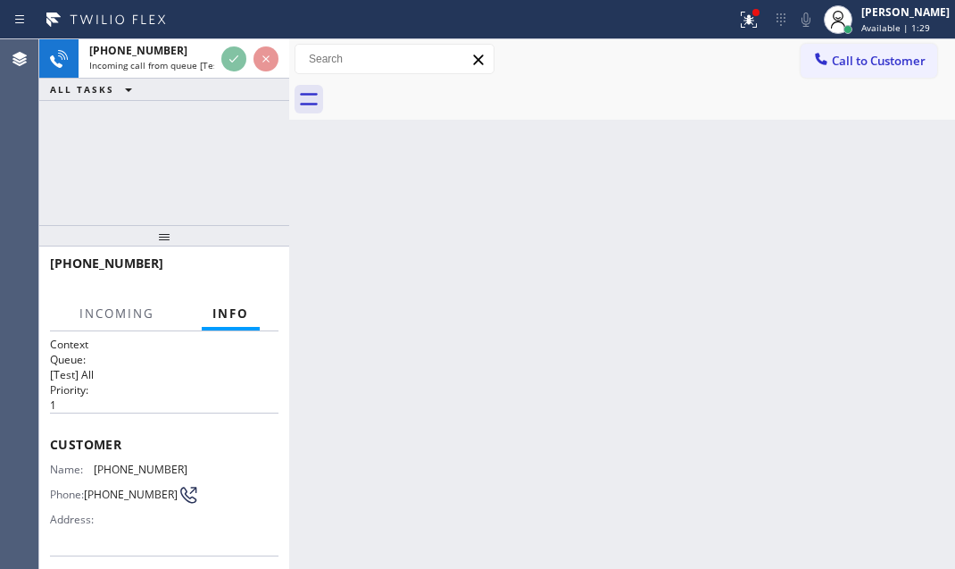
scroll to position [162, 0]
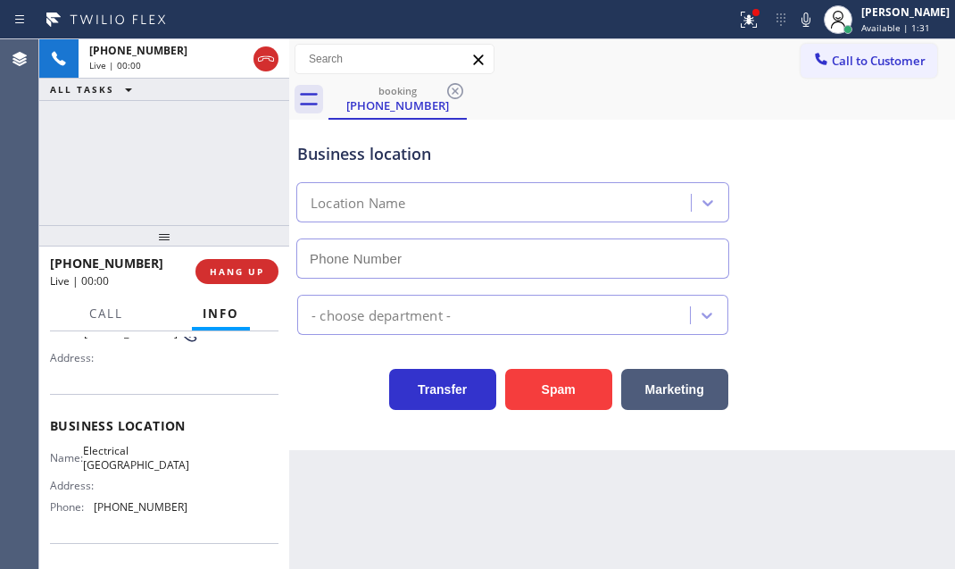
type input "[PHONE_NUMBER]"
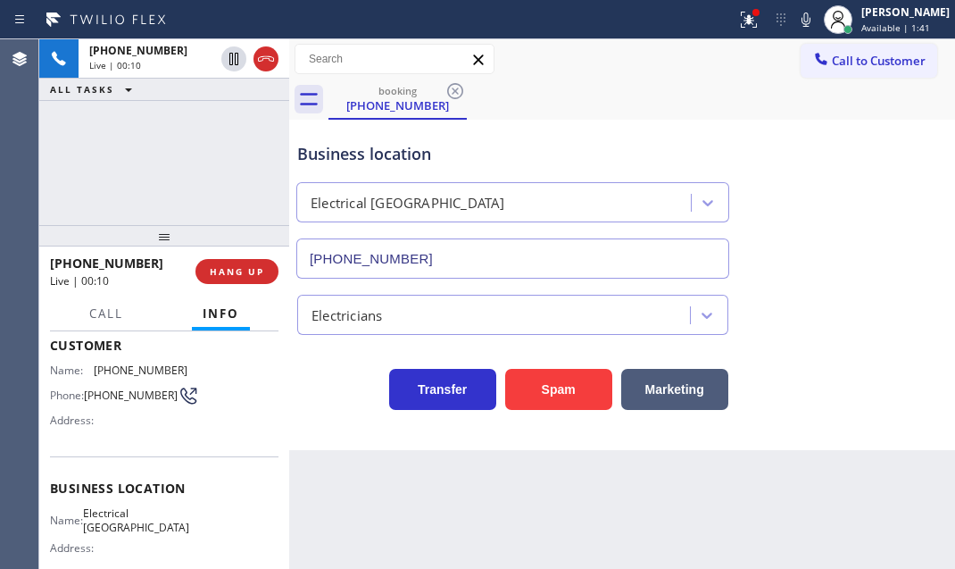
scroll to position [0, 0]
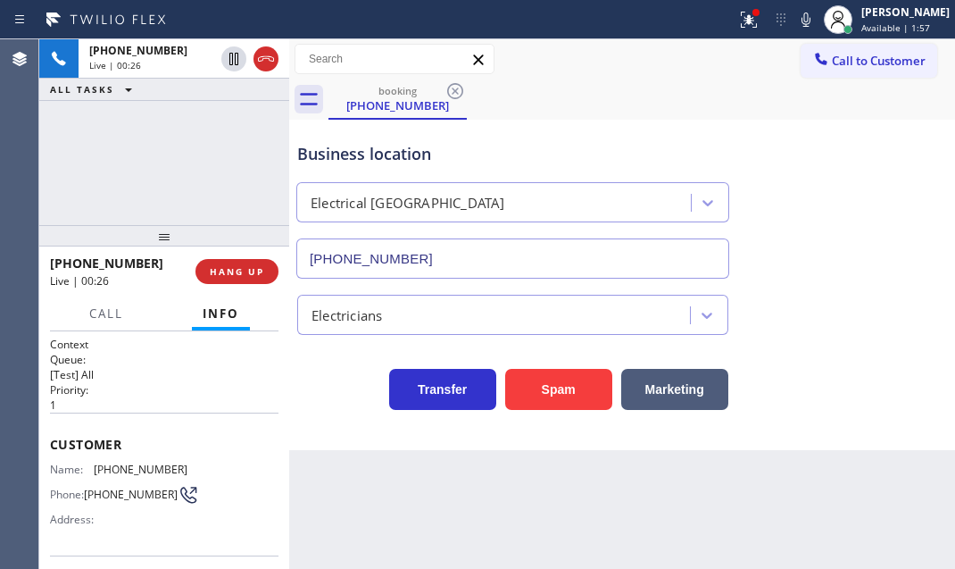
click at [211, 189] on div "[PHONE_NUMBER] Live | 00:26 ALL TASKS ALL TASKS ACTIVE TASKS TASKS IN WRAP UP" at bounding box center [164, 132] width 250 height 186
click at [247, 265] on span "HANG UP" at bounding box center [237, 271] width 54 height 12
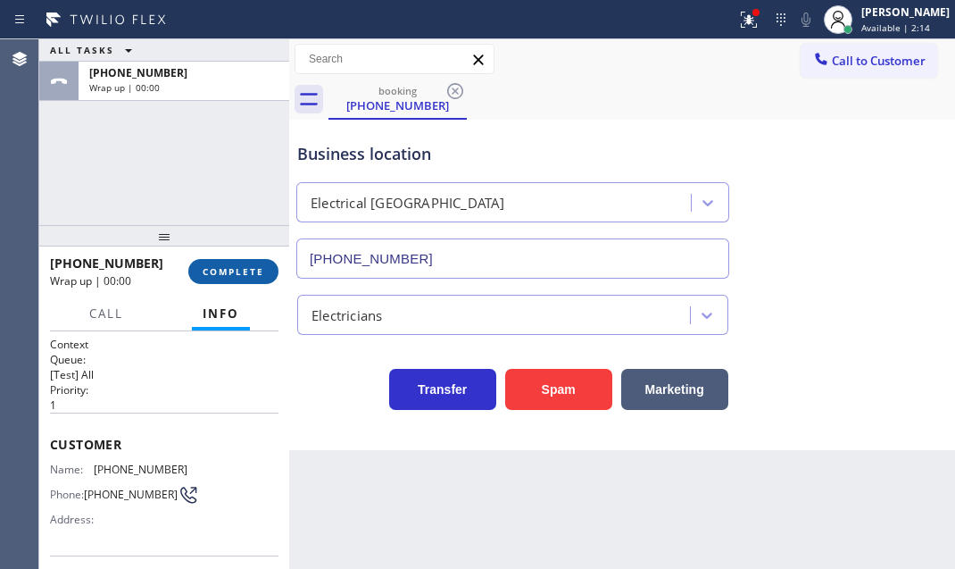
click at [246, 270] on span "COMPLETE" at bounding box center [234, 271] width 62 height 12
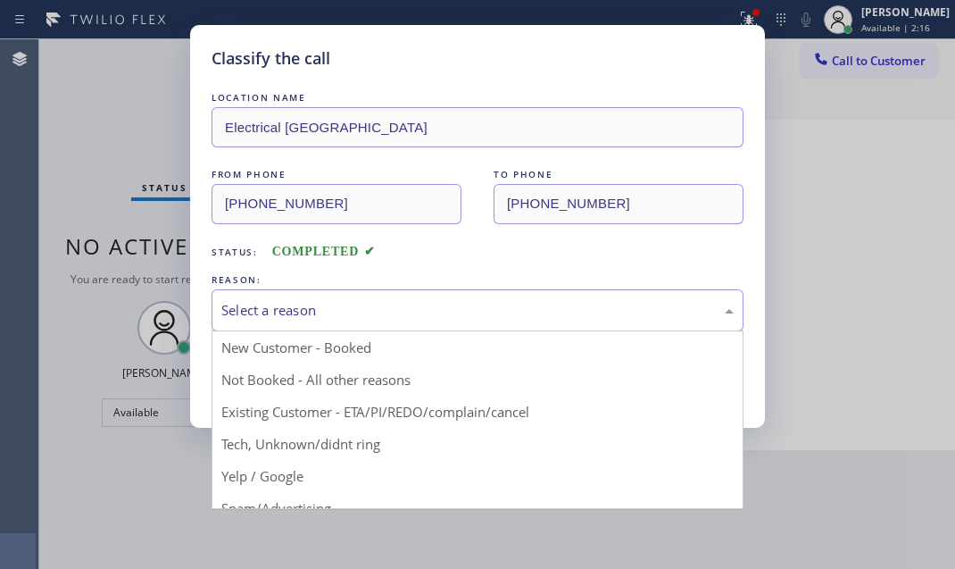
click at [435, 325] on div "Select a reason" at bounding box center [478, 310] width 532 height 42
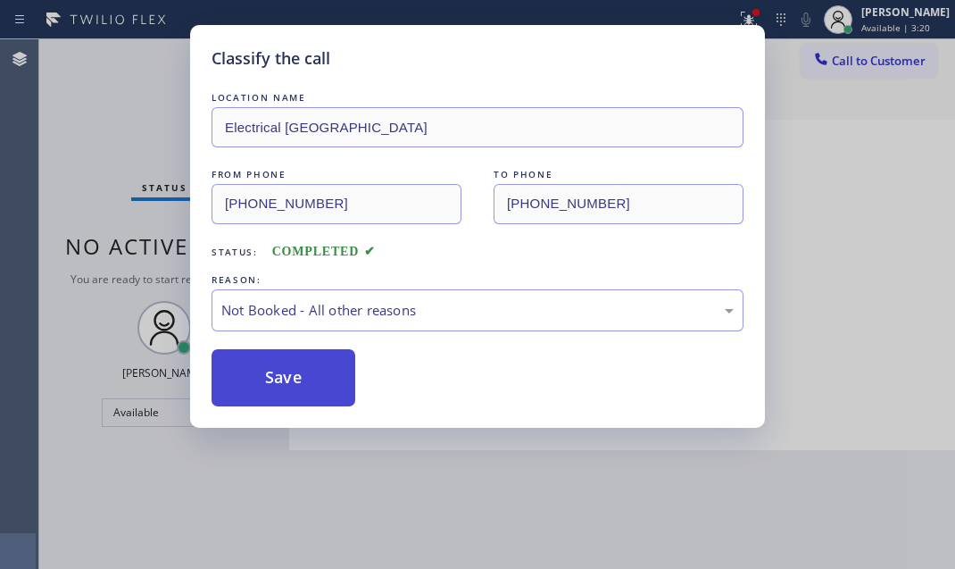
drag, startPoint x: 315, startPoint y: 378, endPoint x: 286, endPoint y: 368, distance: 31.1
click at [285, 367] on button "Save" at bounding box center [284, 377] width 144 height 57
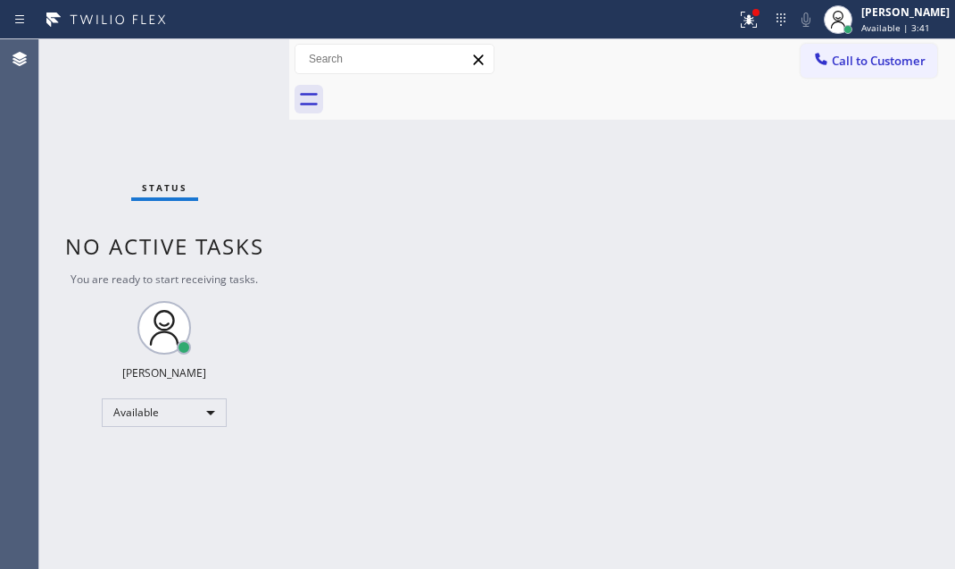
drag, startPoint x: 554, startPoint y: 321, endPoint x: 747, endPoint y: 285, distance: 196.3
click at [558, 318] on div "Back to Dashboard Change Sender ID Customers Technicians Select a contact Outbo…" at bounding box center [622, 303] width 666 height 529
drag, startPoint x: 734, startPoint y: 26, endPoint x: 741, endPoint y: 110, distance: 84.2
click at [738, 27] on icon at bounding box center [748, 19] width 21 height 21
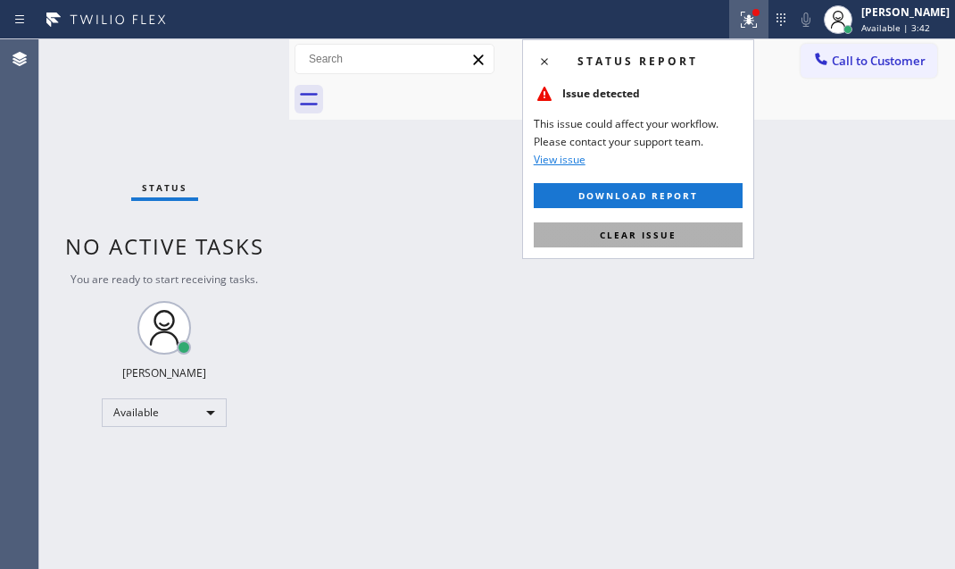
drag, startPoint x: 690, startPoint y: 241, endPoint x: 835, endPoint y: 244, distance: 144.6
click at [691, 241] on button "Clear issue" at bounding box center [638, 234] width 209 height 25
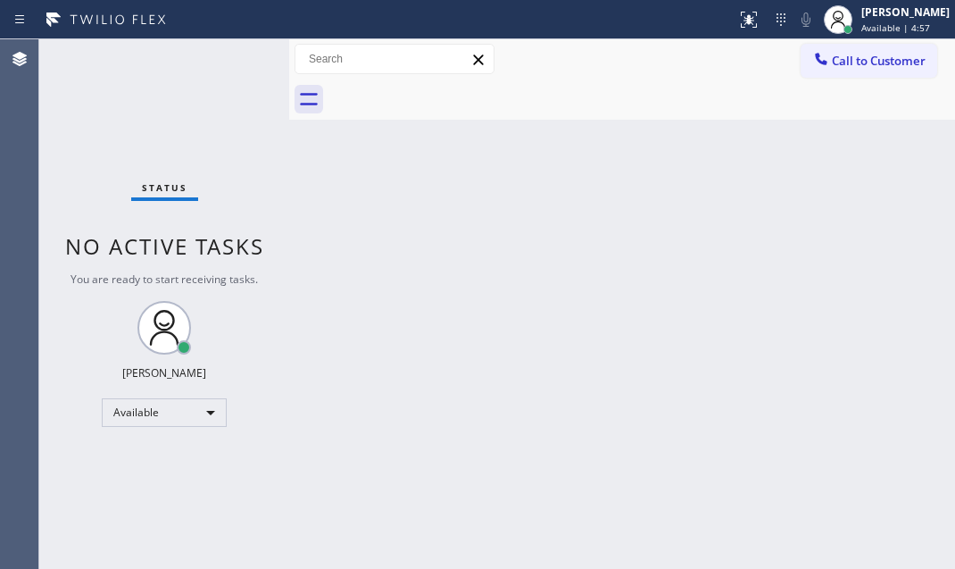
click at [238, 71] on div "Status No active tasks You are ready to start receiving tasks. [PERSON_NAME] Av…" at bounding box center [164, 303] width 250 height 529
click at [238, 62] on div "Status No active tasks You are ready to start receiving tasks. [PERSON_NAME] Av…" at bounding box center [164, 303] width 250 height 529
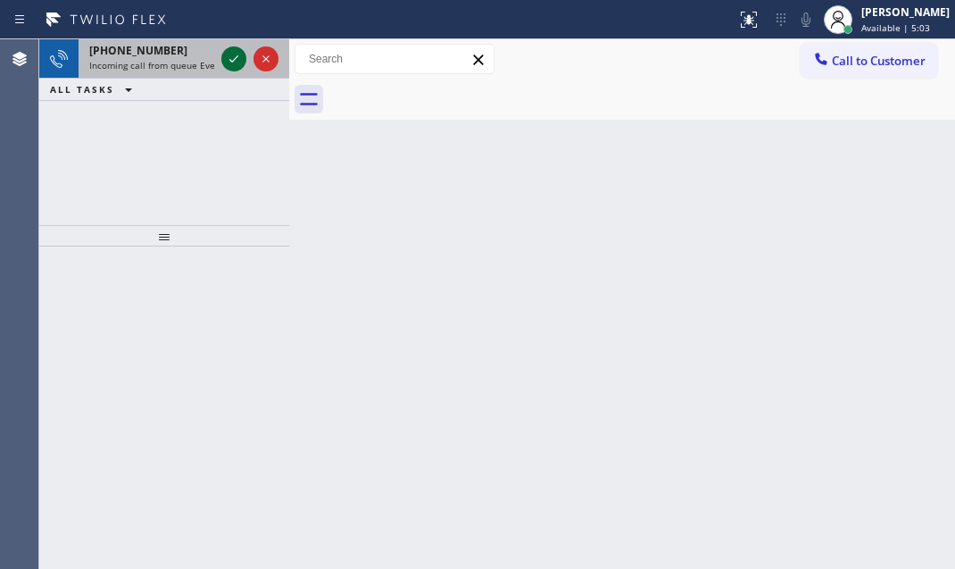
click at [226, 57] on icon at bounding box center [233, 58] width 21 height 21
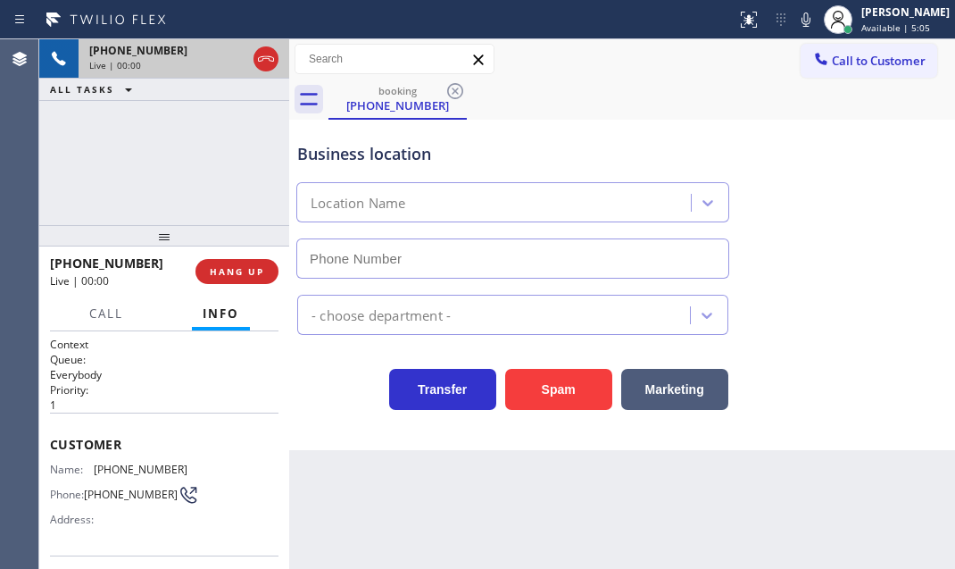
scroll to position [162, 0]
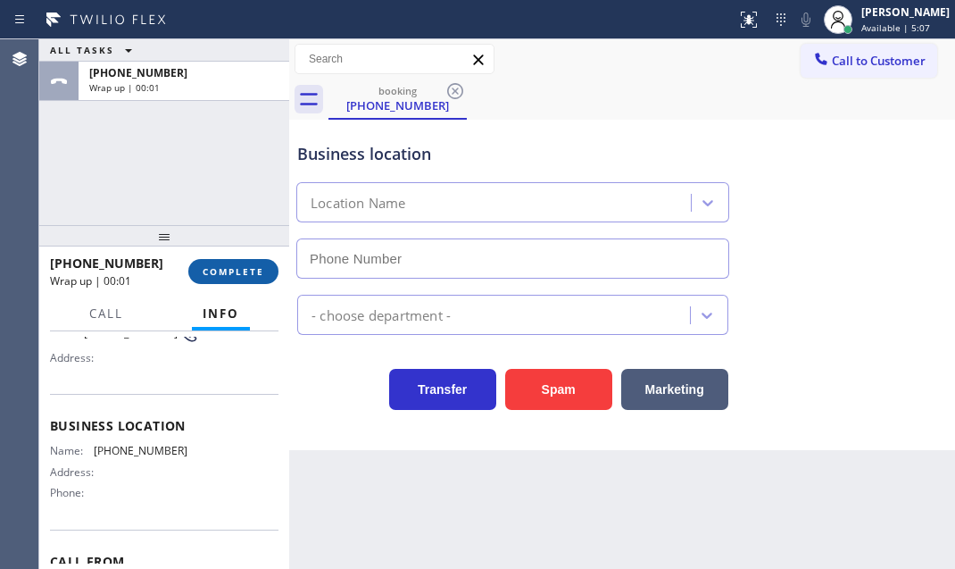
click at [249, 274] on span "COMPLETE" at bounding box center [234, 271] width 62 height 12
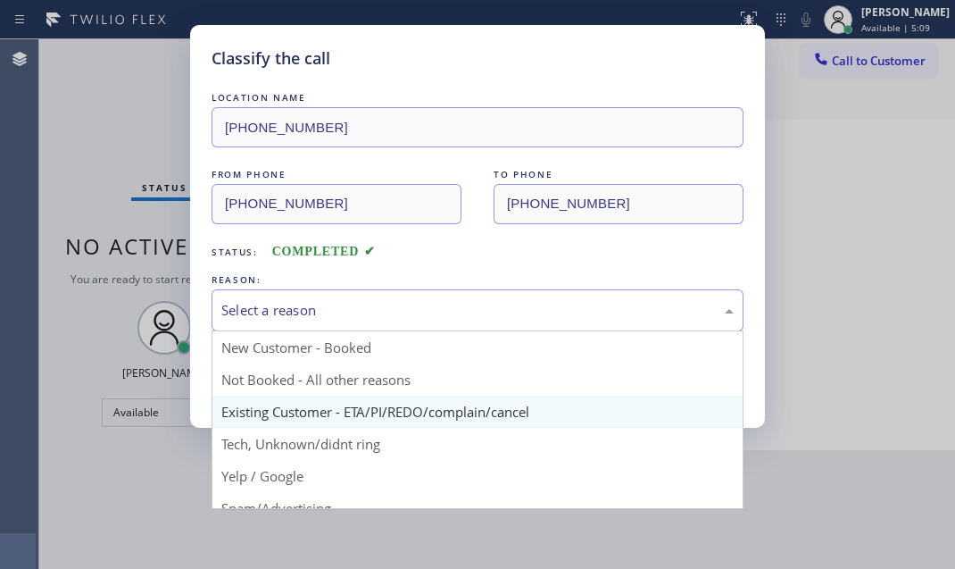
drag, startPoint x: 492, startPoint y: 314, endPoint x: 399, endPoint y: 395, distance: 122.8
click at [488, 316] on div "Select a reason" at bounding box center [477, 310] width 512 height 21
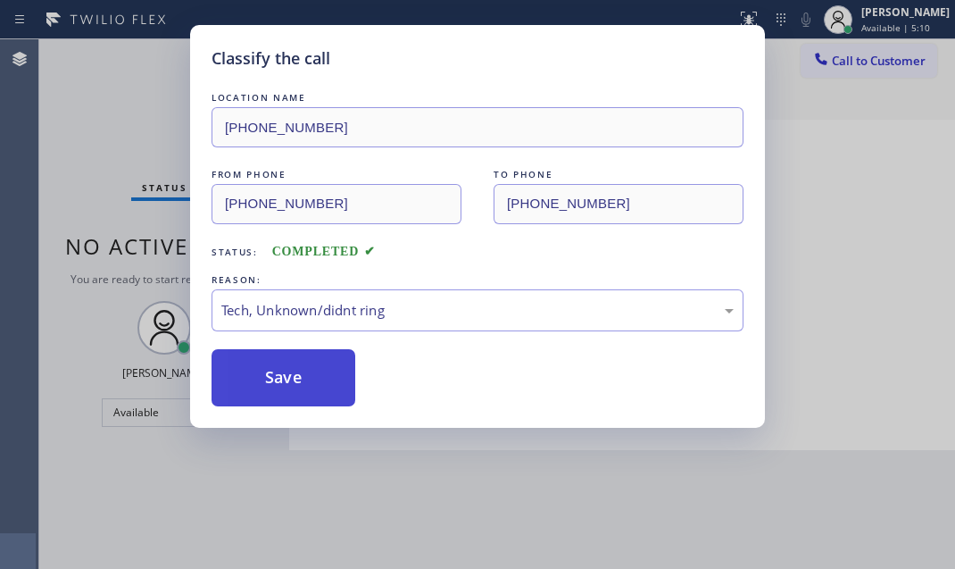
click at [279, 362] on button "Save" at bounding box center [284, 377] width 144 height 57
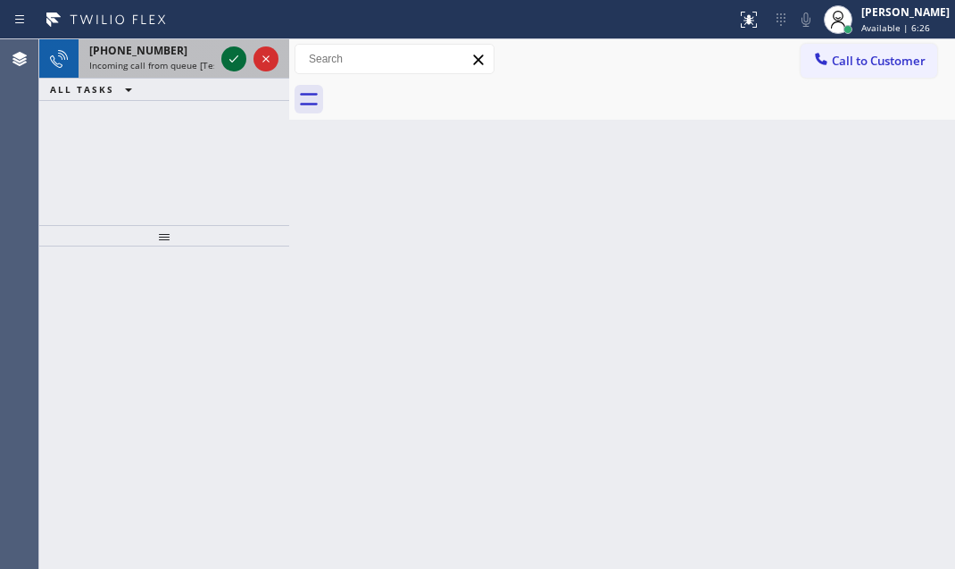
click at [227, 54] on icon at bounding box center [233, 58] width 21 height 21
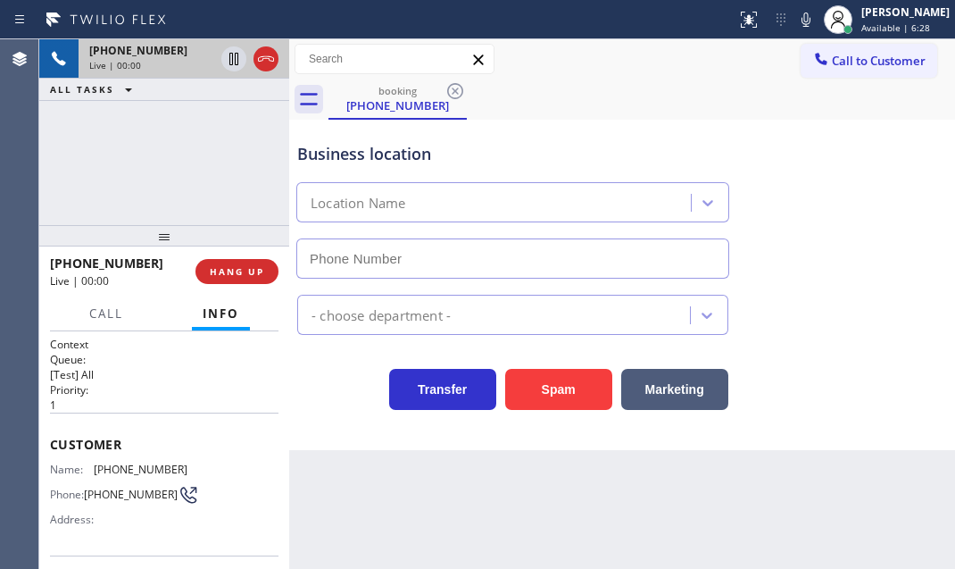
type input "[PHONE_NUMBER]"
click at [114, 422] on div "Customer Name: [PHONE_NUMBER] Phone: [PHONE_NUMBER] Address:" at bounding box center [164, 483] width 229 height 143
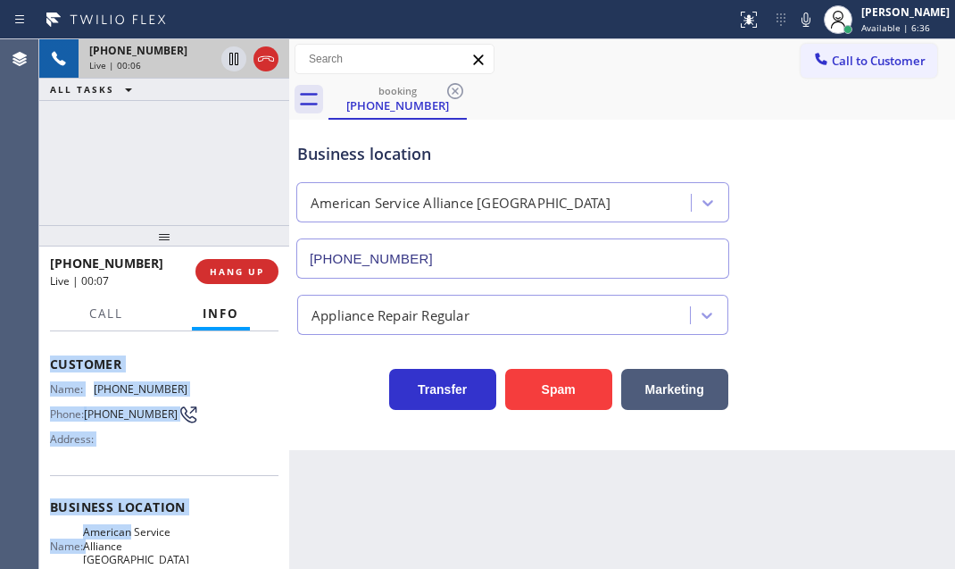
scroll to position [162, 0]
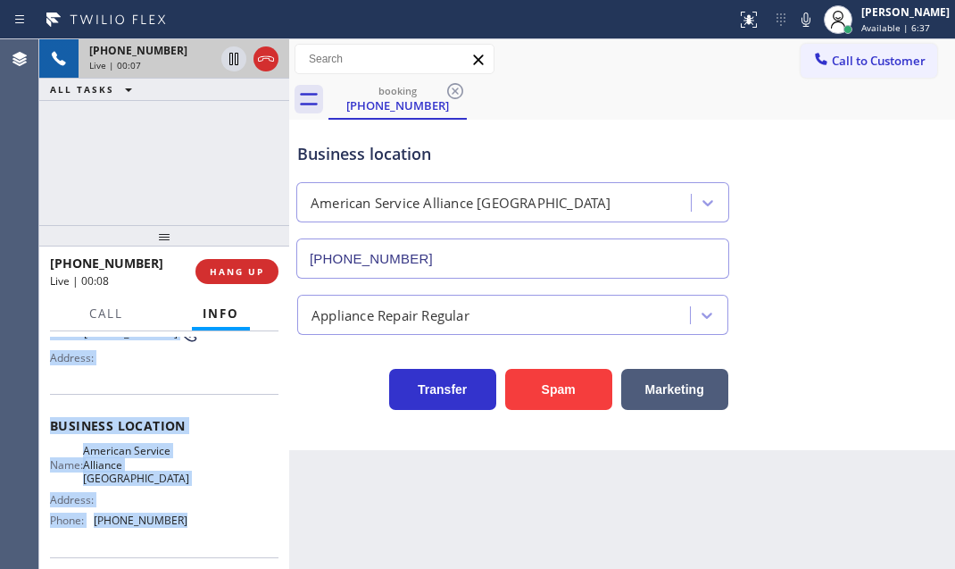
drag, startPoint x: 47, startPoint y: 438, endPoint x: 179, endPoint y: 523, distance: 157.0
click at [179, 523] on div "Context Queue: [Test] All Priority: 1 Customer Name: [PHONE_NUMBER] Phone: [PHO…" at bounding box center [164, 449] width 250 height 237
copy div "Customer Name: [PHONE_NUMBER] Phone: [PHONE_NUMBER] Address: Business location …"
click at [238, 61] on icon at bounding box center [233, 58] width 21 height 21
click at [232, 59] on icon at bounding box center [233, 58] width 21 height 21
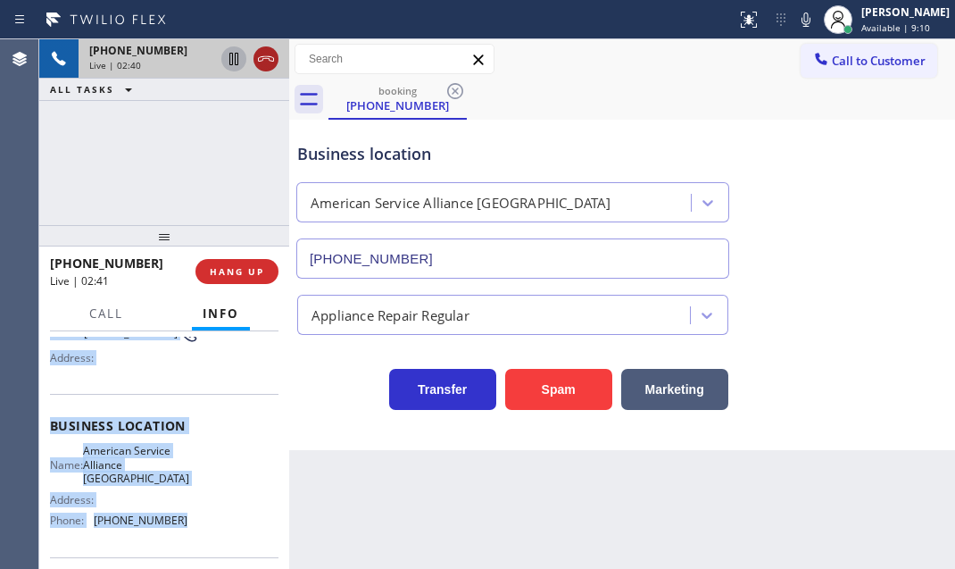
click at [268, 63] on icon at bounding box center [265, 58] width 21 height 21
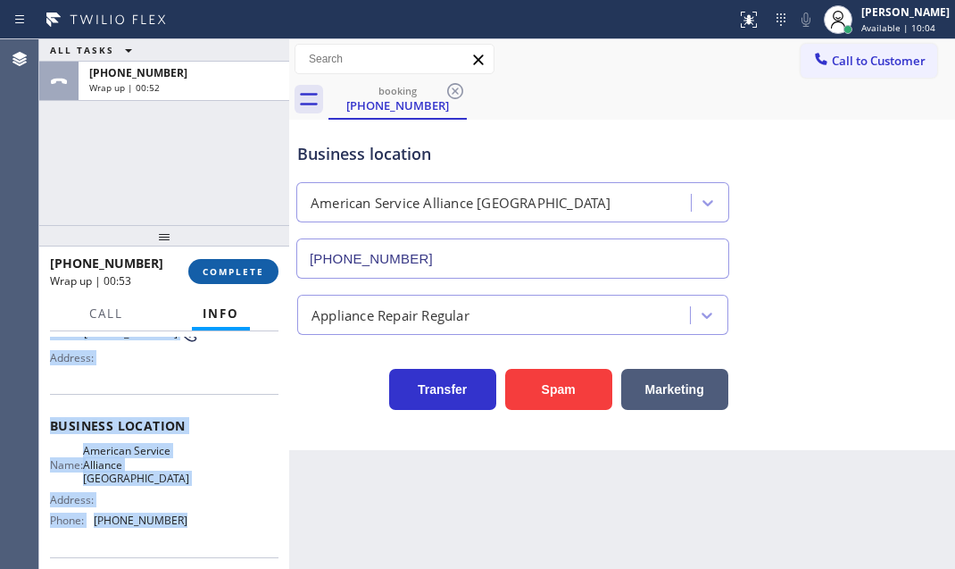
click at [241, 271] on span "COMPLETE" at bounding box center [234, 271] width 62 height 12
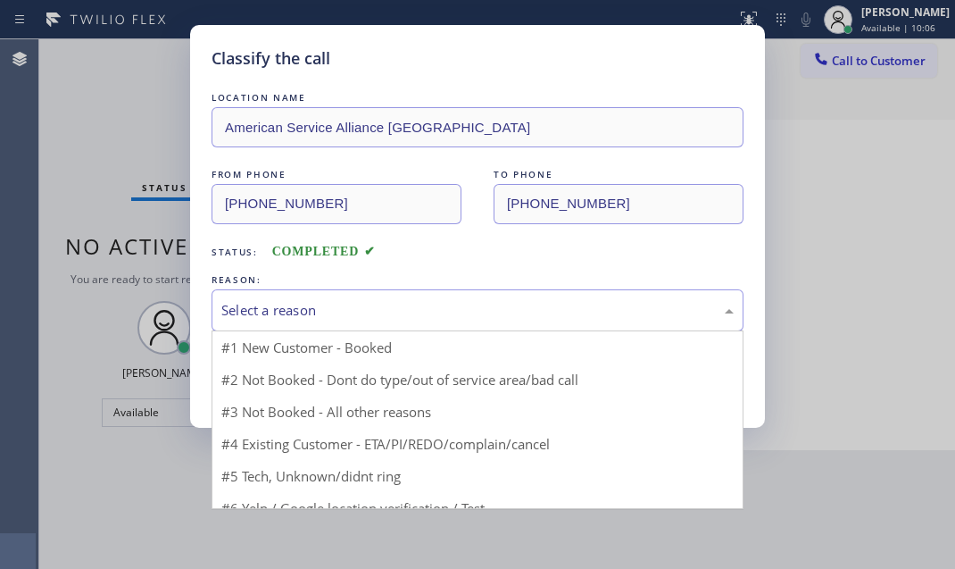
click at [401, 290] on div "Select a reason" at bounding box center [478, 310] width 532 height 42
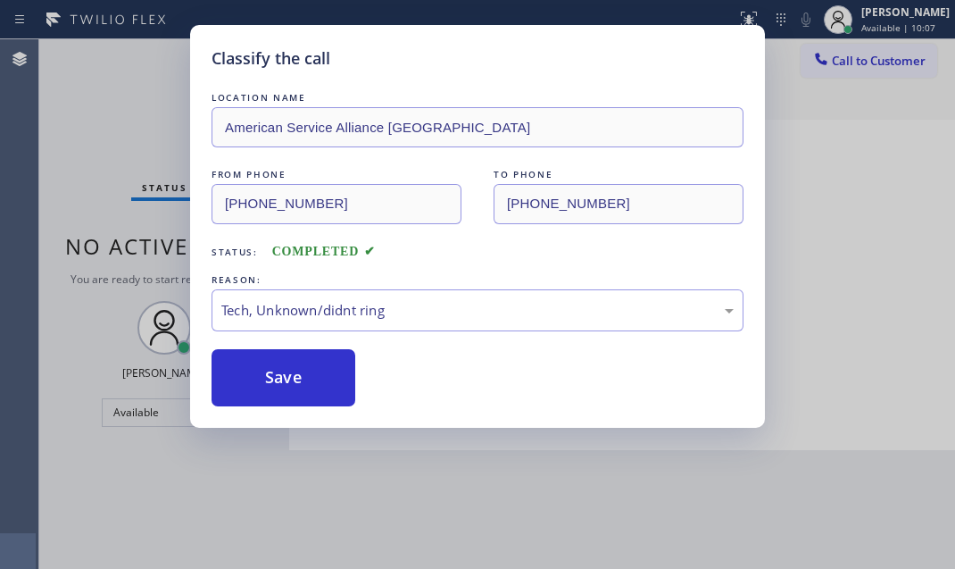
drag, startPoint x: 293, startPoint y: 440, endPoint x: 284, endPoint y: 420, distance: 22.4
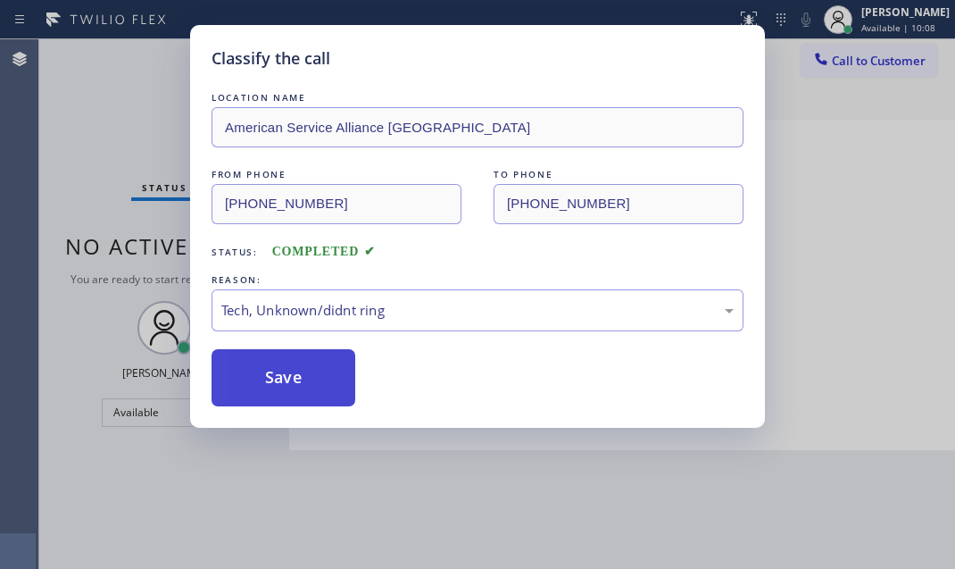
click at [294, 378] on button "Save" at bounding box center [284, 377] width 144 height 57
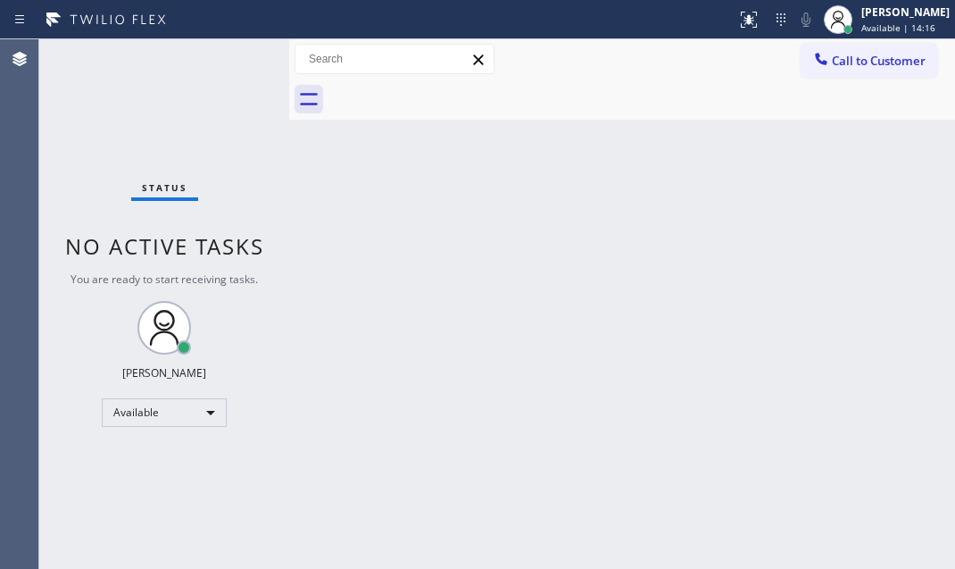
click at [236, 57] on div "Status No active tasks You are ready to start receiving tasks. [PERSON_NAME] Av…" at bounding box center [164, 303] width 250 height 529
click at [233, 58] on div "Status No active tasks You are ready to start receiving tasks. [PERSON_NAME] Av…" at bounding box center [164, 303] width 250 height 529
click at [233, 57] on div "Status No active tasks You are ready to start receiving tasks. [PERSON_NAME] Av…" at bounding box center [164, 303] width 250 height 529
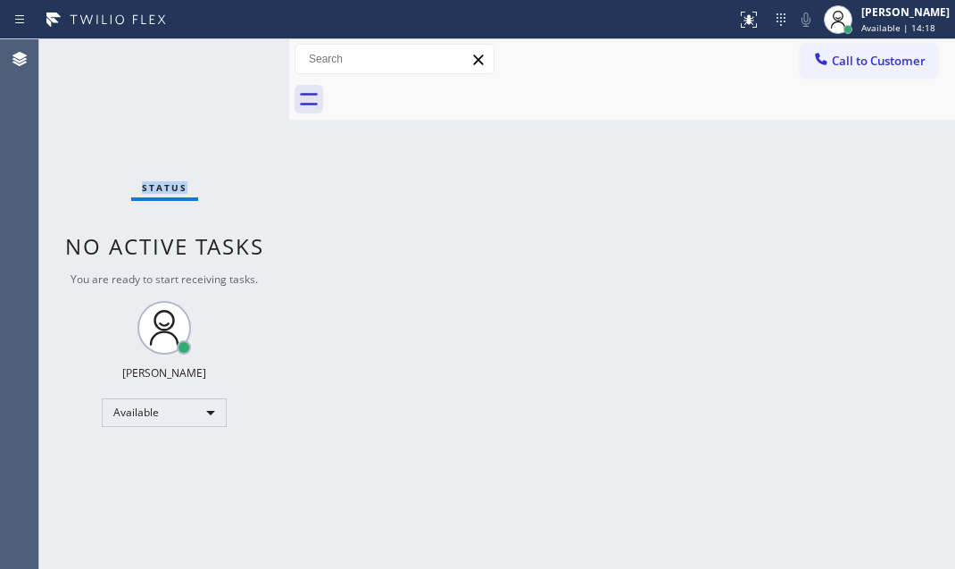
click at [233, 57] on div "Status No active tasks You are ready to start receiving tasks. [PERSON_NAME] Av…" at bounding box center [164, 303] width 250 height 529
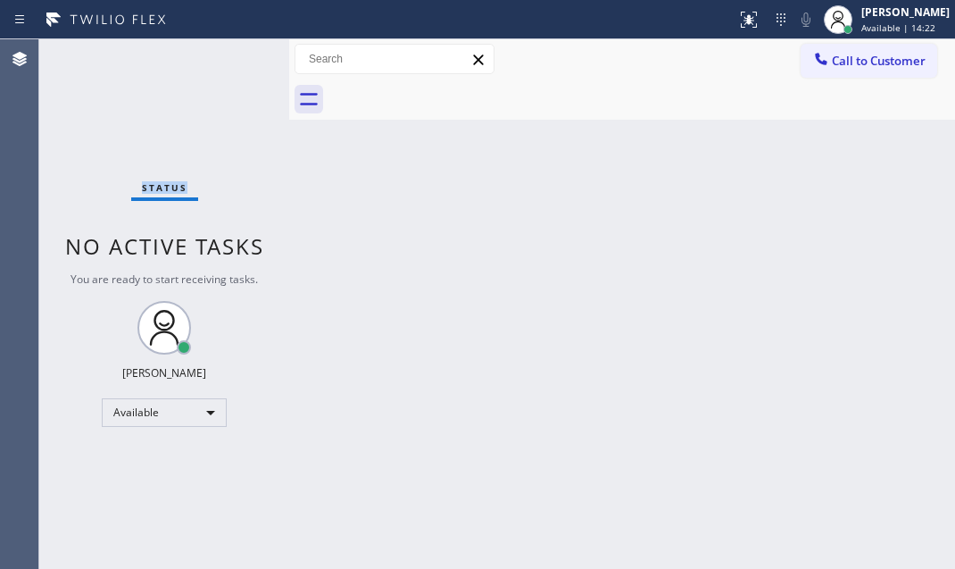
click at [233, 57] on div "Status No active tasks You are ready to start receiving tasks. [PERSON_NAME] Av…" at bounding box center [164, 303] width 250 height 529
click at [233, 56] on div "Status No active tasks You are ready to start receiving tasks. [PERSON_NAME] Av…" at bounding box center [164, 303] width 250 height 529
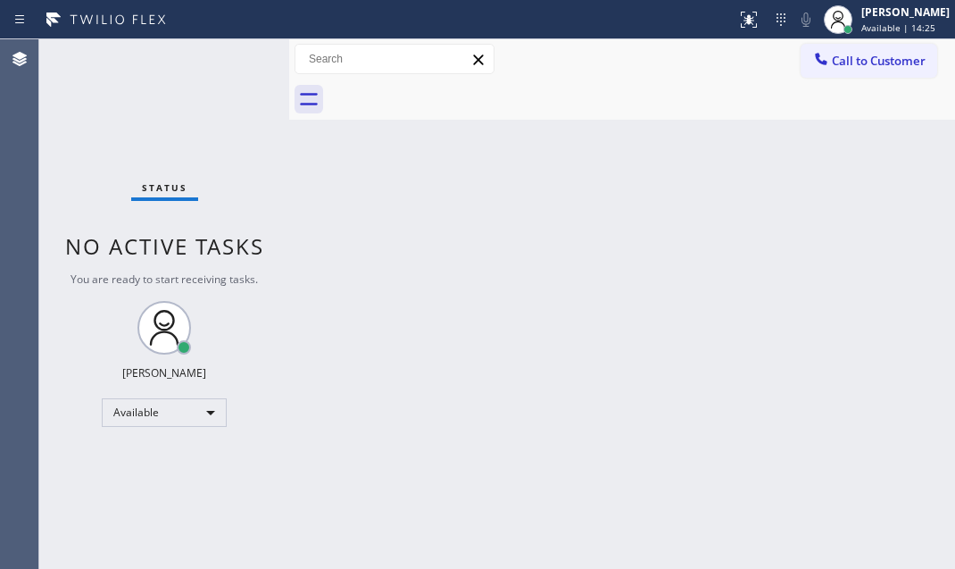
click at [233, 56] on div "Status No active tasks You are ready to start receiving tasks. [PERSON_NAME] Av…" at bounding box center [164, 303] width 250 height 529
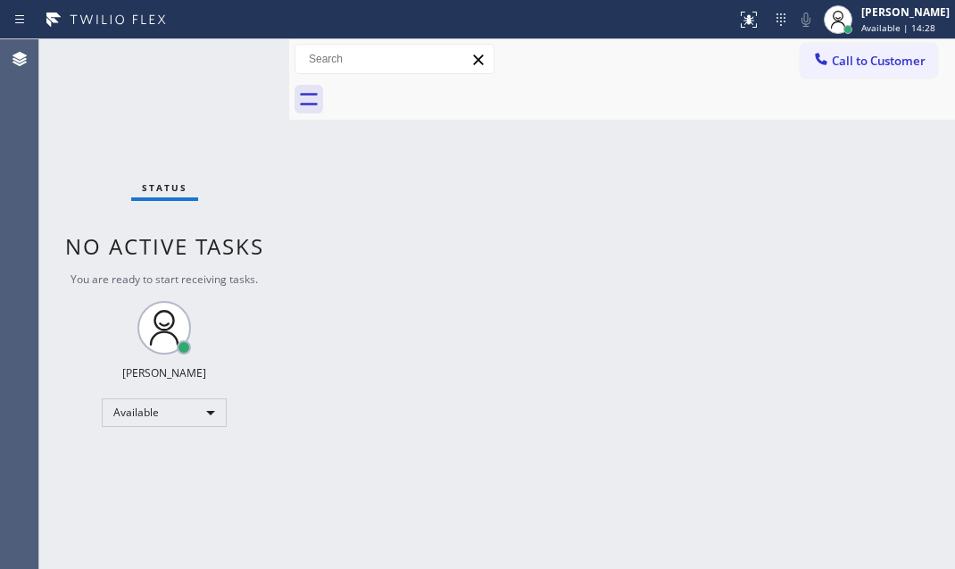
click at [233, 56] on div "Status No active tasks You are ready to start receiving tasks. [PERSON_NAME] Av…" at bounding box center [164, 303] width 250 height 529
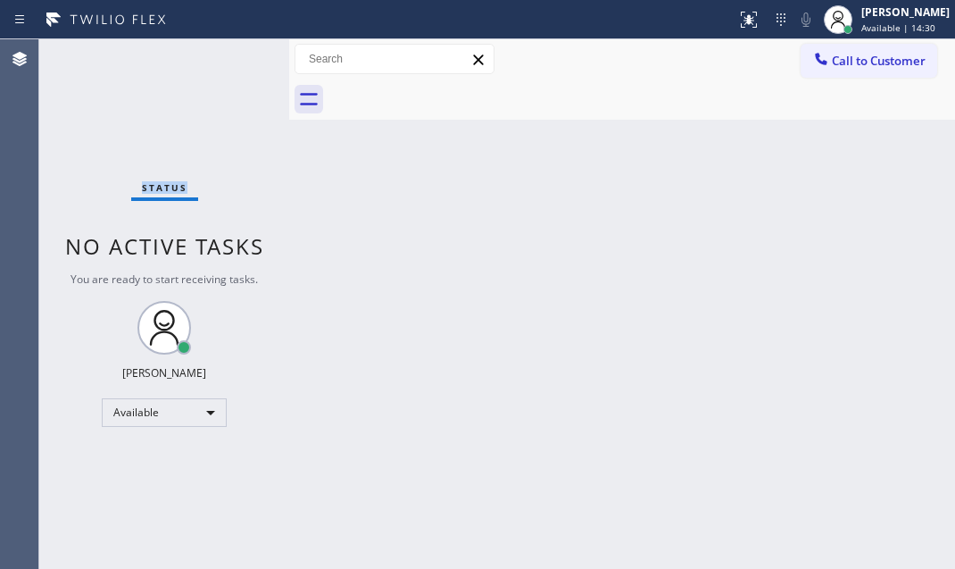
click at [233, 56] on div "Status No active tasks You are ready to start receiving tasks. [PERSON_NAME] Av…" at bounding box center [164, 303] width 250 height 529
click at [232, 56] on div "Status No active tasks You are ready to start receiving tasks. [PERSON_NAME] Av…" at bounding box center [164, 303] width 250 height 529
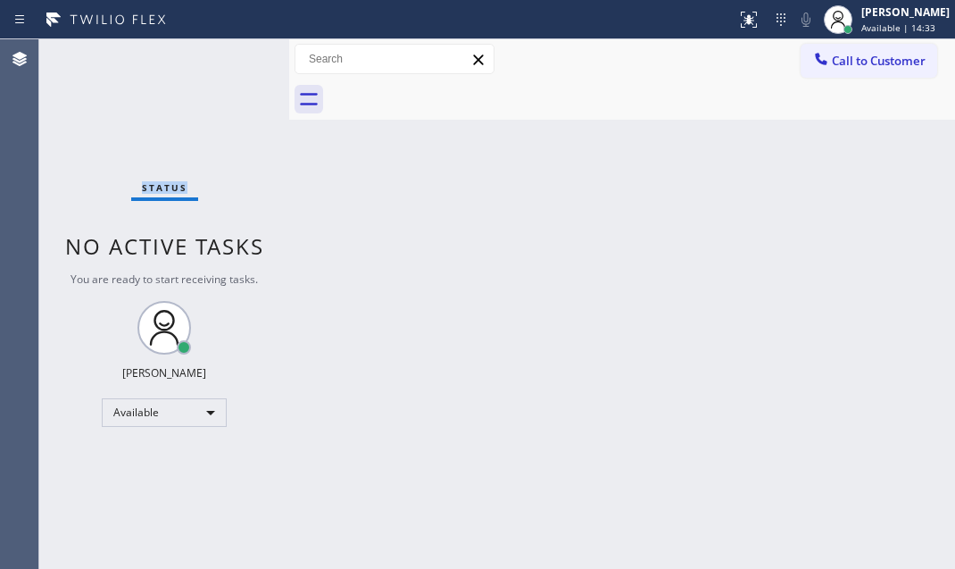
click at [232, 56] on div "Status No active tasks You are ready to start receiving tasks. [PERSON_NAME] Av…" at bounding box center [164, 303] width 250 height 529
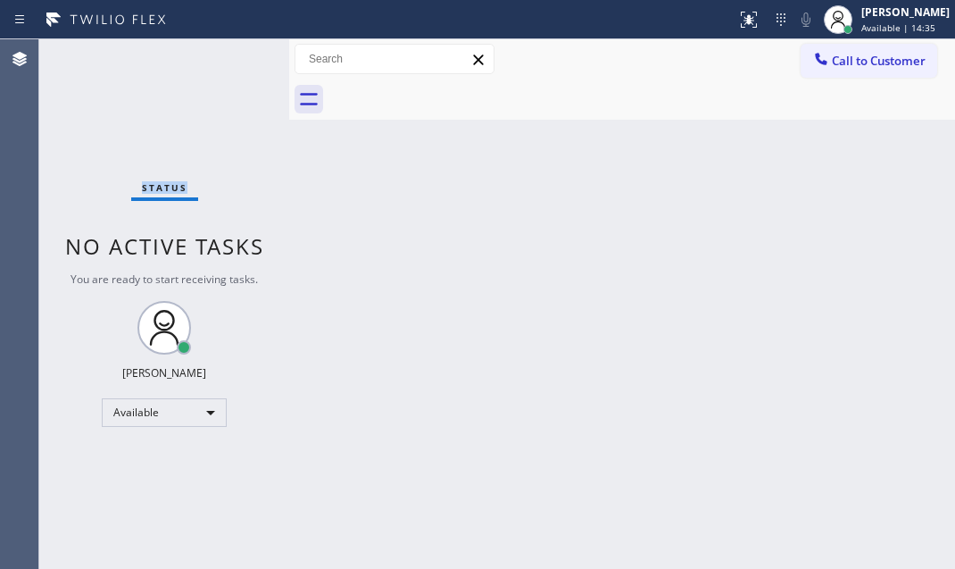
click at [232, 56] on div "Status No active tasks You are ready to start receiving tasks. [PERSON_NAME] Av…" at bounding box center [164, 303] width 250 height 529
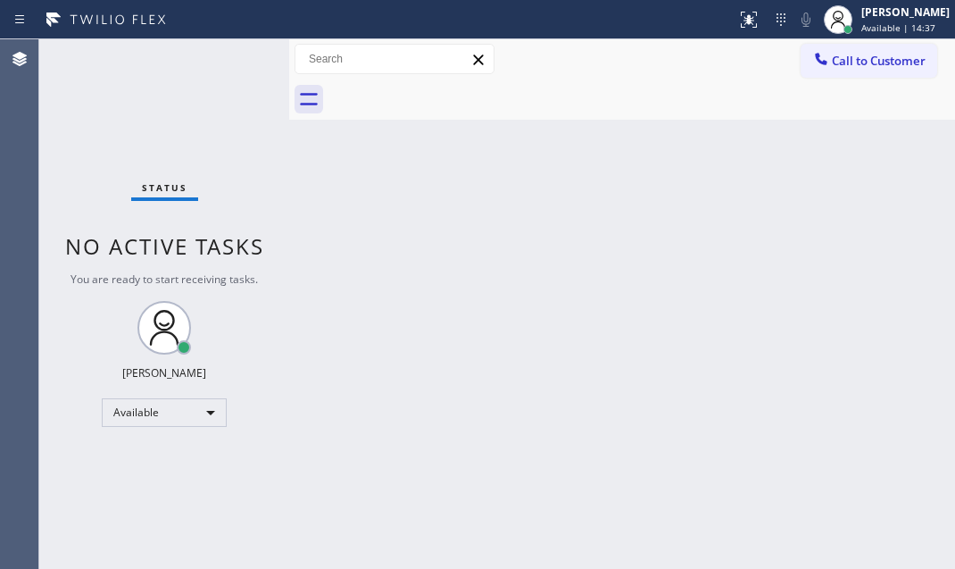
click at [232, 56] on div "Status No active tasks You are ready to start receiving tasks. [PERSON_NAME] Av…" at bounding box center [164, 303] width 250 height 529
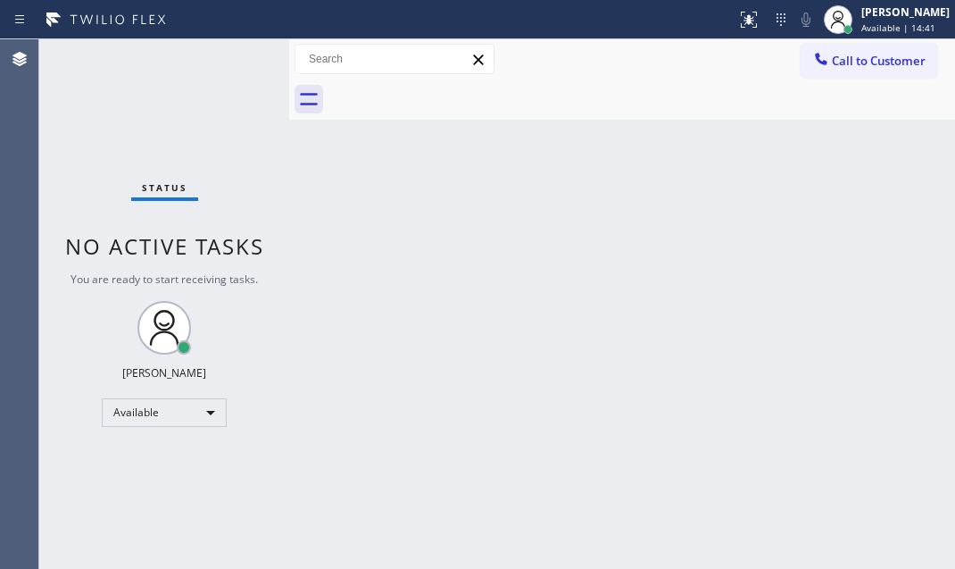
click at [232, 56] on div "Status No active tasks You are ready to start receiving tasks. [PERSON_NAME] Av…" at bounding box center [164, 303] width 250 height 529
click at [232, 54] on div "Status No active tasks You are ready to start receiving tasks. [PERSON_NAME] Av…" at bounding box center [164, 303] width 250 height 529
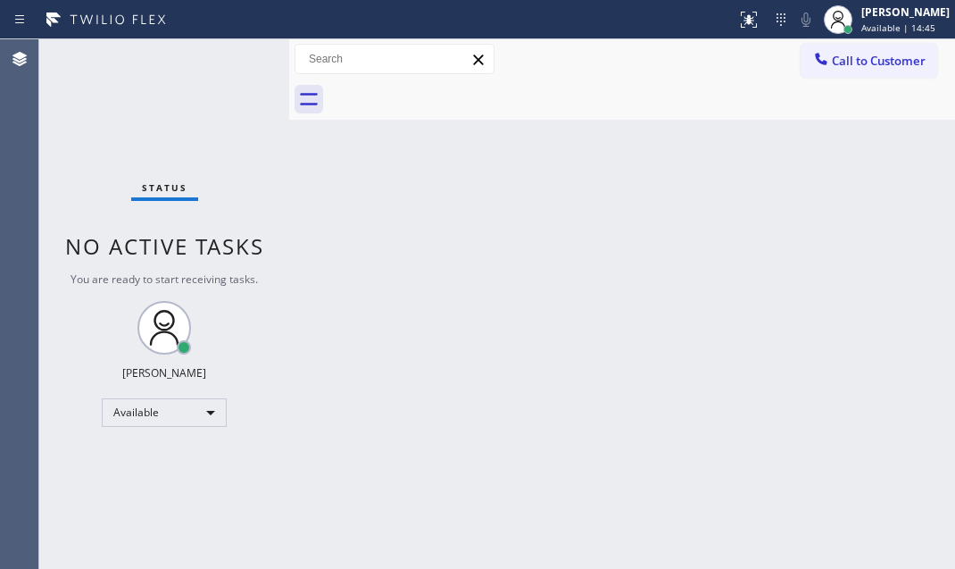
click at [232, 54] on div "Status No active tasks You are ready to start receiving tasks. [PERSON_NAME] Av…" at bounding box center [164, 303] width 250 height 529
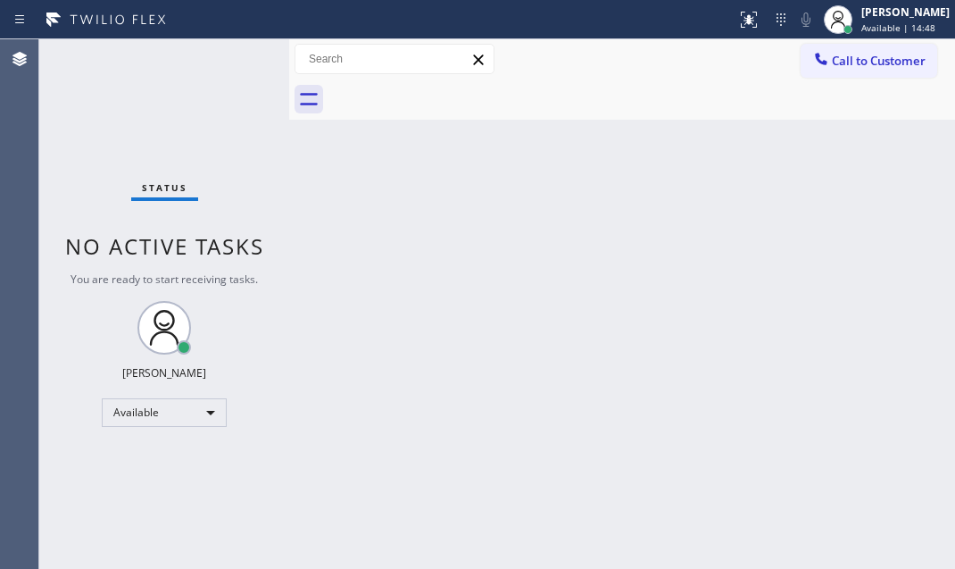
click at [232, 54] on div "Status No active tasks You are ready to start receiving tasks. [PERSON_NAME] Av…" at bounding box center [164, 303] width 250 height 529
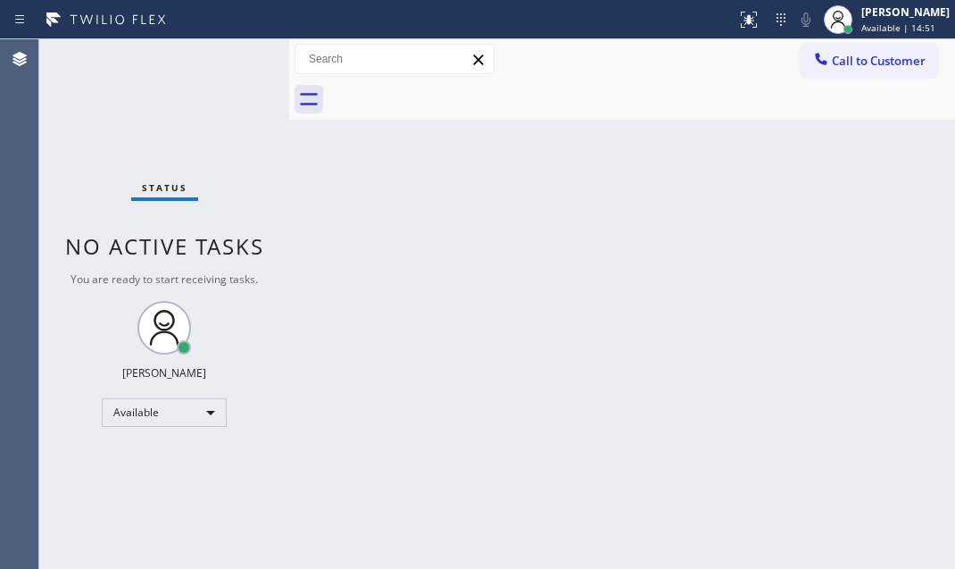
click at [232, 54] on div "Status No active tasks You are ready to start receiving tasks. [PERSON_NAME] Av…" at bounding box center [164, 303] width 250 height 529
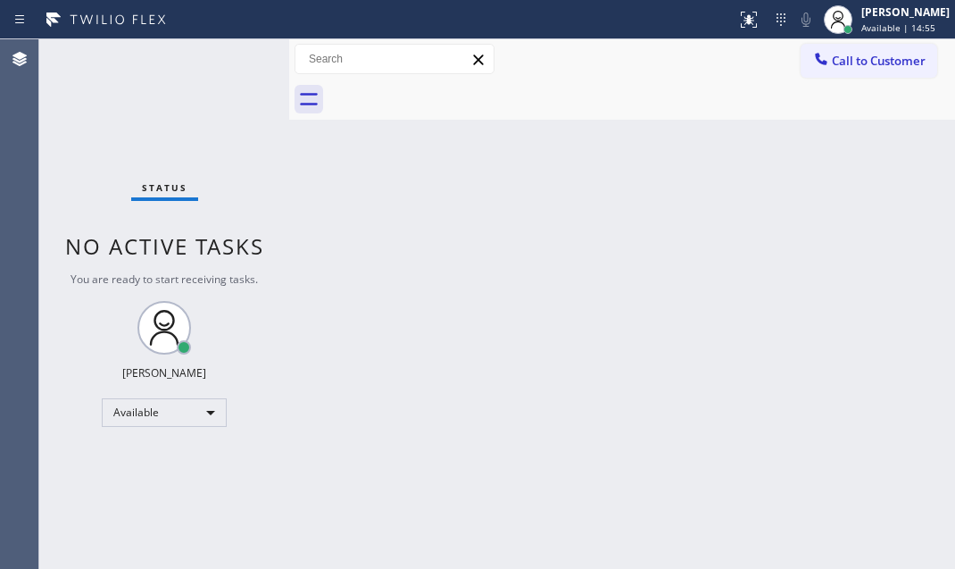
click at [232, 54] on div "Status No active tasks You are ready to start receiving tasks. [PERSON_NAME] Av…" at bounding box center [164, 303] width 250 height 529
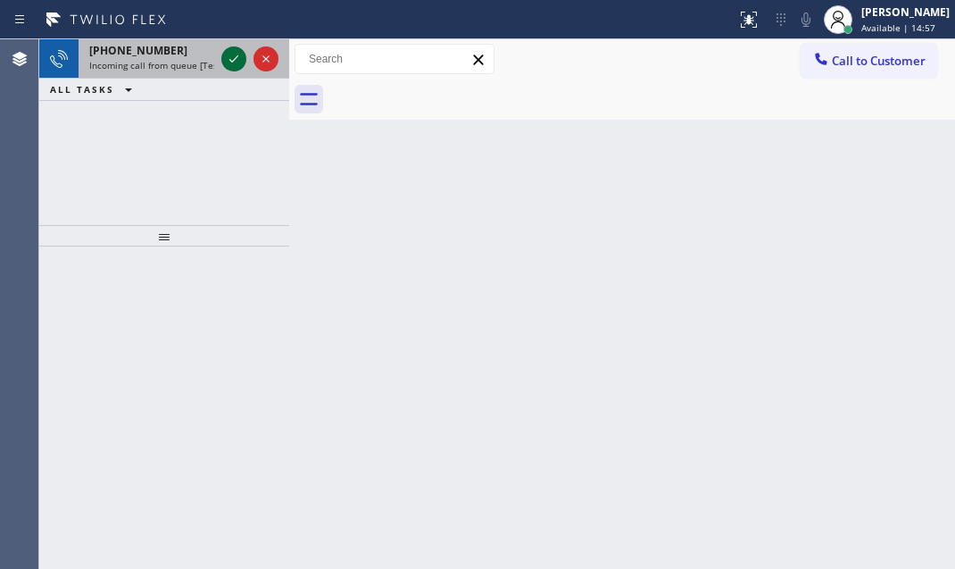
click at [232, 53] on icon at bounding box center [233, 58] width 21 height 21
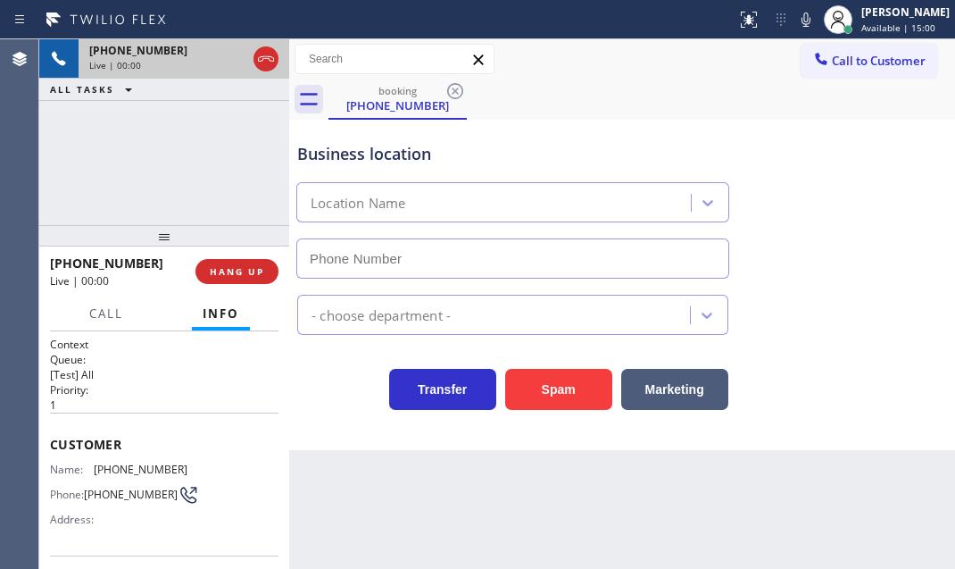
type input "[PHONE_NUMBER]"
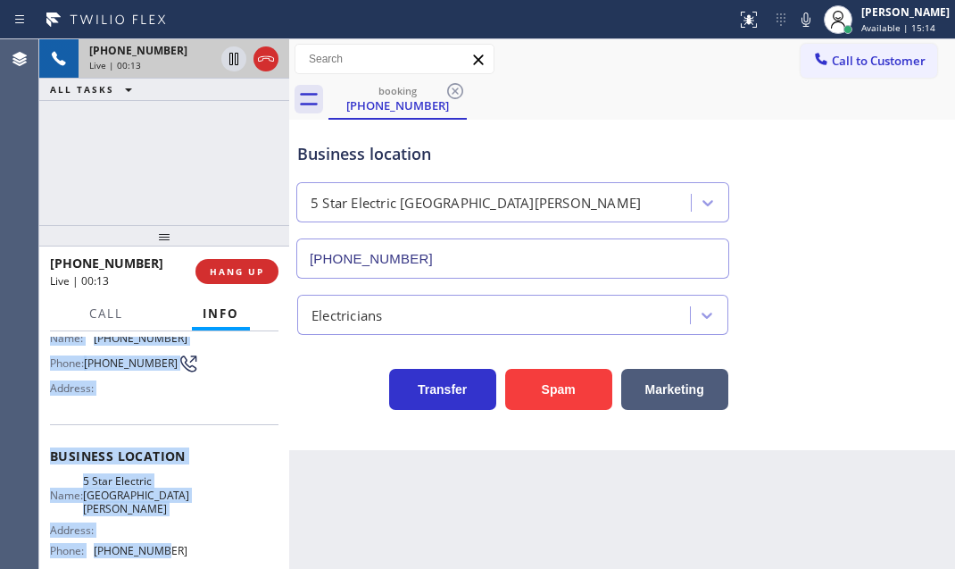
scroll to position [162, 0]
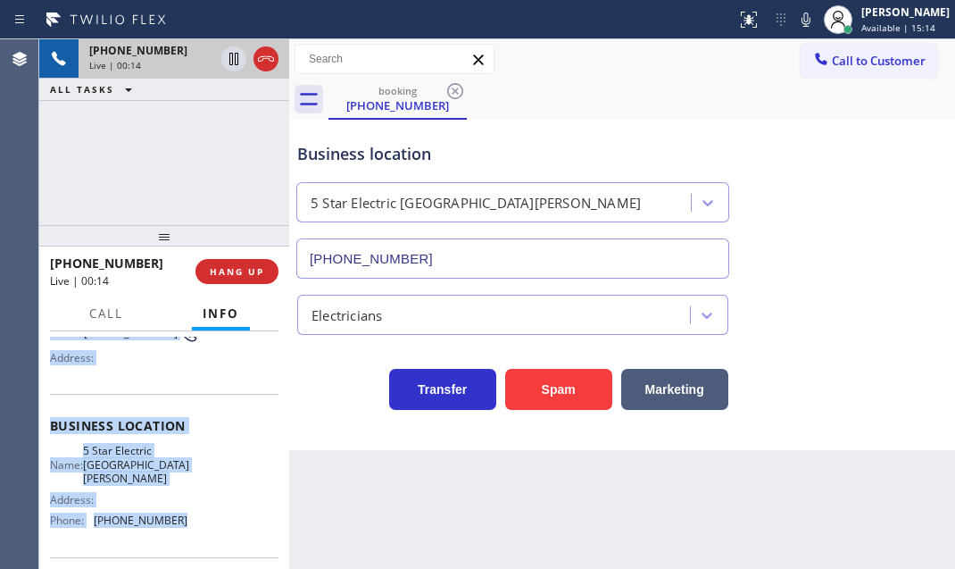
drag, startPoint x: 97, startPoint y: 470, endPoint x: 177, endPoint y: 516, distance: 92.0
click at [177, 516] on div "Context Queue: [Test] All Priority: 1 Customer Name: [PHONE_NUMBER] Phone: [PHO…" at bounding box center [164, 449] width 250 height 237
copy div "Customer Name: [PHONE_NUMBER] Phone: [PHONE_NUMBER] Address: Business location …"
click at [228, 61] on icon at bounding box center [233, 58] width 21 height 21
click at [235, 62] on icon at bounding box center [234, 59] width 12 height 12
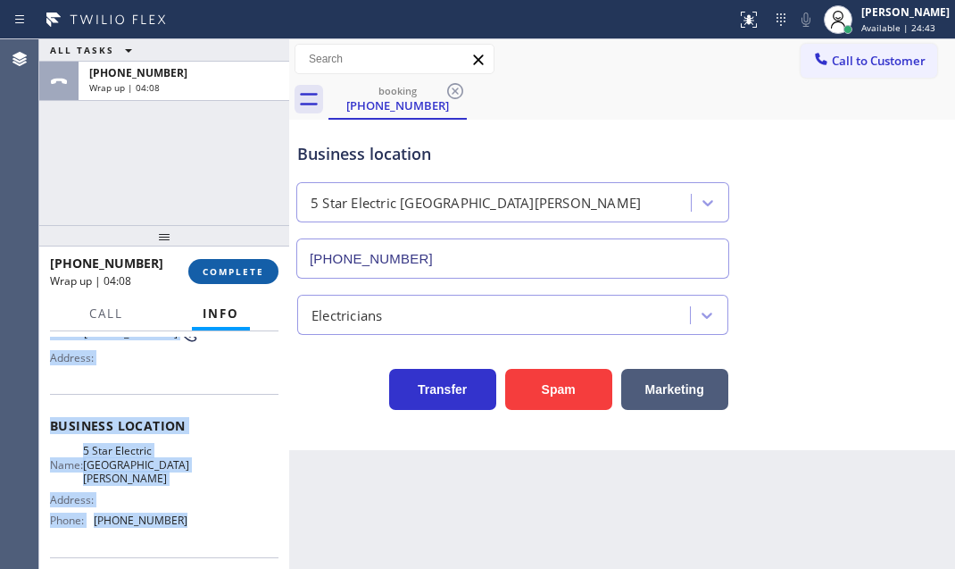
click at [251, 270] on span "COMPLETE" at bounding box center [234, 271] width 62 height 12
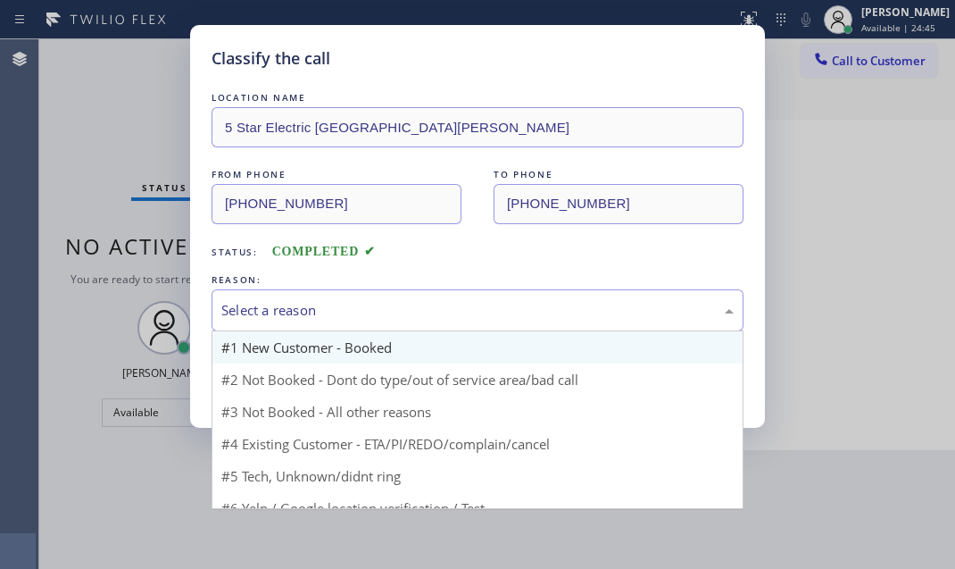
drag, startPoint x: 535, startPoint y: 314, endPoint x: 421, endPoint y: 354, distance: 120.3
click at [528, 319] on div "Select a reason" at bounding box center [477, 310] width 512 height 21
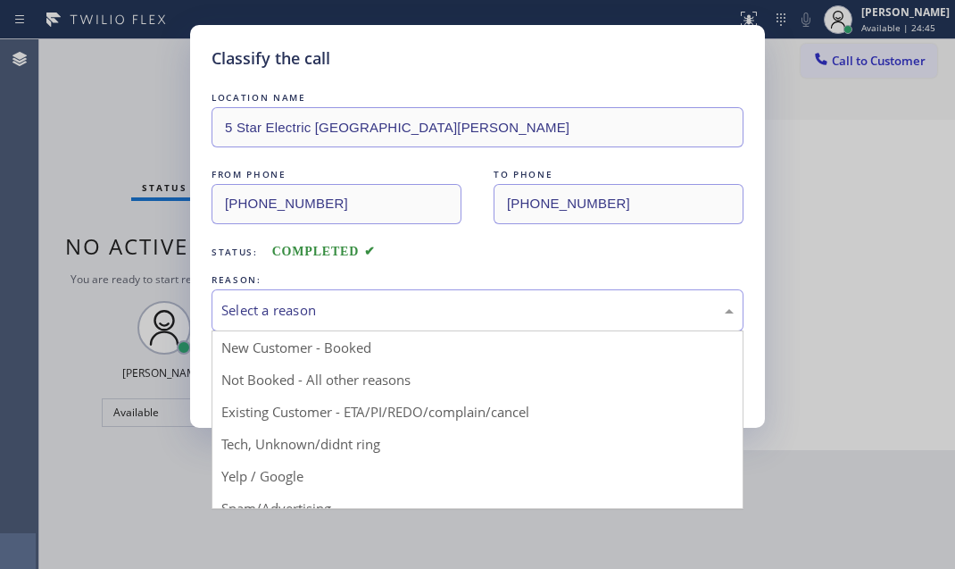
drag, startPoint x: 322, startPoint y: 379, endPoint x: 259, endPoint y: 379, distance: 63.4
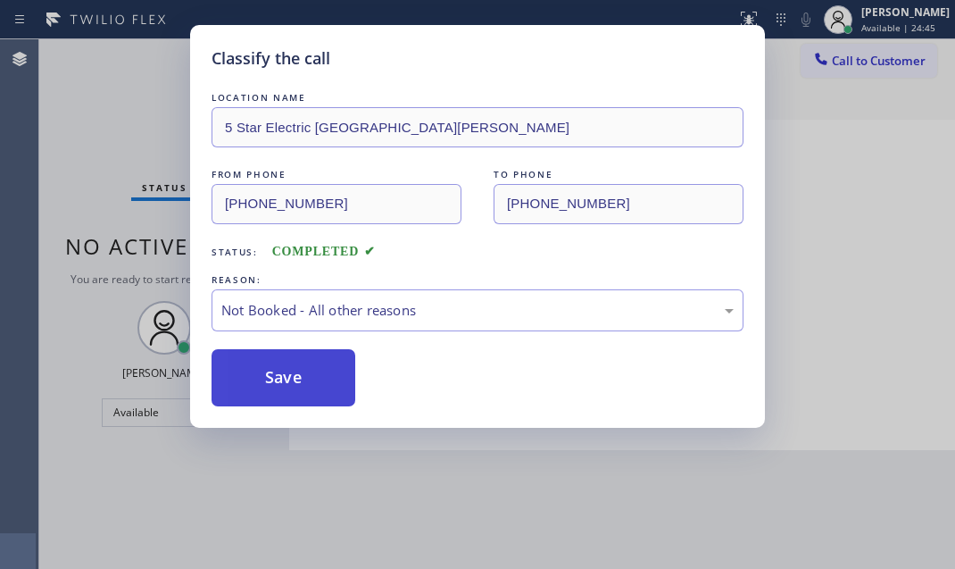
click at [259, 379] on button "Save" at bounding box center [284, 377] width 144 height 57
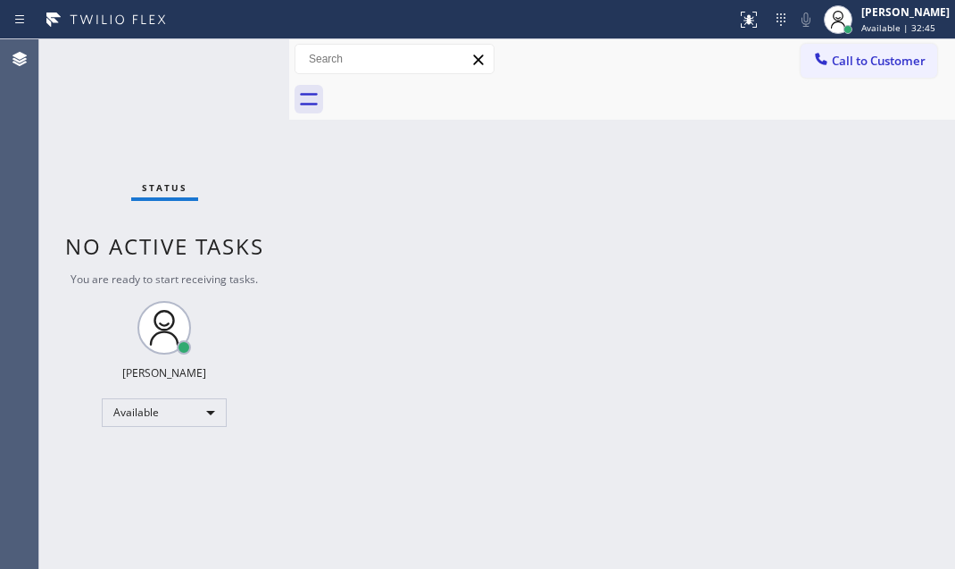
click at [232, 58] on div "Status No active tasks You are ready to start receiving tasks. [PERSON_NAME] Av…" at bounding box center [164, 303] width 250 height 529
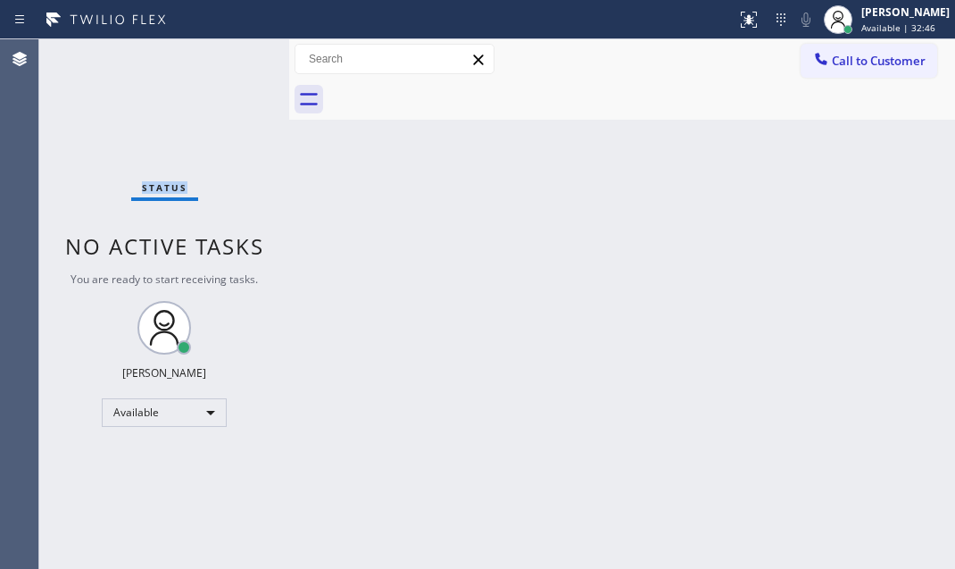
click at [232, 58] on div "Status No active tasks You are ready to start receiving tasks. [PERSON_NAME] Av…" at bounding box center [164, 303] width 250 height 529
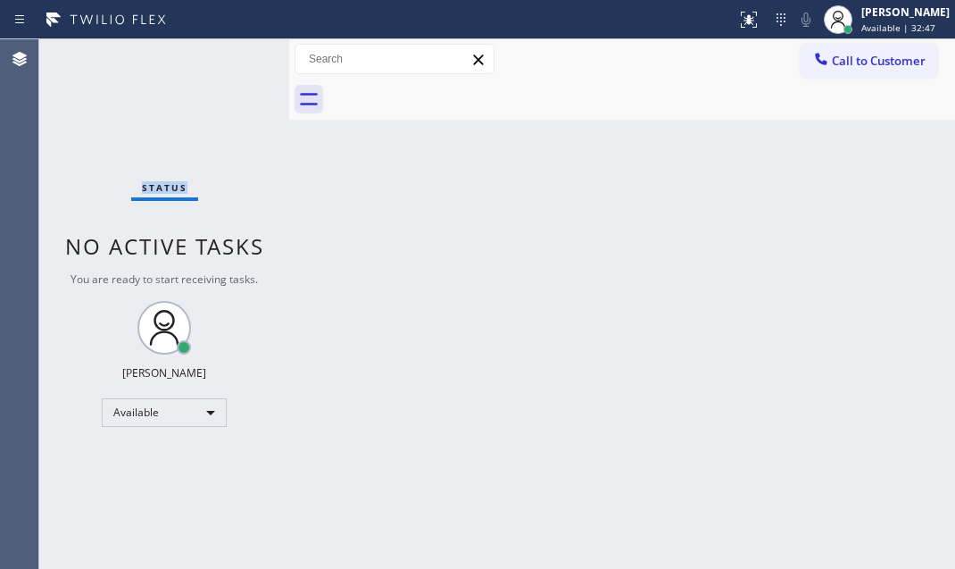
click at [232, 58] on div "Status No active tasks You are ready to start receiving tasks. [PERSON_NAME] Av…" at bounding box center [164, 303] width 250 height 529
click at [224, 53] on div "Status No active tasks You are ready to start receiving tasks. [PERSON_NAME] Av…" at bounding box center [164, 303] width 250 height 529
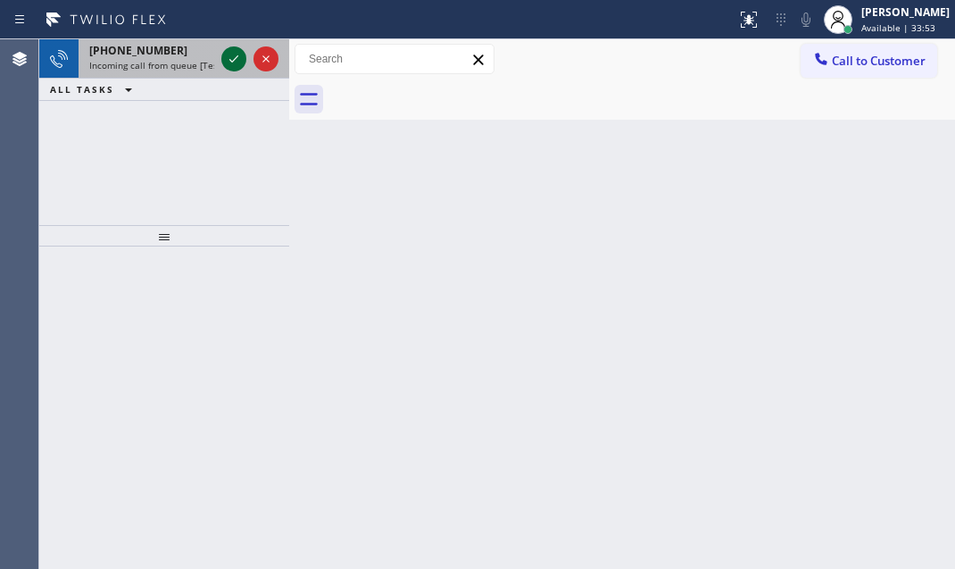
click at [227, 53] on icon at bounding box center [233, 58] width 21 height 21
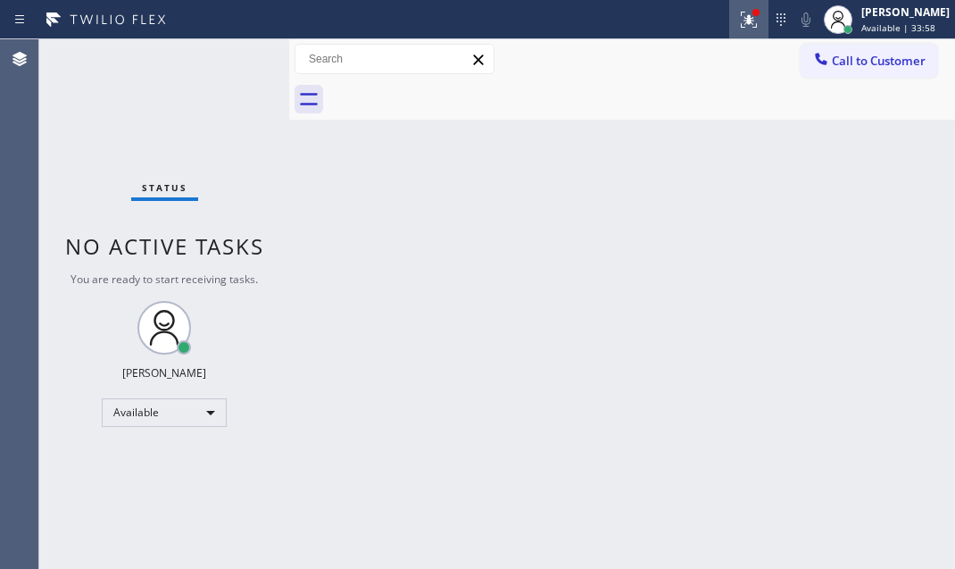
click at [741, 21] on icon at bounding box center [746, 18] width 11 height 12
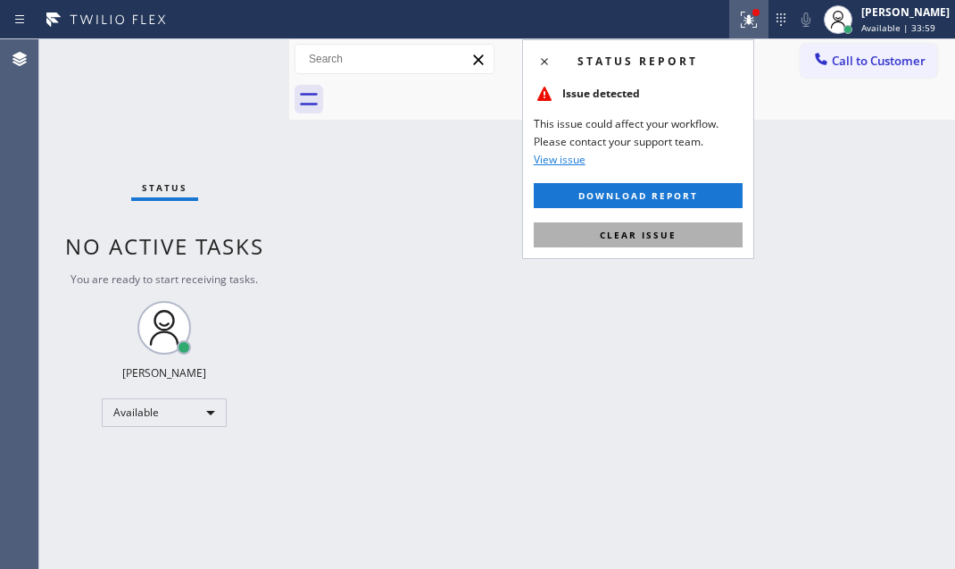
click at [692, 222] on button "Clear issue" at bounding box center [638, 234] width 209 height 25
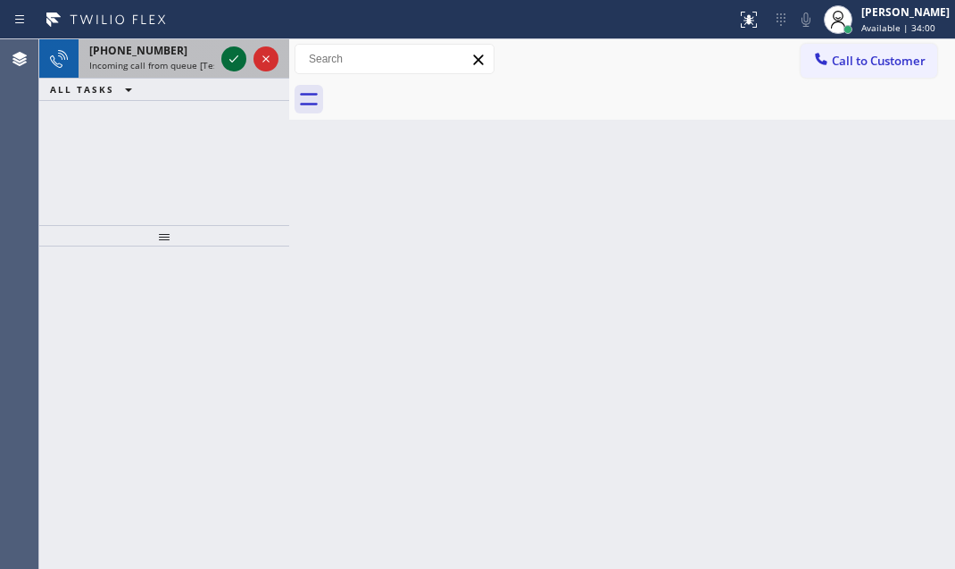
click at [237, 57] on icon at bounding box center [233, 58] width 21 height 21
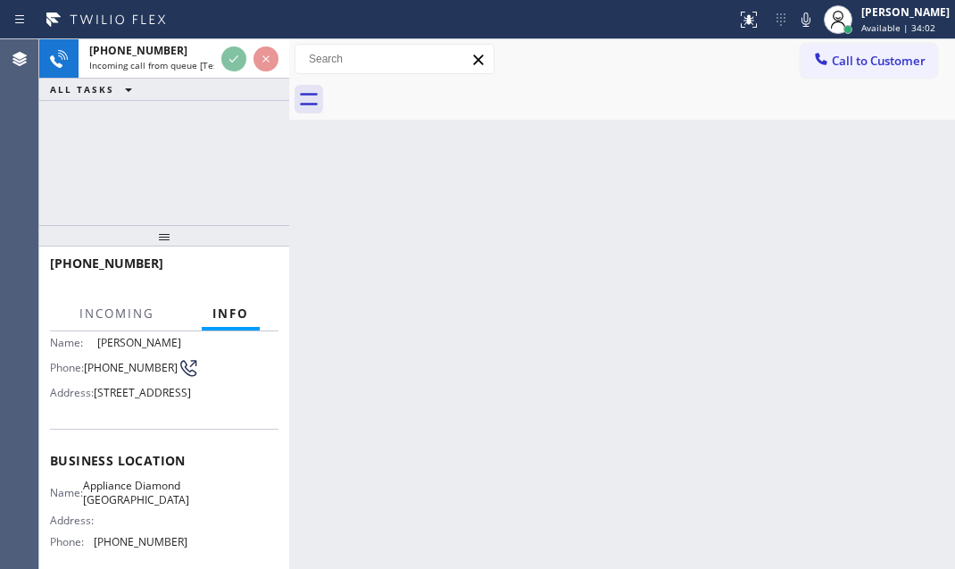
scroll to position [243, 0]
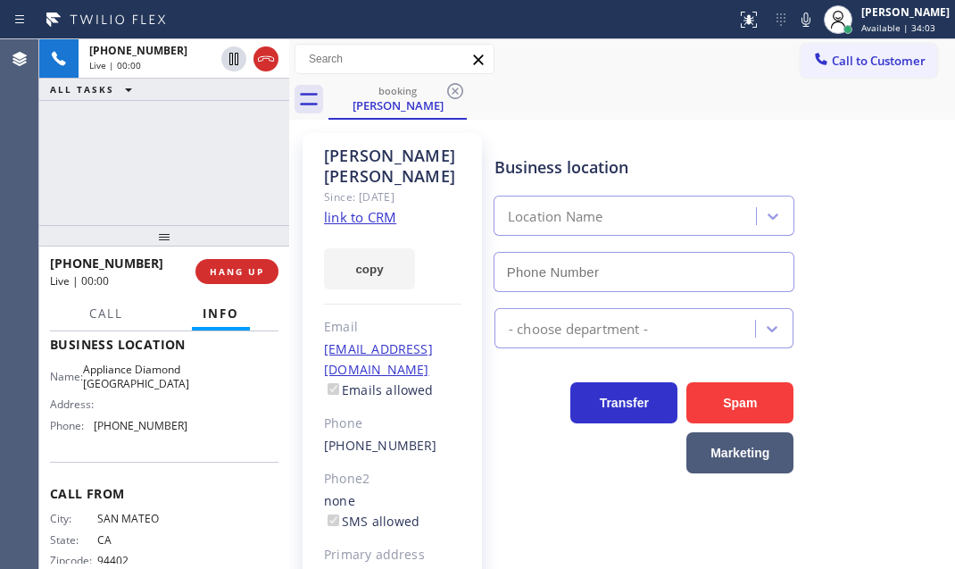
type input "[PHONE_NUMBER]"
click at [380, 208] on link "link to CRM" at bounding box center [360, 217] width 72 height 18
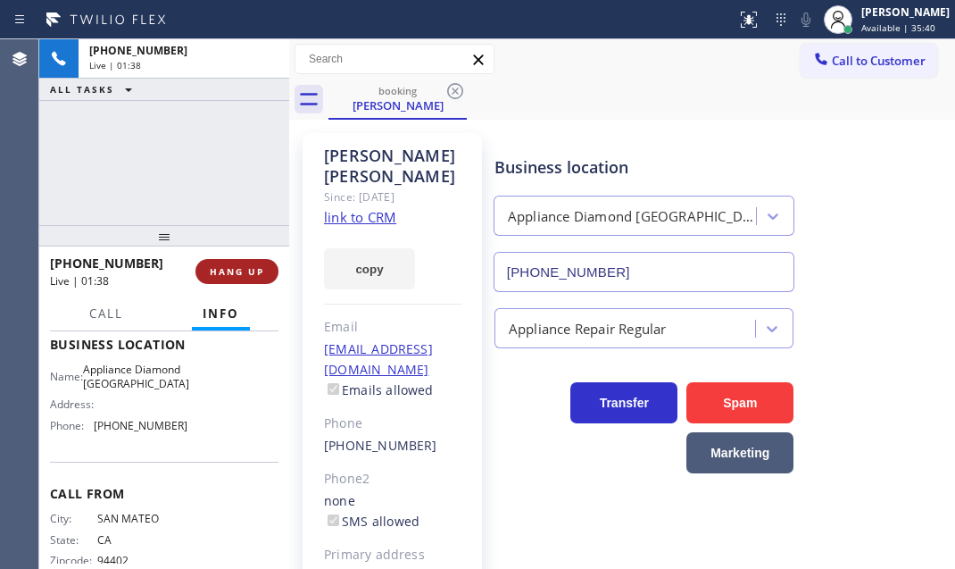
click at [255, 277] on span "HANG UP" at bounding box center [237, 271] width 54 height 12
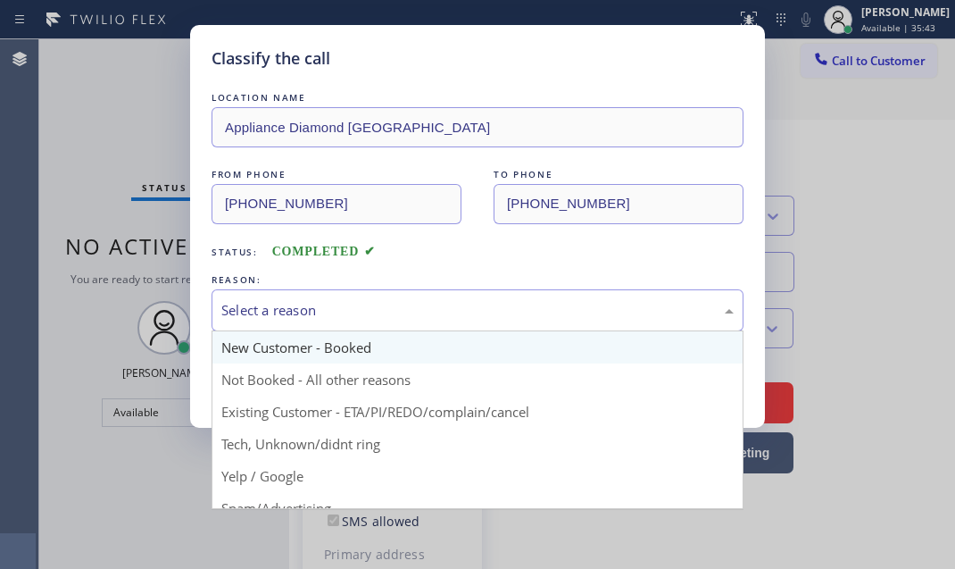
drag, startPoint x: 469, startPoint y: 316, endPoint x: 354, endPoint y: 361, distance: 122.7
click at [466, 318] on div "Select a reason" at bounding box center [477, 310] width 512 height 21
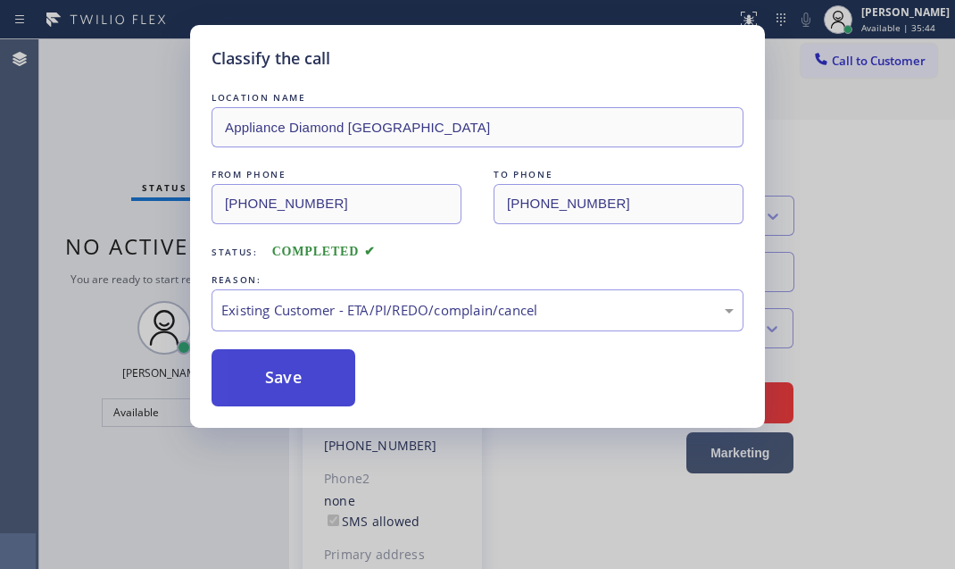
drag, startPoint x: 344, startPoint y: 416, endPoint x: 308, endPoint y: 391, distance: 43.6
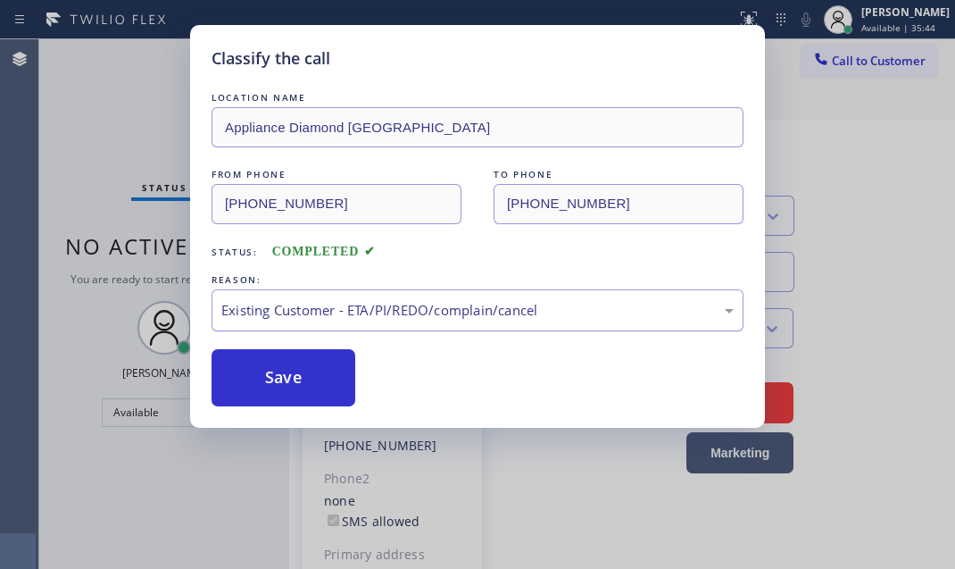
click at [302, 364] on button "Save" at bounding box center [284, 377] width 144 height 57
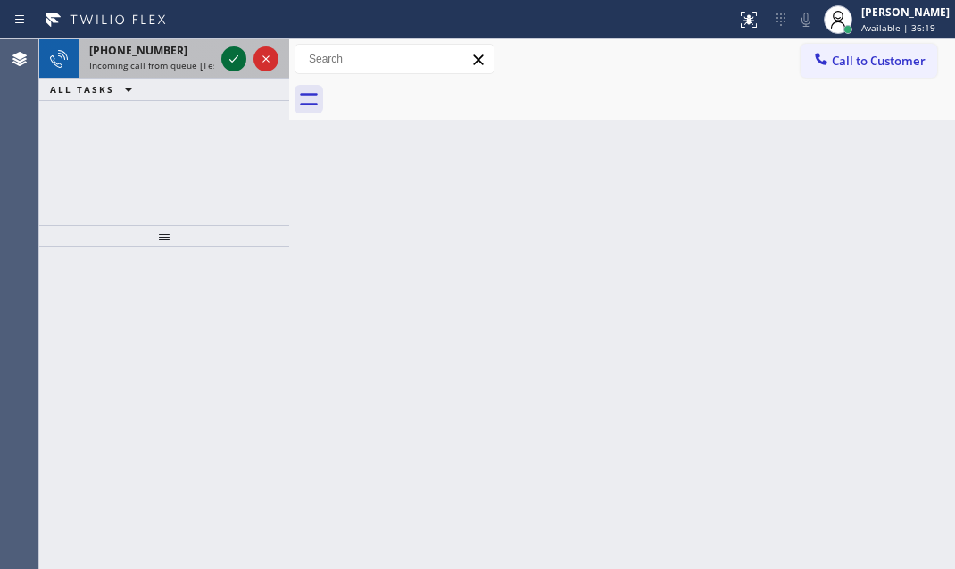
click at [232, 57] on icon at bounding box center [233, 58] width 21 height 21
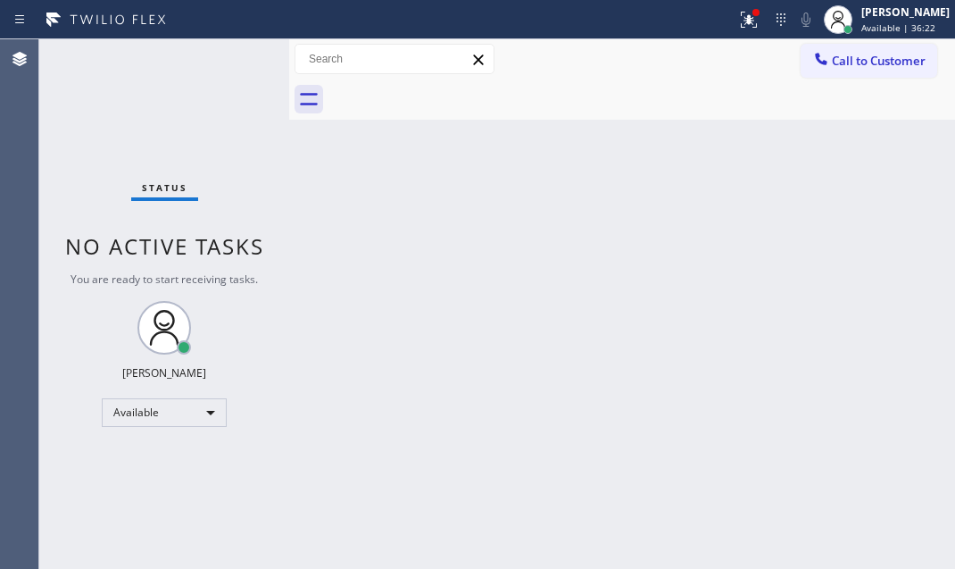
click at [230, 59] on div "Status No active tasks You are ready to start receiving tasks. [PERSON_NAME] Av…" at bounding box center [164, 303] width 250 height 529
click at [233, 56] on div "Status No active tasks You are ready to start receiving tasks. [PERSON_NAME] Av…" at bounding box center [164, 303] width 250 height 529
drag, startPoint x: 729, startPoint y: 21, endPoint x: 732, endPoint y: 63, distance: 42.0
click at [738, 21] on icon at bounding box center [748, 19] width 21 height 21
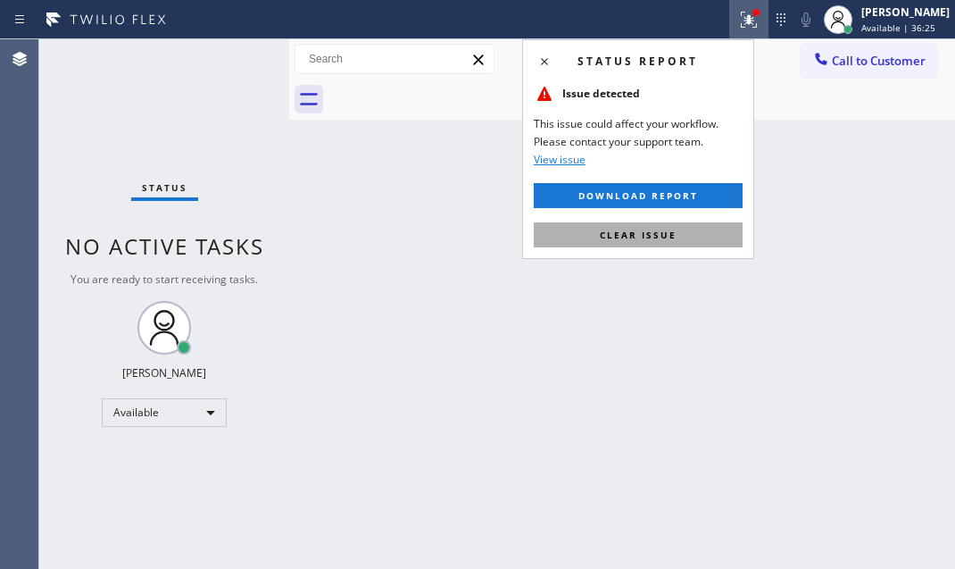
click at [689, 234] on button "Clear issue" at bounding box center [638, 234] width 209 height 25
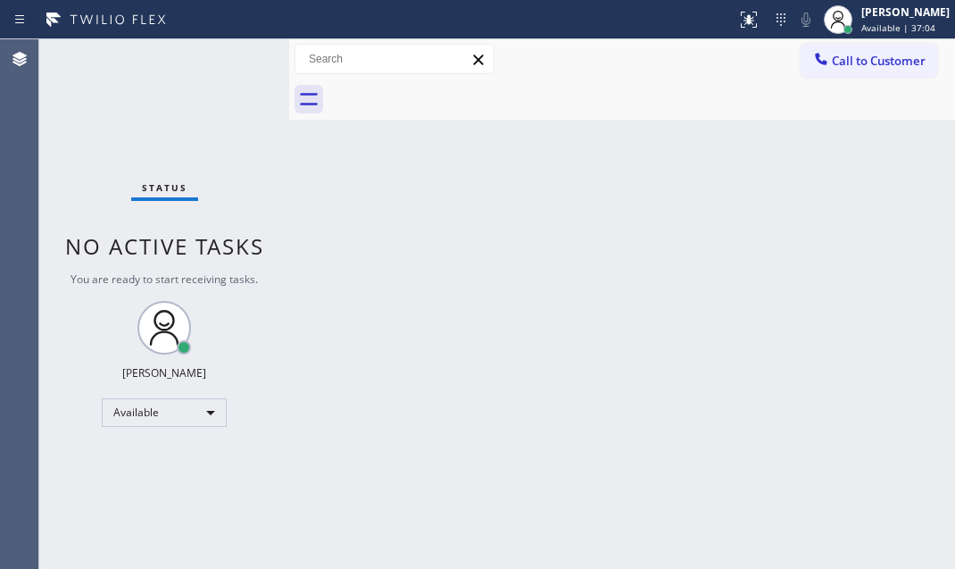
click at [656, 230] on div "Back to Dashboard Change Sender ID Customers Technicians Select a contact Outbo…" at bounding box center [622, 303] width 666 height 529
drag, startPoint x: 855, startPoint y: 65, endPoint x: 829, endPoint y: 75, distance: 27.7
click at [847, 66] on span "Call to Customer" at bounding box center [879, 61] width 94 height 16
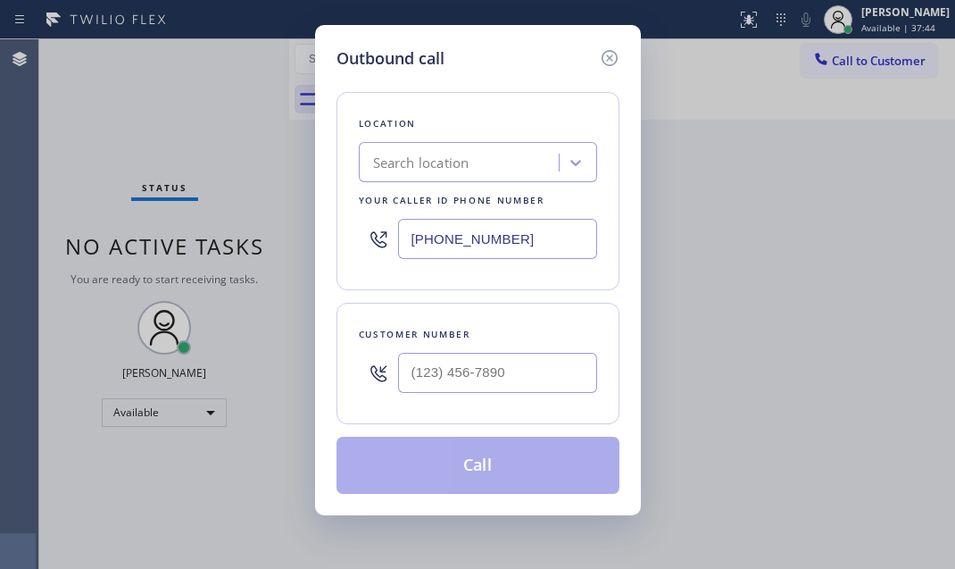
click at [517, 241] on input "[PHONE_NUMBER]" at bounding box center [497, 239] width 199 height 40
click at [516, 241] on input "[PHONE_NUMBER]" at bounding box center [497, 239] width 199 height 40
paste input "650) 332-1291"
type input "[PHONE_NUMBER]"
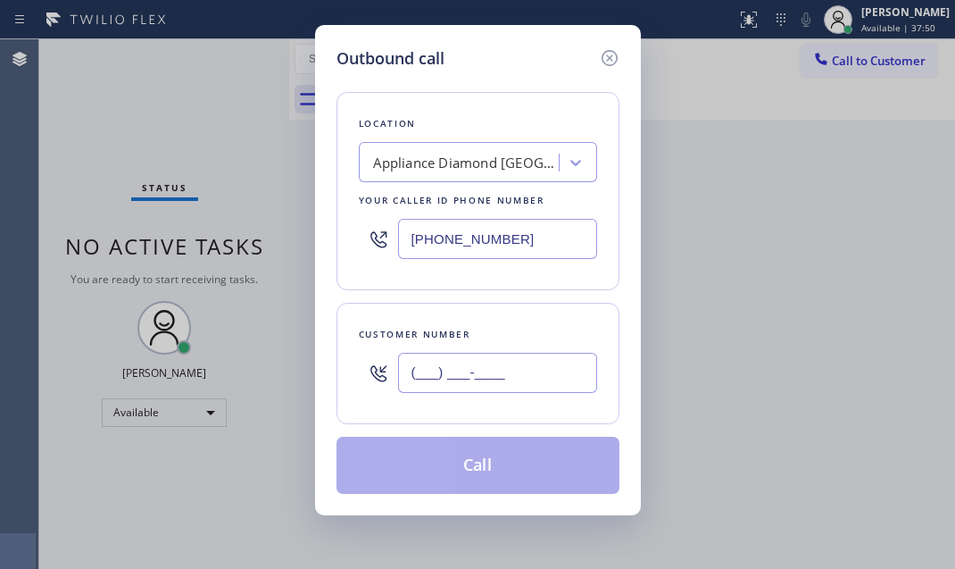
click at [532, 366] on input "(___) ___-____" at bounding box center [497, 373] width 199 height 40
paste input "650) 678-1117"
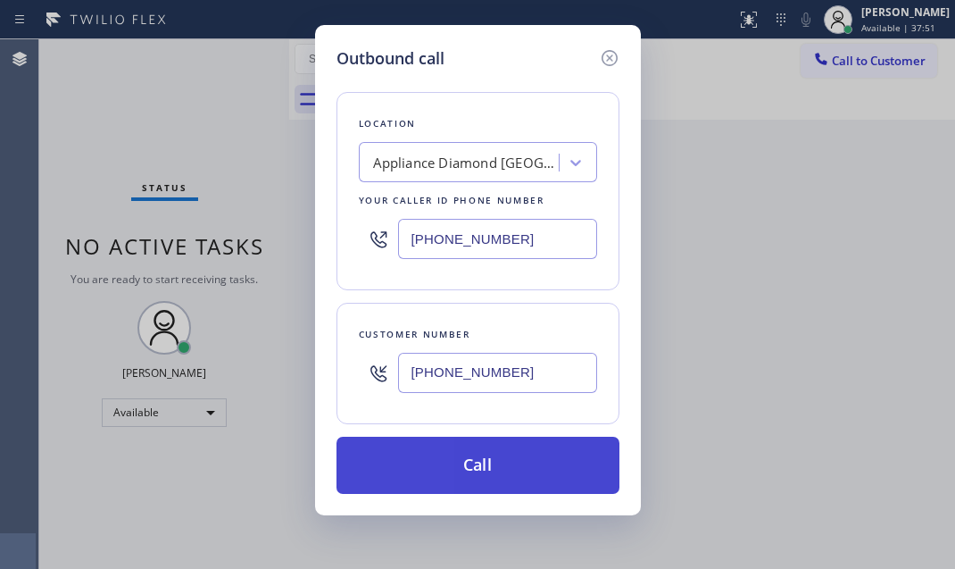
type input "[PHONE_NUMBER]"
click at [505, 475] on button "Call" at bounding box center [478, 465] width 283 height 57
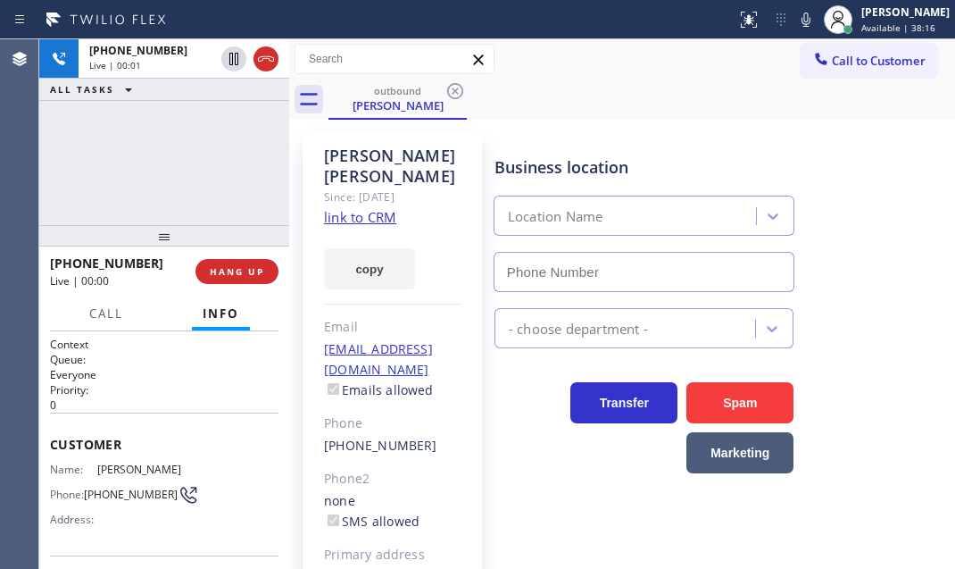
type input "[PHONE_NUMBER]"
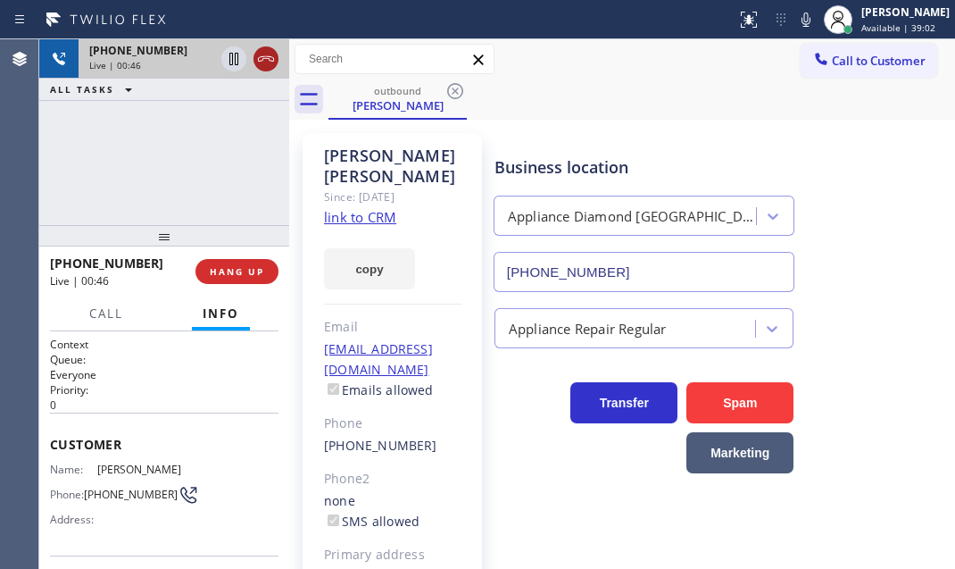
click at [265, 59] on icon at bounding box center [265, 58] width 21 height 21
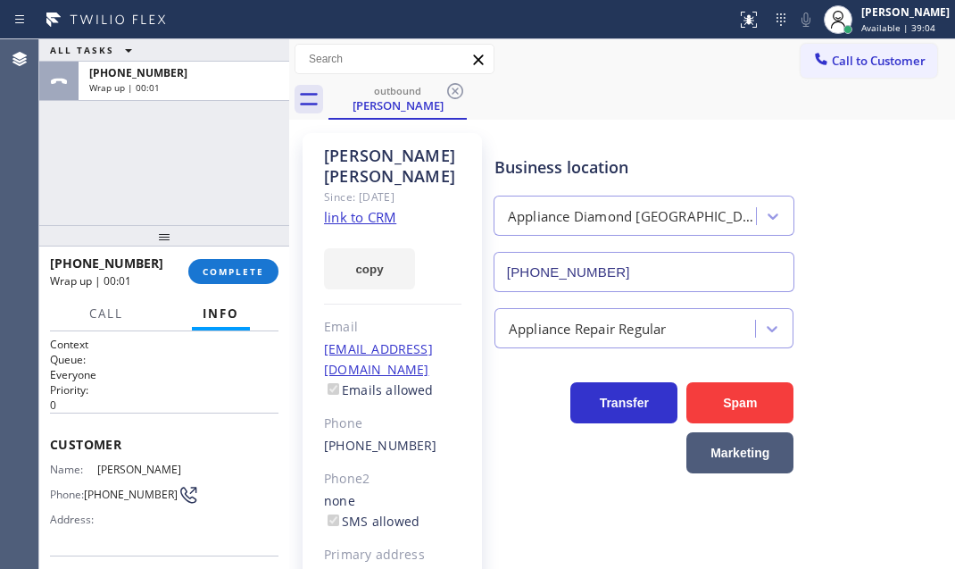
click at [235, 271] on span "COMPLETE" at bounding box center [234, 271] width 62 height 12
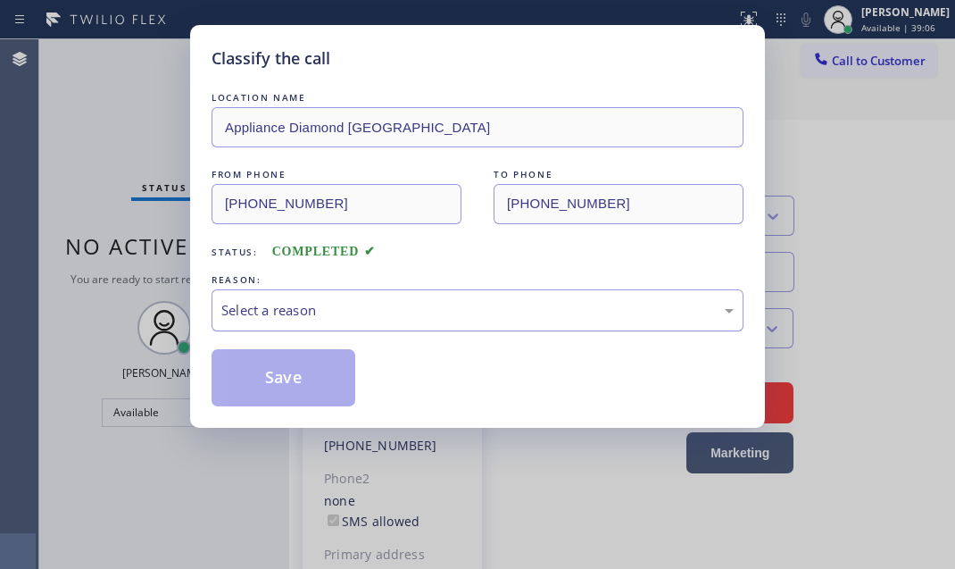
click at [420, 313] on div "Select a reason" at bounding box center [477, 310] width 512 height 21
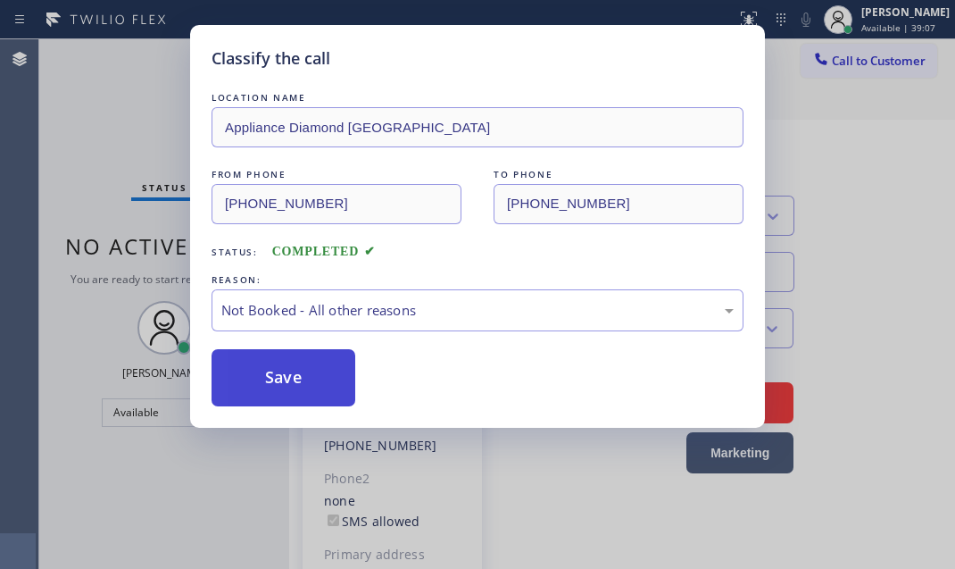
click at [273, 384] on button "Save" at bounding box center [284, 377] width 144 height 57
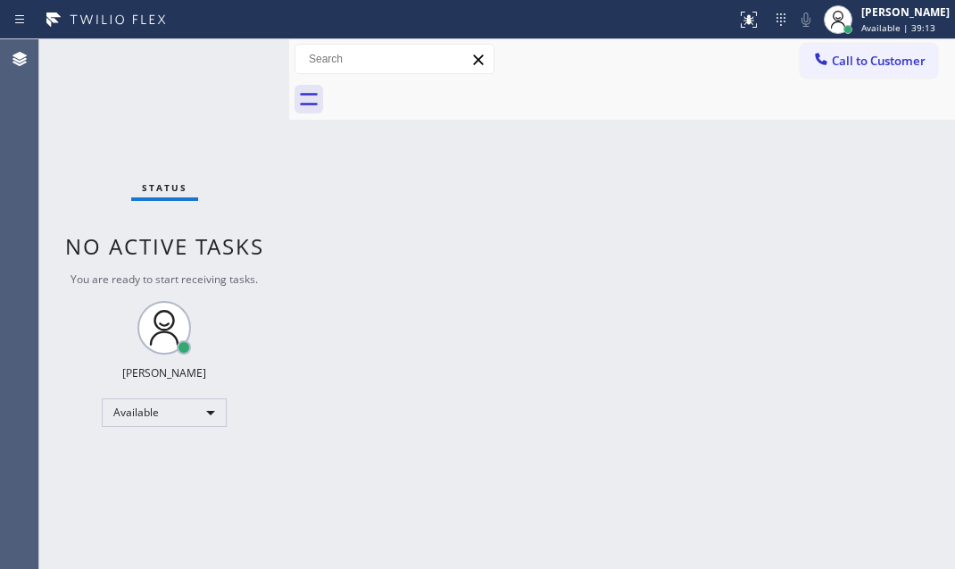
click at [661, 502] on div "Back to Dashboard Change Sender ID Customers Technicians Select a contact Outbo…" at bounding box center [622, 303] width 666 height 529
click at [657, 297] on div "Back to Dashboard Change Sender ID Customers Technicians Select a contact Outbo…" at bounding box center [622, 303] width 666 height 529
click at [526, 212] on div "Back to Dashboard Change Sender ID Customers Technicians Select a contact Outbo…" at bounding box center [622, 303] width 666 height 529
click at [686, 334] on div "Back to Dashboard Change Sender ID Customers Technicians Select a contact Outbo…" at bounding box center [622, 303] width 666 height 529
click at [580, 243] on div "Back to Dashboard Change Sender ID Customers Technicians Select a contact Outbo…" at bounding box center [622, 303] width 666 height 529
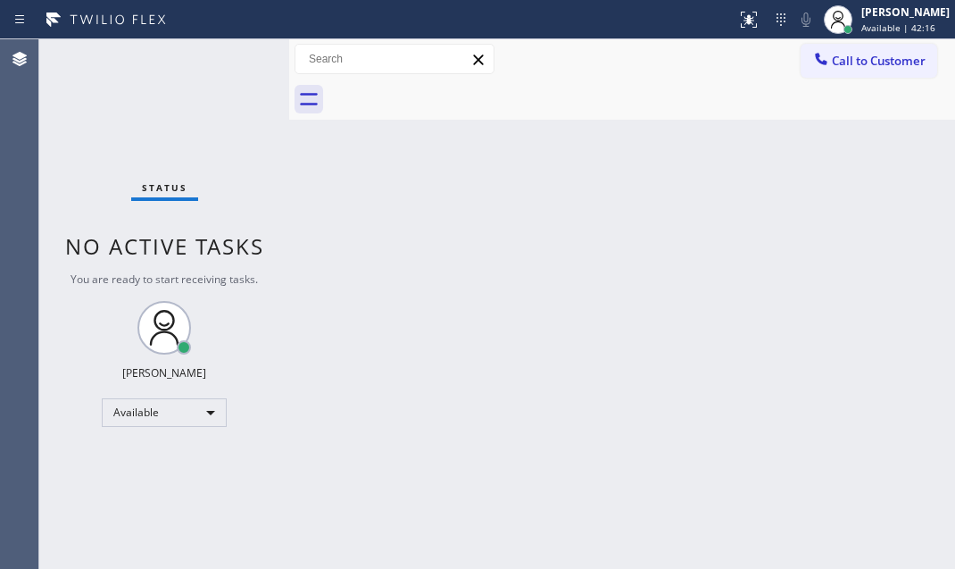
click at [229, 56] on div "Status No active tasks You are ready to start receiving tasks. [PERSON_NAME] Av…" at bounding box center [164, 303] width 250 height 529
click at [236, 56] on div "Status No active tasks You are ready to start receiving tasks. [PERSON_NAME] Av…" at bounding box center [164, 303] width 250 height 529
click at [236, 55] on div "Status No active tasks You are ready to start receiving tasks. [PERSON_NAME] Av…" at bounding box center [164, 303] width 250 height 529
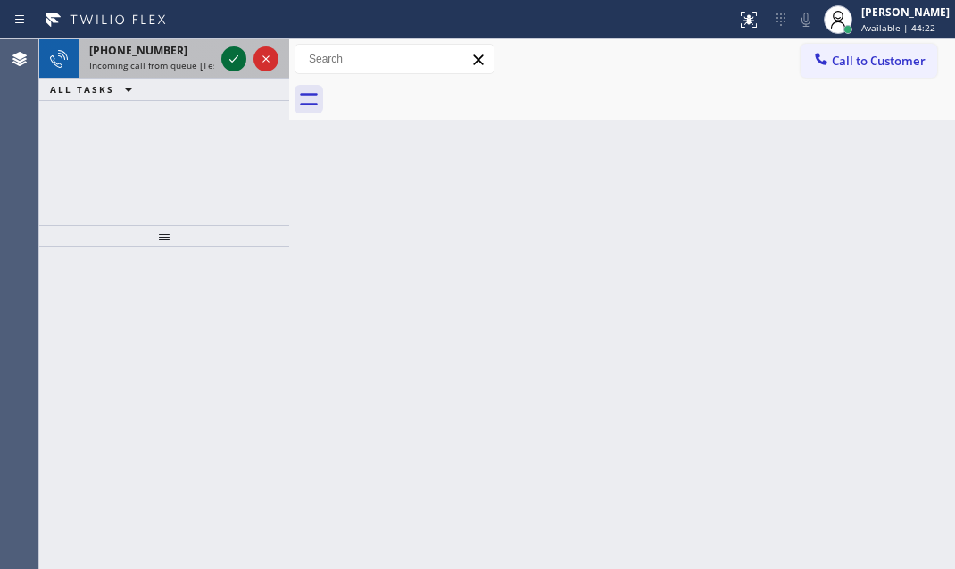
click at [235, 58] on icon at bounding box center [233, 58] width 9 height 7
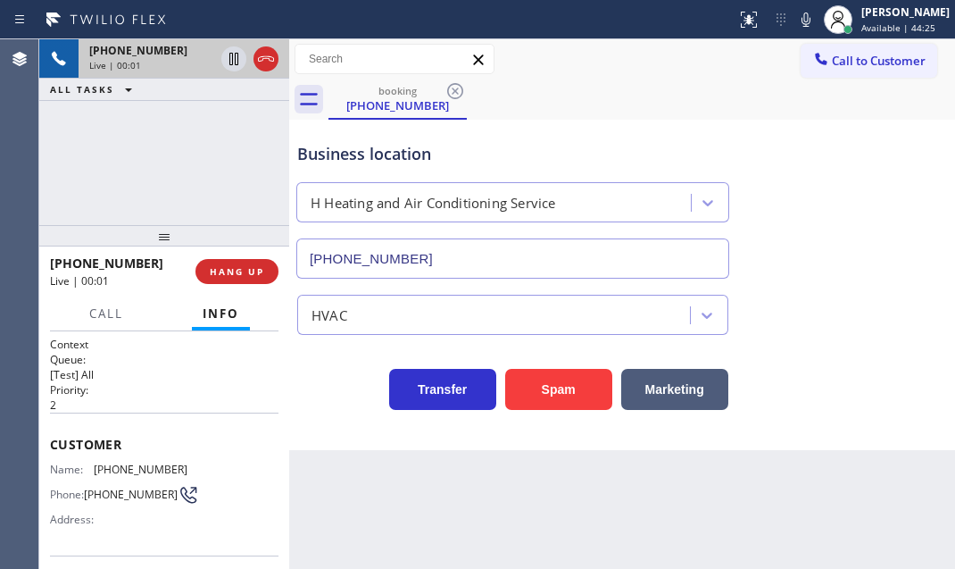
type input "[PHONE_NUMBER]"
click at [229, 270] on span "HANG UP" at bounding box center [237, 271] width 54 height 12
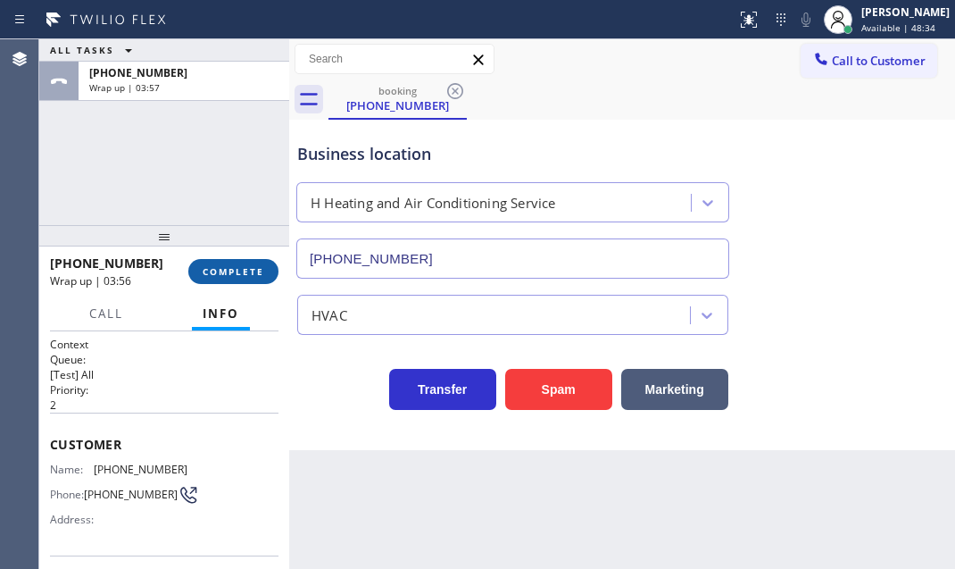
click at [247, 269] on span "COMPLETE" at bounding box center [234, 271] width 62 height 12
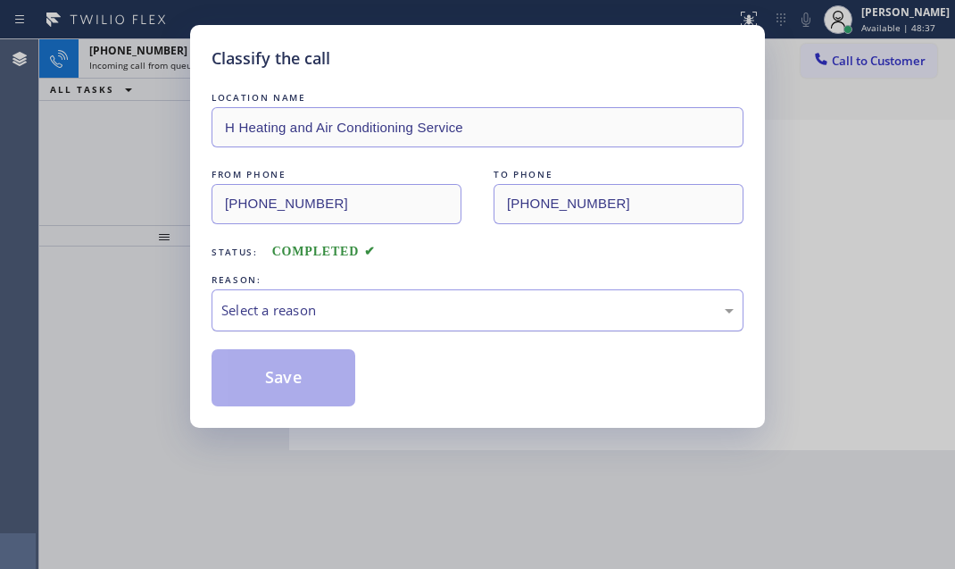
click at [430, 312] on div "Select a reason" at bounding box center [477, 310] width 512 height 21
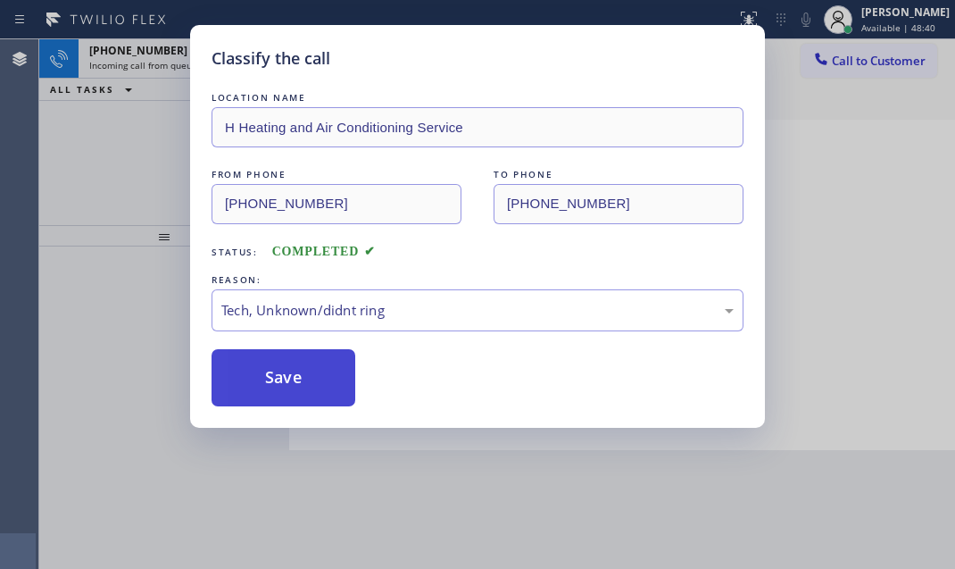
click at [315, 379] on button "Save" at bounding box center [284, 377] width 144 height 57
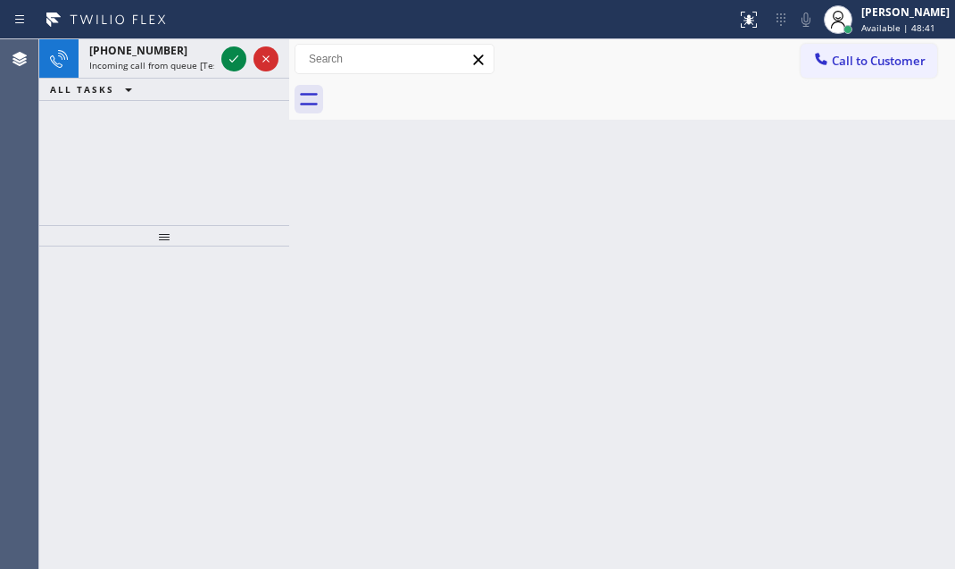
click at [168, 65] on span "Incoming call from queue [Test] All" at bounding box center [163, 65] width 148 height 12
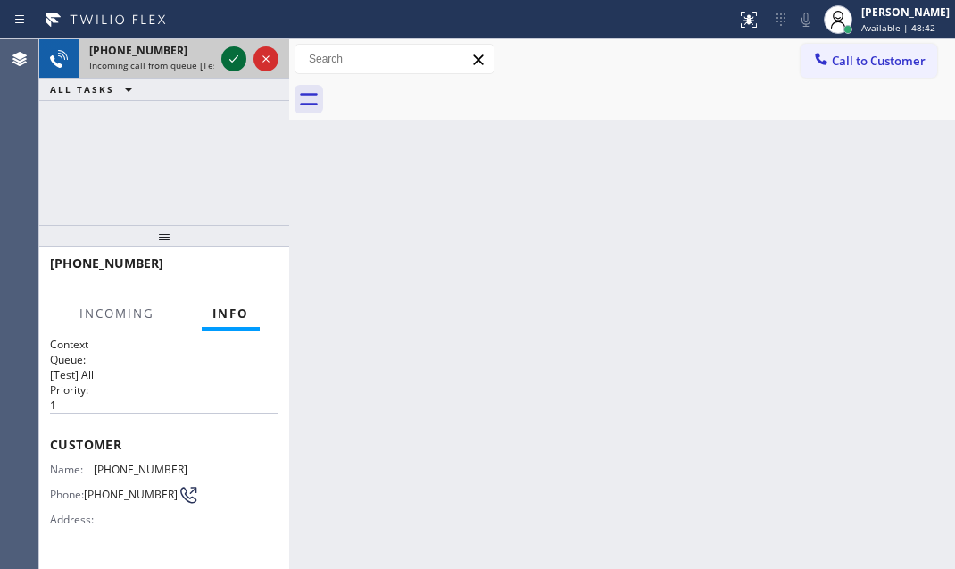
click at [241, 60] on icon at bounding box center [233, 58] width 21 height 21
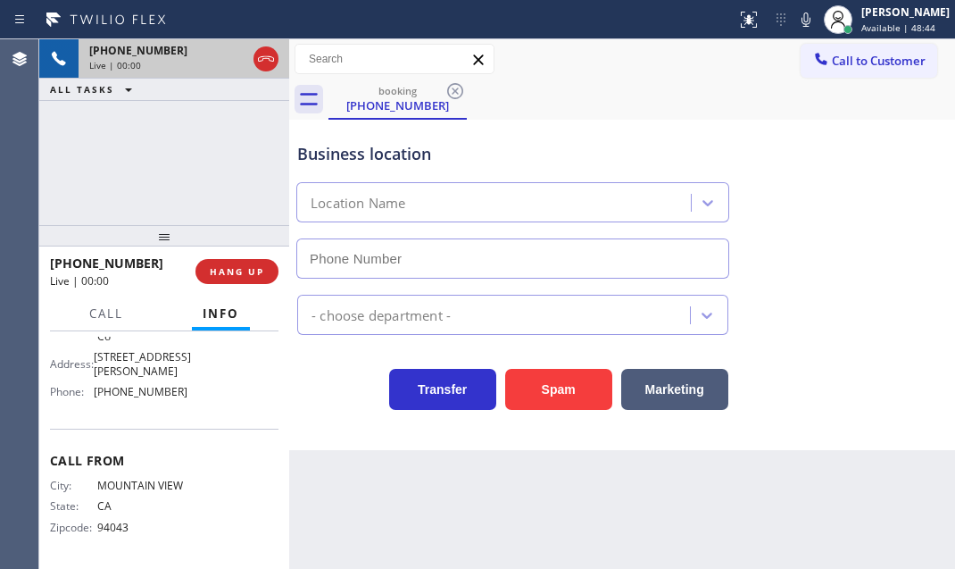
type input "[PHONE_NUMBER]"
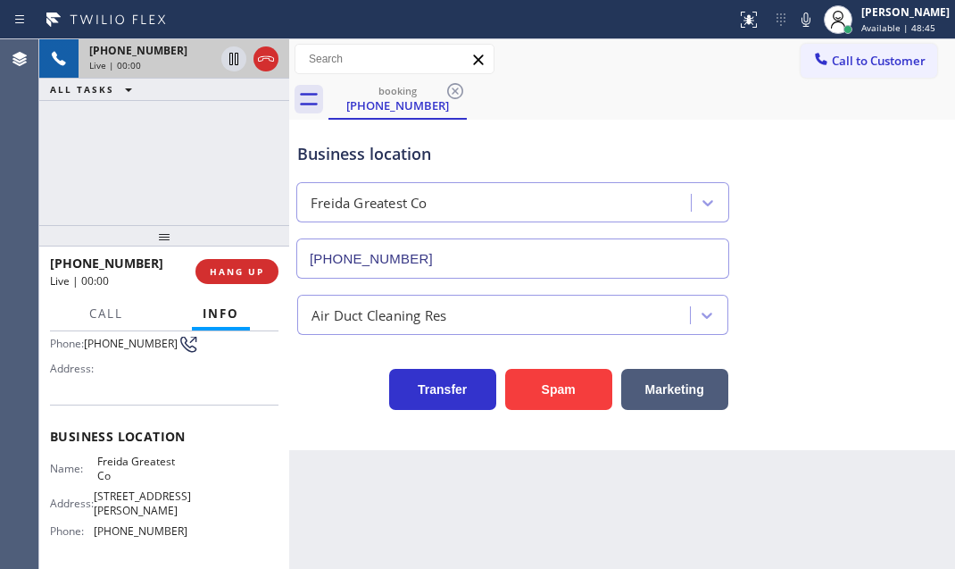
scroll to position [130, 0]
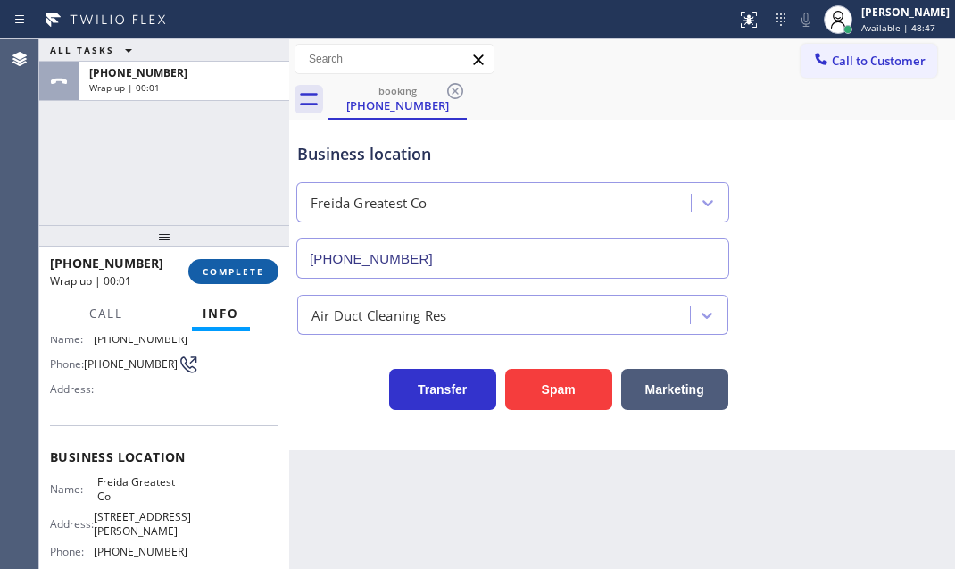
click at [245, 266] on span "COMPLETE" at bounding box center [234, 271] width 62 height 12
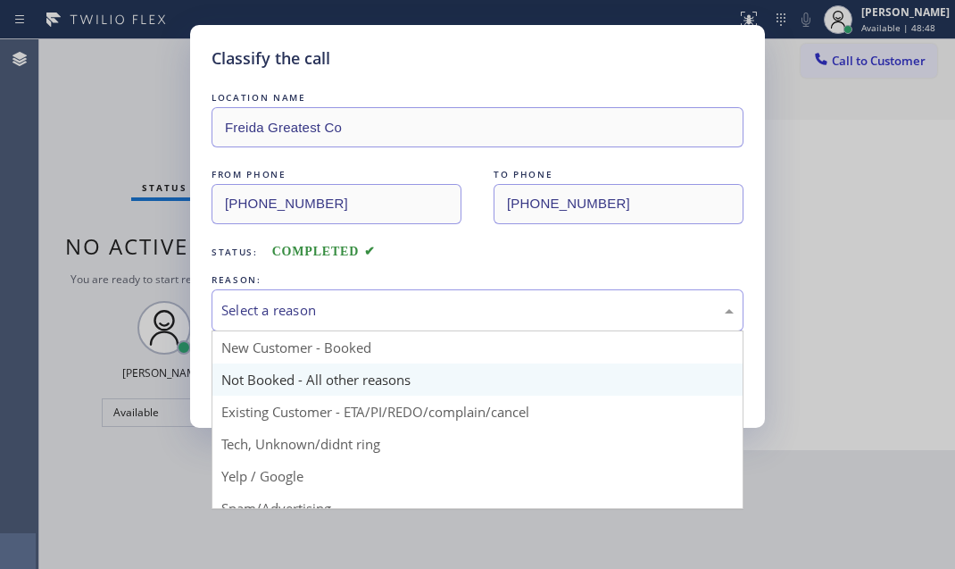
drag, startPoint x: 385, startPoint y: 305, endPoint x: 330, endPoint y: 374, distance: 87.7
click at [381, 310] on div "Select a reason" at bounding box center [477, 310] width 512 height 21
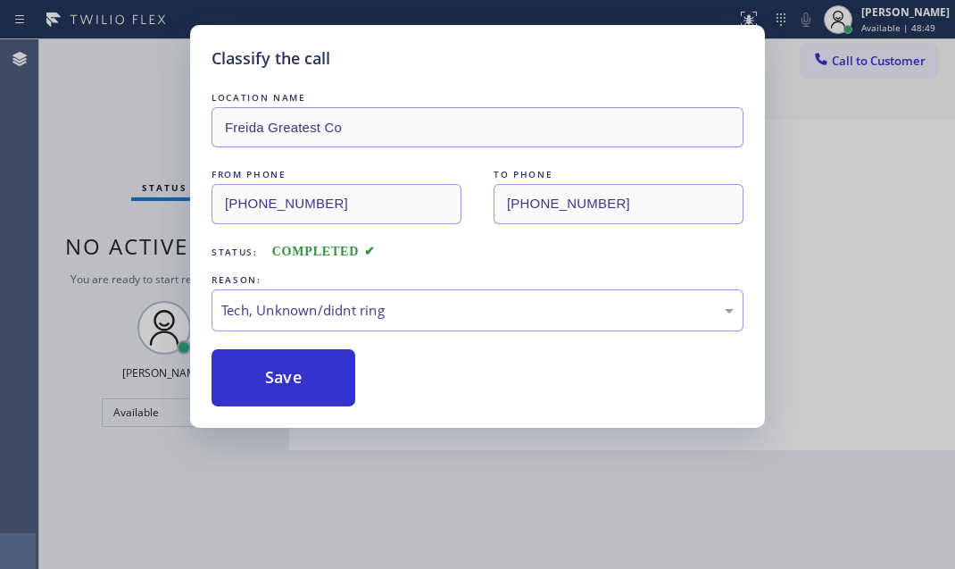
drag, startPoint x: 286, startPoint y: 366, endPoint x: 427, endPoint y: 374, distance: 141.3
click at [287, 366] on button "Save" at bounding box center [284, 377] width 144 height 57
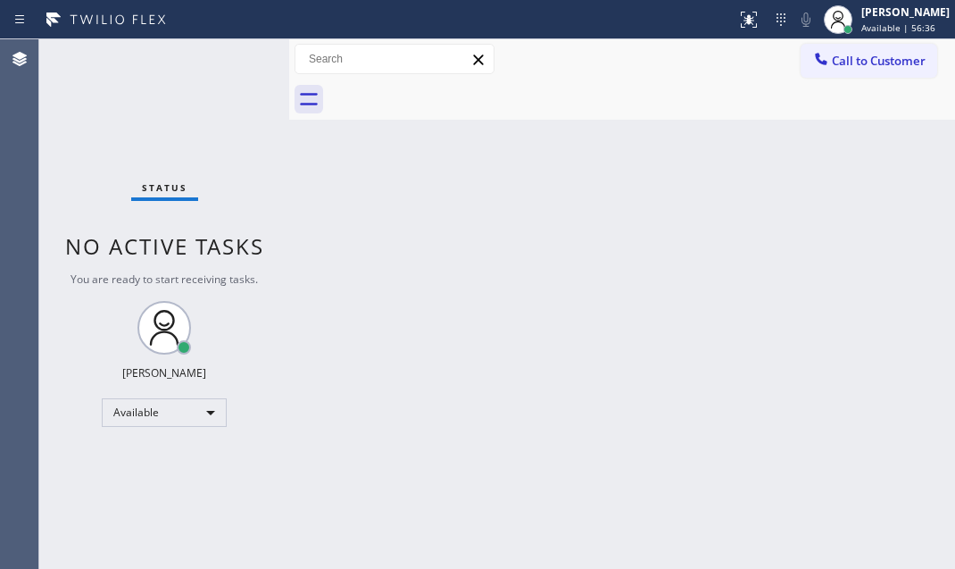
click at [872, 109] on div at bounding box center [642, 99] width 627 height 40
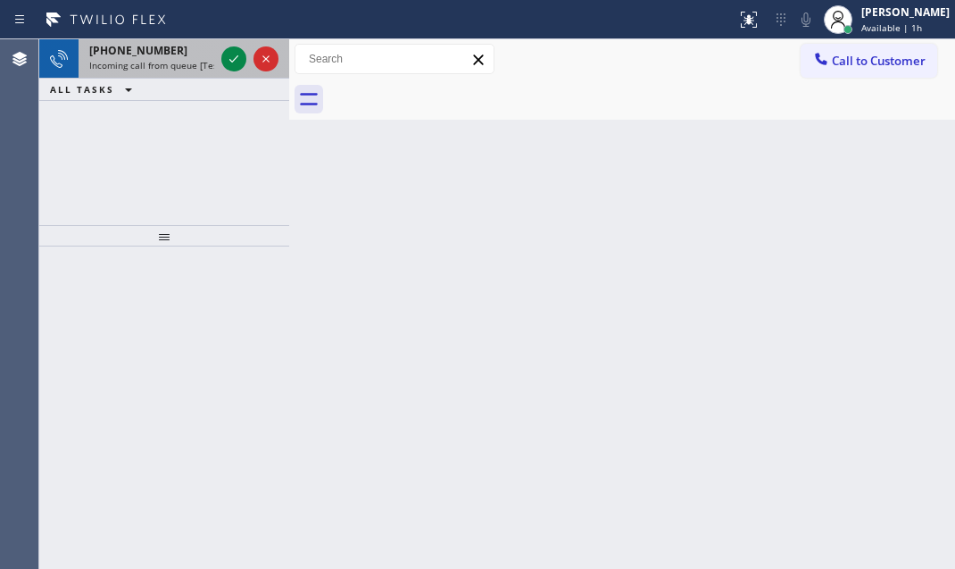
click at [203, 56] on div "[PHONE_NUMBER]" at bounding box center [151, 50] width 125 height 15
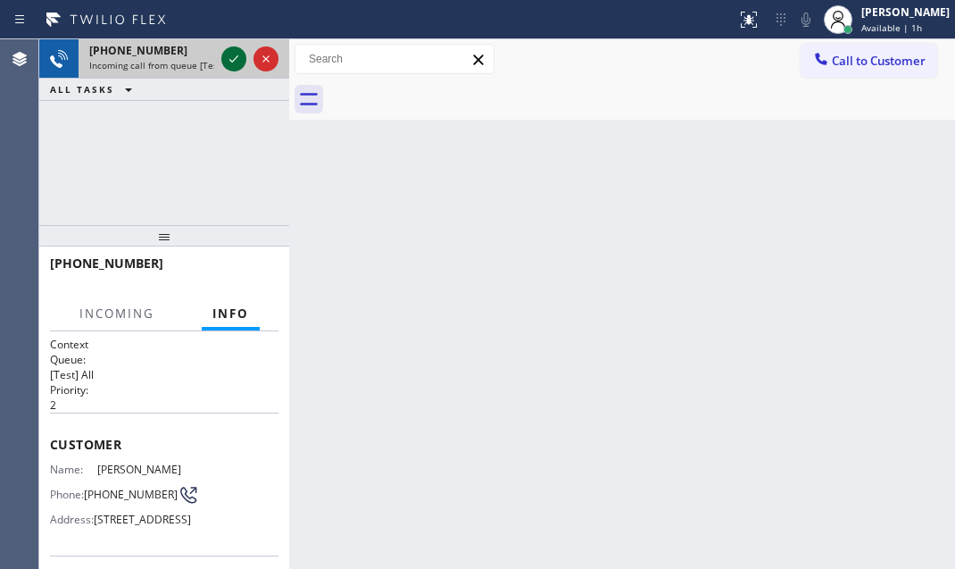
click at [226, 60] on icon at bounding box center [233, 58] width 21 height 21
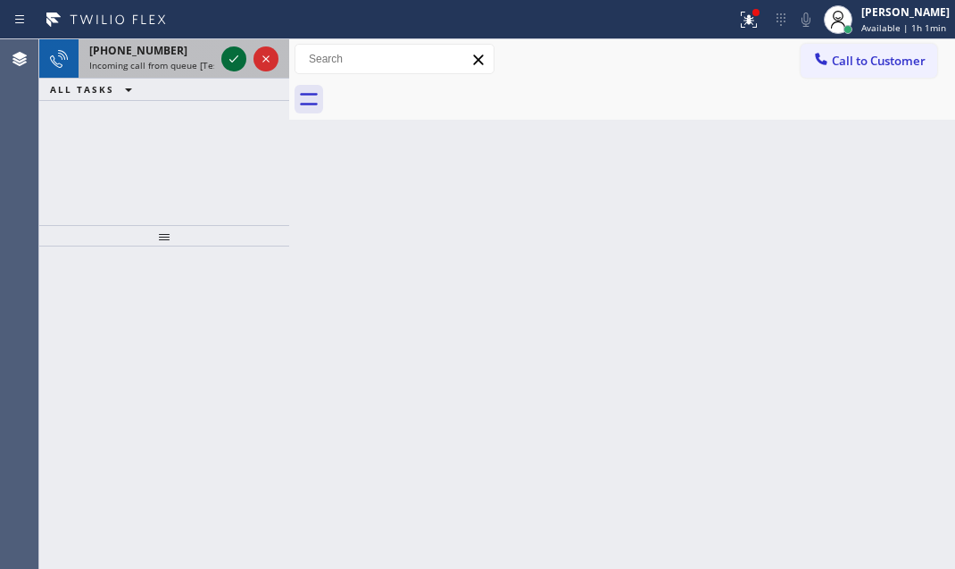
click at [234, 59] on icon at bounding box center [233, 58] width 21 height 21
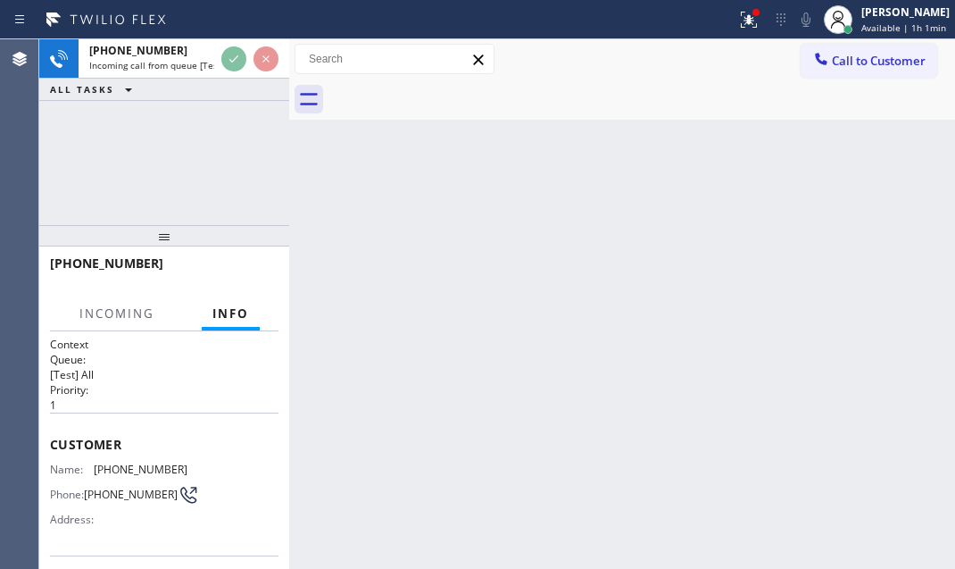
scroll to position [96, 0]
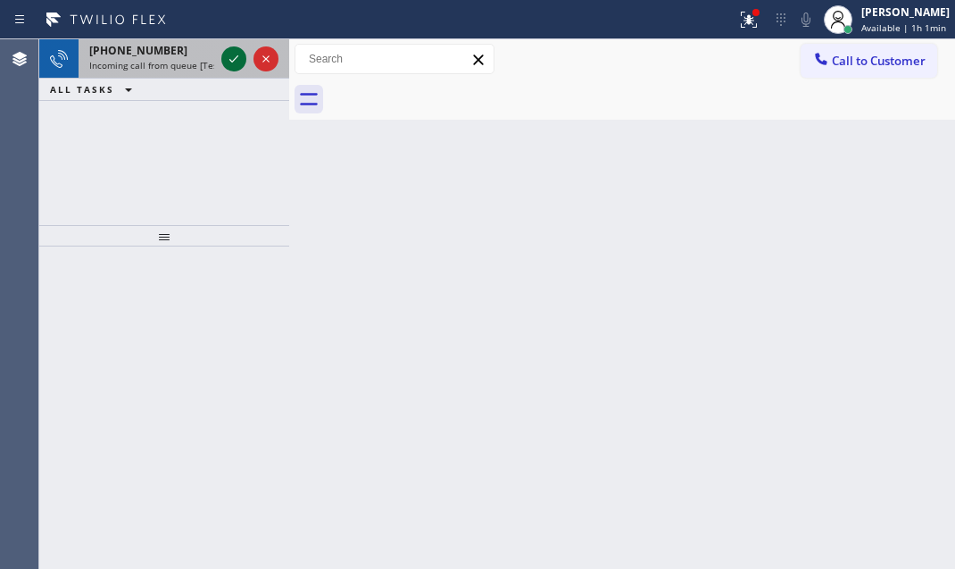
click at [227, 64] on icon at bounding box center [233, 58] width 21 height 21
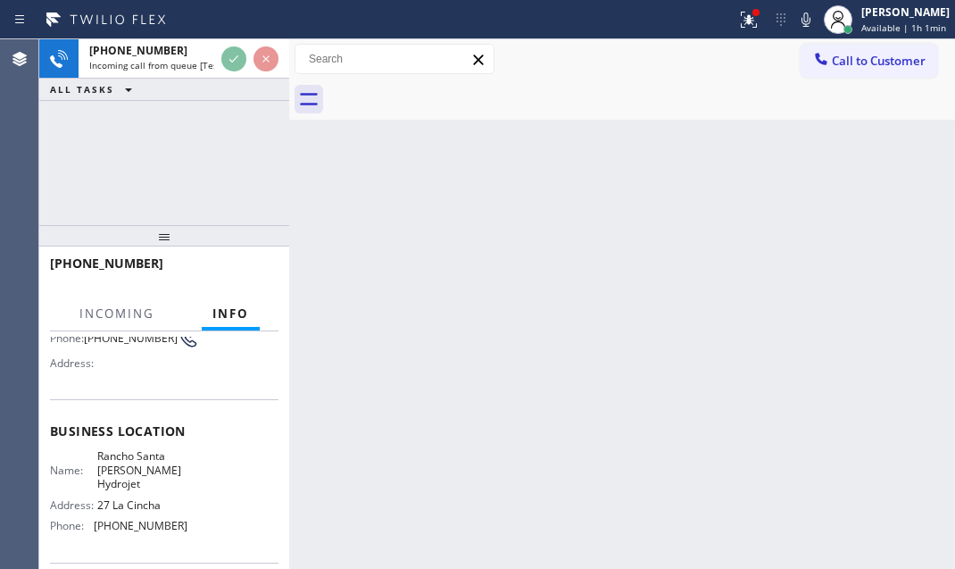
scroll to position [162, 0]
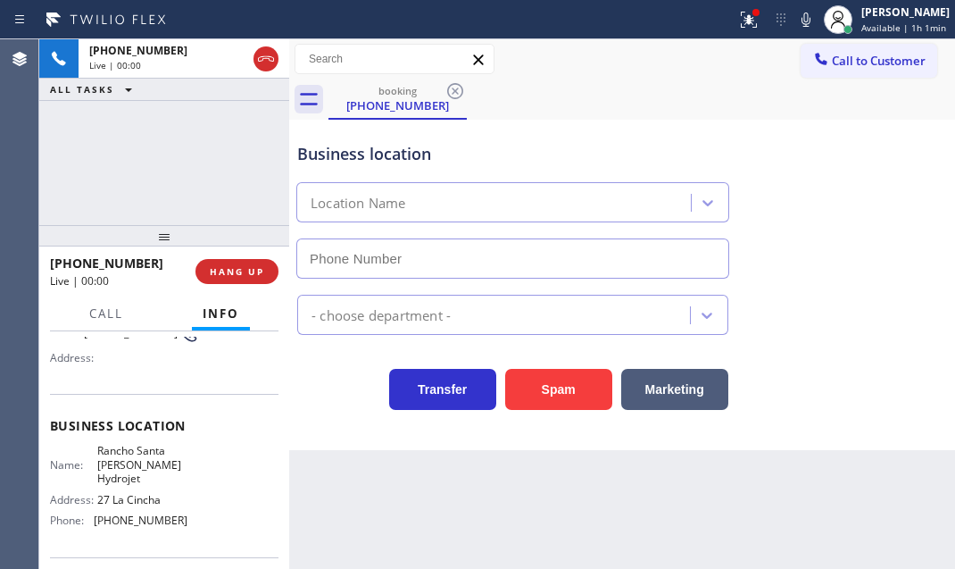
type input "[PHONE_NUMBER]"
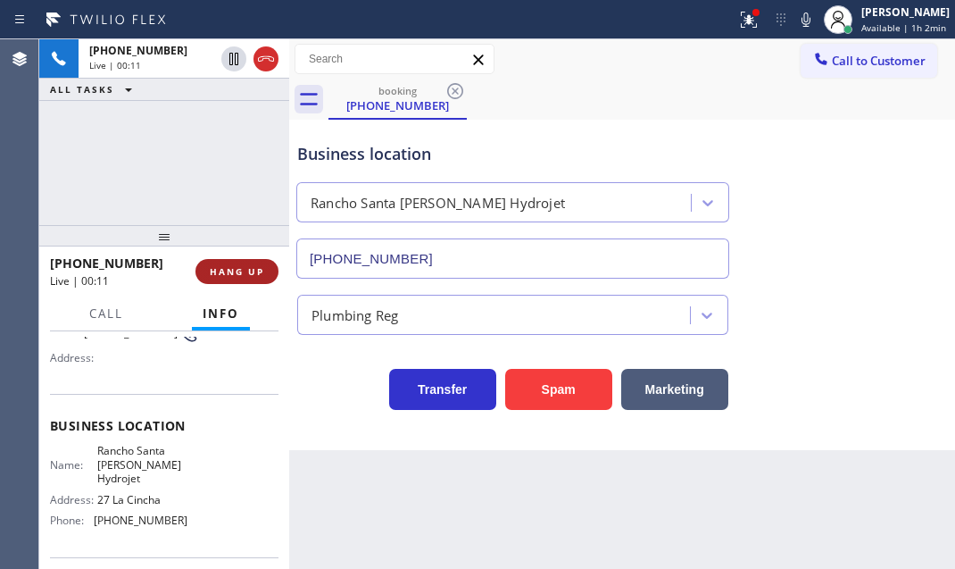
click at [225, 269] on span "HANG UP" at bounding box center [237, 271] width 54 height 12
click at [237, 274] on span "HANG UP" at bounding box center [237, 271] width 54 height 12
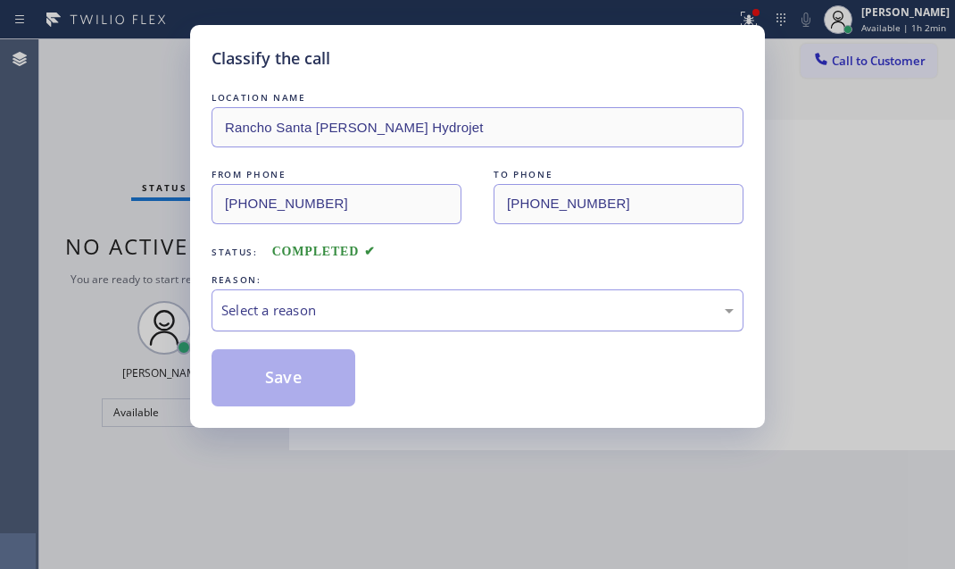
click at [420, 307] on div "Select a reason" at bounding box center [477, 310] width 512 height 21
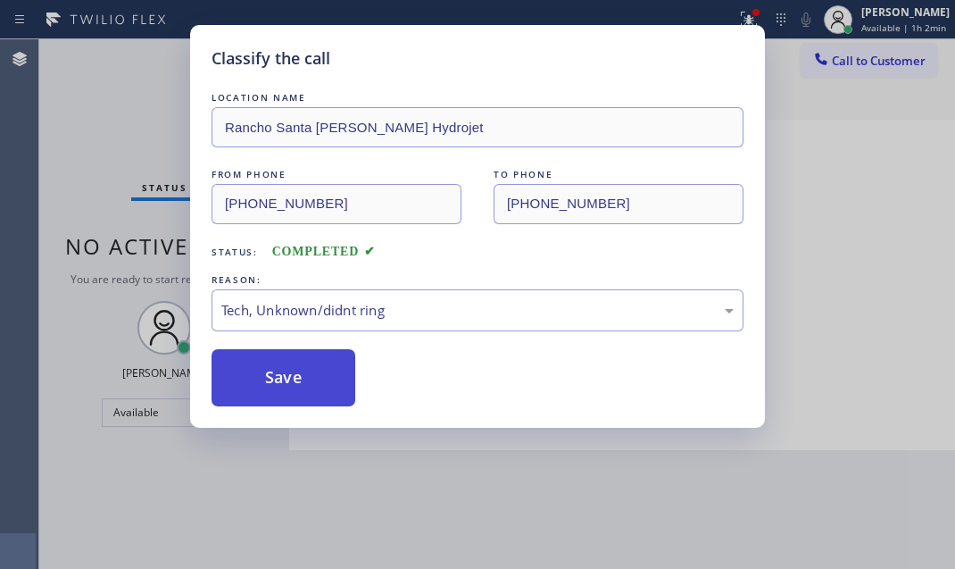
click at [277, 369] on button "Save" at bounding box center [284, 377] width 144 height 57
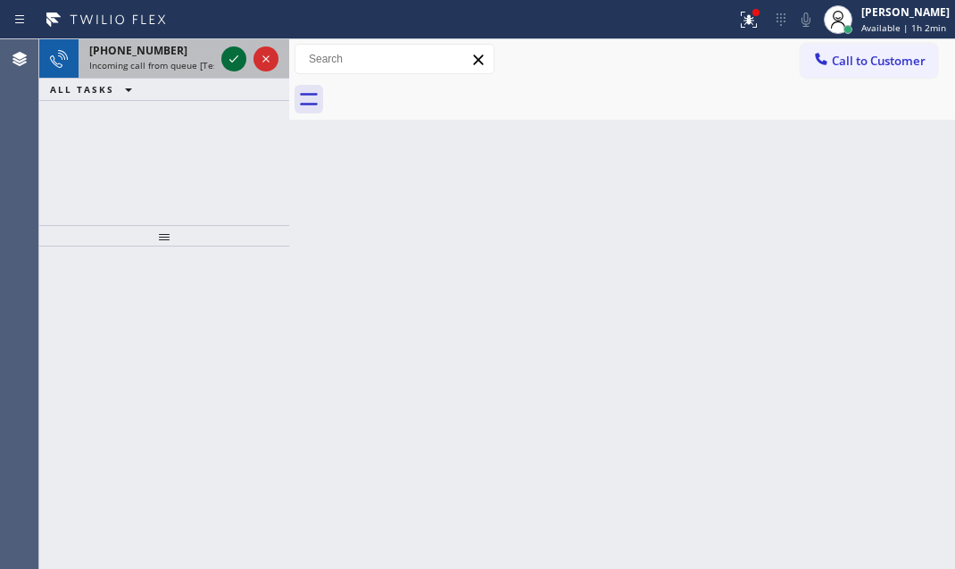
click at [229, 62] on icon at bounding box center [233, 58] width 21 height 21
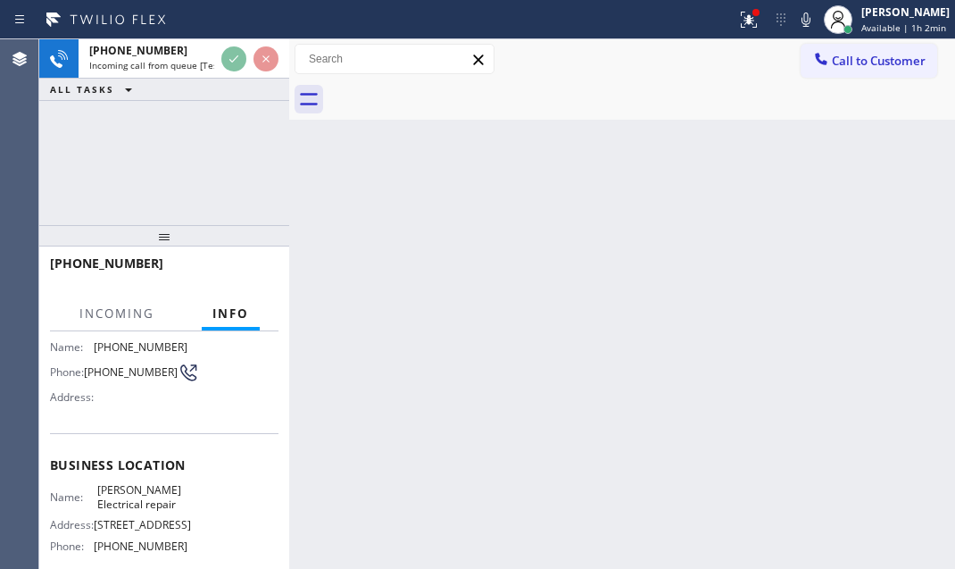
scroll to position [162, 0]
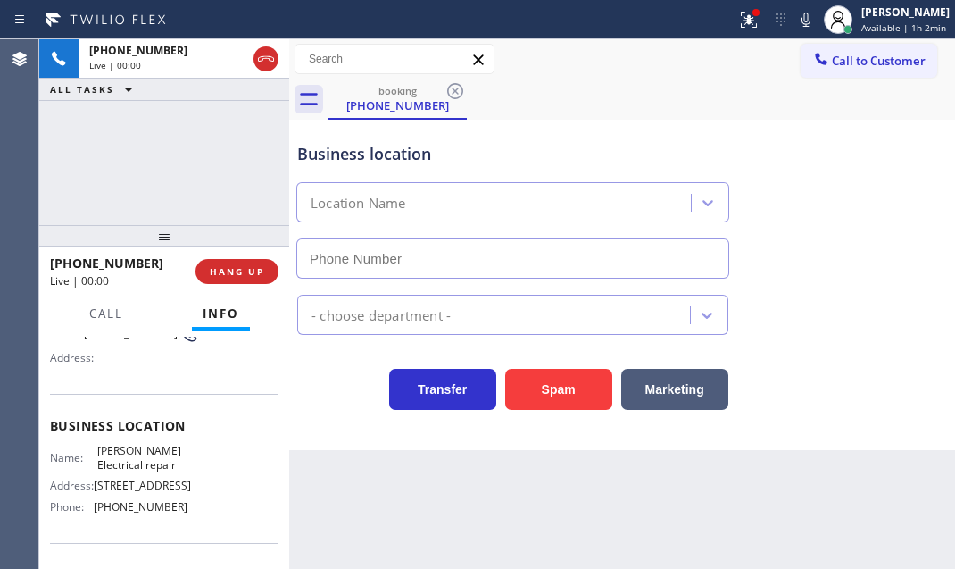
type input "[PHONE_NUMBER]"
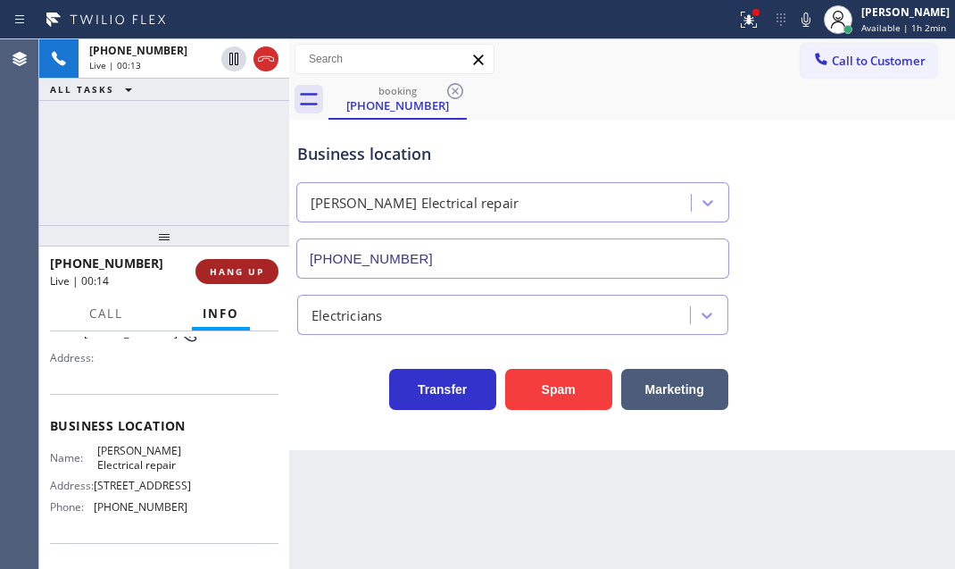
click at [250, 268] on span "HANG UP" at bounding box center [237, 271] width 54 height 12
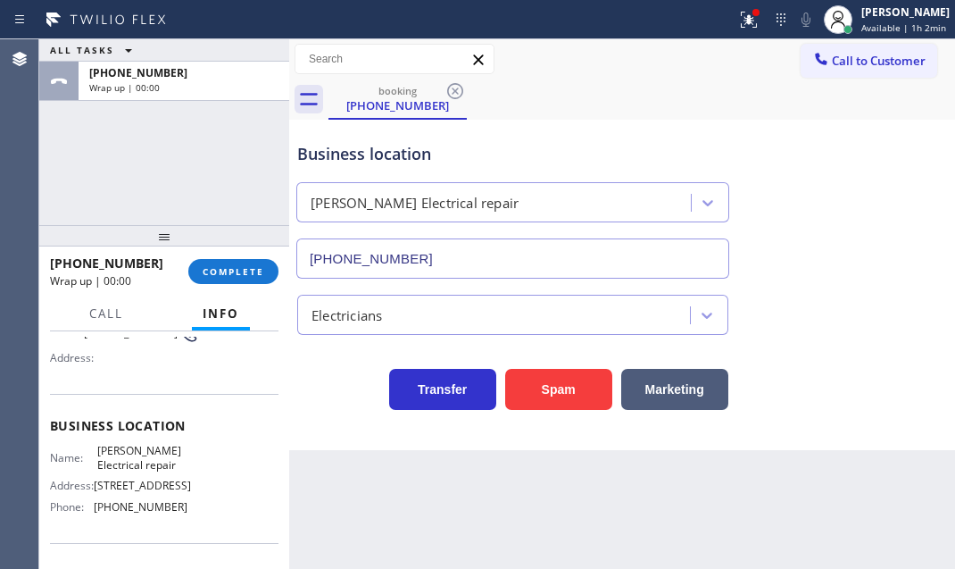
drag, startPoint x: 234, startPoint y: 277, endPoint x: 277, endPoint y: 289, distance: 44.6
click at [233, 277] on button "COMPLETE" at bounding box center [233, 271] width 90 height 25
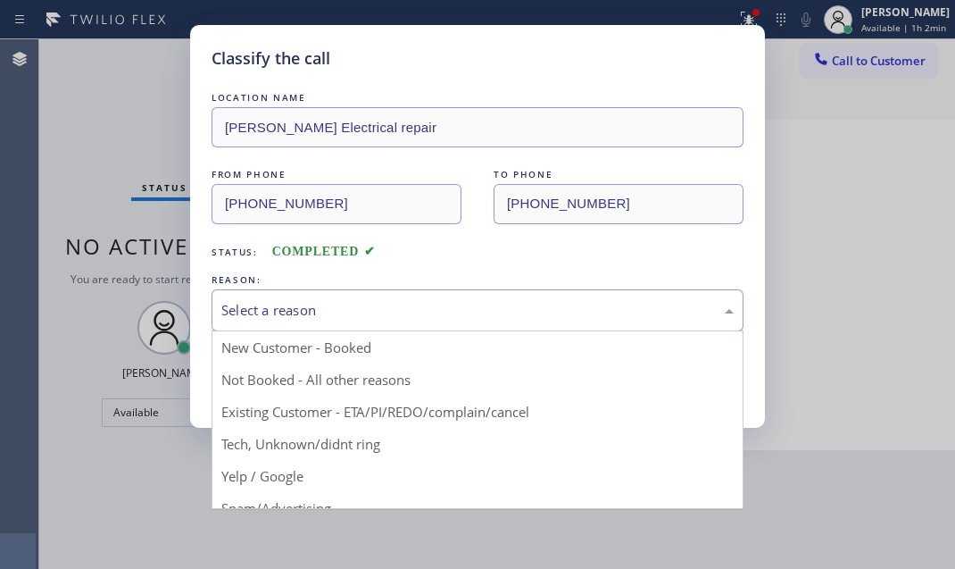
click at [370, 318] on div "Select a reason" at bounding box center [477, 310] width 512 height 21
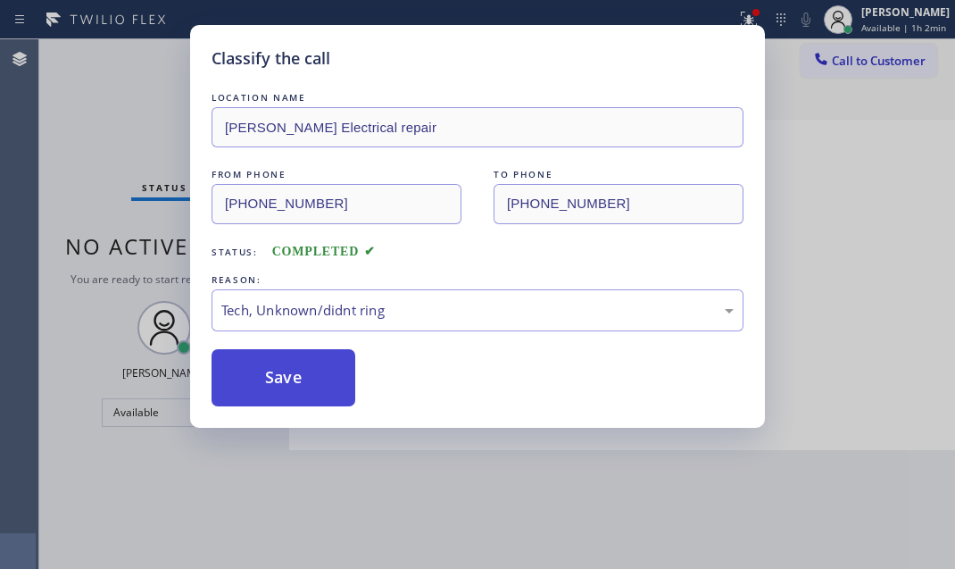
click at [303, 396] on button "Save" at bounding box center [284, 377] width 144 height 57
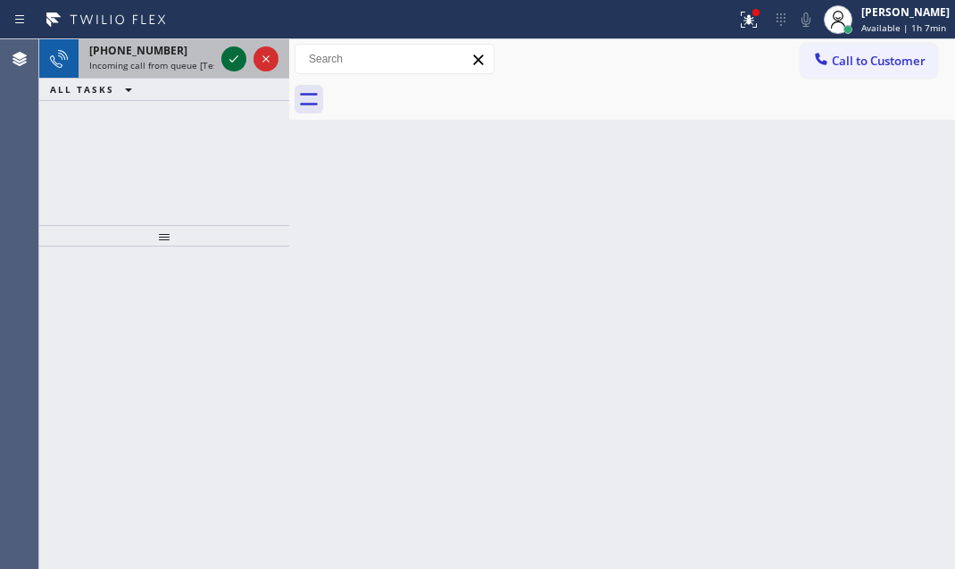
click at [236, 61] on icon at bounding box center [233, 58] width 21 height 21
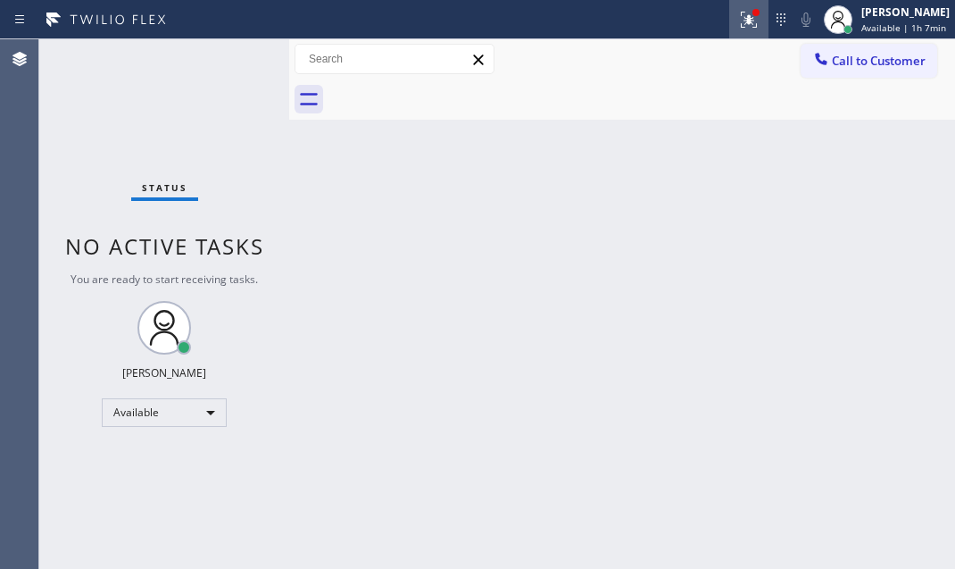
click at [741, 22] on icon at bounding box center [746, 18] width 11 height 12
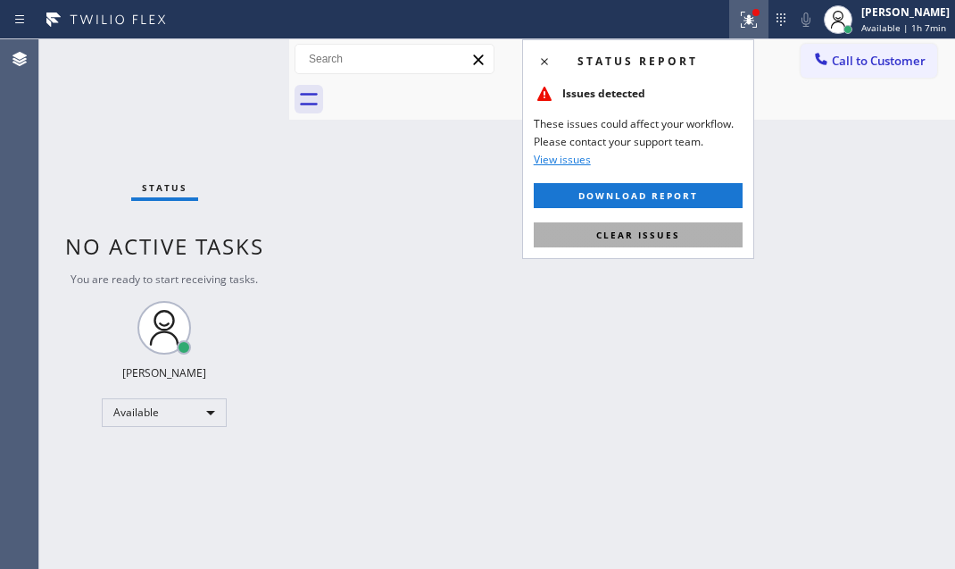
click at [678, 242] on button "Clear issues" at bounding box center [638, 234] width 209 height 25
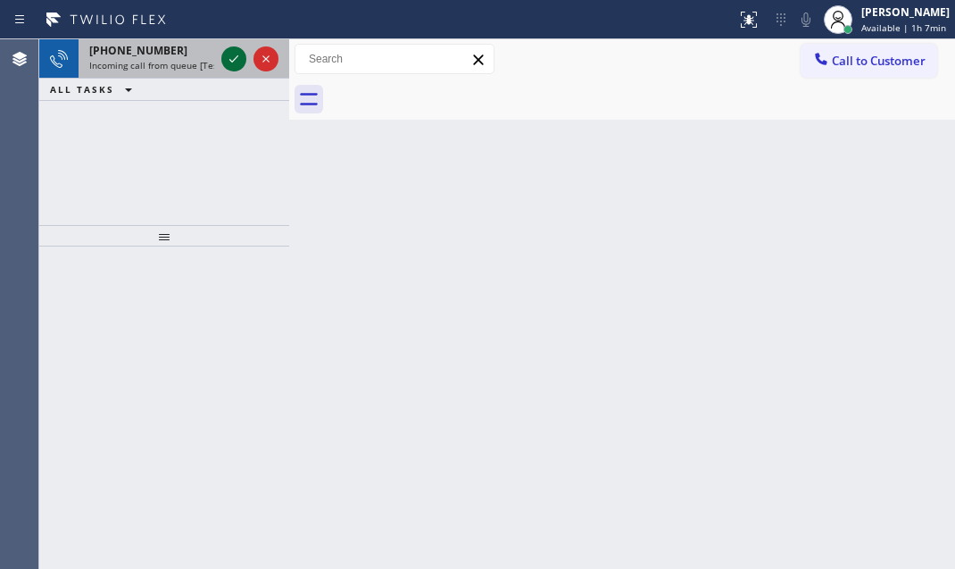
click at [224, 65] on icon at bounding box center [233, 58] width 21 height 21
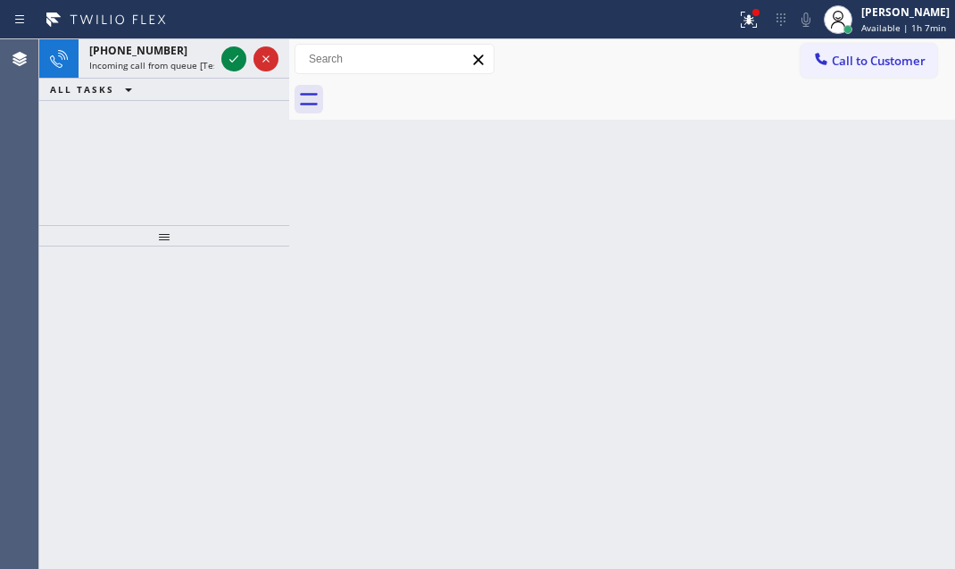
drag, startPoint x: 235, startPoint y: 61, endPoint x: 250, endPoint y: 84, distance: 27.7
click at [235, 61] on icon at bounding box center [233, 58] width 21 height 21
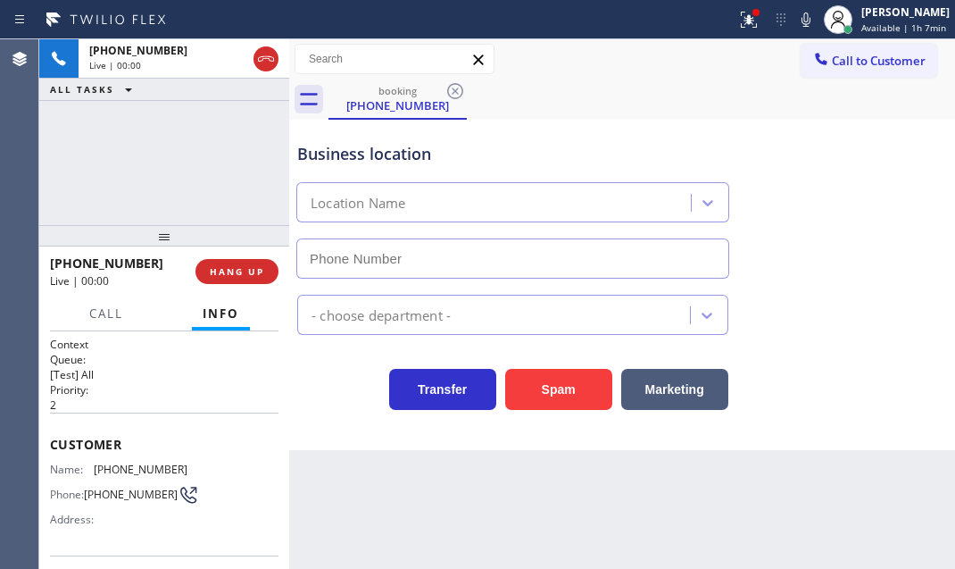
type input "[PHONE_NUMBER]"
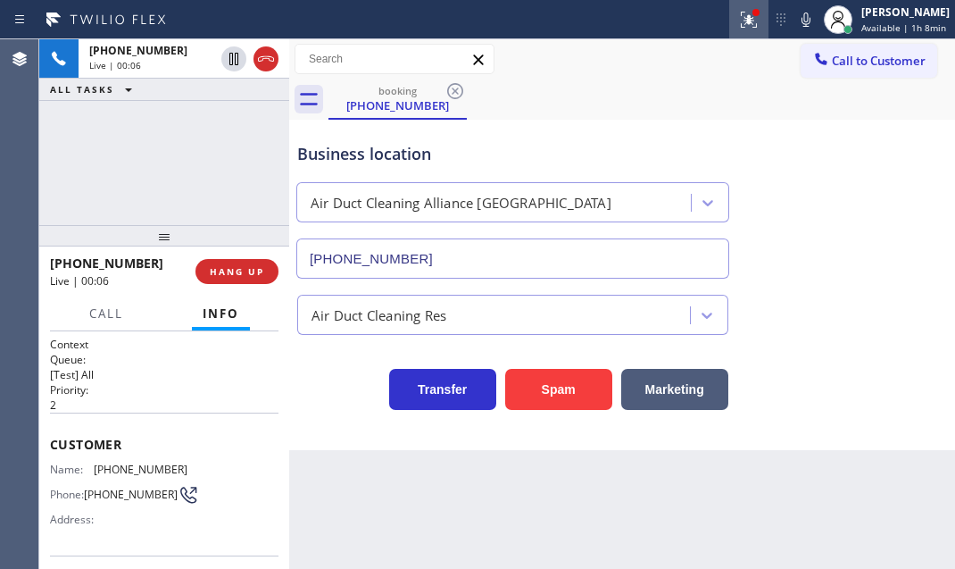
click at [738, 23] on icon at bounding box center [748, 19] width 21 height 21
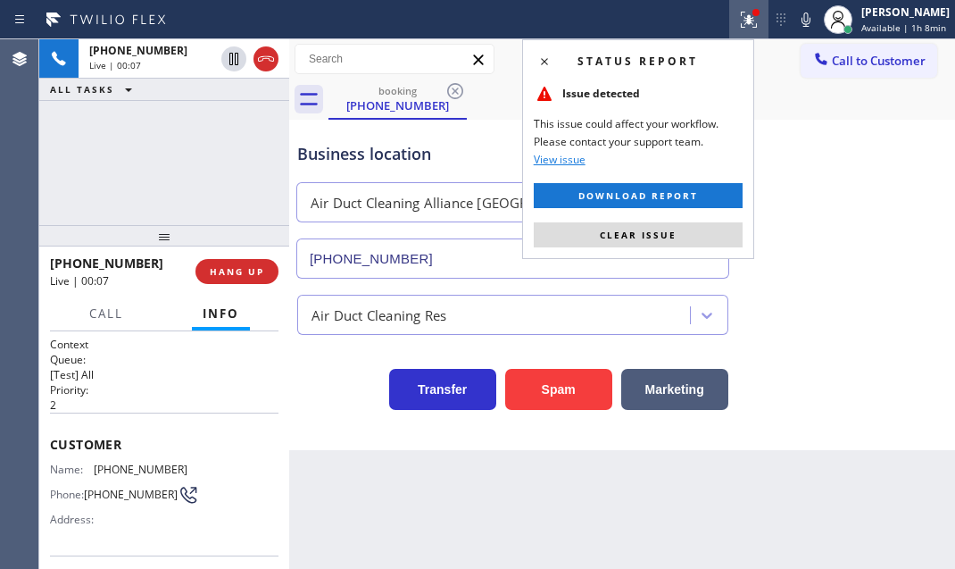
click at [669, 229] on span "Clear issue" at bounding box center [638, 235] width 77 height 12
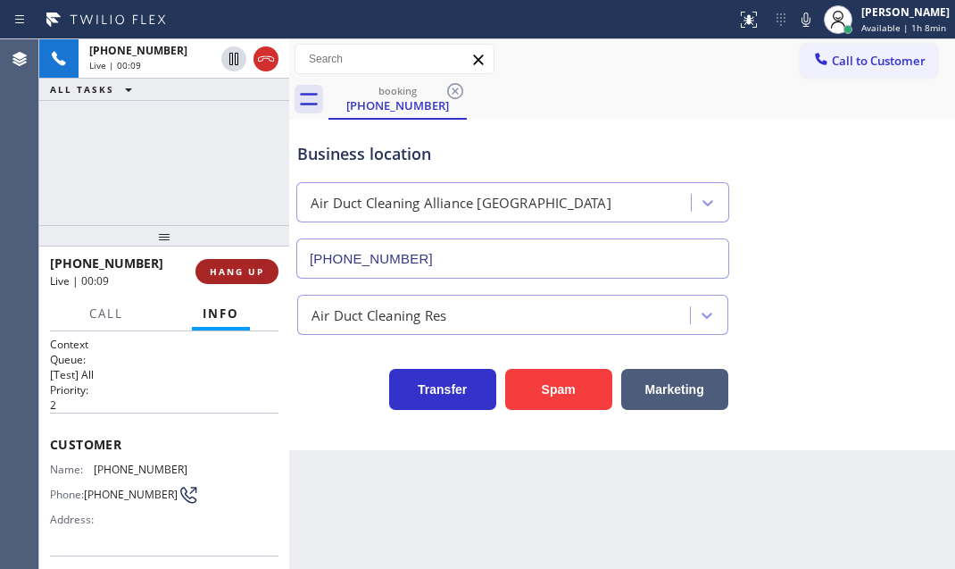
click at [234, 267] on span "HANG UP" at bounding box center [237, 271] width 54 height 12
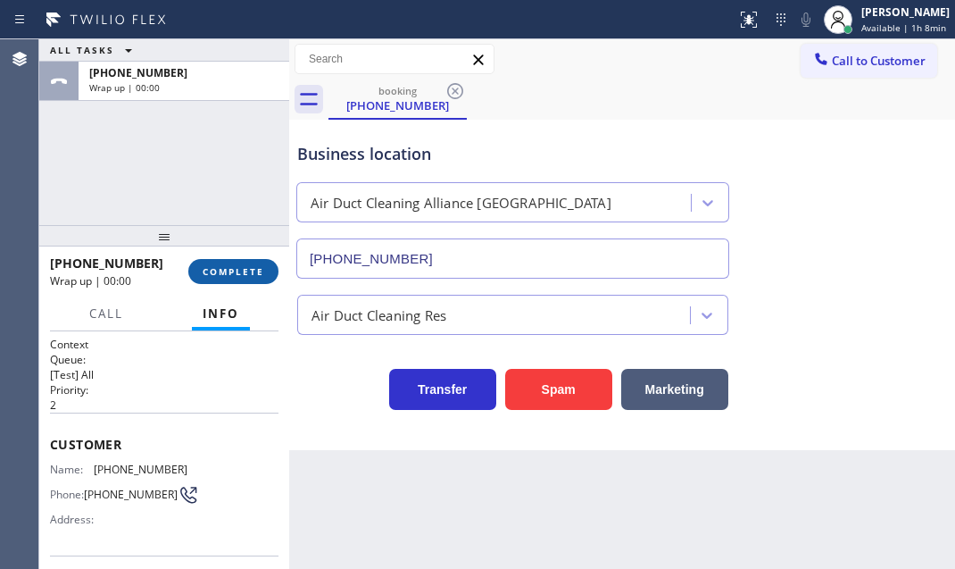
click at [243, 268] on span "COMPLETE" at bounding box center [234, 271] width 62 height 12
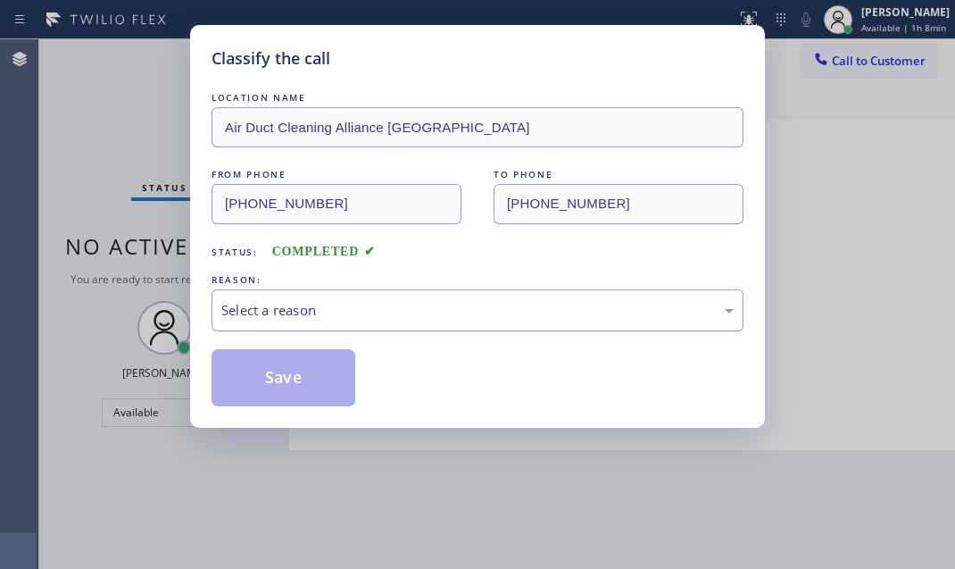
click at [271, 312] on div "Select a reason" at bounding box center [477, 310] width 512 height 21
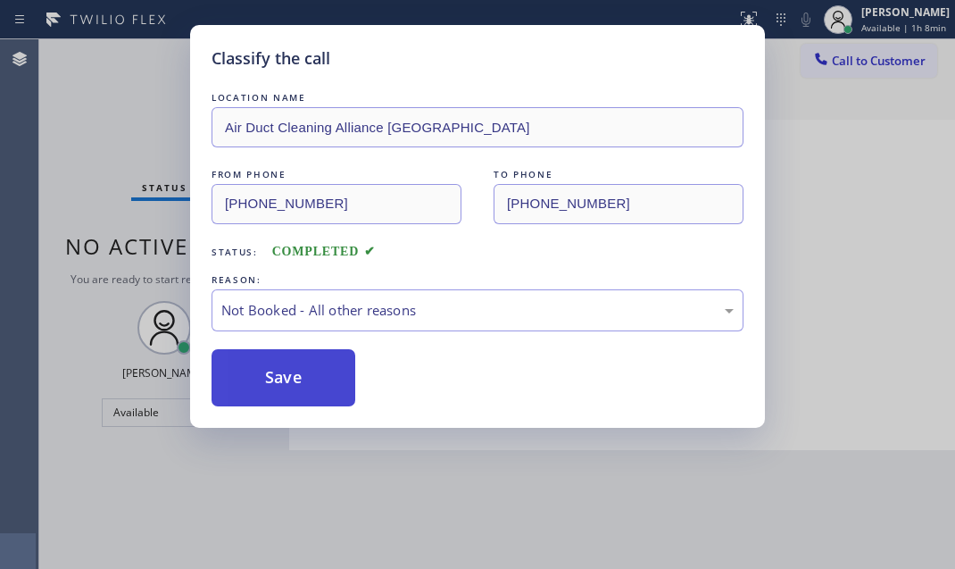
click at [323, 382] on button "Save" at bounding box center [284, 377] width 144 height 57
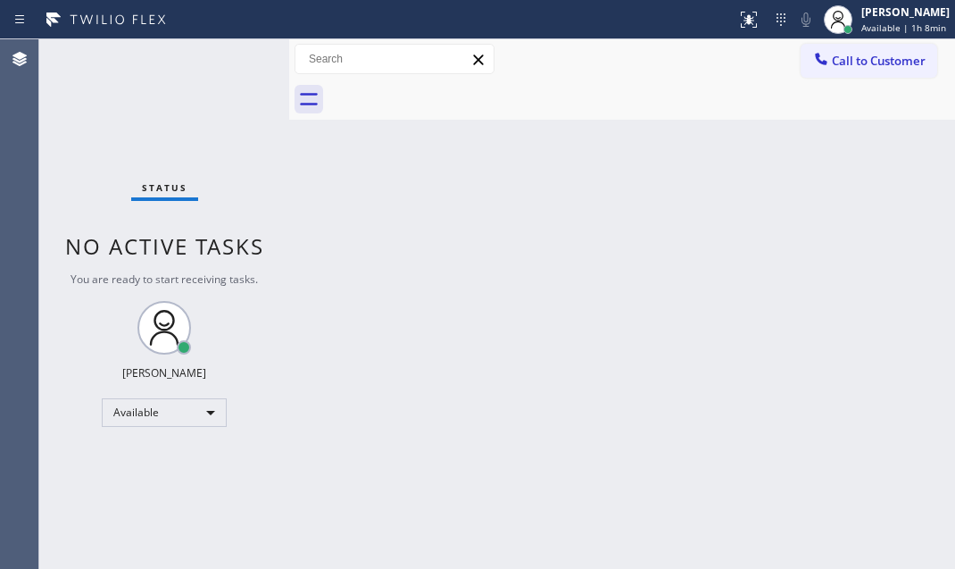
click at [550, 248] on div "Back to Dashboard Change Sender ID Customers Technicians Select a contact Outbo…" at bounding box center [622, 303] width 666 height 529
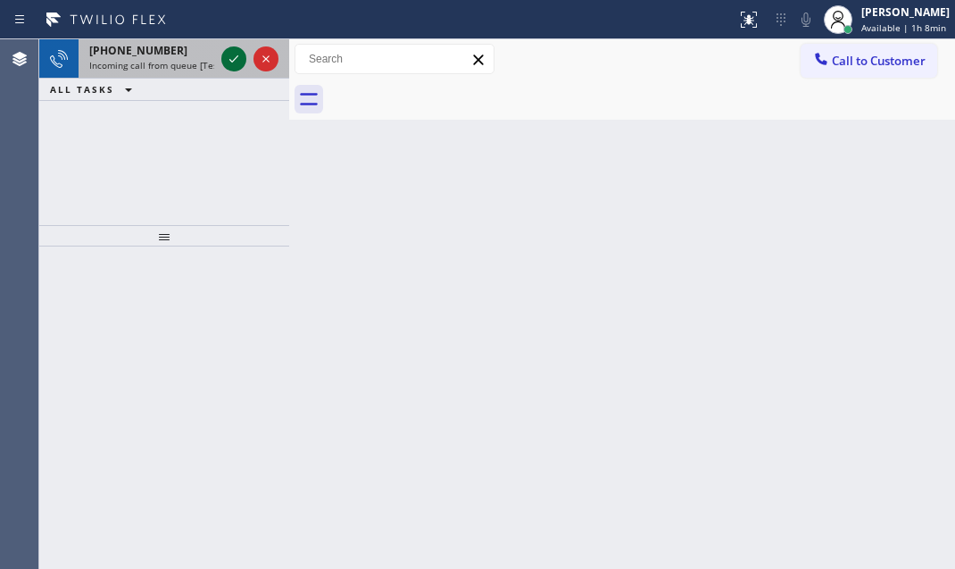
click at [227, 53] on icon at bounding box center [233, 58] width 21 height 21
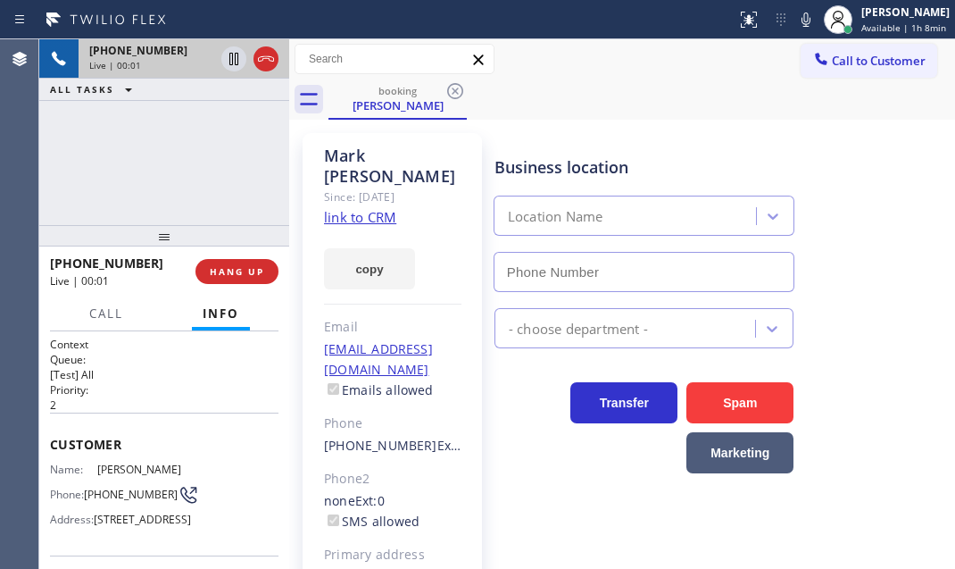
type input "[PHONE_NUMBER]"
drag, startPoint x: 372, startPoint y: 203, endPoint x: 420, endPoint y: 213, distance: 48.5
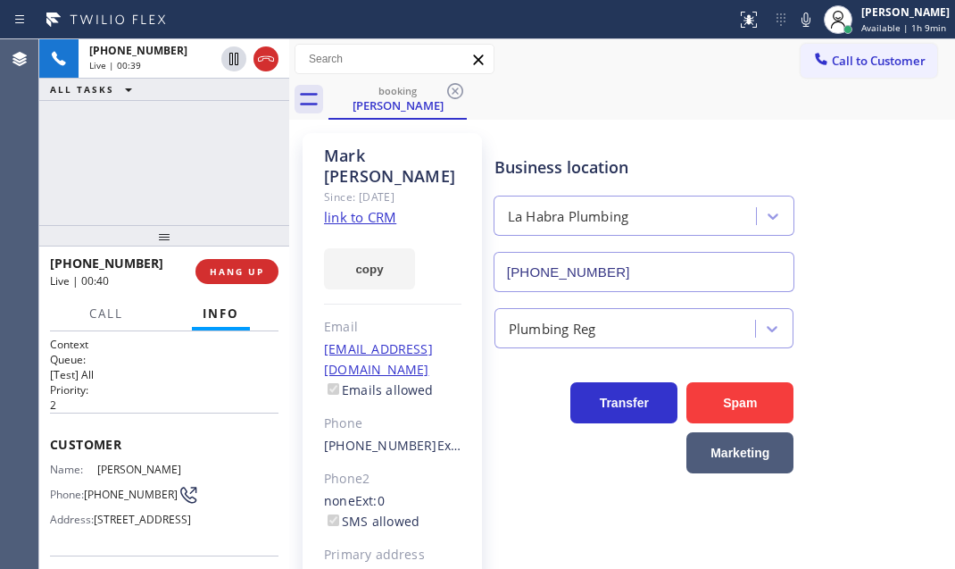
drag, startPoint x: 262, startPoint y: 62, endPoint x: 392, endPoint y: 55, distance: 130.5
click at [262, 62] on icon at bounding box center [265, 58] width 21 height 21
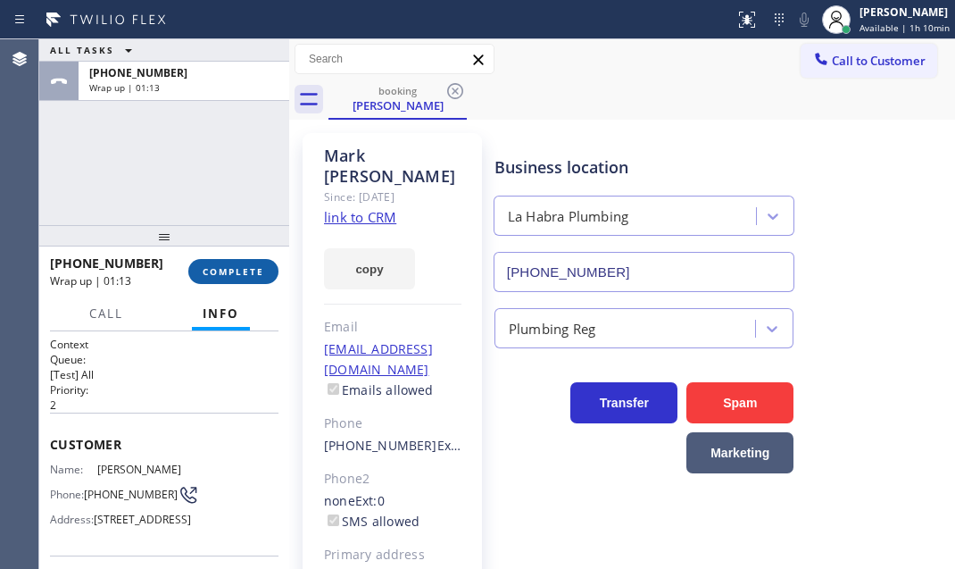
click at [236, 277] on button "COMPLETE" at bounding box center [233, 271] width 90 height 25
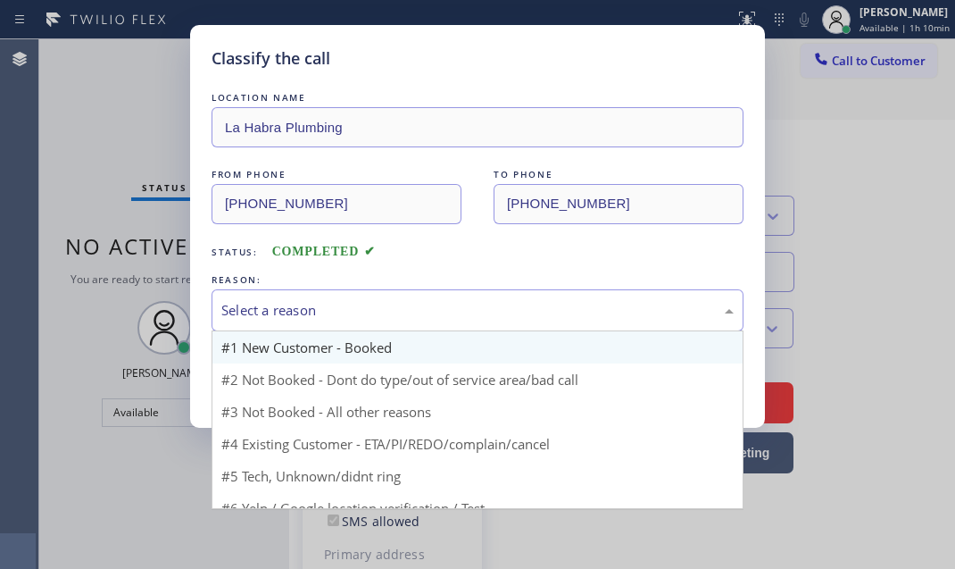
drag, startPoint x: 352, startPoint y: 297, endPoint x: 325, endPoint y: 340, distance: 50.5
click at [351, 300] on div "Select a reason" at bounding box center [477, 310] width 512 height 21
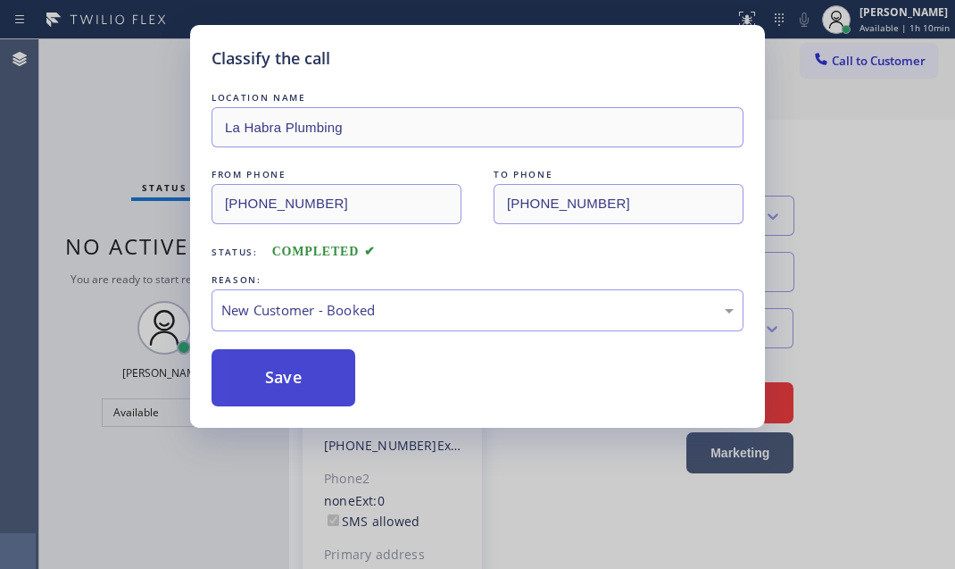
click at [278, 358] on button "Save" at bounding box center [284, 377] width 144 height 57
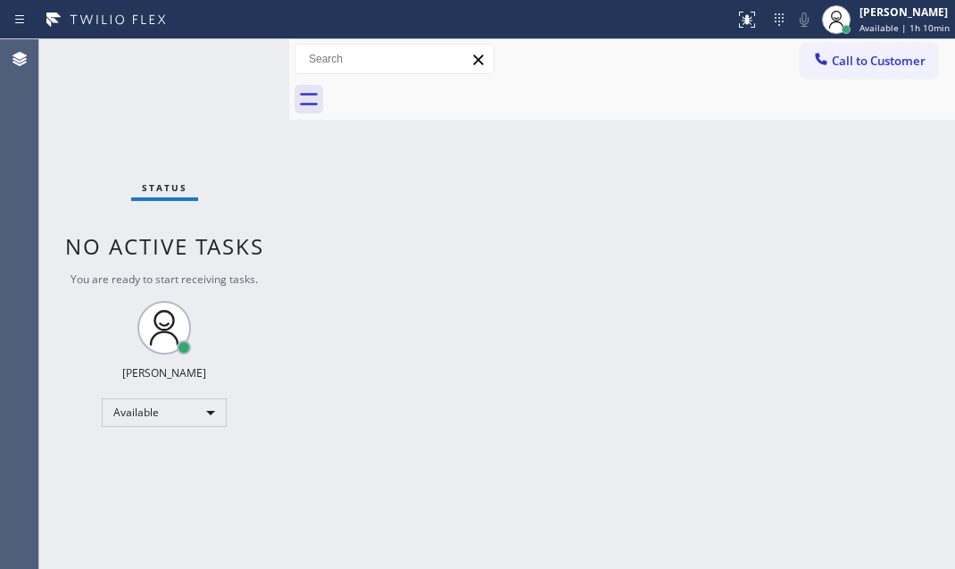
click at [518, 199] on div "Back to Dashboard Change Sender ID Customers Technicians Select a contact Outbo…" at bounding box center [622, 303] width 666 height 529
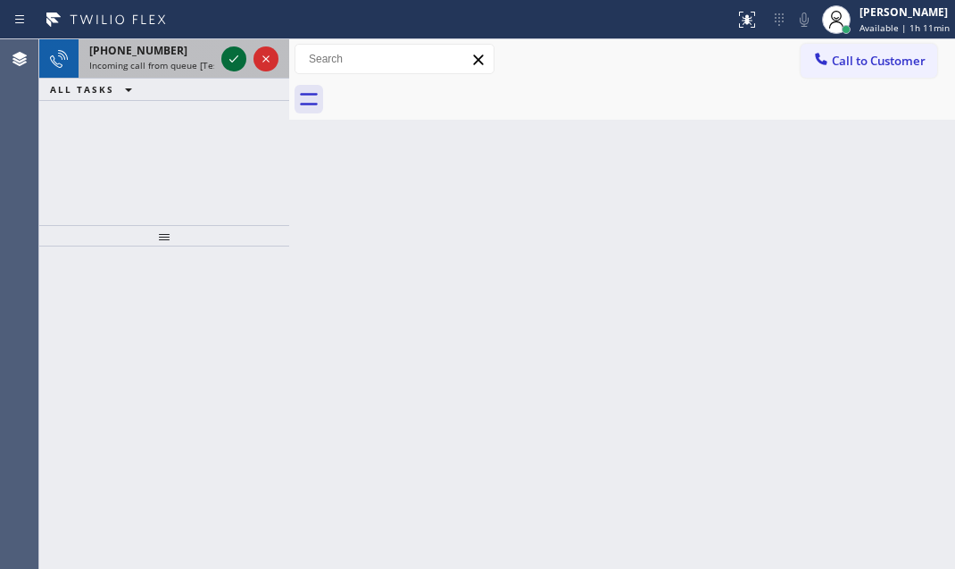
click at [240, 62] on icon at bounding box center [233, 58] width 21 height 21
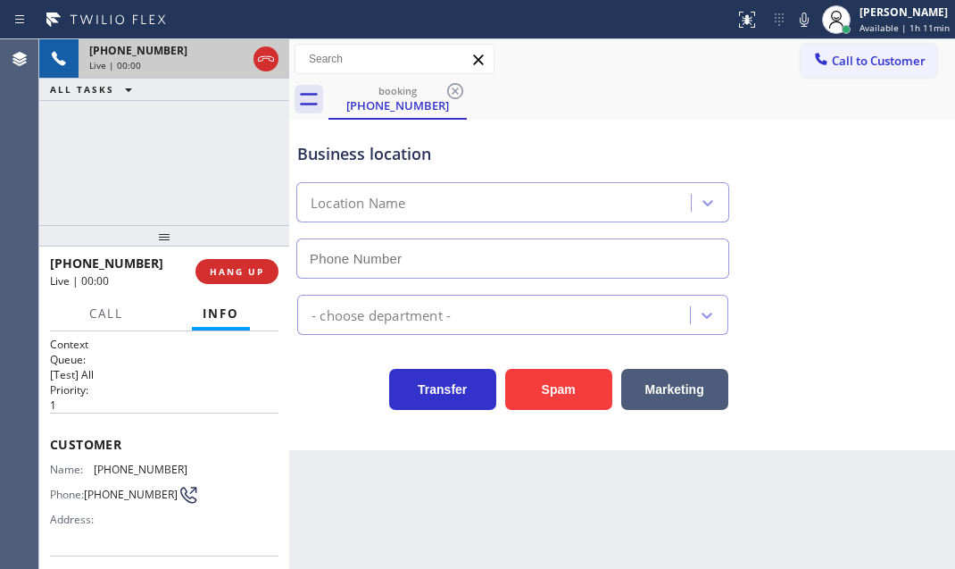
type input "[PHONE_NUMBER]"
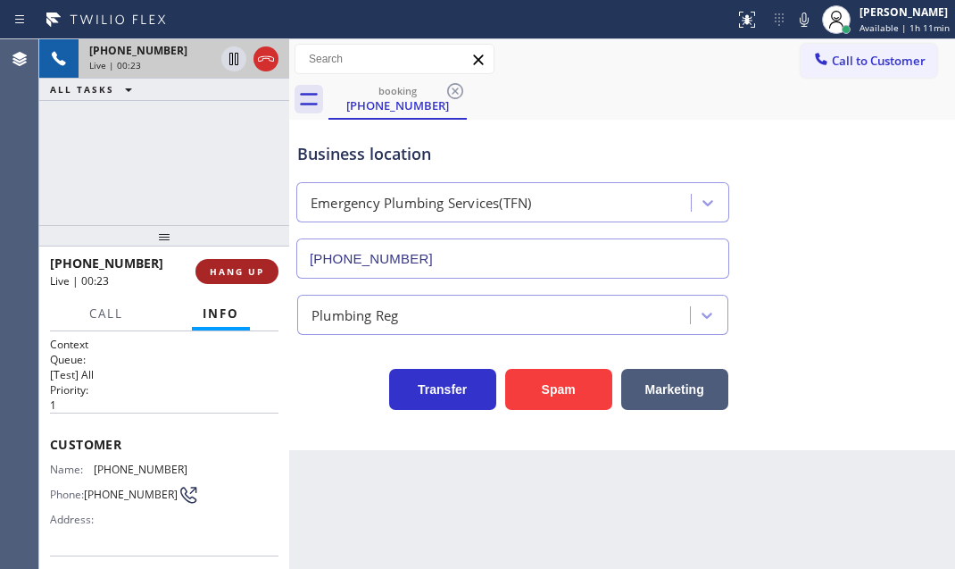
click at [218, 268] on span "HANG UP" at bounding box center [237, 271] width 54 height 12
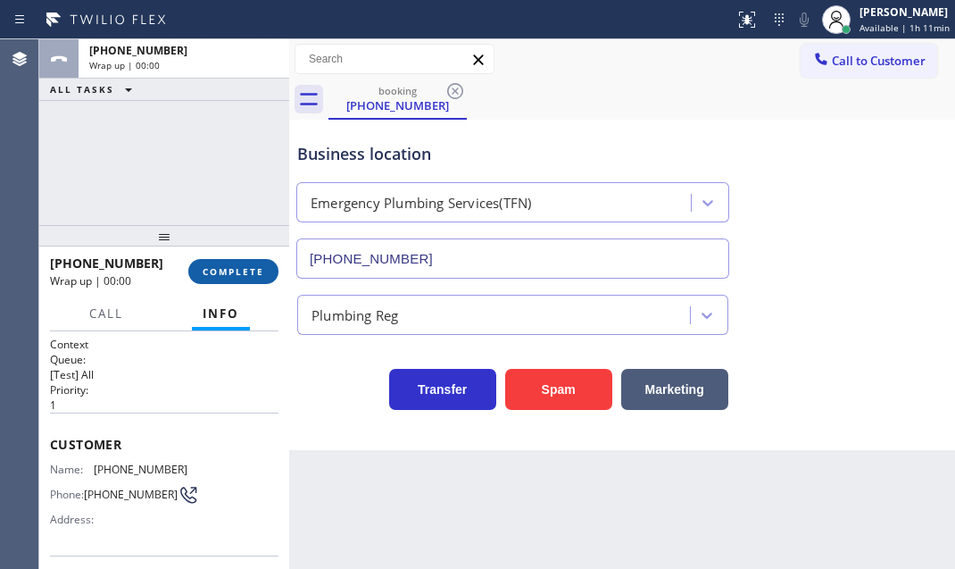
click at [222, 269] on span "COMPLETE" at bounding box center [234, 271] width 62 height 12
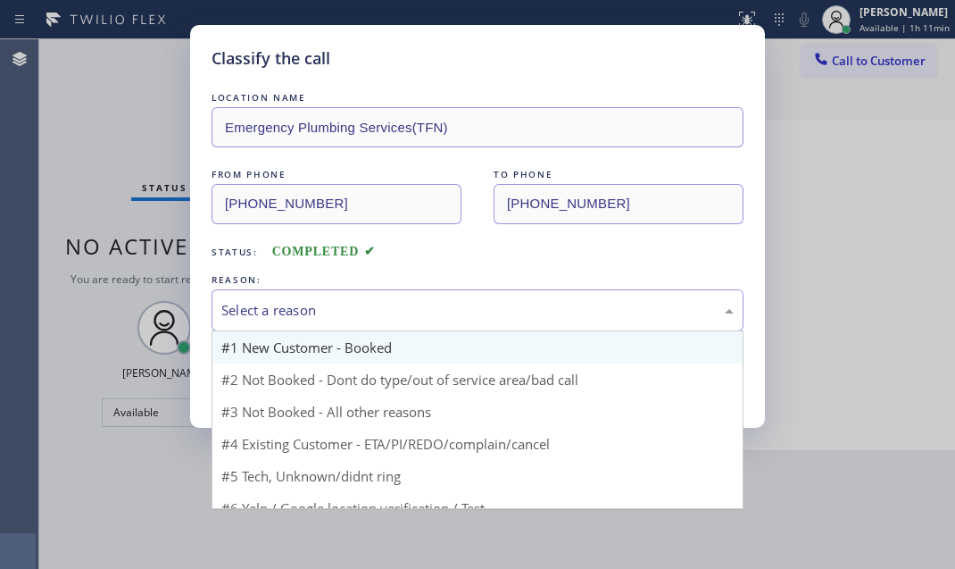
drag, startPoint x: 352, startPoint y: 304, endPoint x: 330, endPoint y: 342, distance: 44.0
click at [352, 305] on div "Select a reason" at bounding box center [477, 310] width 512 height 21
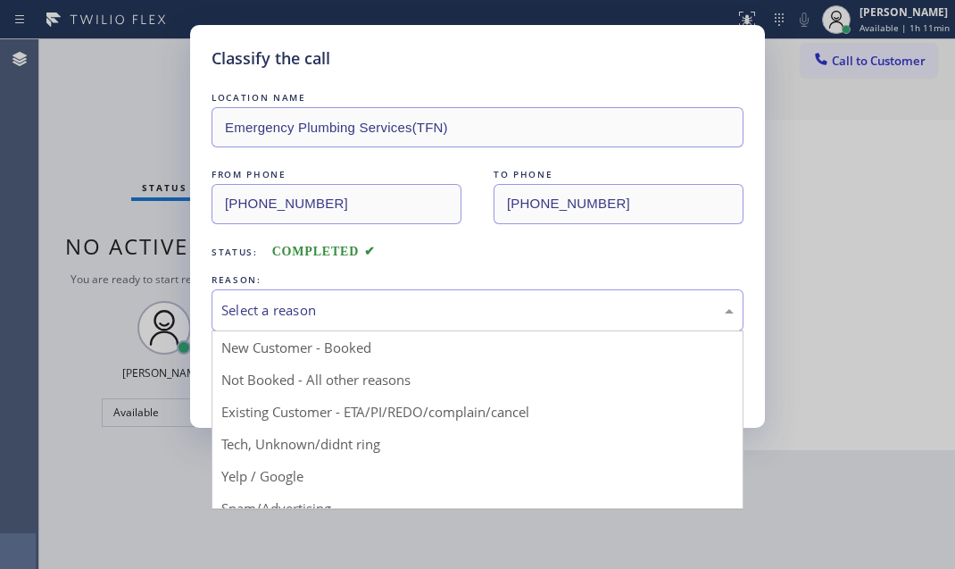
drag, startPoint x: 293, startPoint y: 375, endPoint x: 269, endPoint y: 377, distance: 24.2
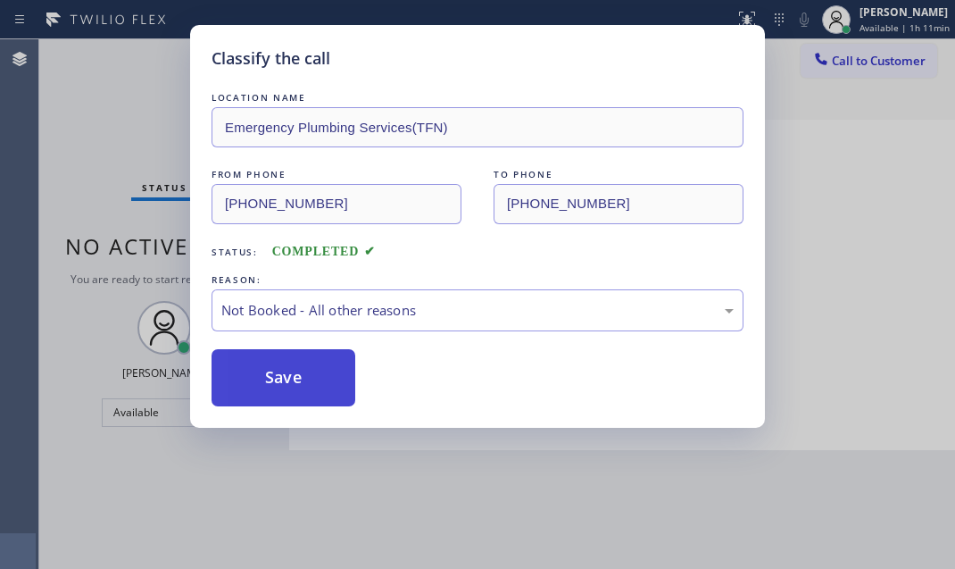
click at [265, 377] on button "Save" at bounding box center [284, 377] width 144 height 57
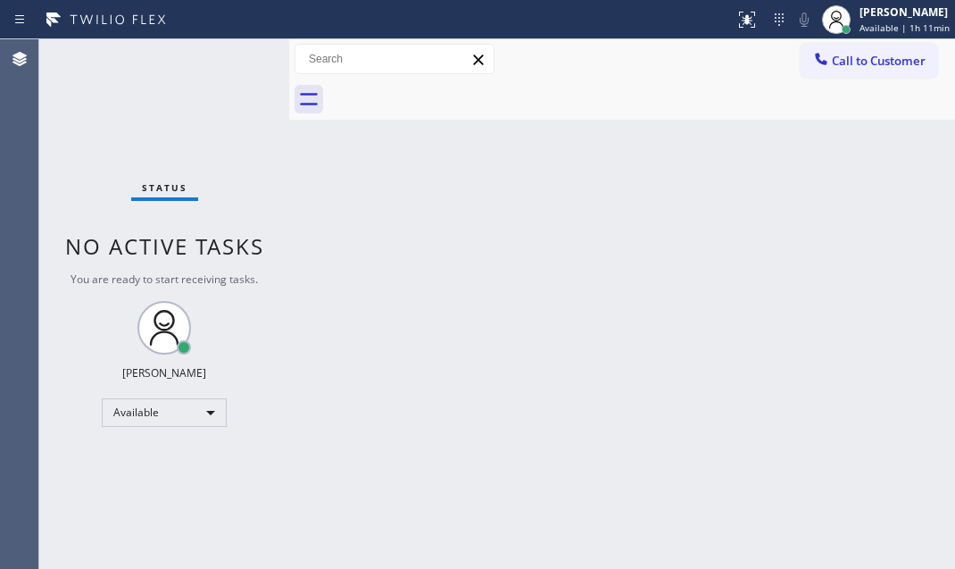
click at [162, 37] on div "Status report No issues detected If you experience an issue, please download th…" at bounding box center [477, 19] width 955 height 39
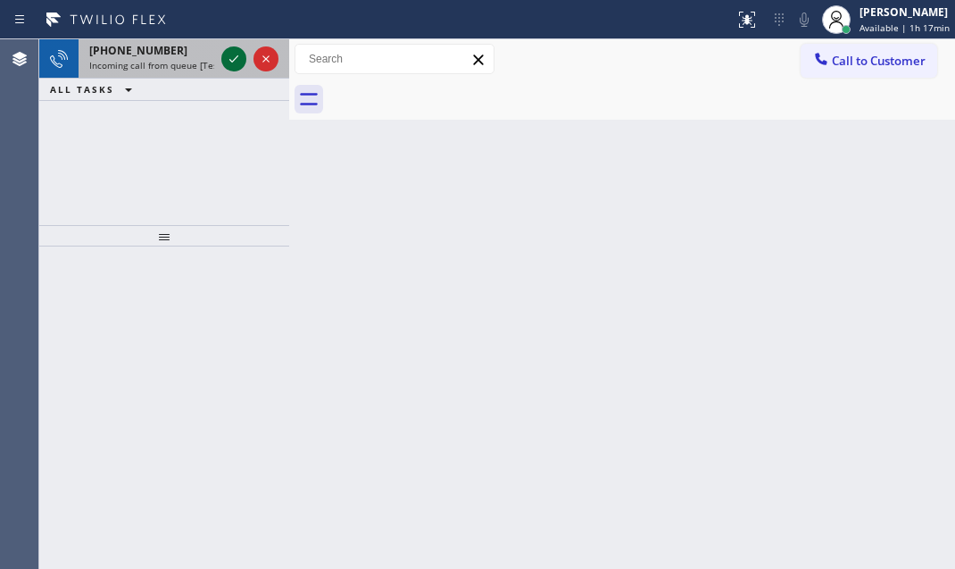
click at [236, 61] on icon at bounding box center [233, 58] width 21 height 21
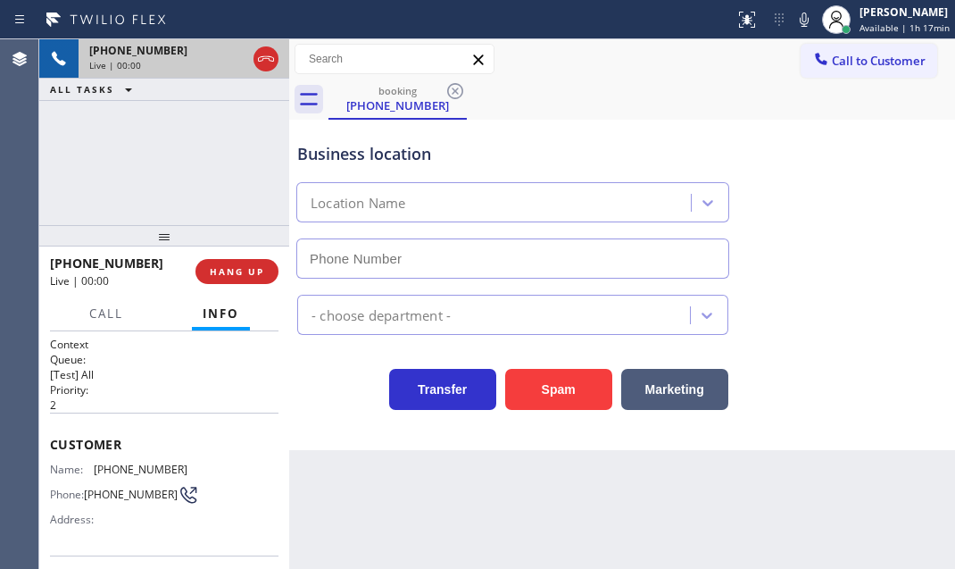
scroll to position [80, 0]
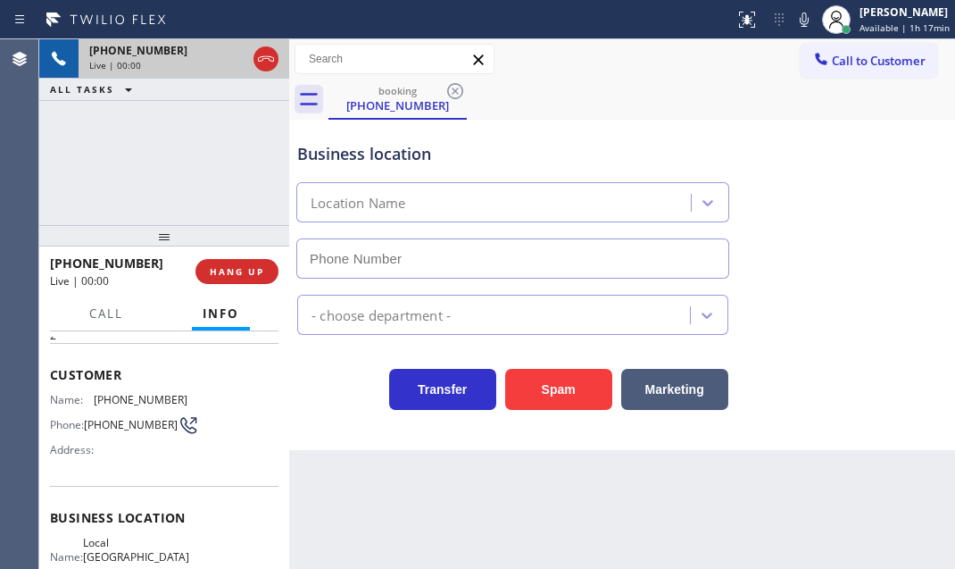
type input "[PHONE_NUMBER]"
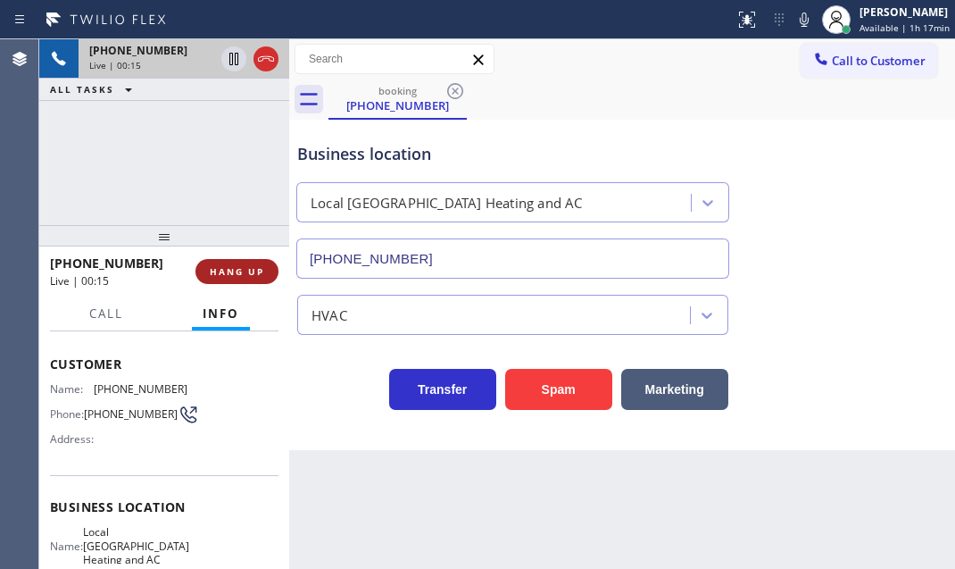
click at [220, 271] on span "HANG UP" at bounding box center [237, 271] width 54 height 12
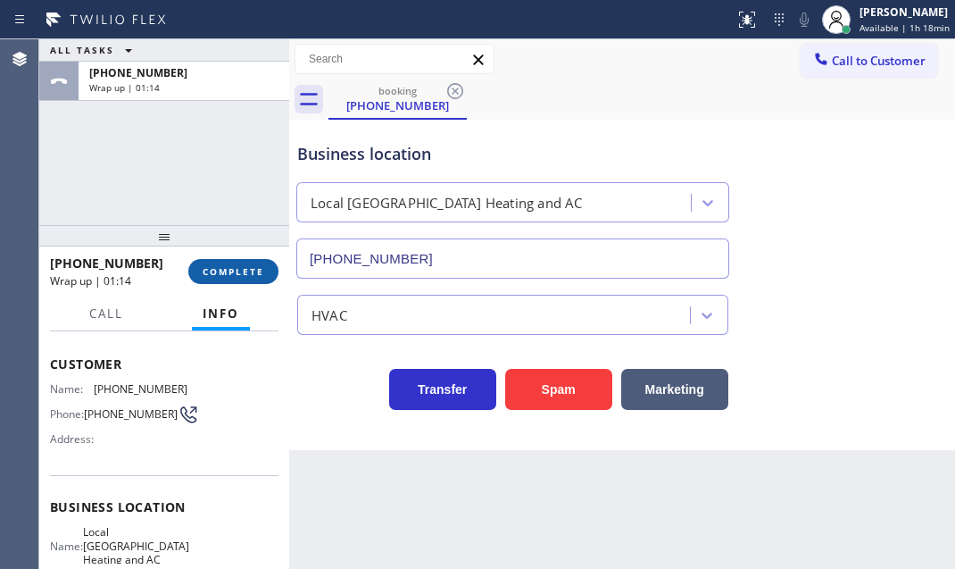
click at [245, 269] on span "COMPLETE" at bounding box center [234, 271] width 62 height 12
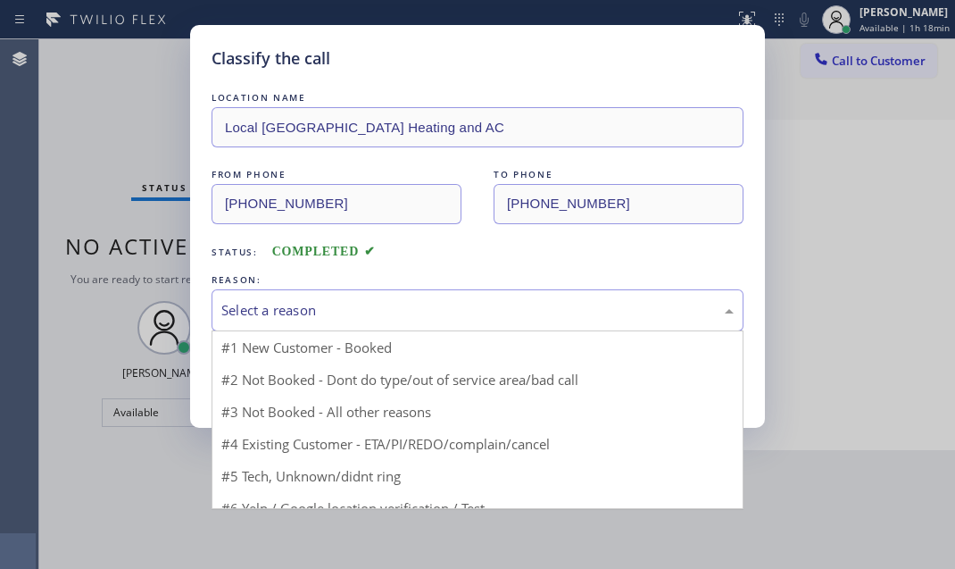
click at [563, 319] on div "Select a reason" at bounding box center [477, 310] width 512 height 21
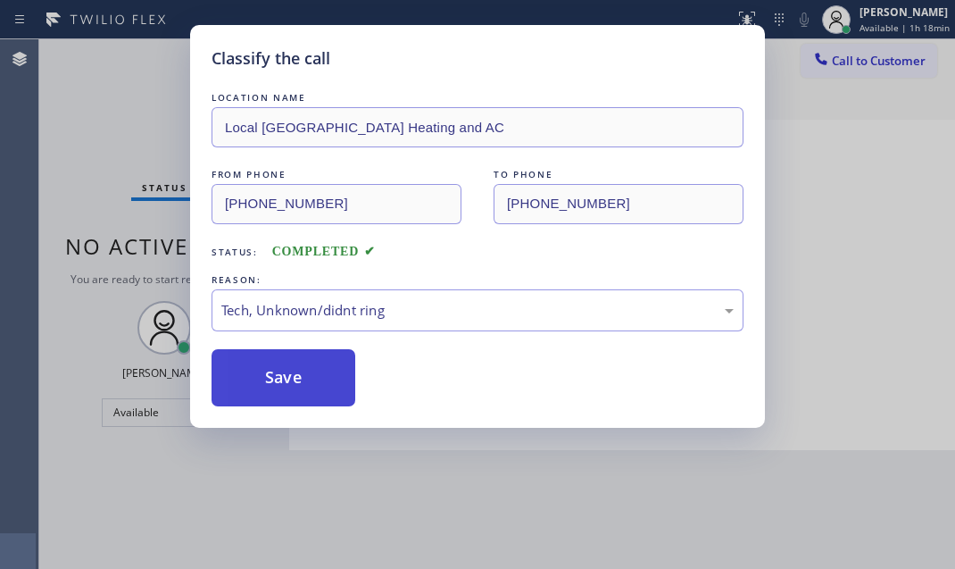
click at [285, 381] on button "Save" at bounding box center [284, 377] width 144 height 57
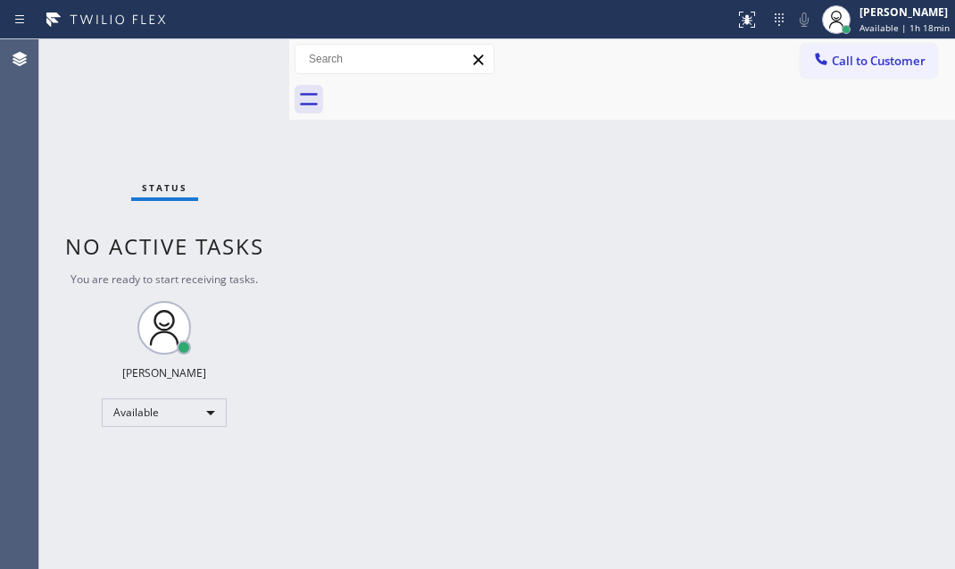
drag, startPoint x: 840, startPoint y: 249, endPoint x: 851, endPoint y: 249, distance: 10.7
click at [845, 249] on div "Back to Dashboard Change Sender ID Customers Technicians Select a contact Outbo…" at bounding box center [622, 303] width 666 height 529
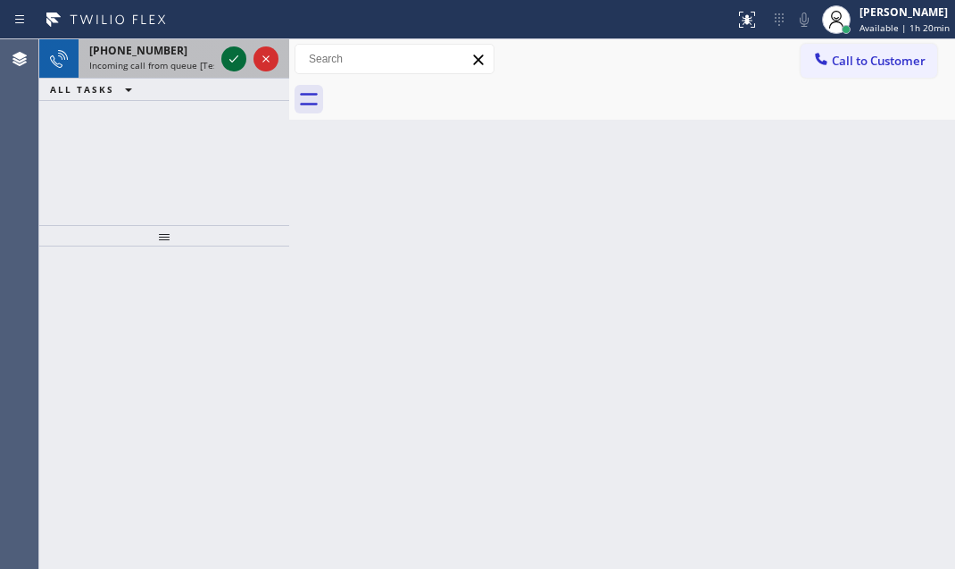
click at [229, 54] on icon at bounding box center [233, 58] width 21 height 21
click at [233, 54] on icon at bounding box center [233, 58] width 21 height 21
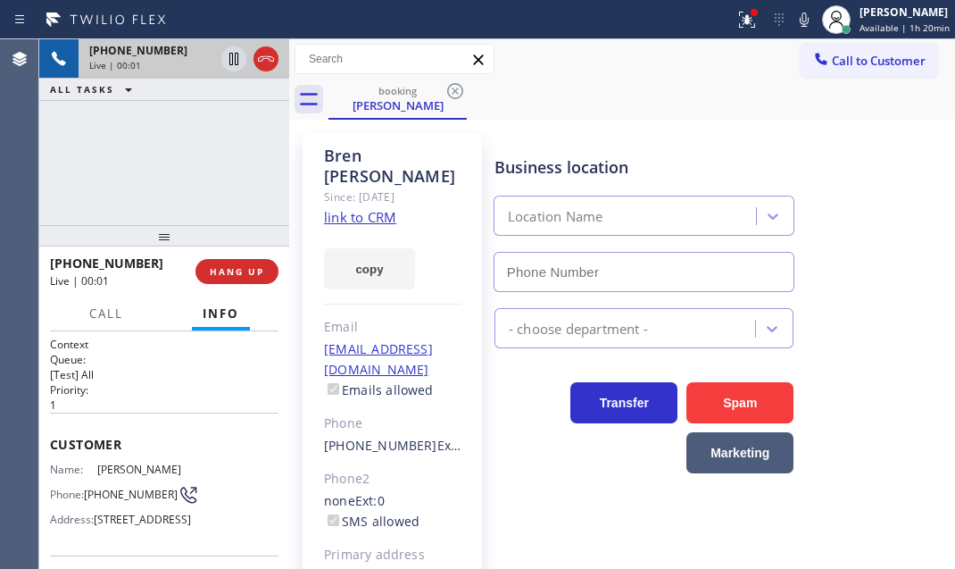
type input "[PHONE_NUMBER]"
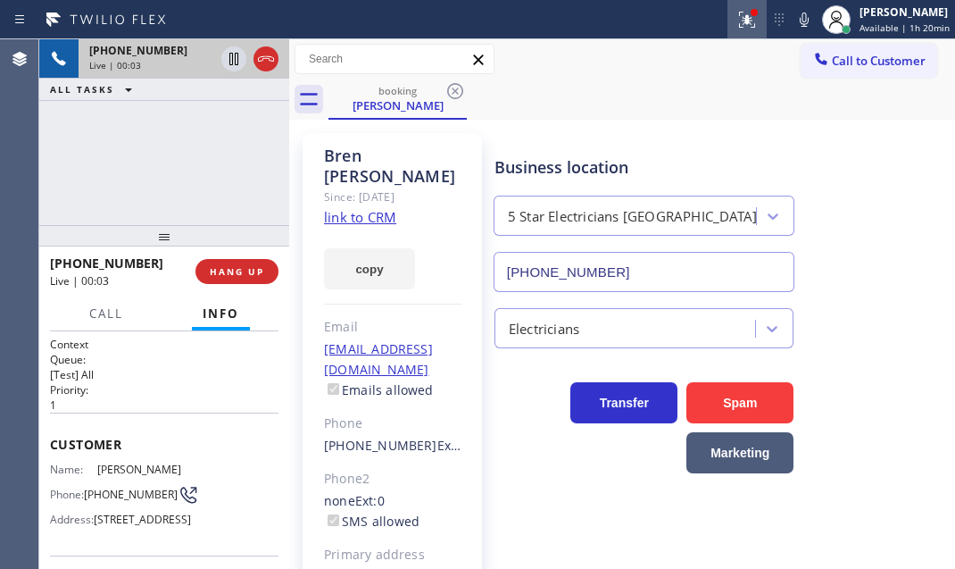
click at [736, 18] on icon at bounding box center [746, 19] width 21 height 21
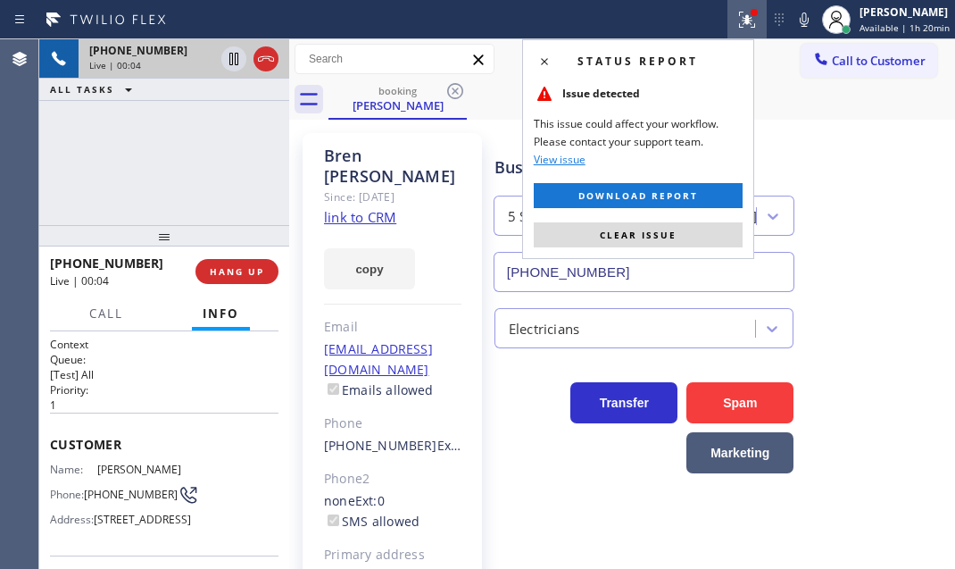
click at [684, 225] on button "Clear issue" at bounding box center [638, 234] width 209 height 25
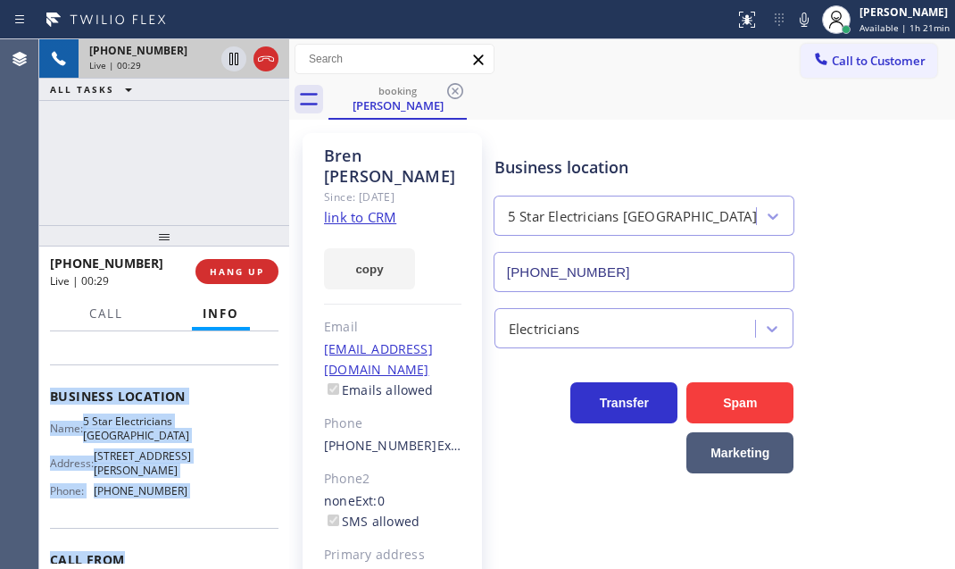
scroll to position [243, 0]
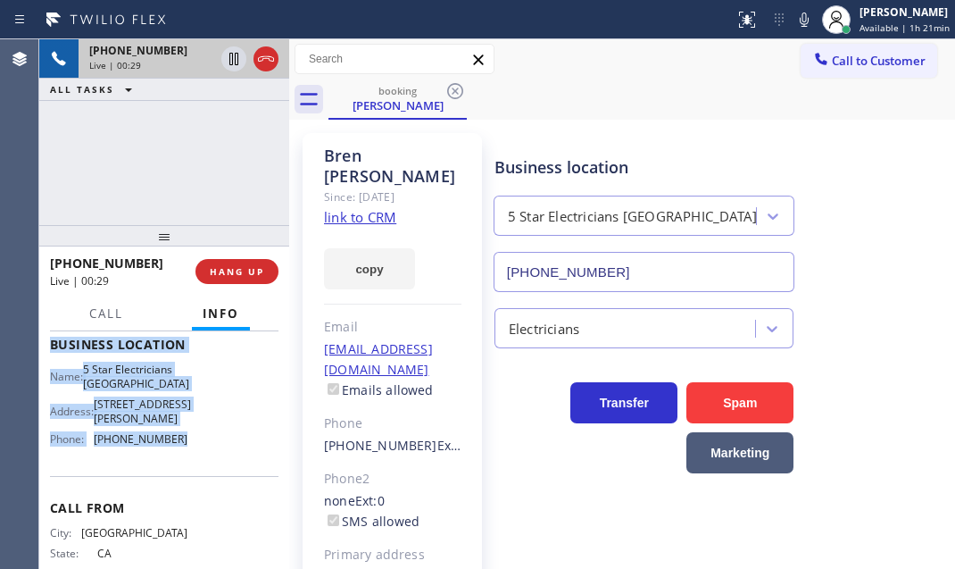
drag, startPoint x: 48, startPoint y: 435, endPoint x: 391, endPoint y: 521, distance: 353.6
click at [187, 497] on div "Context Queue: [Test] All Priority: 1 Customer Name: [PERSON_NAME] Phone: [PHON…" at bounding box center [164, 449] width 250 height 237
copy div "Customer Name: [PERSON_NAME] Phone: [PHONE_NUMBER] Address: [STREET_ADDRESS] Bu…"
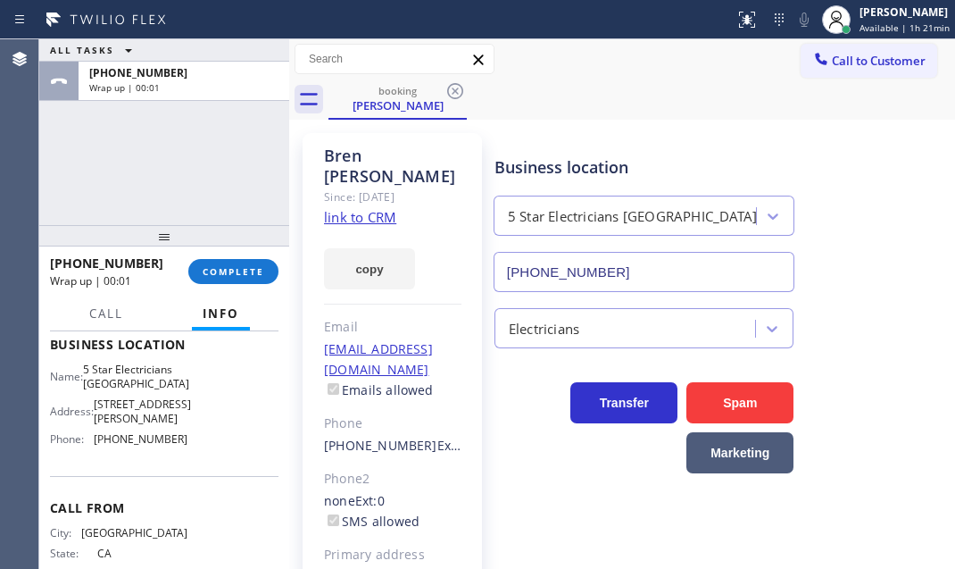
click at [252, 257] on div "[PHONE_NUMBER] Wrap up | 00:01 COMPLETE" at bounding box center [164, 271] width 229 height 46
click at [249, 269] on span "COMPLETE" at bounding box center [234, 271] width 62 height 12
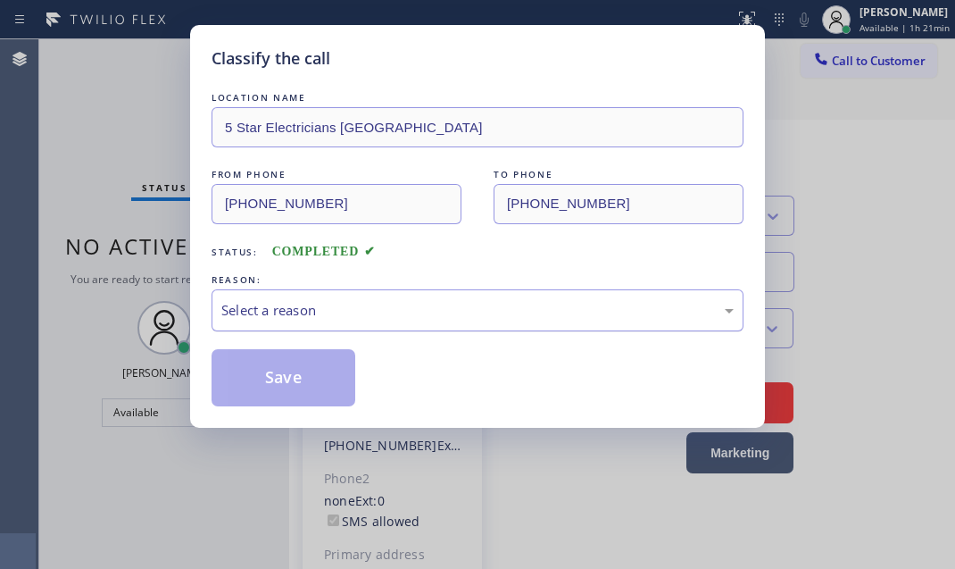
click at [454, 310] on div "Select a reason" at bounding box center [477, 310] width 512 height 21
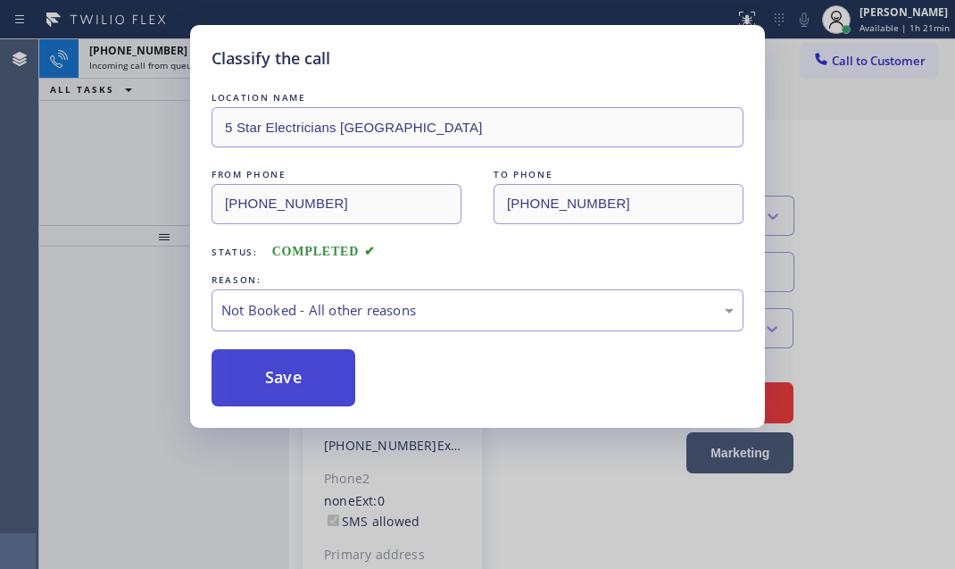
click at [312, 371] on button "Save" at bounding box center [284, 377] width 144 height 57
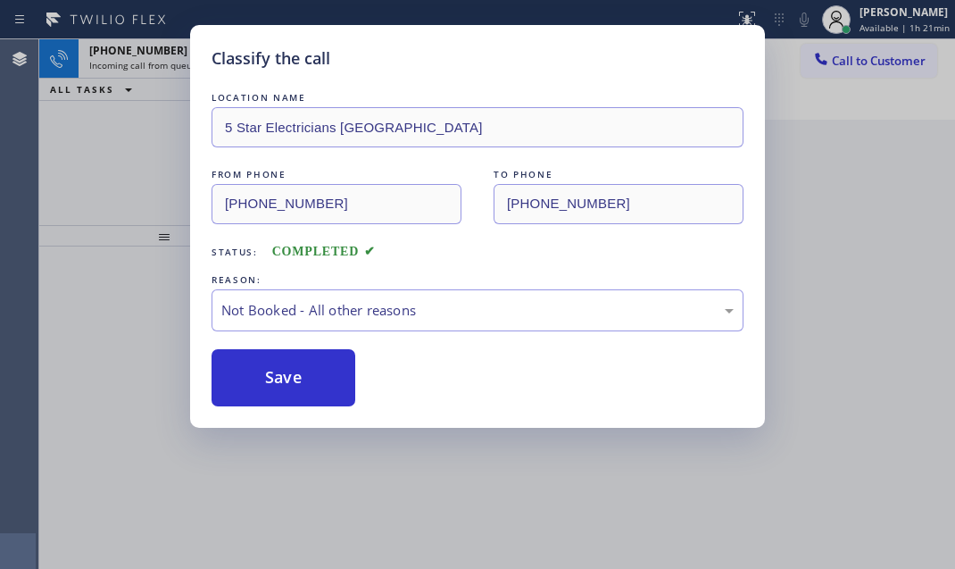
click at [151, 60] on div "Classify the call LOCATION NAME GE Monogram Inc Repair Phoenix FROM PHONE [PHON…" at bounding box center [497, 303] width 916 height 529
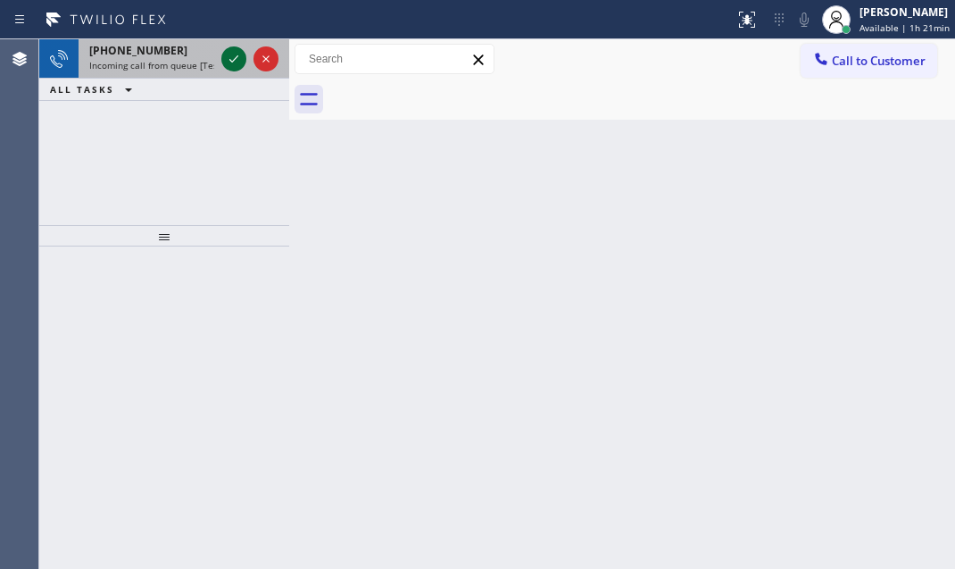
click at [235, 54] on icon at bounding box center [233, 58] width 21 height 21
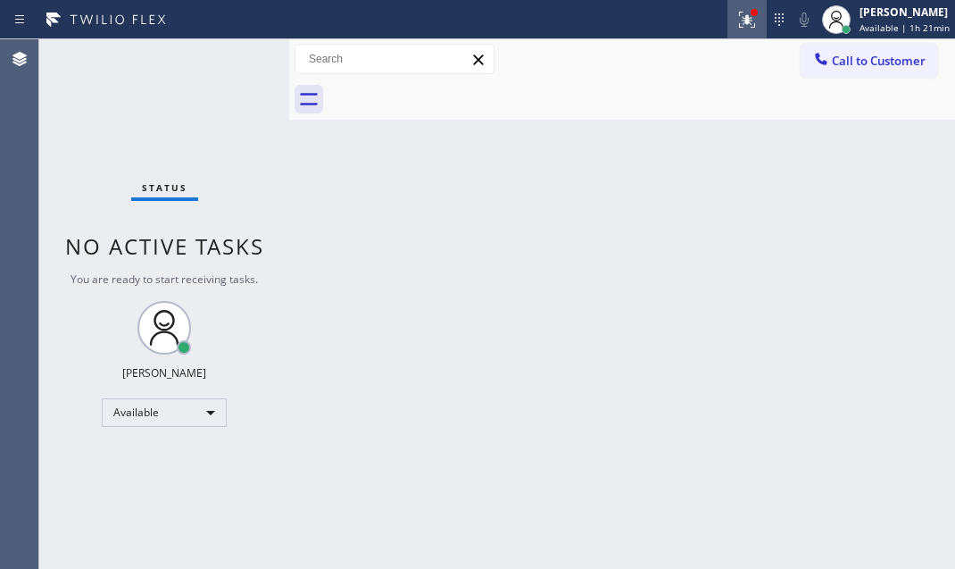
click at [740, 26] on icon at bounding box center [746, 19] width 21 height 21
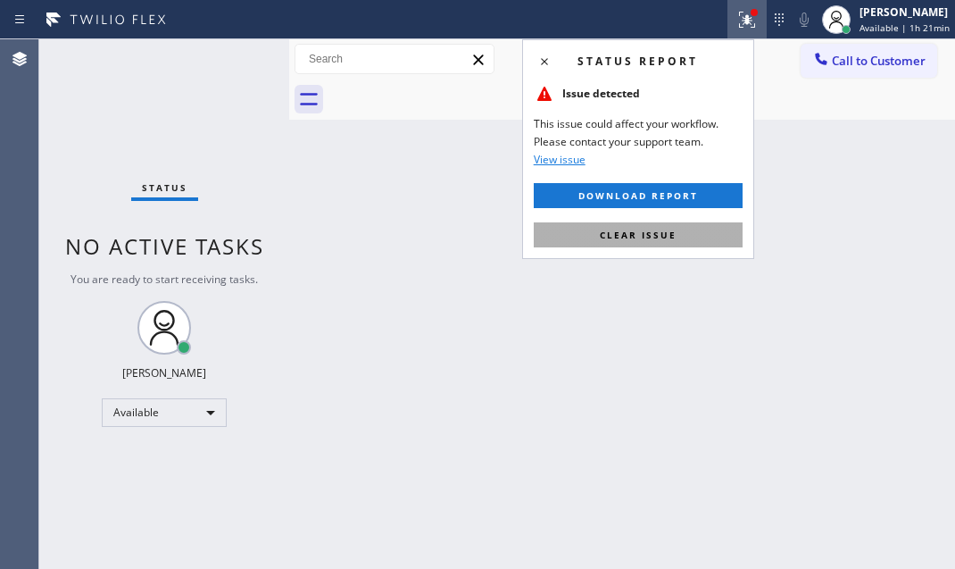
click at [650, 242] on button "Clear issue" at bounding box center [638, 234] width 209 height 25
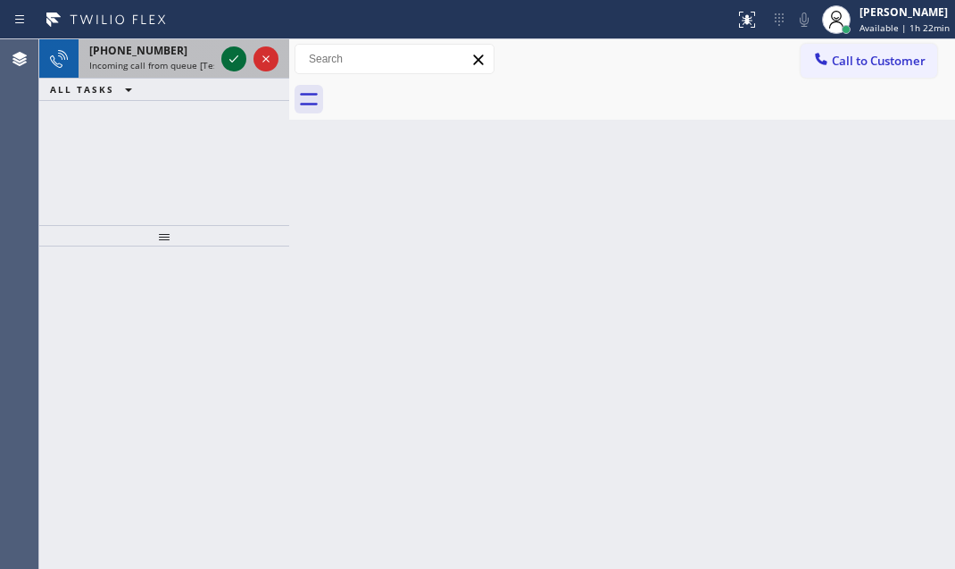
click at [227, 58] on icon at bounding box center [233, 58] width 21 height 21
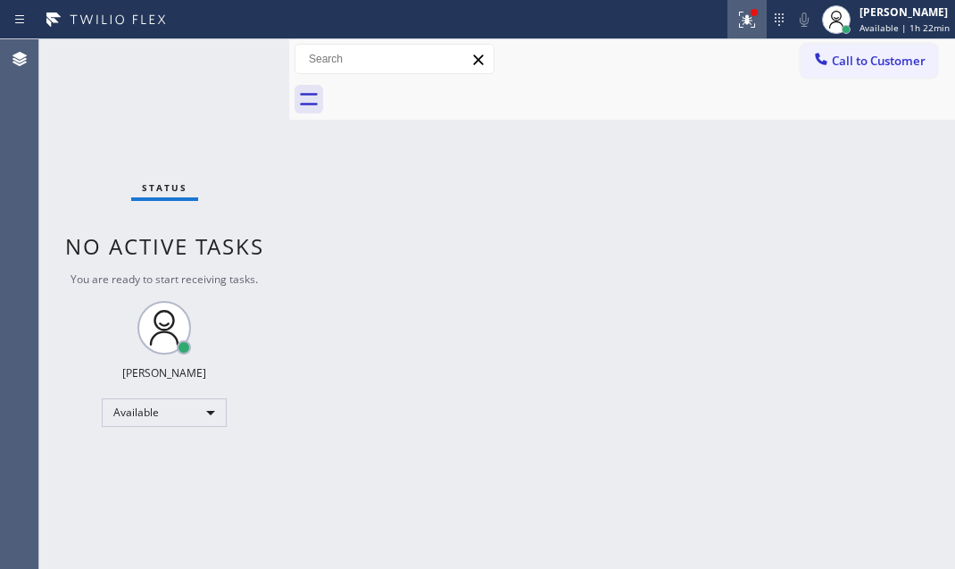
click at [742, 24] on icon at bounding box center [746, 19] width 21 height 21
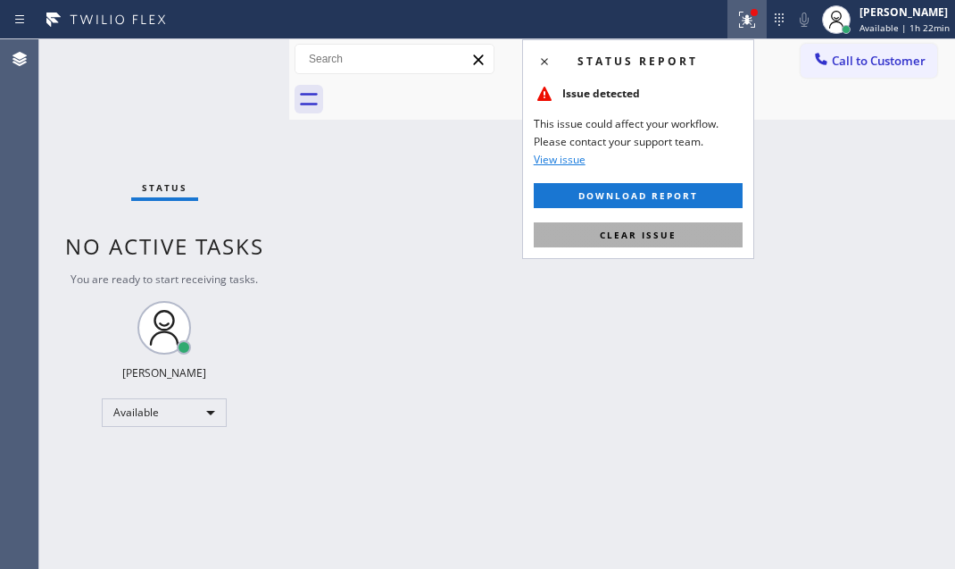
drag, startPoint x: 684, startPoint y: 229, endPoint x: 812, endPoint y: 255, distance: 131.1
click at [685, 231] on button "Clear issue" at bounding box center [638, 234] width 209 height 25
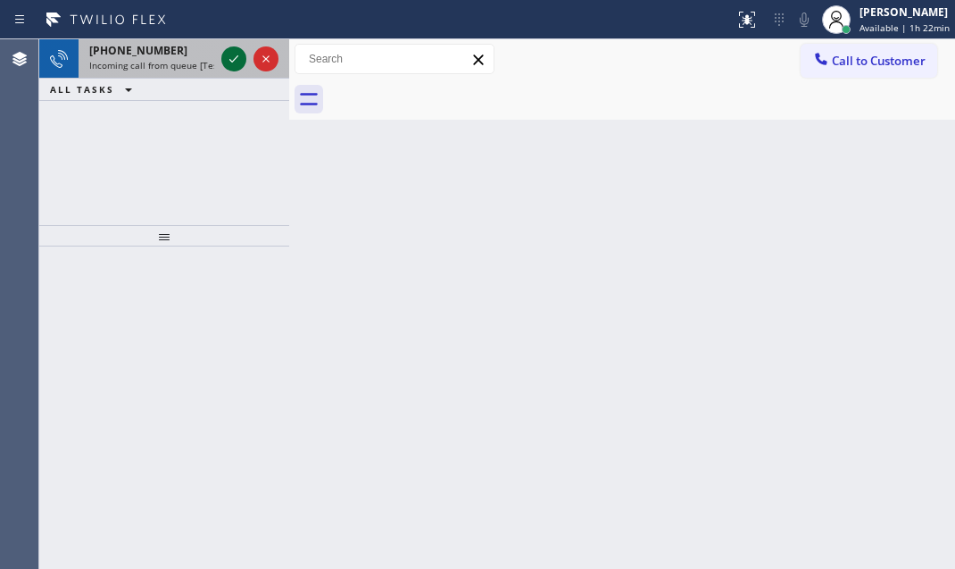
click at [234, 52] on icon at bounding box center [233, 58] width 21 height 21
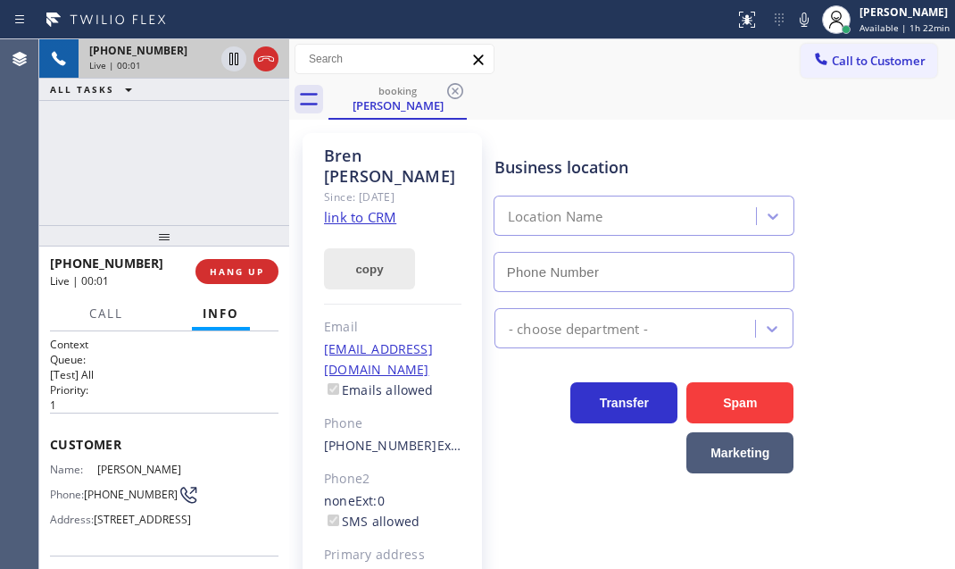
type input "[PHONE_NUMBER]"
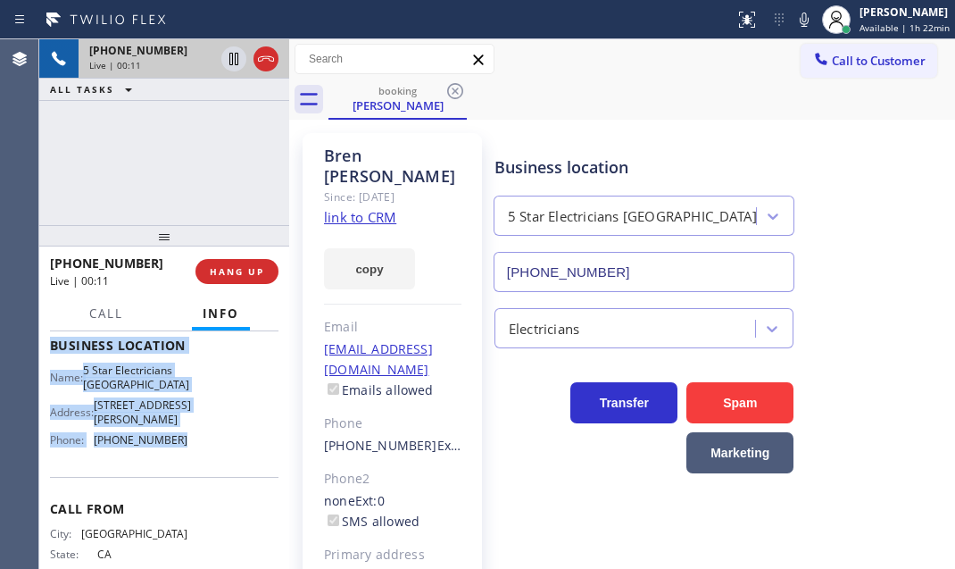
scroll to position [243, 0]
drag, startPoint x: 97, startPoint y: 455, endPoint x: 188, endPoint y: 481, distance: 94.7
click at [188, 481] on div "Context Queue: [Test] All Priority: 1 Customer Name: [PERSON_NAME] Phone: [PHON…" at bounding box center [164, 352] width 229 height 517
click at [259, 62] on icon at bounding box center [265, 58] width 21 height 21
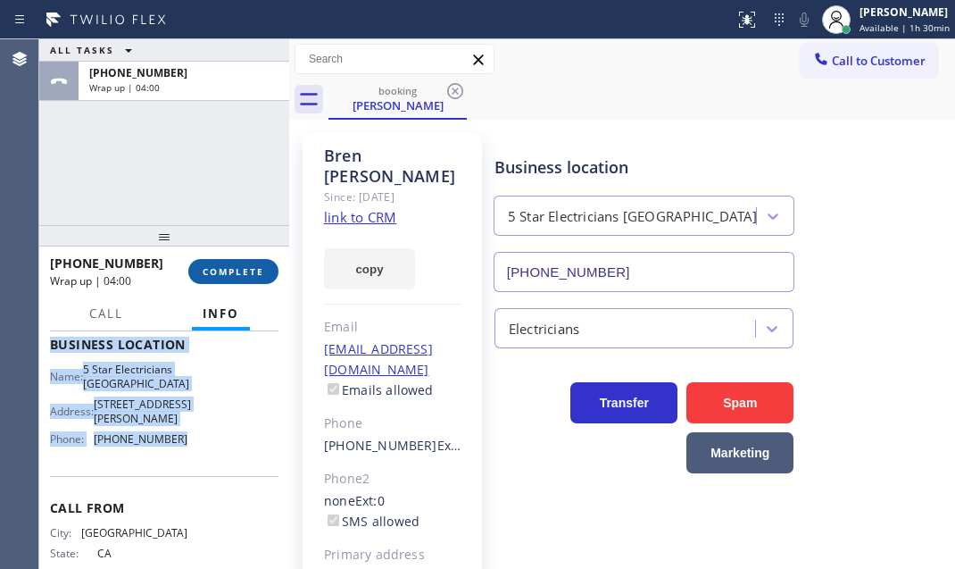
drag, startPoint x: 213, startPoint y: 263, endPoint x: 229, endPoint y: 269, distance: 16.9
click at [214, 264] on button "COMPLETE" at bounding box center [233, 271] width 90 height 25
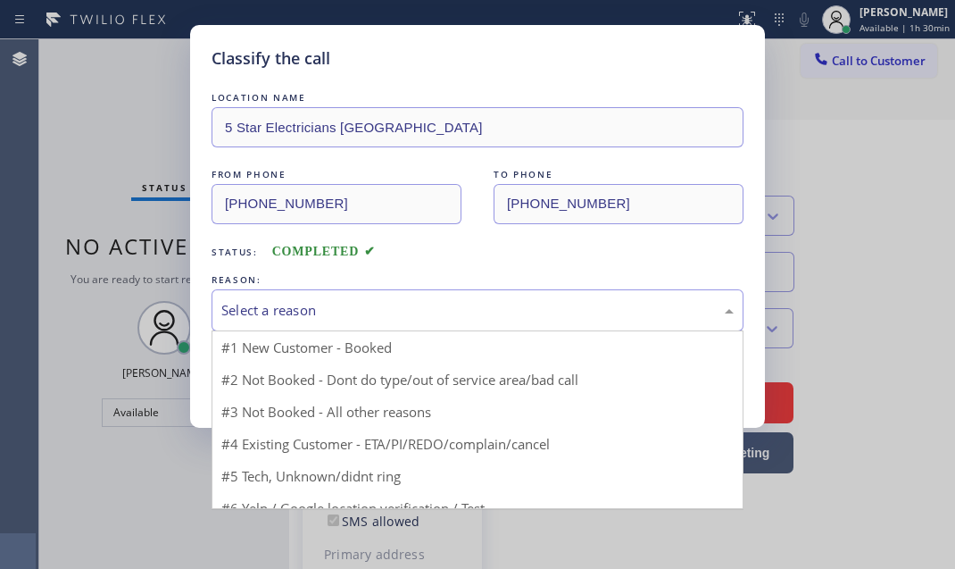
drag, startPoint x: 456, startPoint y: 307, endPoint x: 373, endPoint y: 325, distance: 84.9
click at [453, 310] on div "Select a reason" at bounding box center [477, 310] width 512 height 21
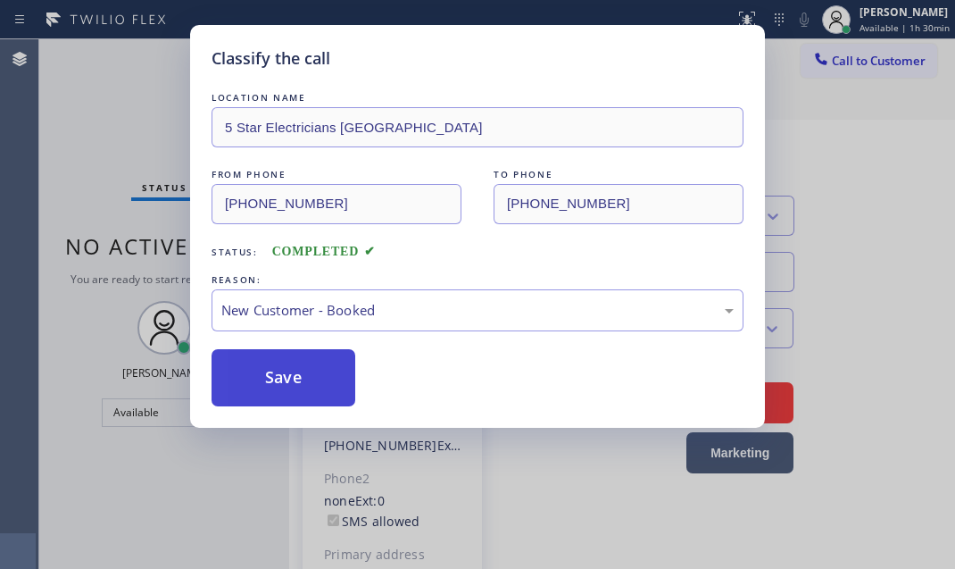
click at [298, 360] on button "Save" at bounding box center [284, 377] width 144 height 57
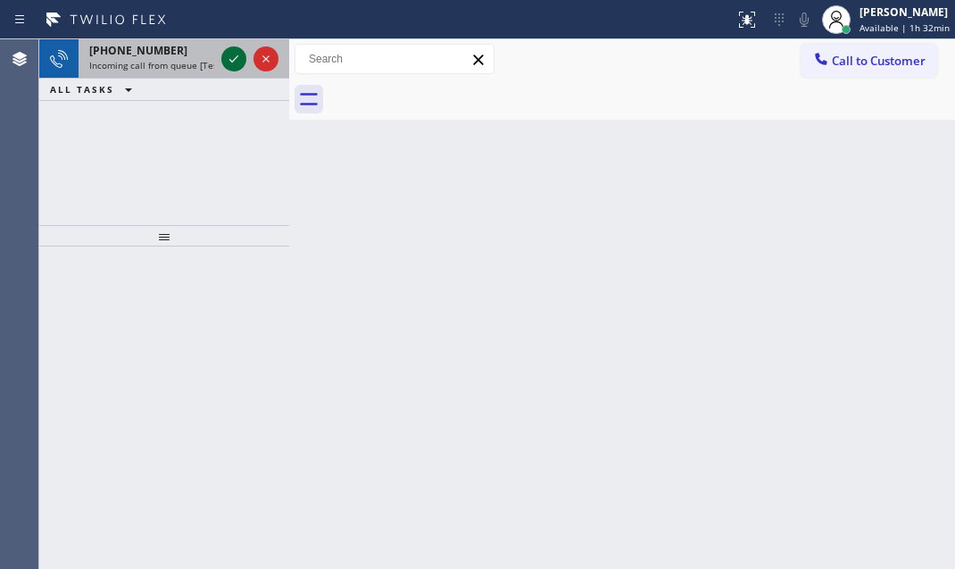
click at [235, 51] on icon at bounding box center [233, 58] width 21 height 21
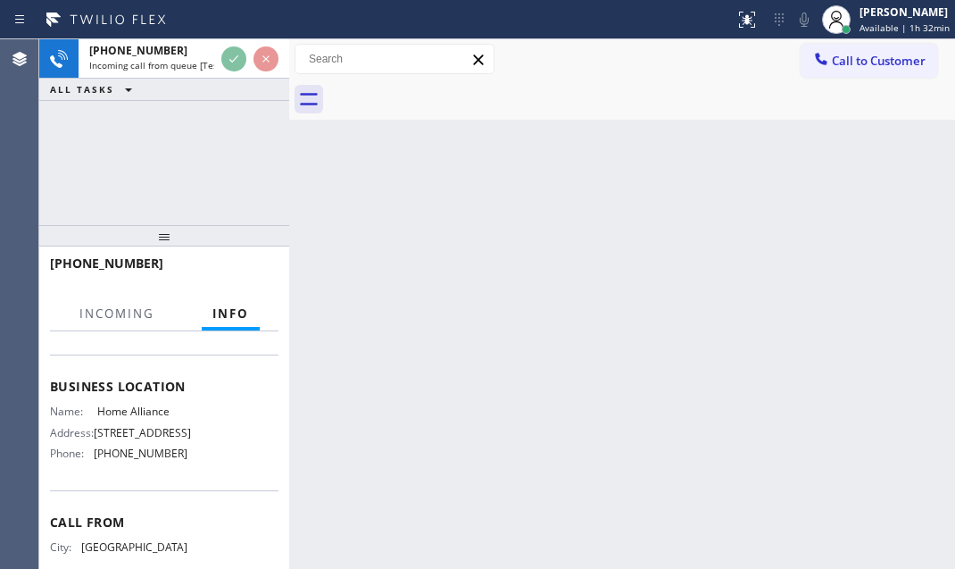
scroll to position [243, 0]
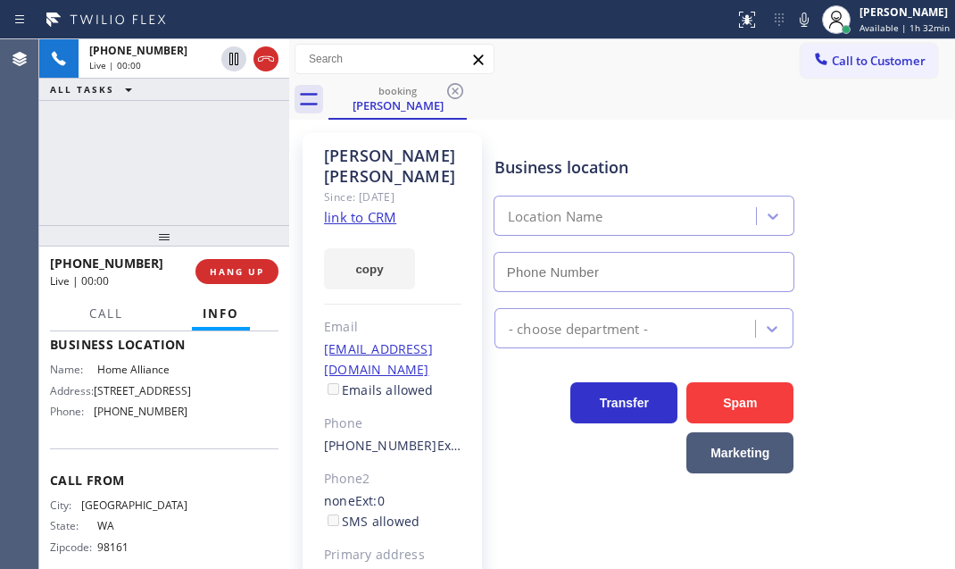
type input "[PHONE_NUMBER]"
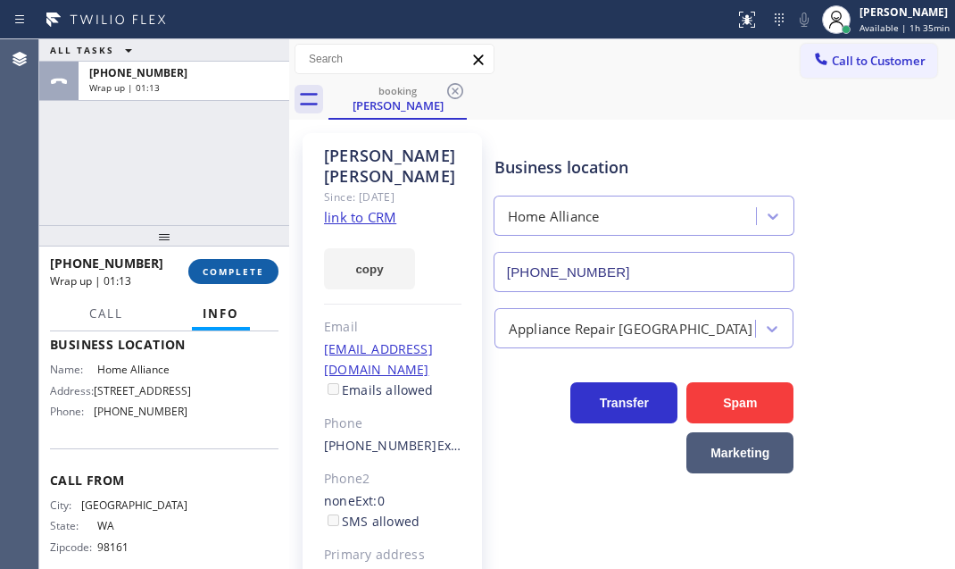
click at [225, 272] on span "COMPLETE" at bounding box center [234, 271] width 62 height 12
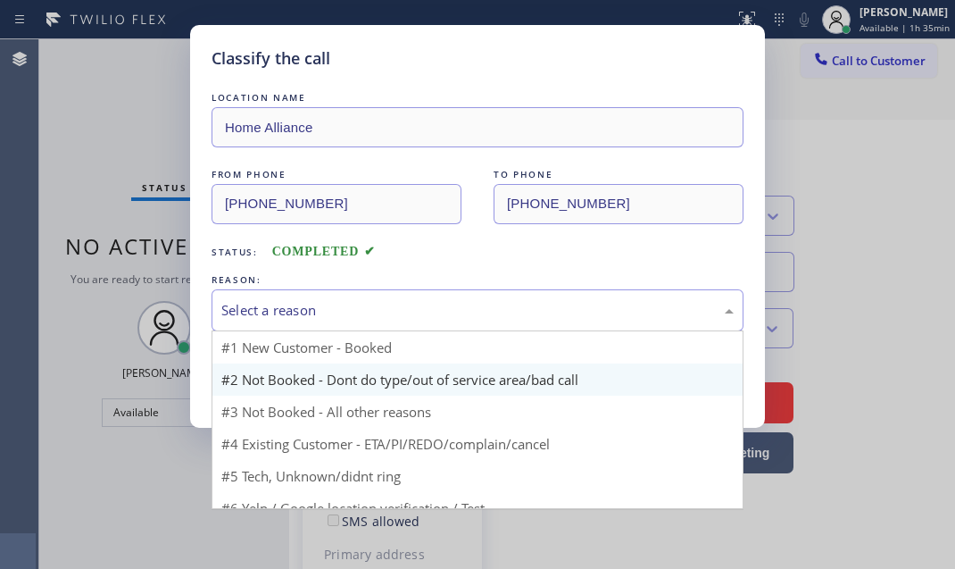
drag, startPoint x: 366, startPoint y: 304, endPoint x: 357, endPoint y: 362, distance: 59.6
click at [366, 304] on div "Select a reason" at bounding box center [477, 310] width 512 height 21
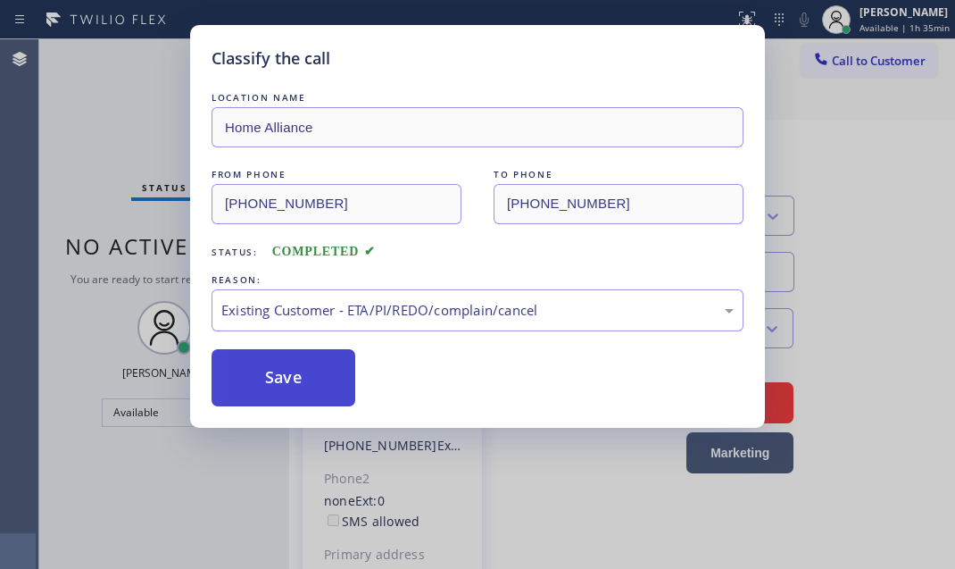
click at [279, 363] on button "Save" at bounding box center [284, 377] width 144 height 57
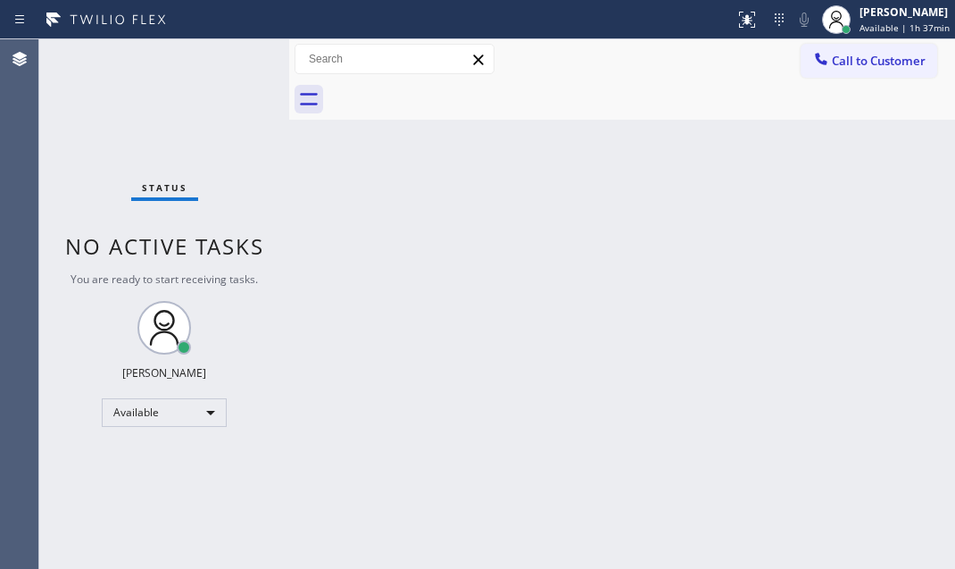
click at [354, 213] on div "Back to Dashboard Change Sender ID Customers Technicians Select a contact Outbo…" at bounding box center [622, 303] width 666 height 529
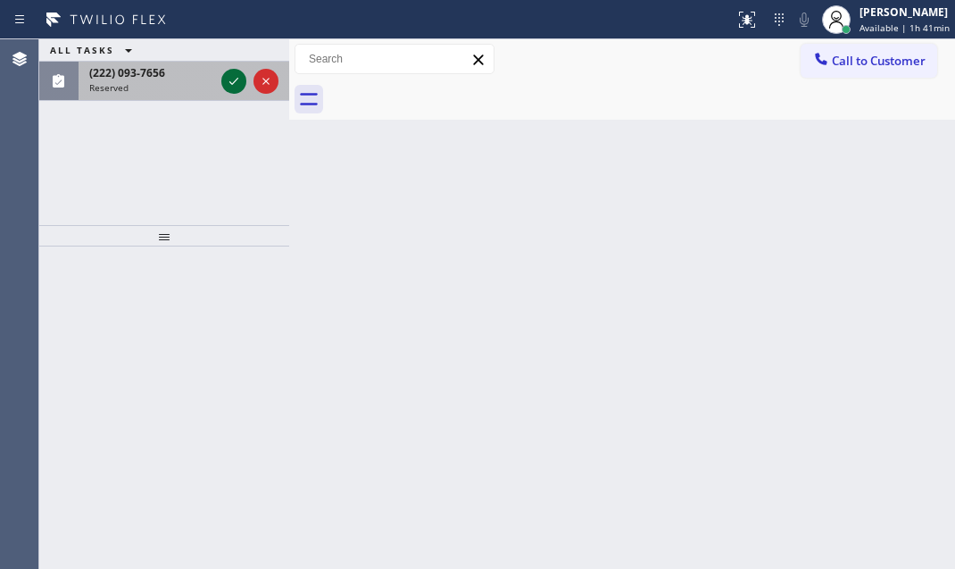
drag, startPoint x: 235, startPoint y: 80, endPoint x: 563, endPoint y: 125, distance: 331.5
click at [236, 80] on icon at bounding box center [233, 81] width 21 height 21
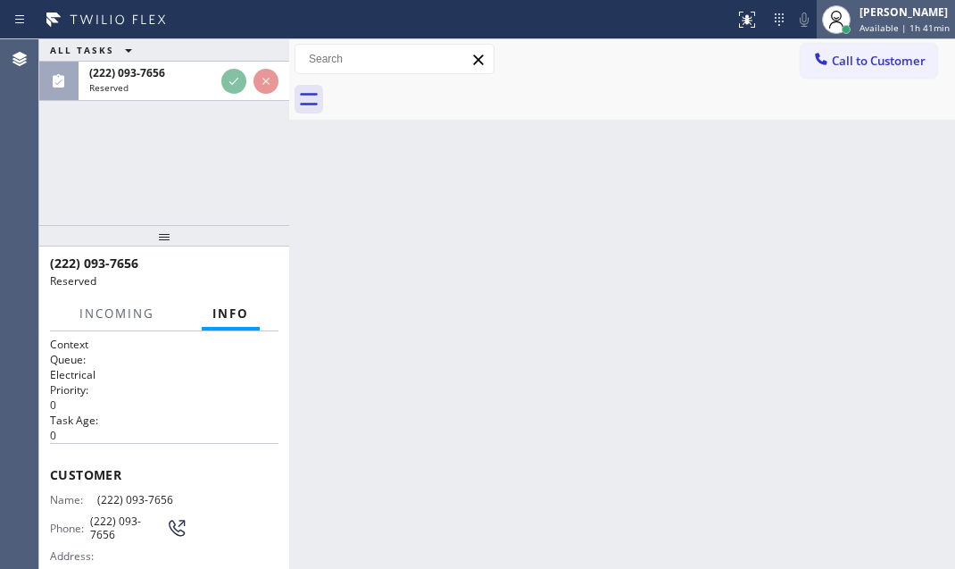
click at [860, 16] on div "[PERSON_NAME]" at bounding box center [905, 11] width 90 height 15
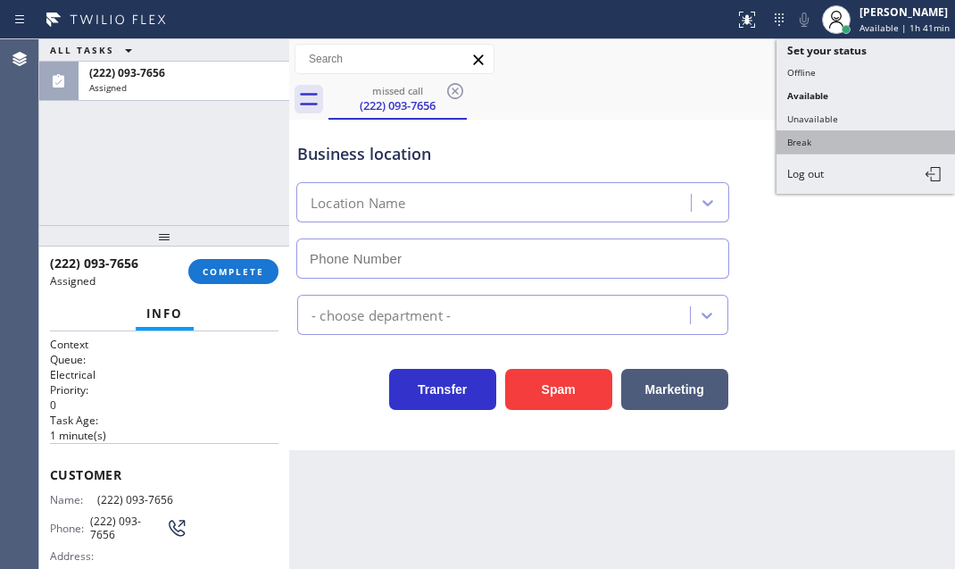
type input "[PHONE_NUMBER]"
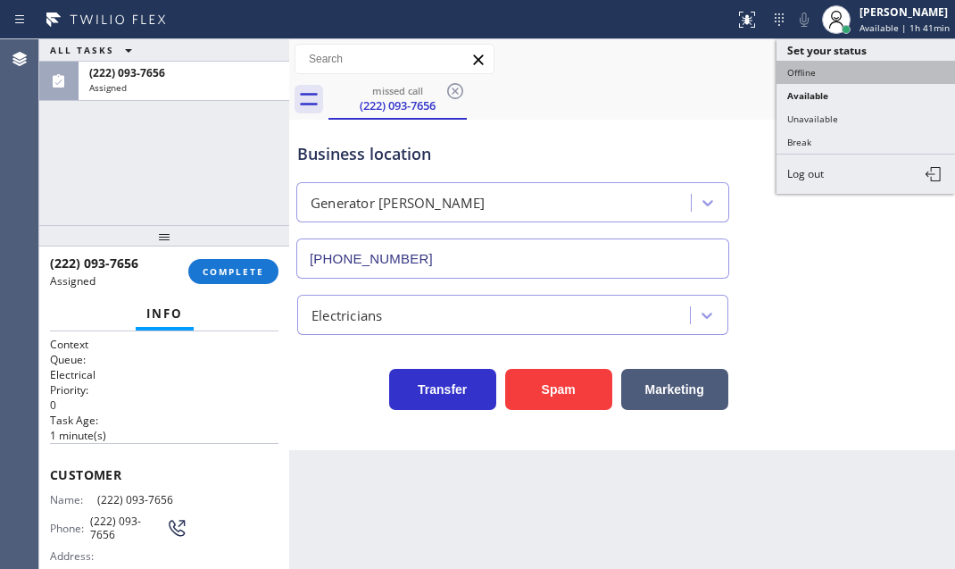
click at [826, 74] on button "Offline" at bounding box center [866, 72] width 179 height 23
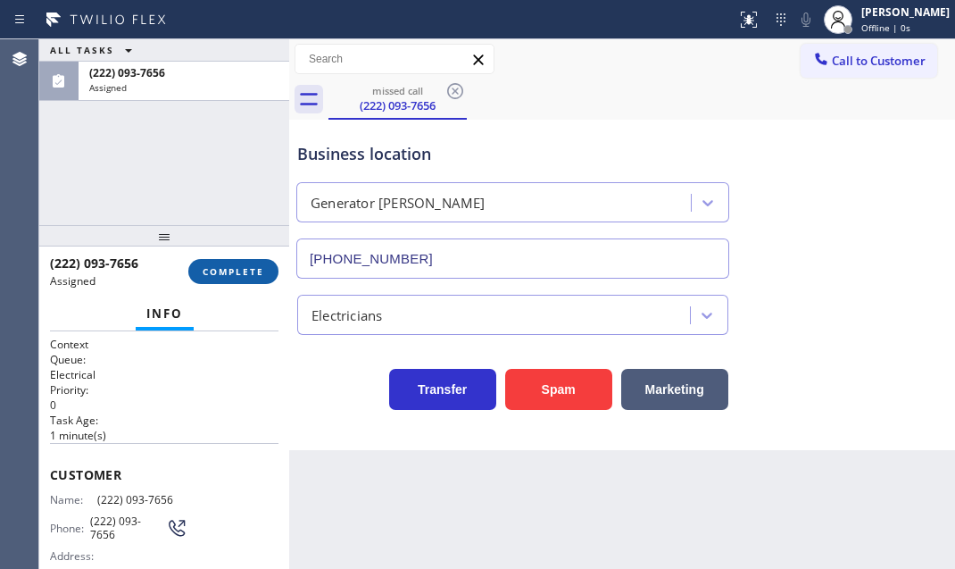
click at [245, 269] on span "COMPLETE" at bounding box center [234, 271] width 62 height 12
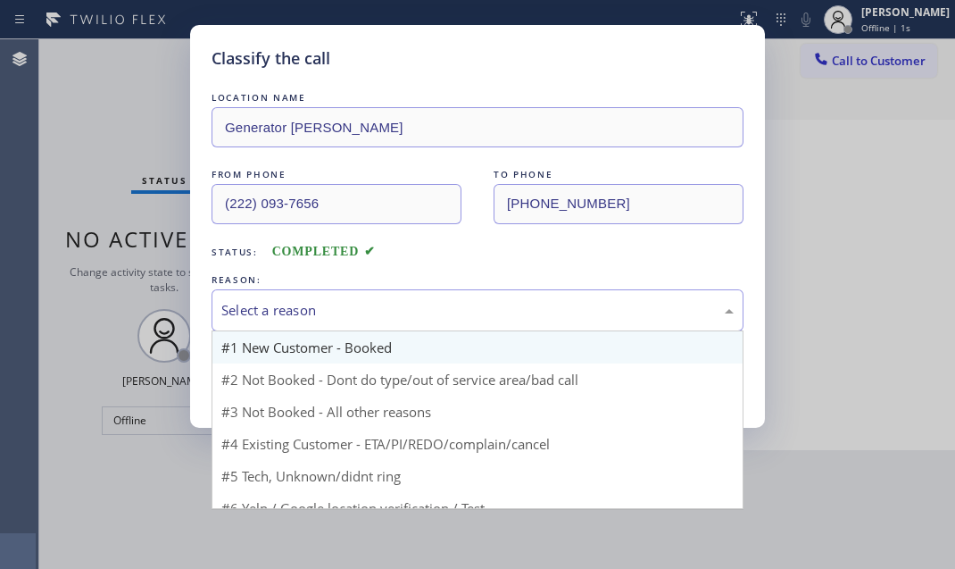
drag, startPoint x: 376, startPoint y: 300, endPoint x: 365, endPoint y: 342, distance: 43.3
click at [377, 301] on div "Select a reason" at bounding box center [477, 310] width 512 height 21
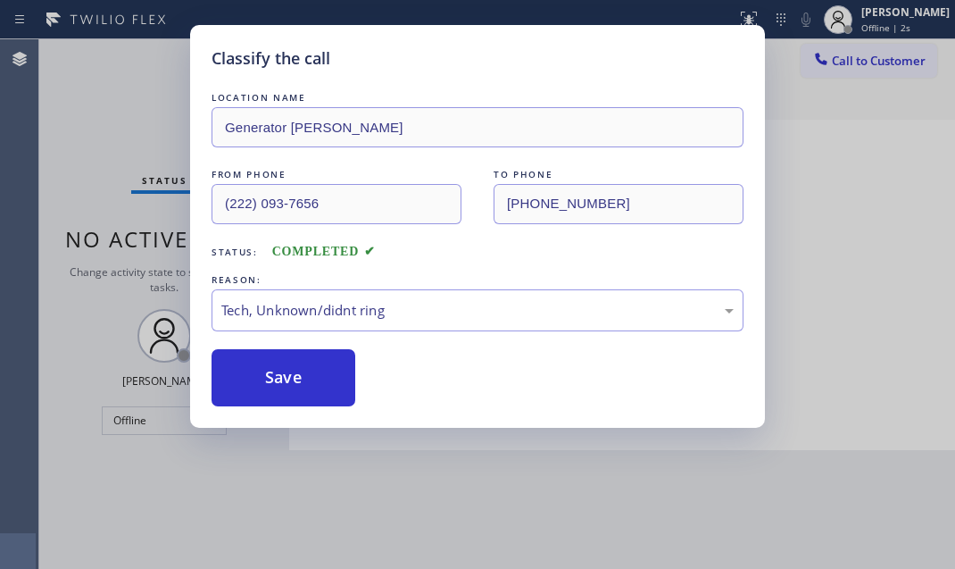
drag, startPoint x: 287, startPoint y: 378, endPoint x: 458, endPoint y: 393, distance: 172.1
click at [288, 378] on button "Save" at bounding box center [284, 377] width 144 height 57
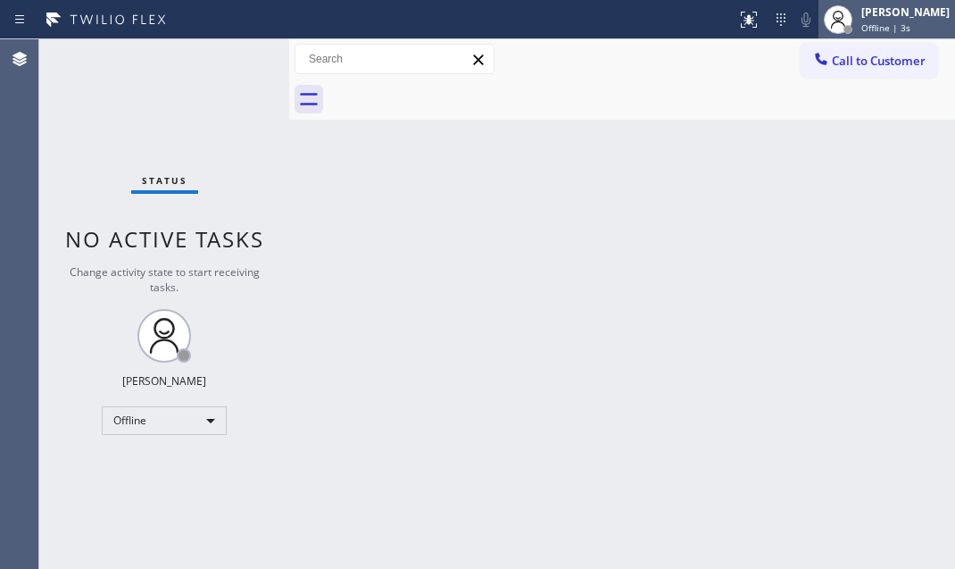
click at [876, 14] on div "[PERSON_NAME]" at bounding box center [905, 11] width 88 height 15
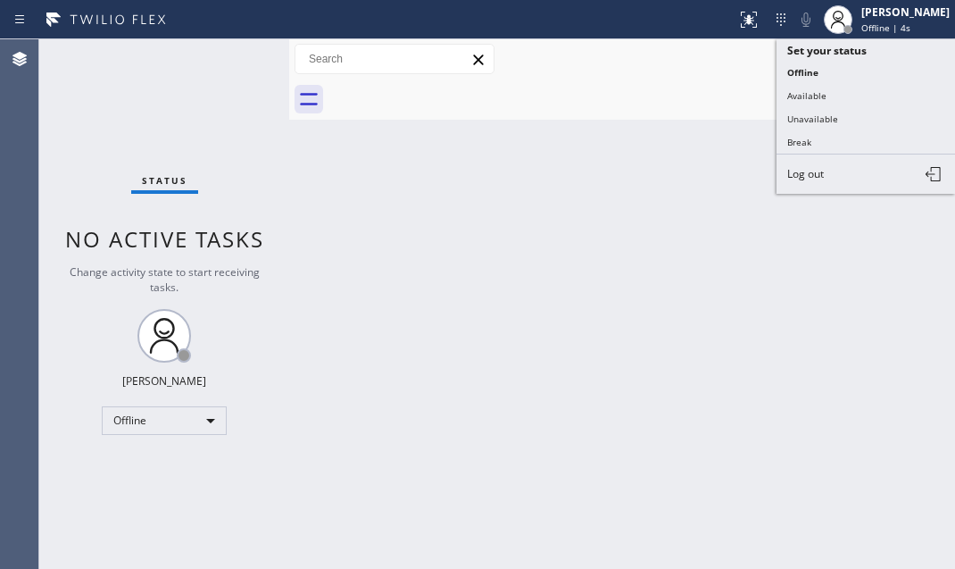
click at [811, 173] on span "Log out" at bounding box center [805, 173] width 37 height 15
